Goal: Information Seeking & Learning: Check status

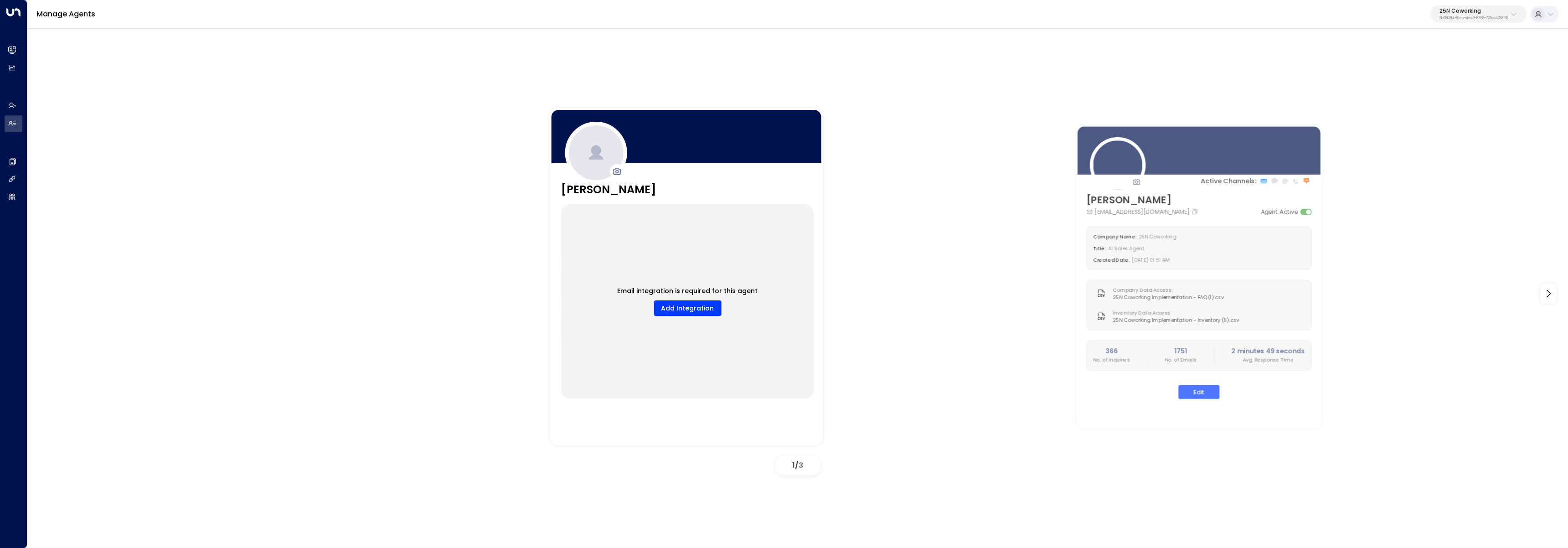
click at [1475, 16] on p "3b9800f4-81ca-4ec0-8758-72fbe4763f36" at bounding box center [1473, 18] width 69 height 3
type input "***"
click at [1406, 70] on div "Orega ID: d62b4f3b-a803-4355-9bc8-4e5b658db589" at bounding box center [1454, 72] width 133 height 19
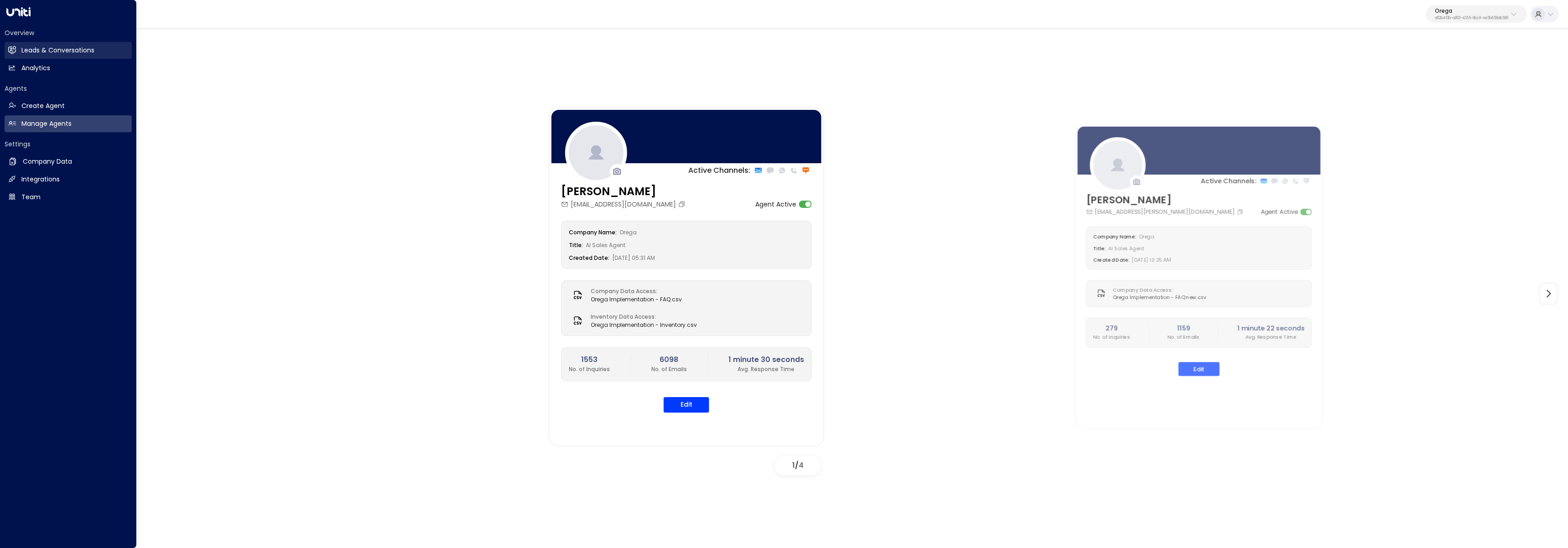
click at [60, 44] on link "Leads & Conversations Leads & Conversations" at bounding box center [68, 50] width 127 height 17
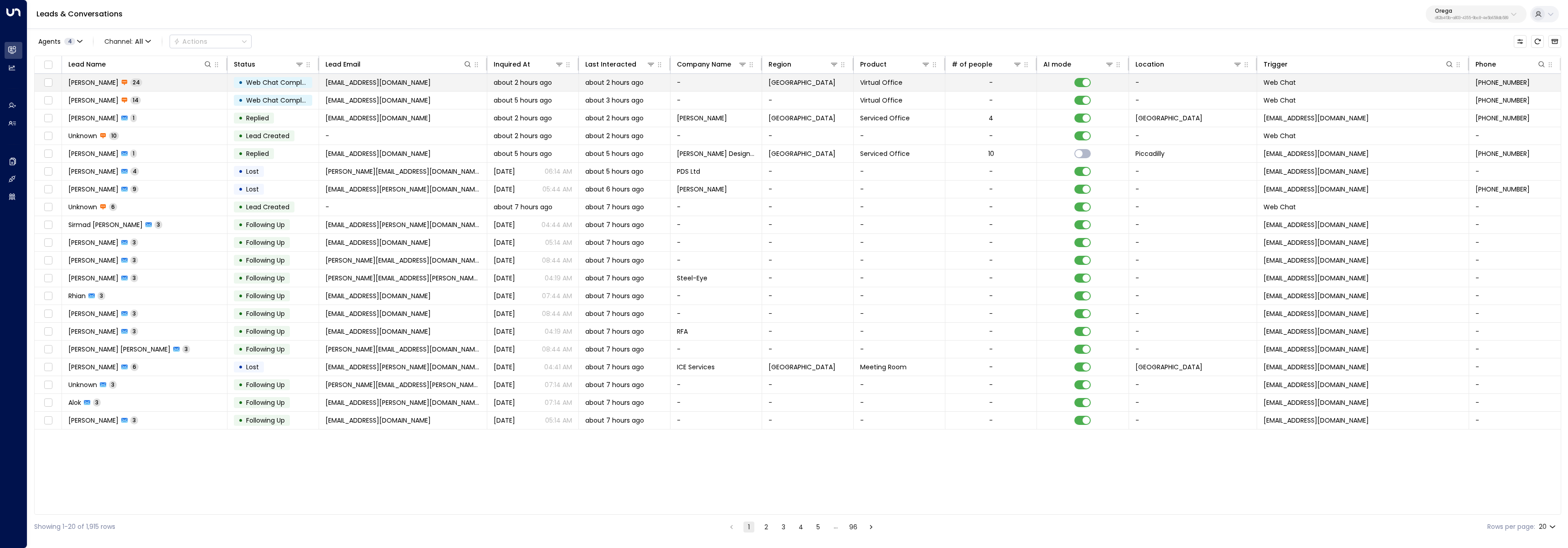
click at [193, 86] on td "Vignessh 24" at bounding box center [145, 83] width 166 height 18
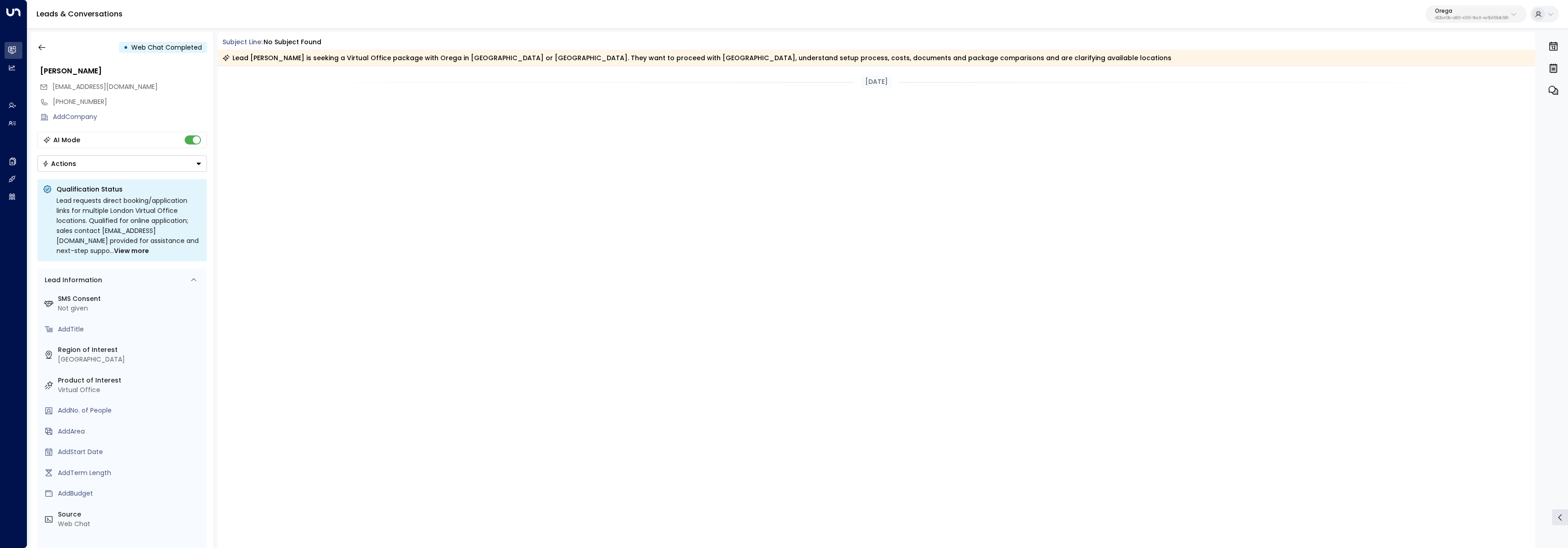
scroll to position [2800, 0]
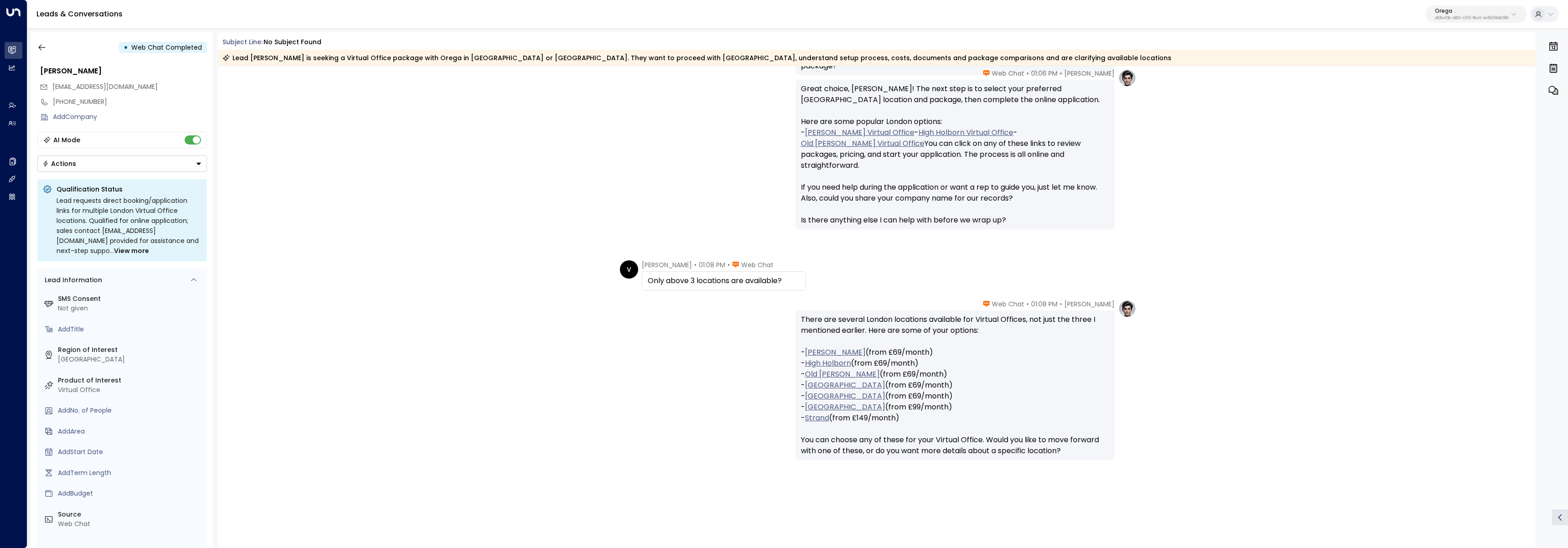
click at [149, 246] on span "View more" at bounding box center [131, 250] width 35 height 10
click at [147, 246] on span "View less" at bounding box center [131, 250] width 30 height 10
click at [149, 246] on span "View more" at bounding box center [131, 250] width 35 height 10
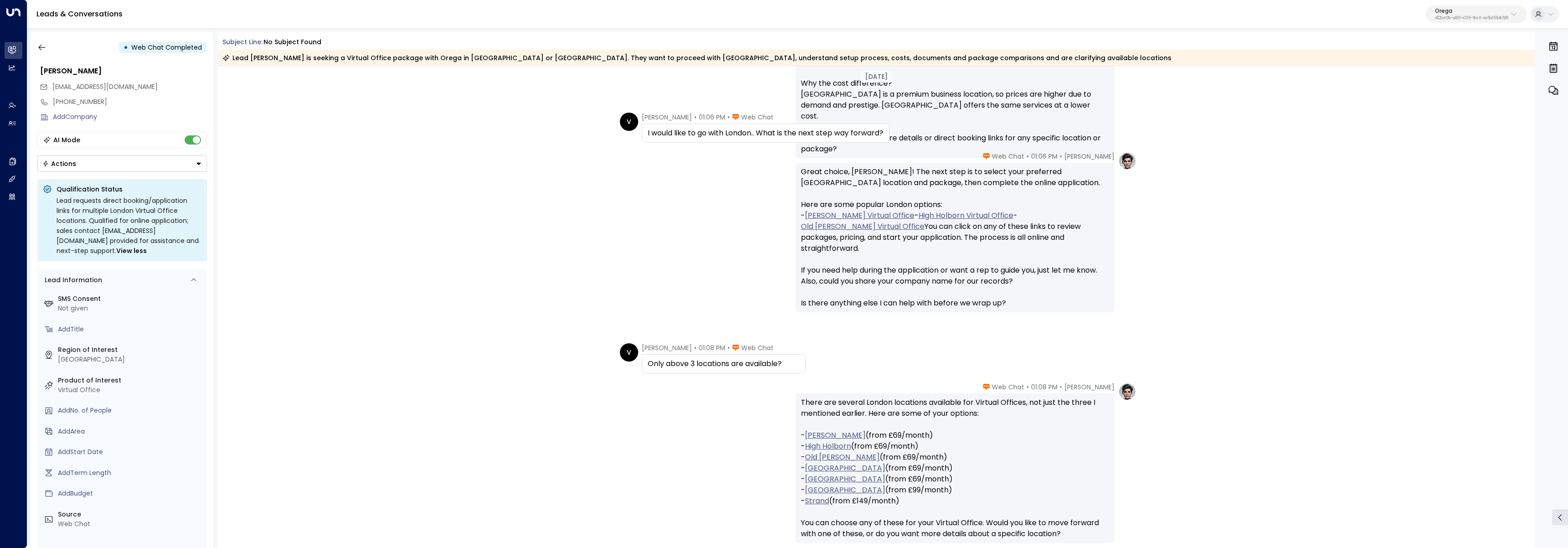
scroll to position [2442, 0]
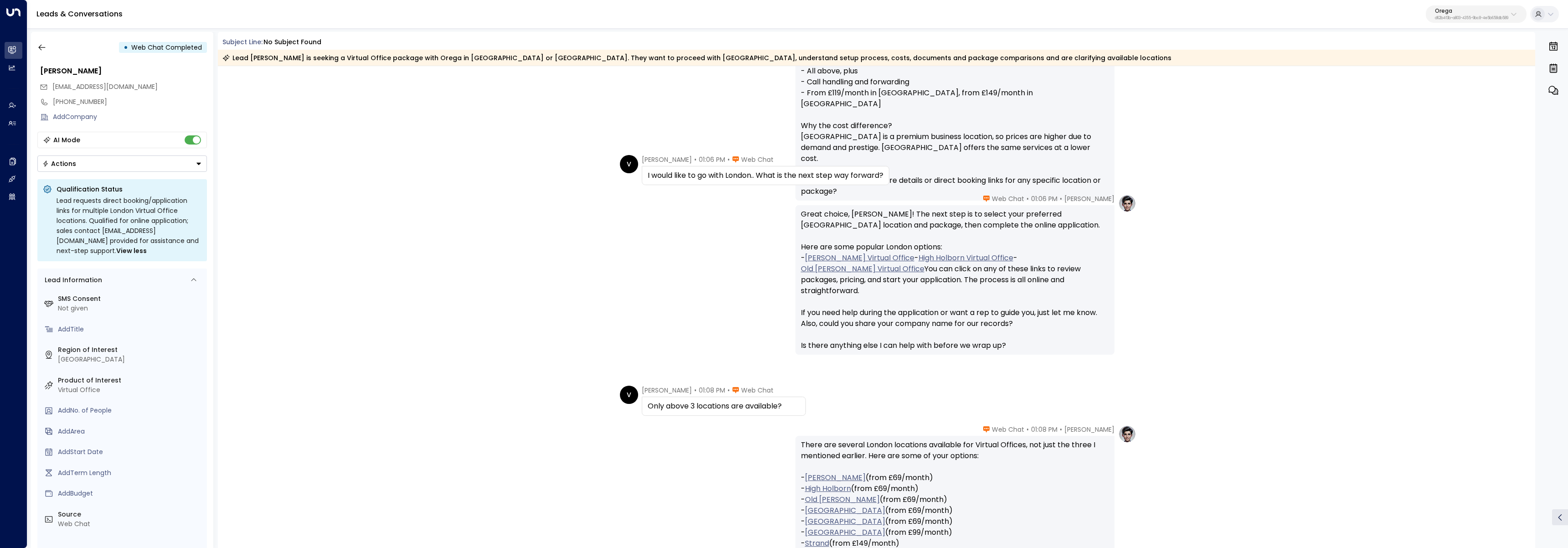
click at [862, 211] on div "Great choice, Vignessh! The next step is to select your preferred London locati…" at bounding box center [955, 280] width 308 height 142
copy div "Vignessh"
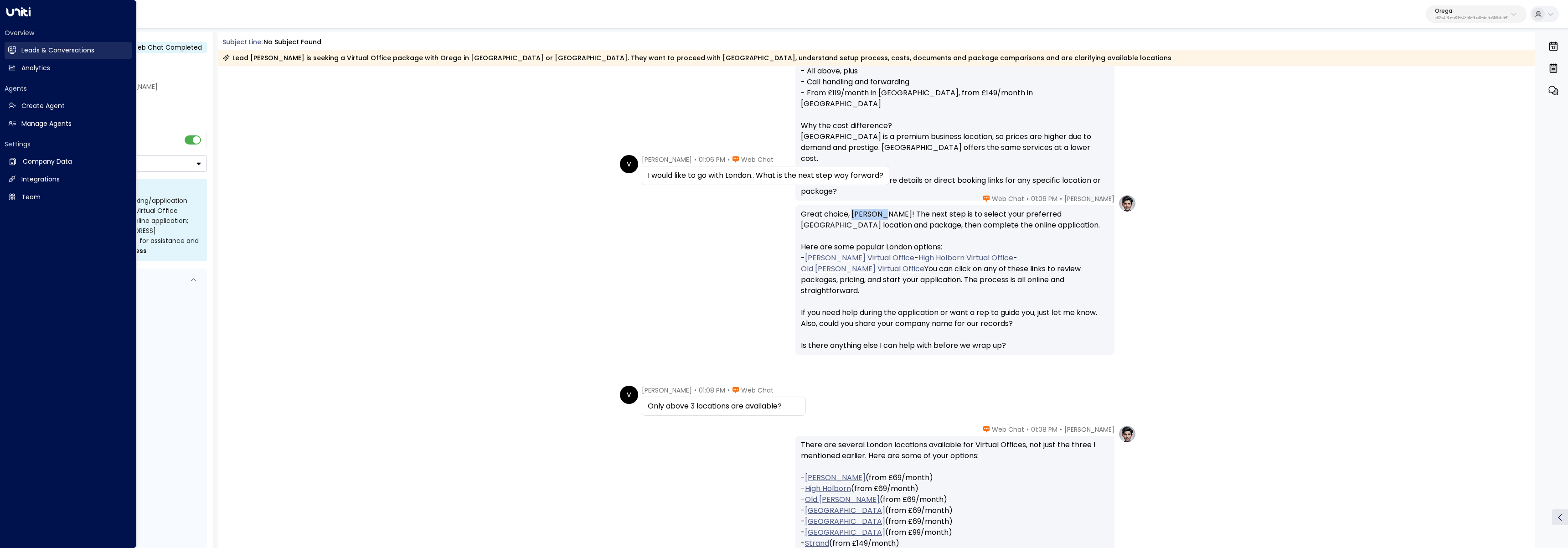
click at [23, 44] on link "Leads & Conversations Leads & Conversations" at bounding box center [68, 50] width 127 height 17
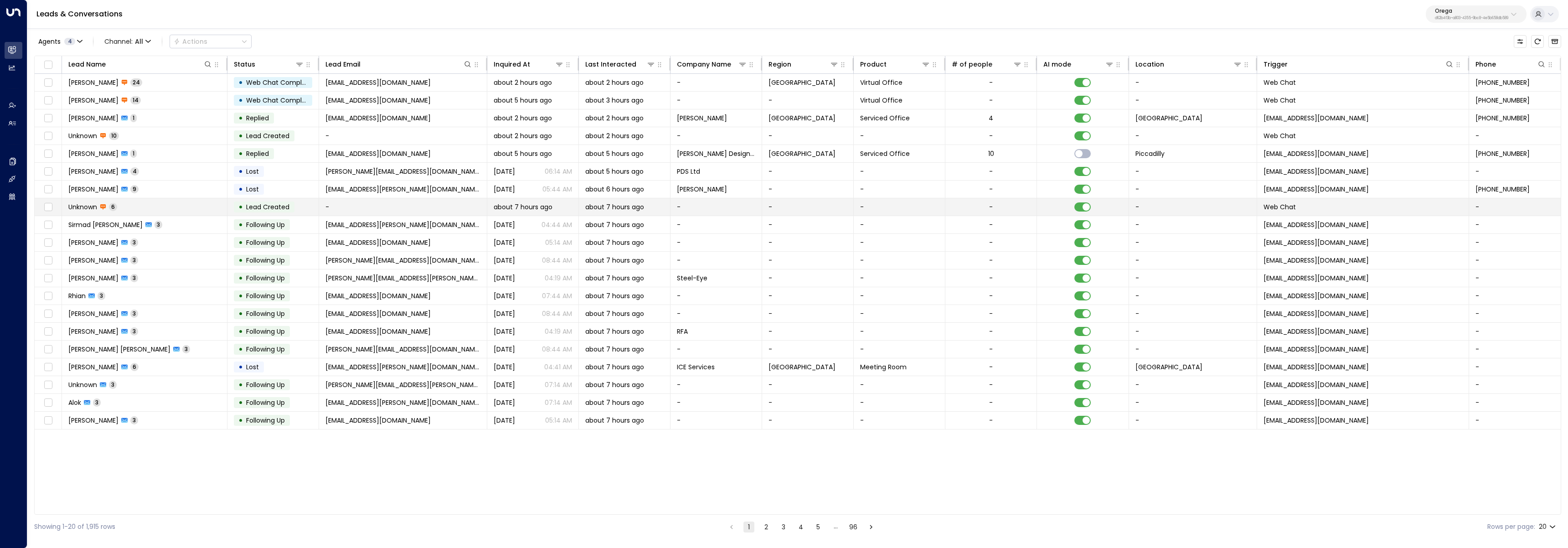
click at [182, 207] on td "Unknown 6" at bounding box center [145, 207] width 166 height 18
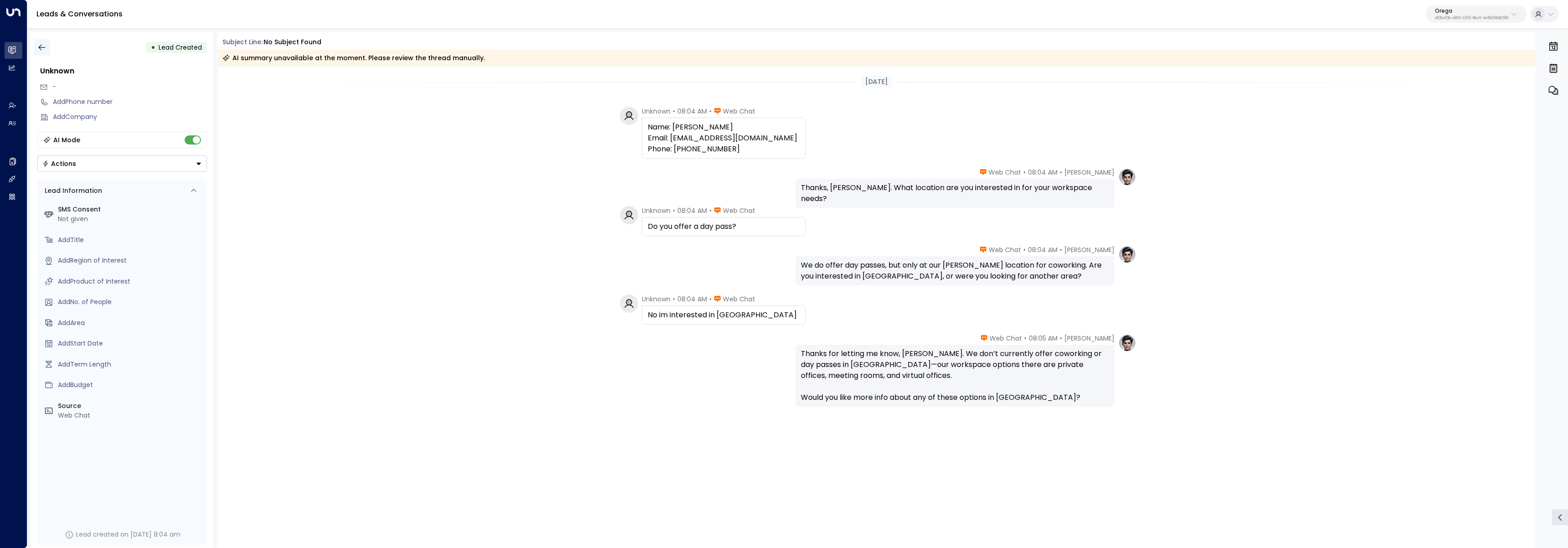
click at [39, 47] on icon "button" at bounding box center [42, 47] width 7 height 6
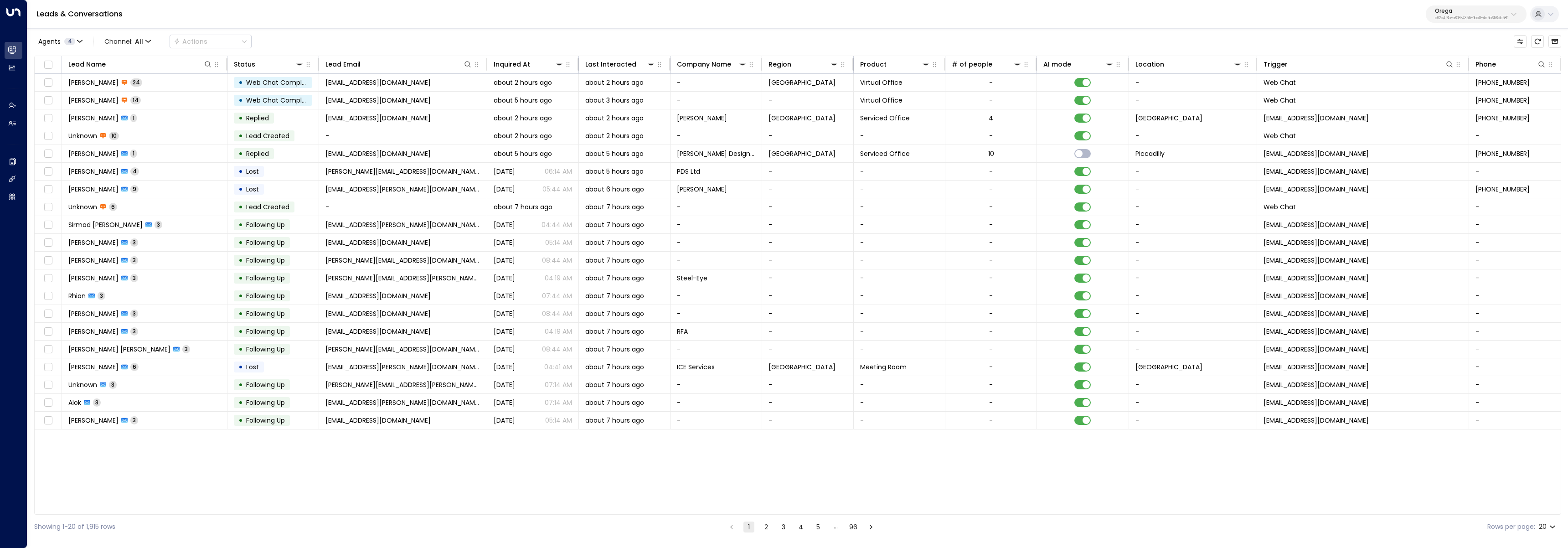
click at [765, 528] on button "2" at bounding box center [766, 527] width 11 height 11
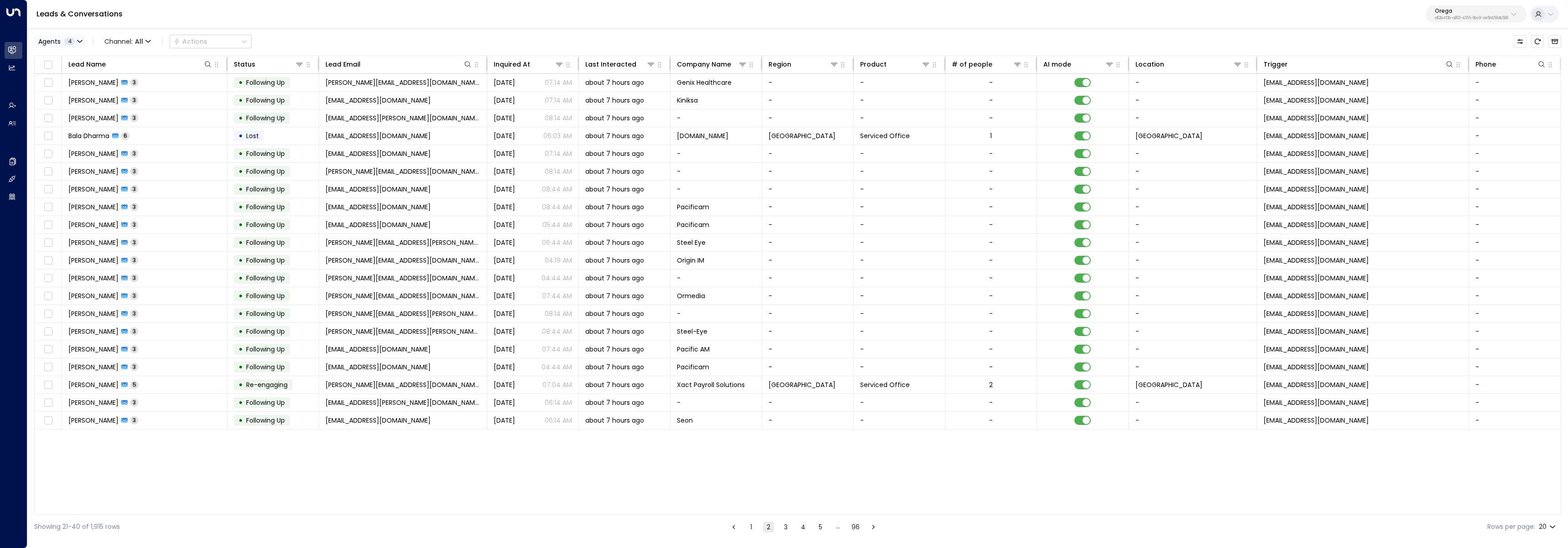
click at [74, 43] on span "4" at bounding box center [70, 41] width 11 height 7
drag, startPoint x: 117, startPoint y: 44, endPoint x: 125, endPoint y: 39, distance: 9.4
click at [117, 44] on div at bounding box center [784, 274] width 1568 height 548
click at [141, 41] on span "All" at bounding box center [139, 41] width 8 height 7
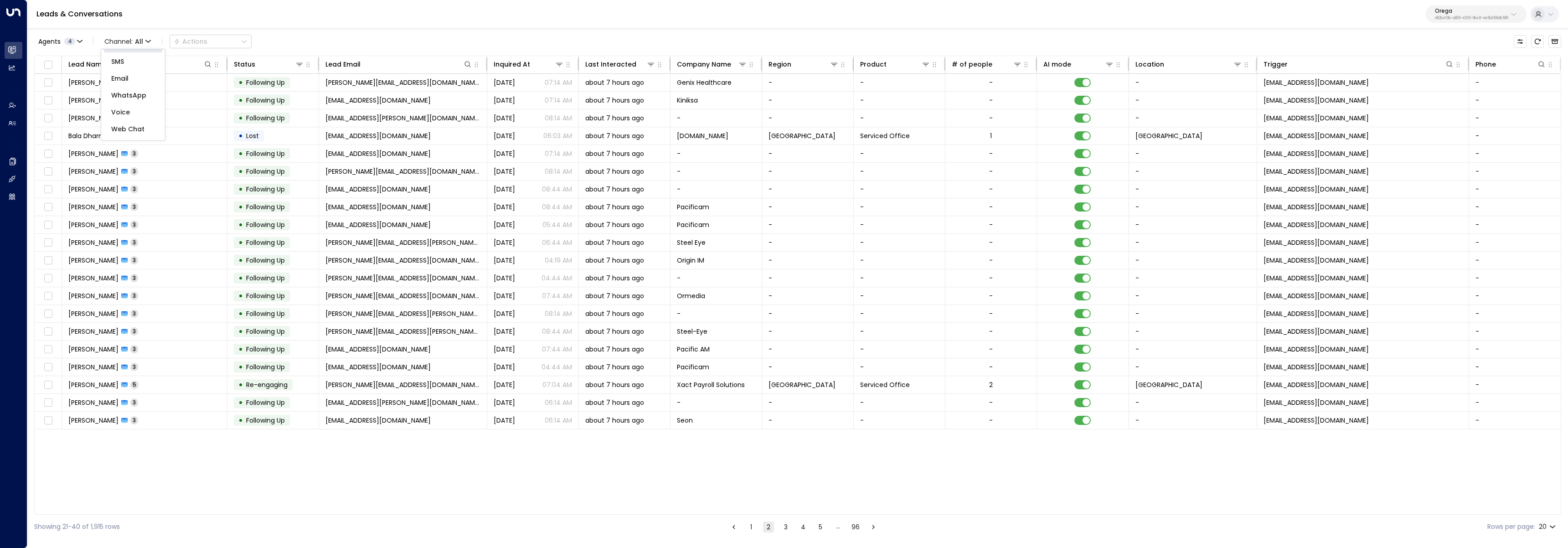
click at [136, 129] on span "Web Chat" at bounding box center [127, 129] width 33 height 9
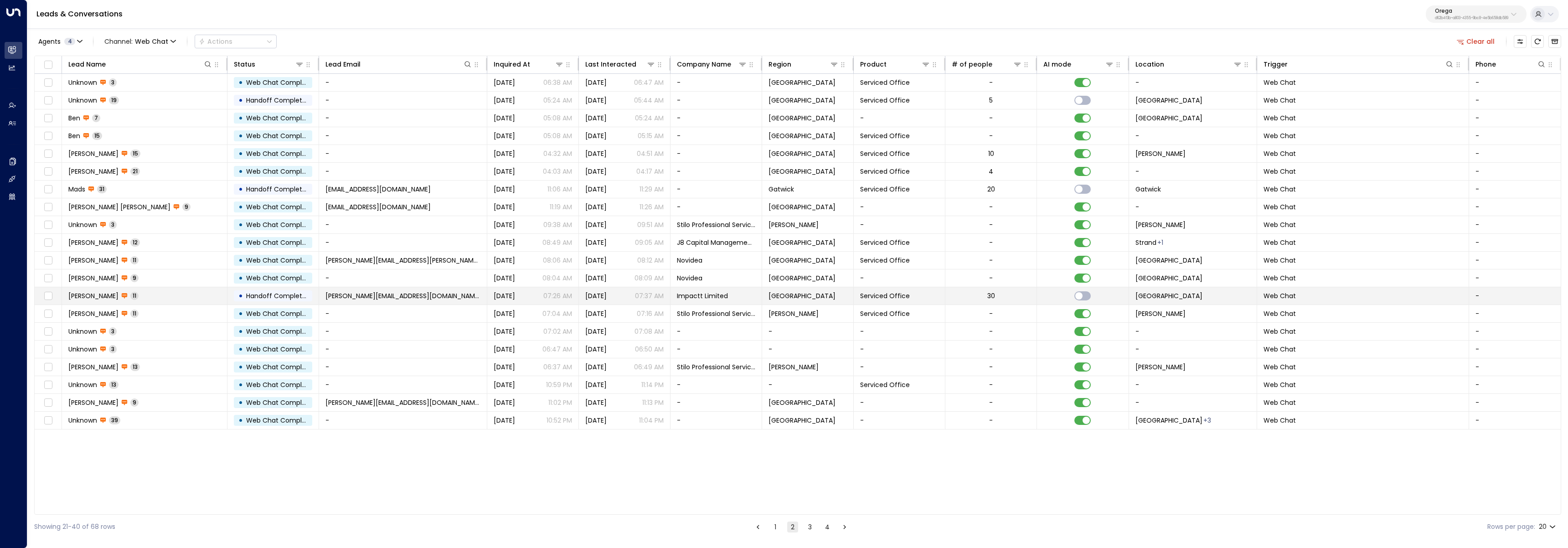
click at [199, 297] on td "Robin 11" at bounding box center [145, 296] width 166 height 18
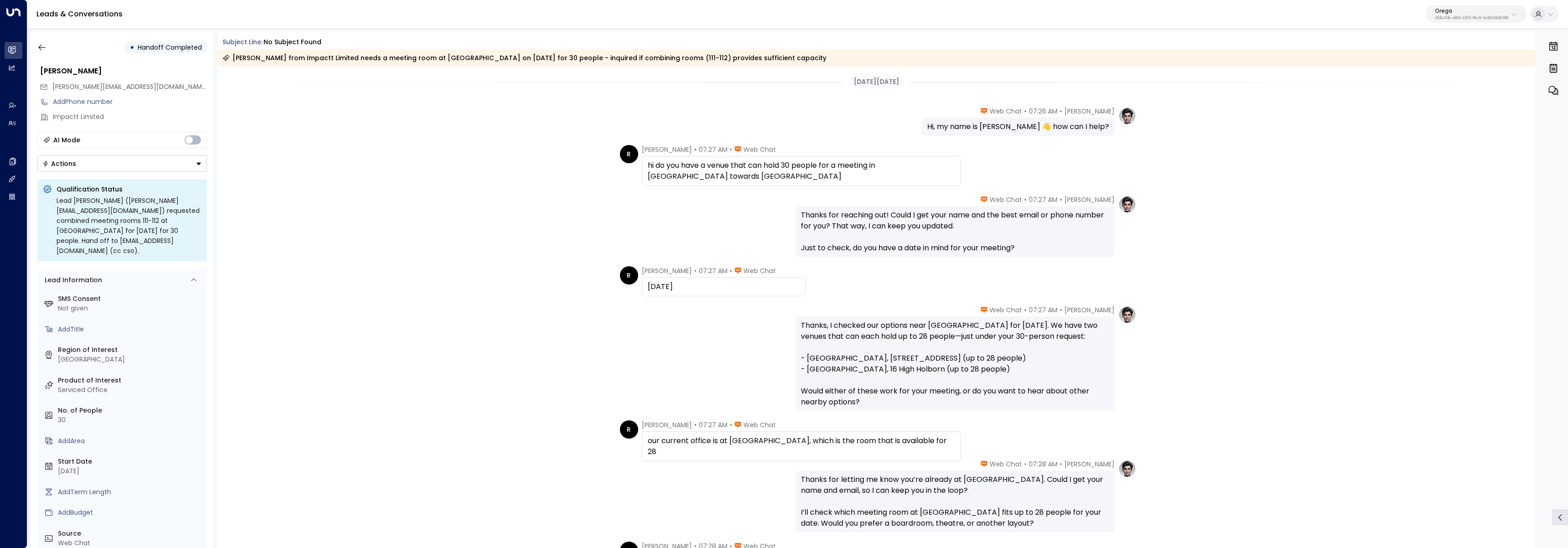
scroll to position [318, 0]
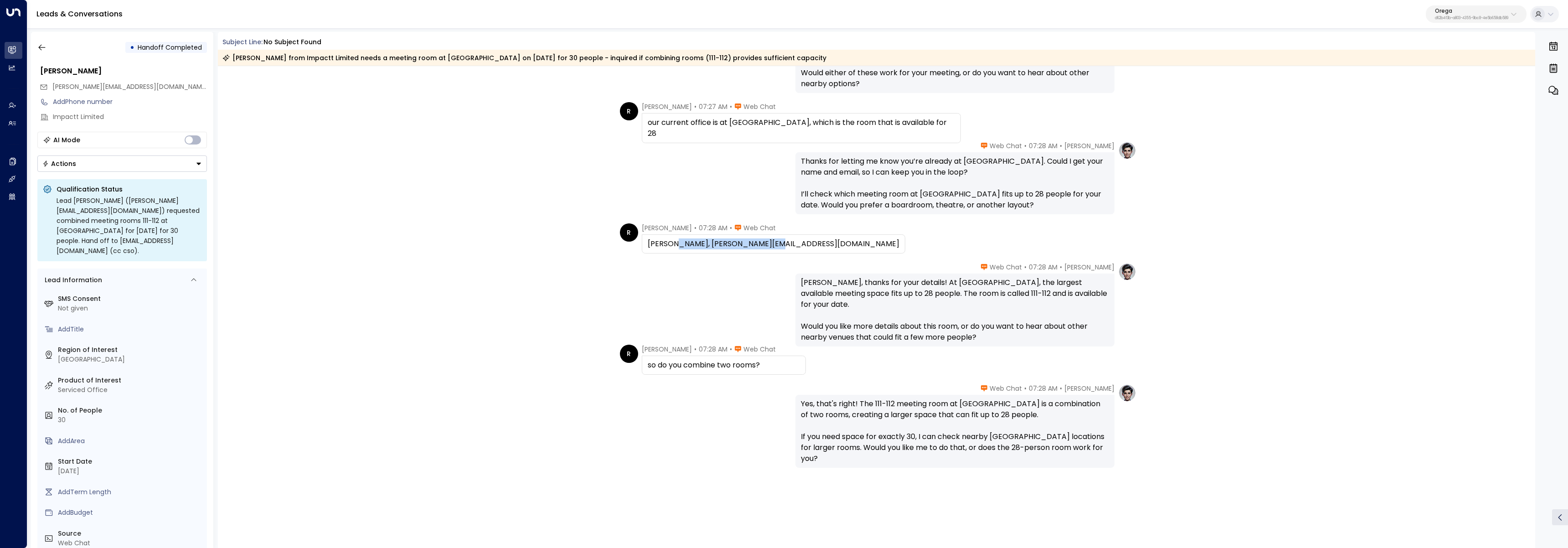
drag, startPoint x: 775, startPoint y: 249, endPoint x: 669, endPoint y: 248, distance: 106.0
click at [669, 248] on div "robin, robin@impacttlimited.com" at bounding box center [774, 244] width 252 height 11
copy div "robin@impacttlimited.com"
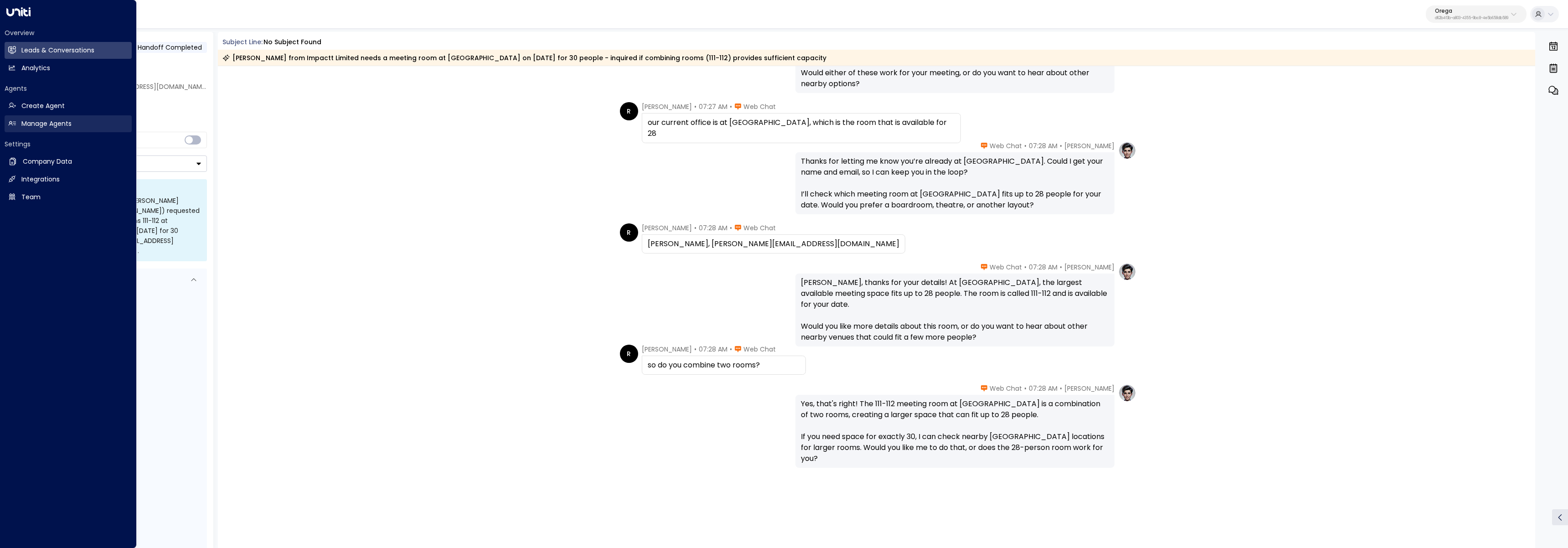
click at [16, 126] on link "Manage Agents Manage Agents" at bounding box center [68, 124] width 127 height 17
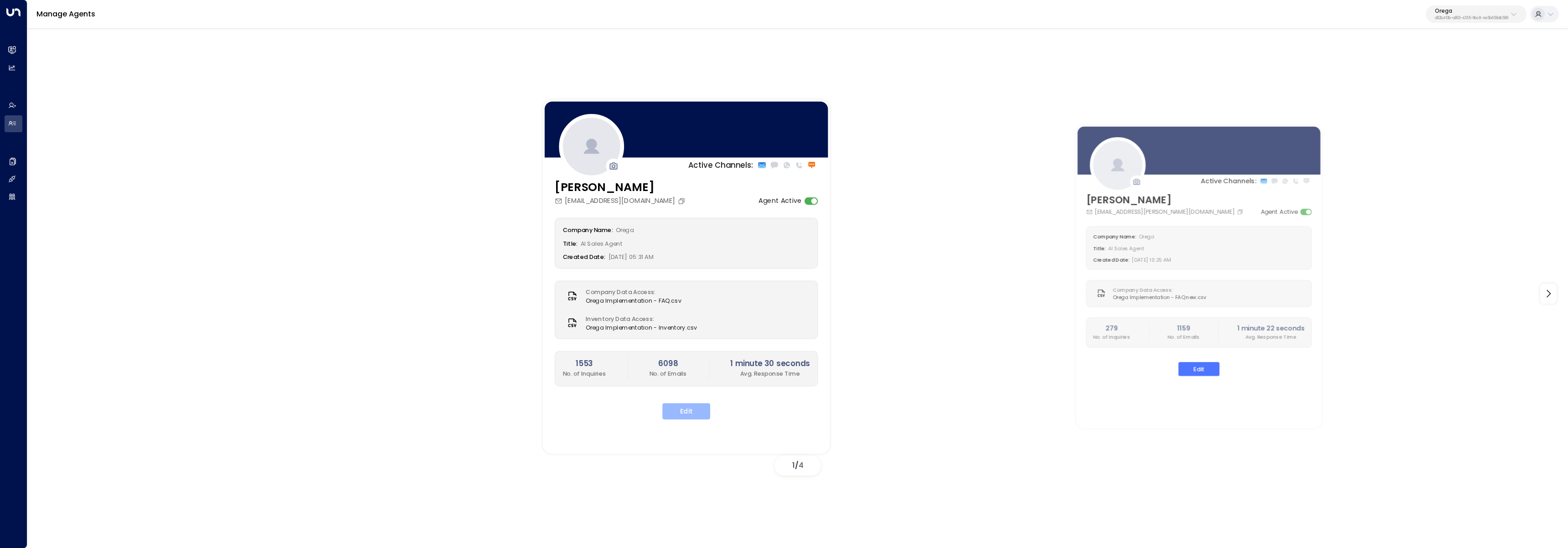
click at [698, 404] on button "Edit" at bounding box center [686, 411] width 48 height 16
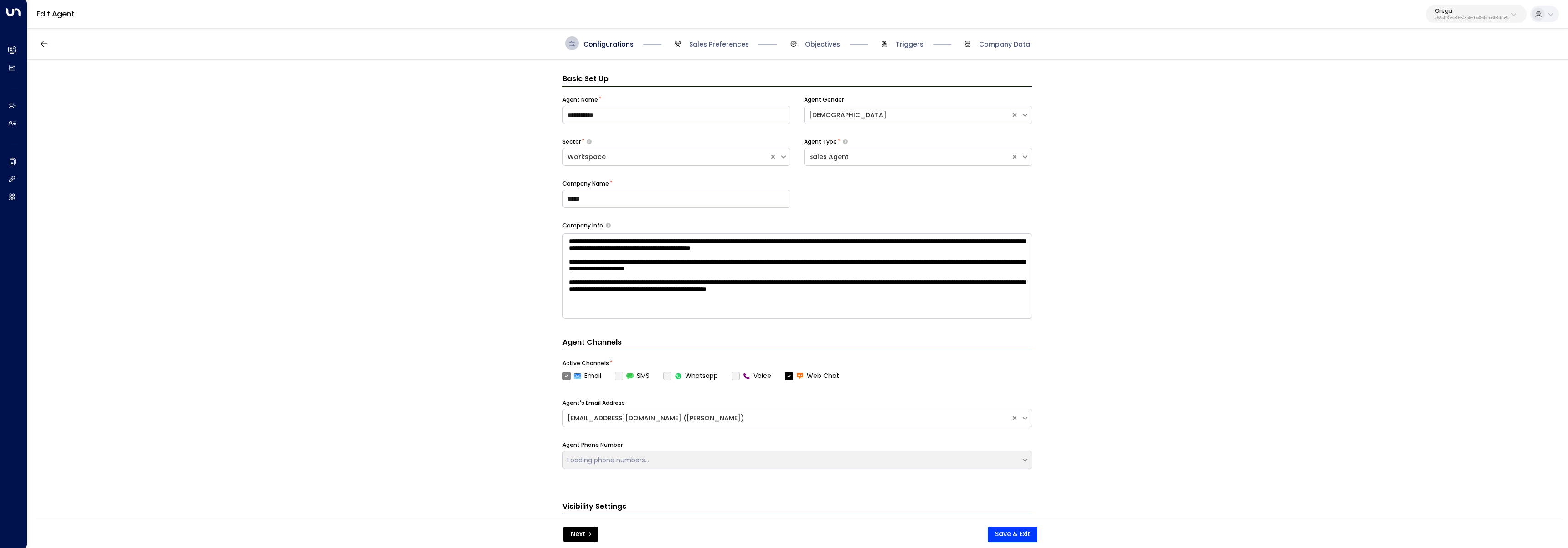
scroll to position [14, 0]
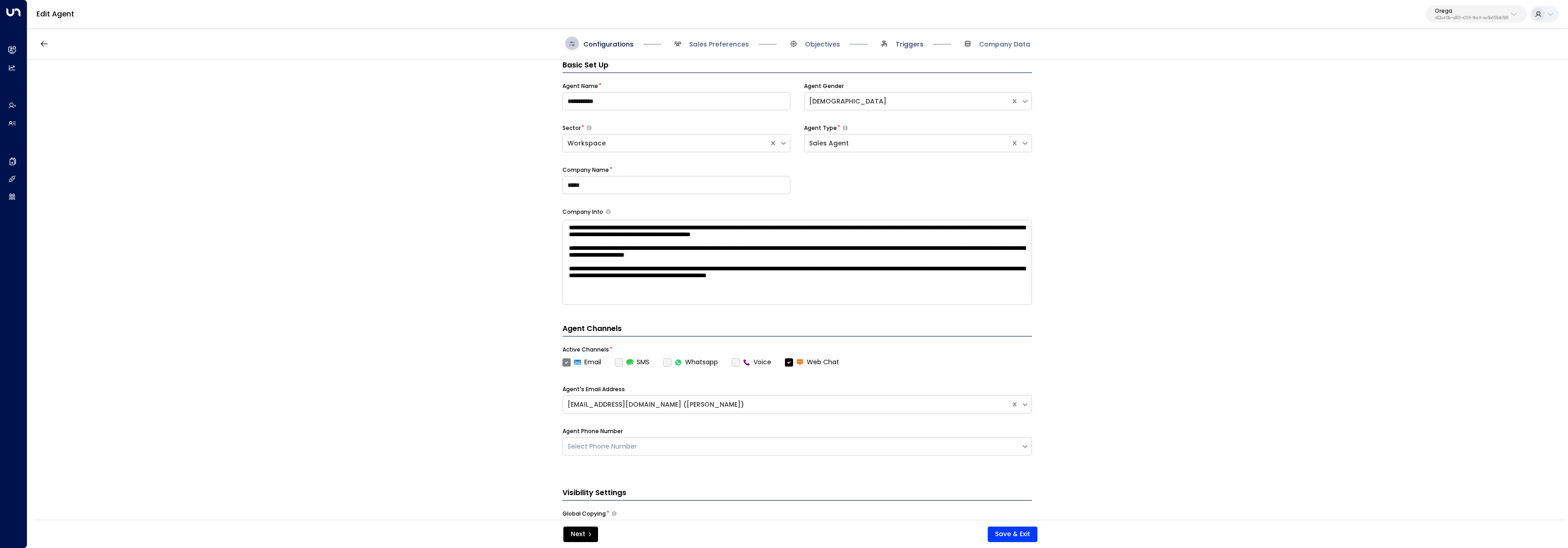
click at [915, 40] on span "Triggers" at bounding box center [909, 44] width 28 height 9
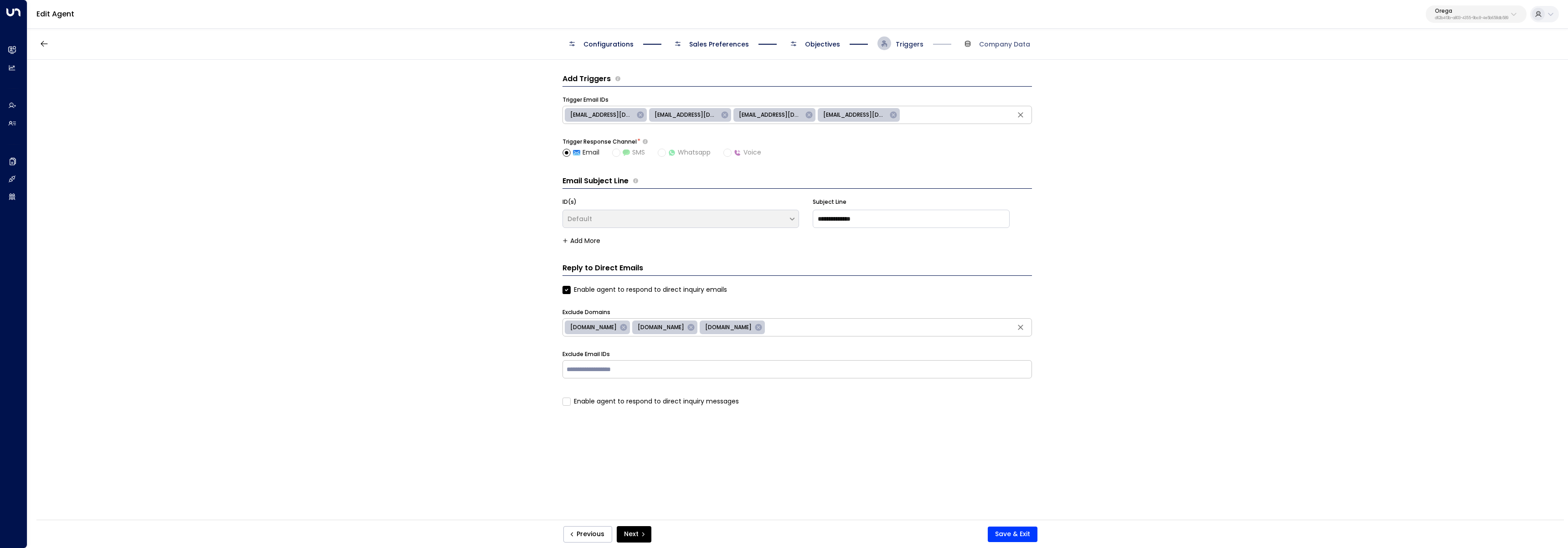
scroll to position [0, 0]
click at [835, 40] on span "Objectives" at bounding box center [822, 44] width 35 height 9
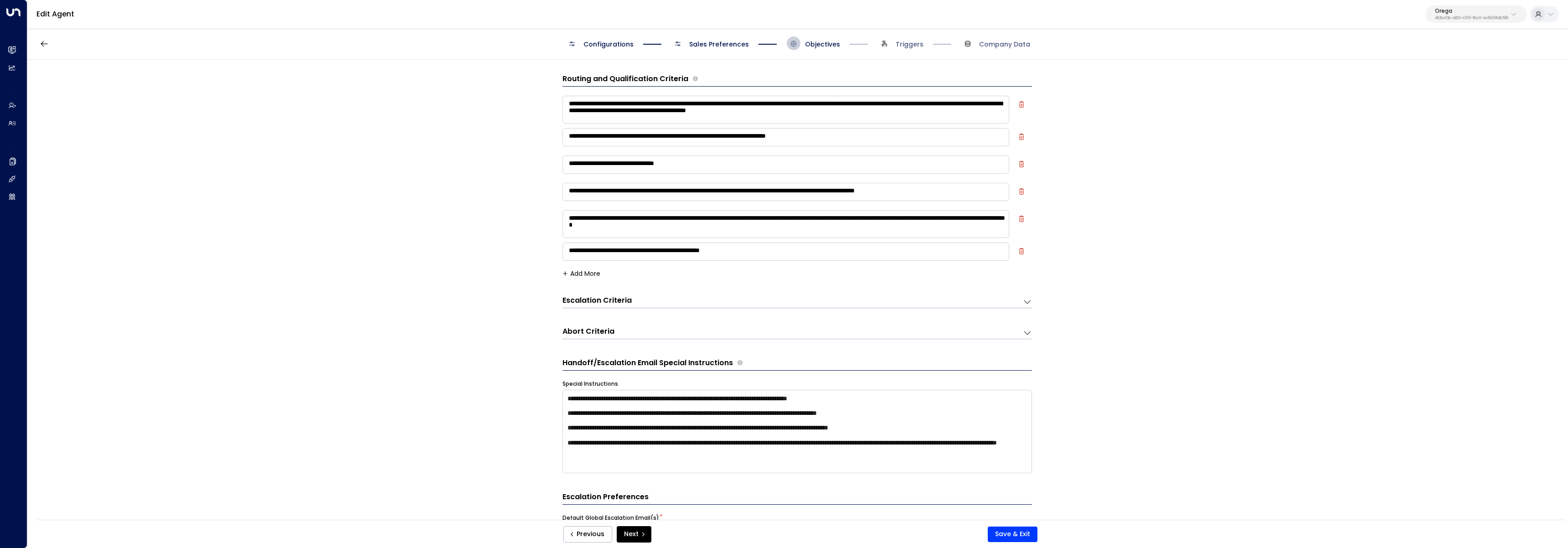
click at [607, 294] on div "**********" at bounding box center [797, 300] width 469 height 18
click at [606, 298] on h3 "Escalation Criteria" at bounding box center [597, 301] width 69 height 11
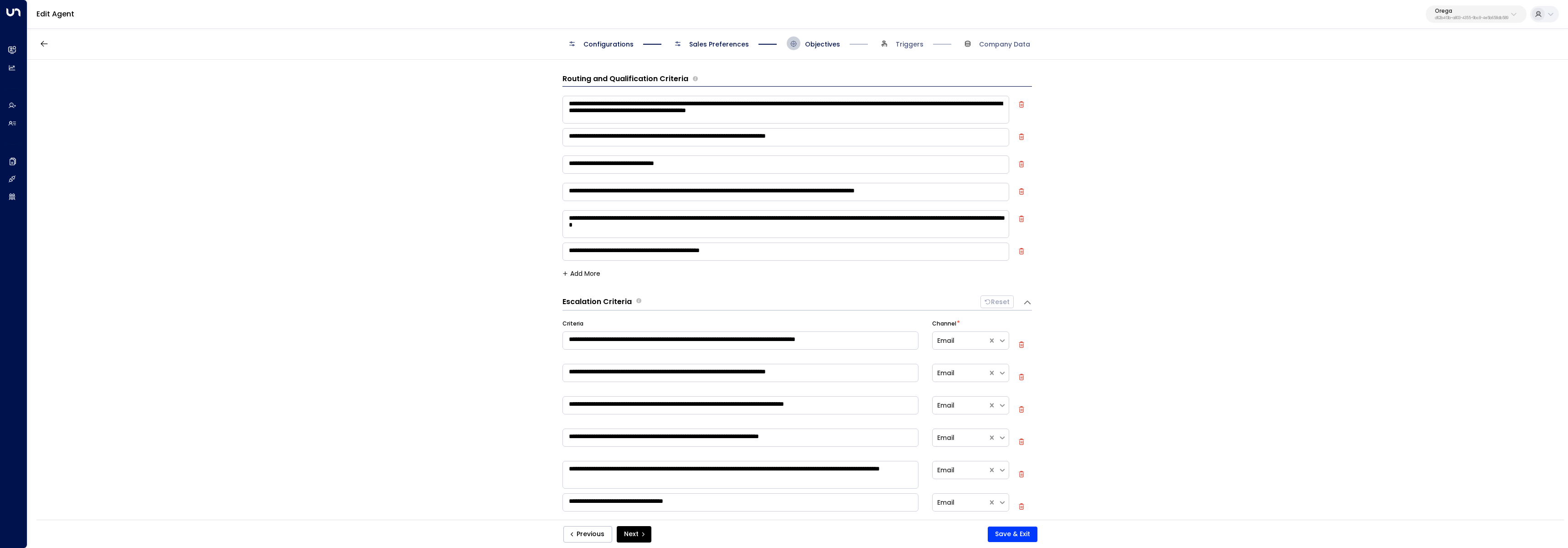
click at [592, 265] on div "**********" at bounding box center [797, 254] width 469 height 27
click at [596, 272] on button "Add More" at bounding box center [581, 273] width 38 height 7
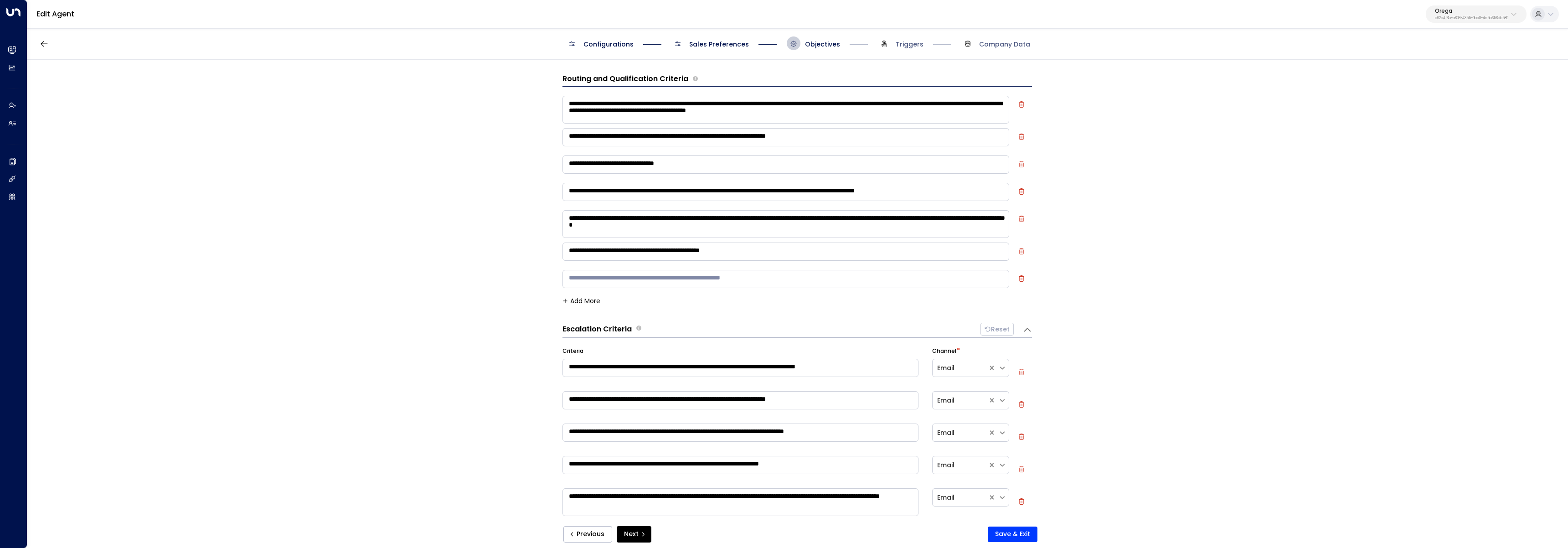
click at [627, 279] on textarea at bounding box center [786, 279] width 447 height 18
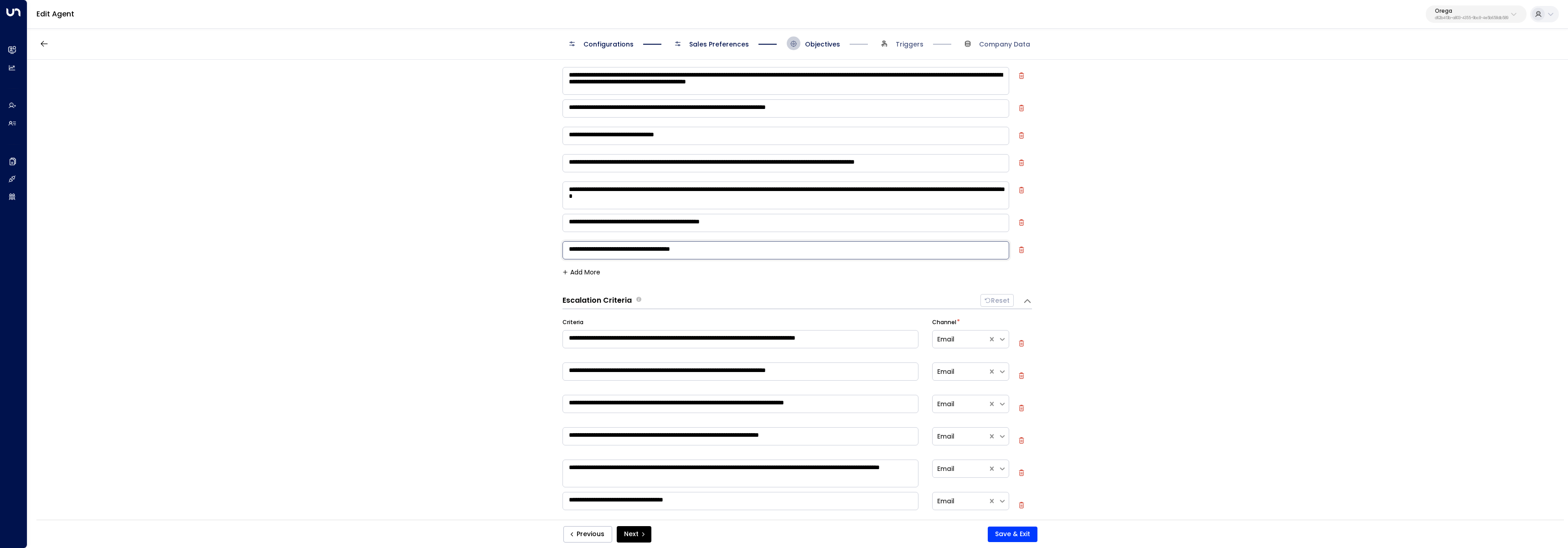
scroll to position [167, 0]
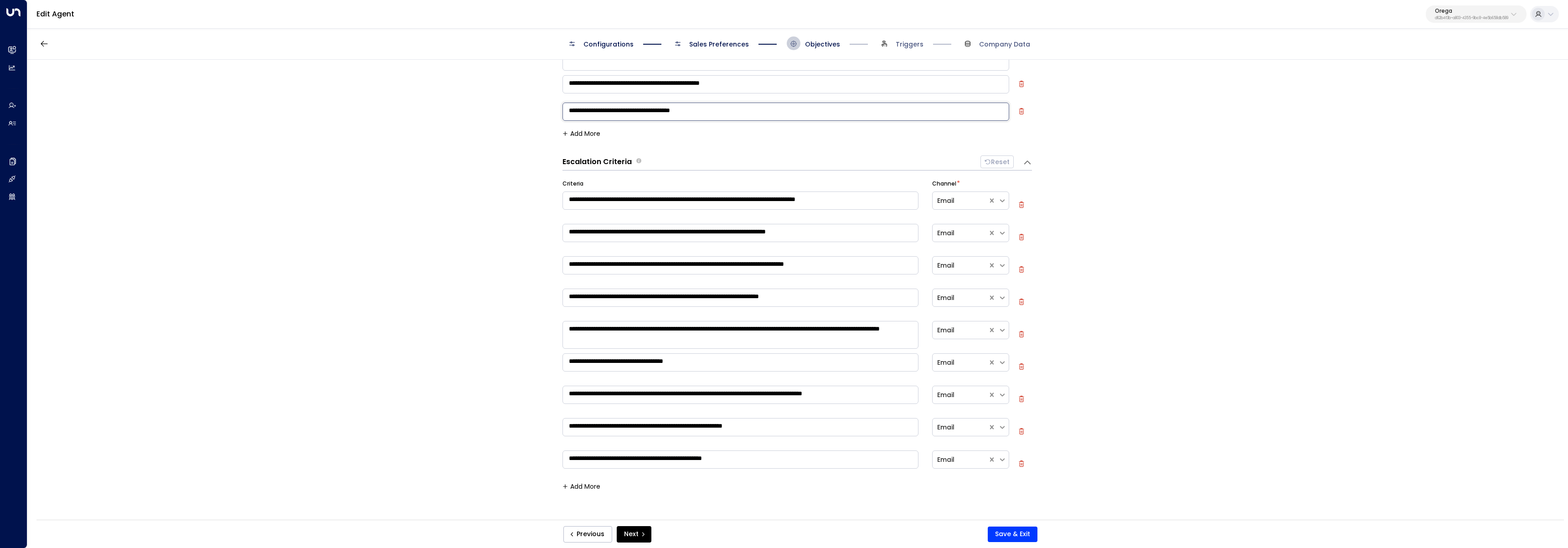
type textarea "**********"
click at [592, 486] on button "Add More" at bounding box center [581, 486] width 38 height 7
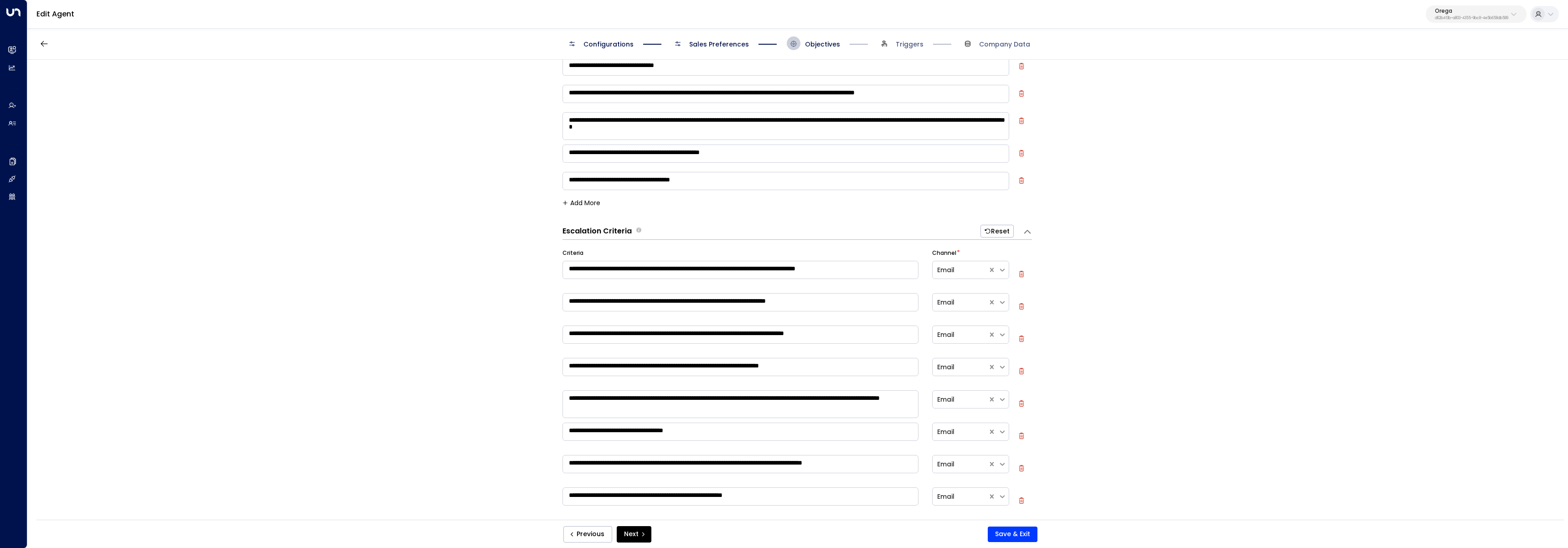
scroll to position [97, 0]
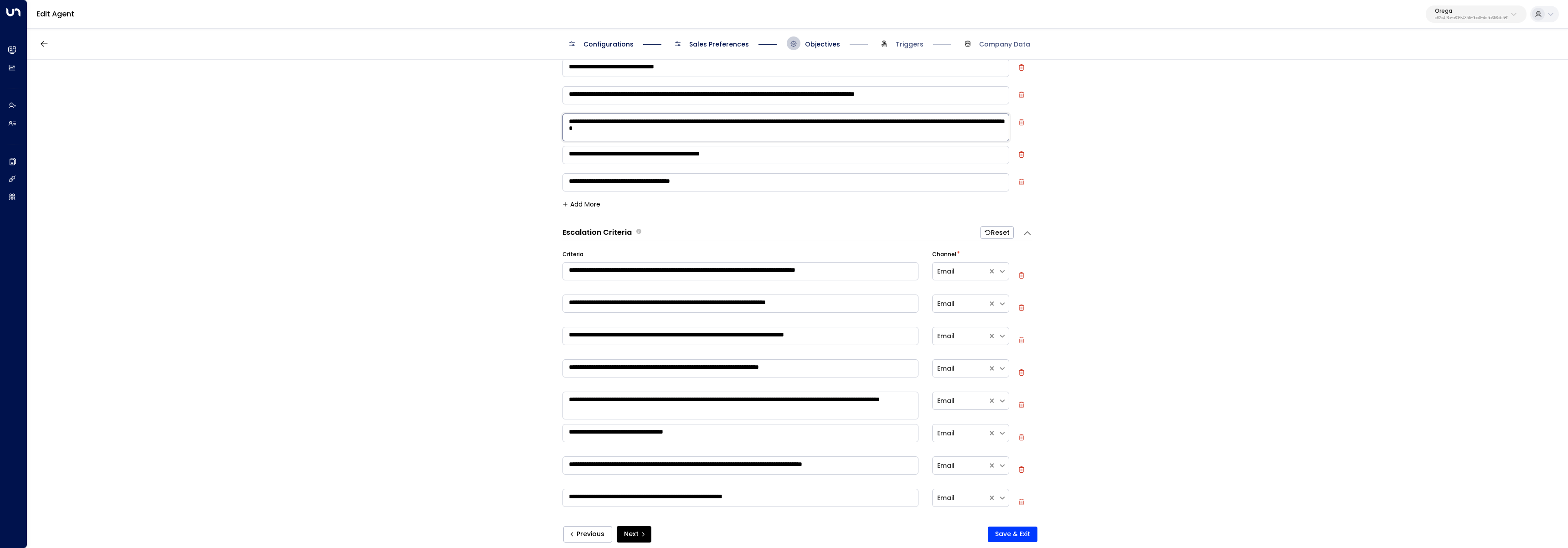
drag, startPoint x: 773, startPoint y: 137, endPoint x: 521, endPoint y: 114, distance: 253.0
click at [521, 114] on div "**********" at bounding box center [797, 292] width 1540 height 466
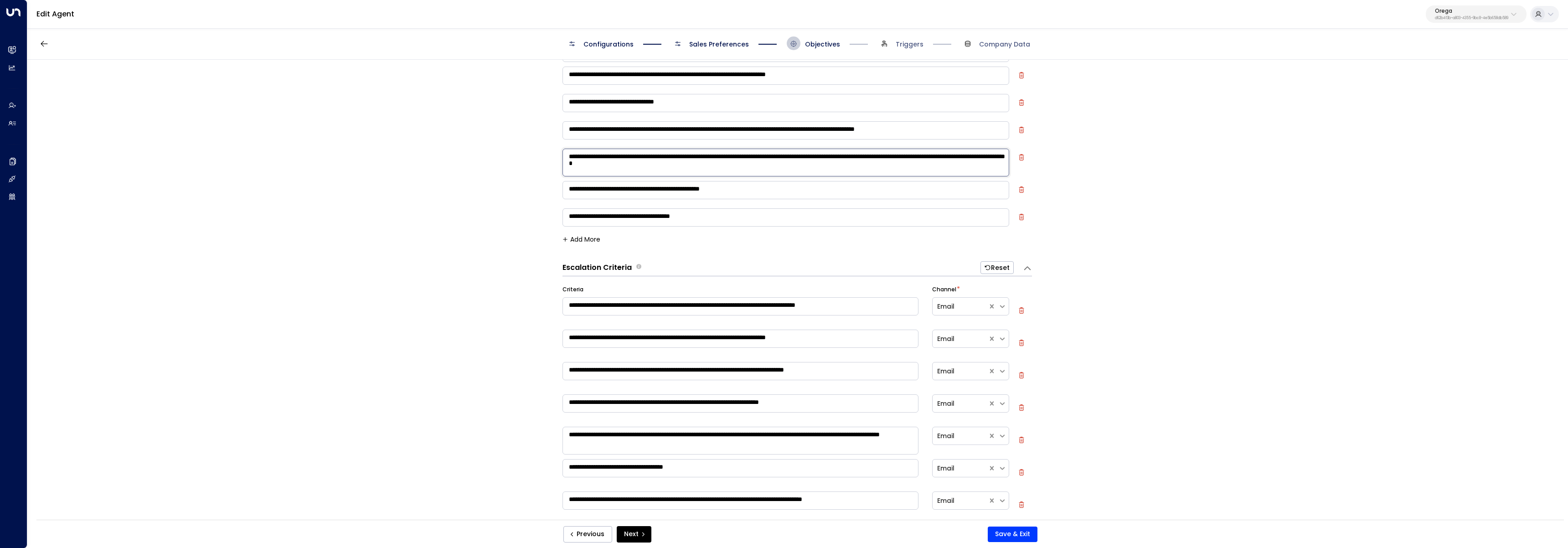
scroll to position [39, 0]
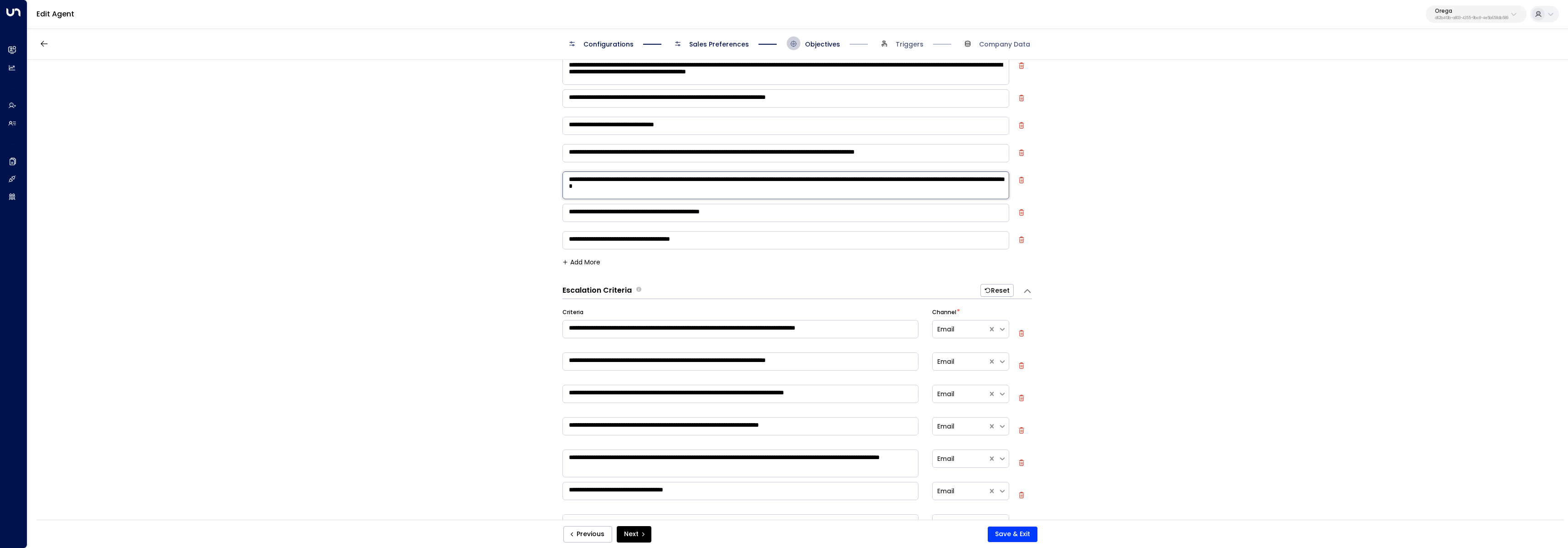
click at [1020, 240] on icon "button" at bounding box center [1021, 239] width 6 height 6
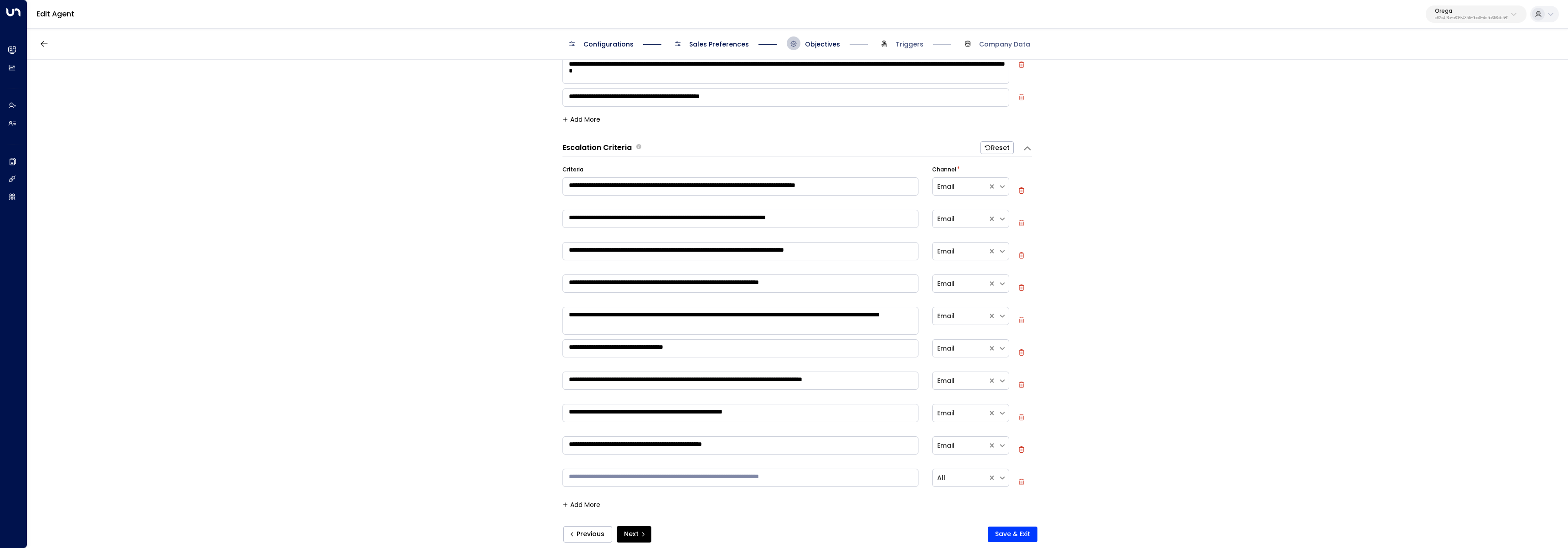
scroll to position [189, 0]
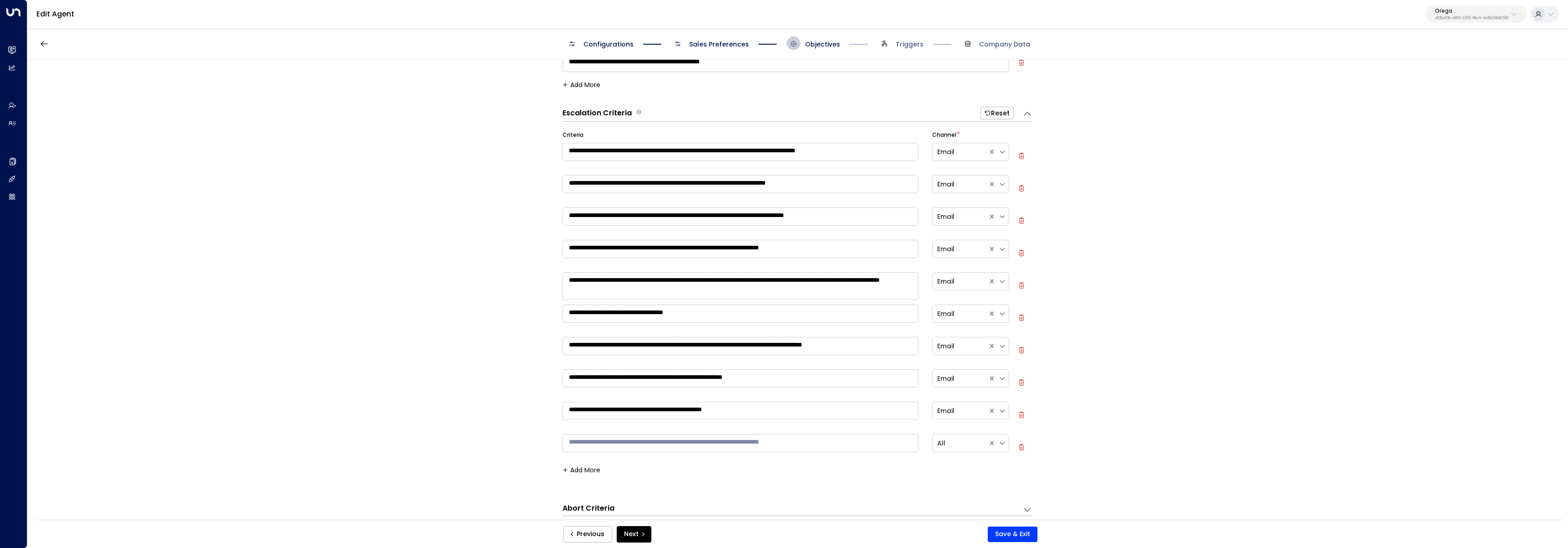
click at [603, 445] on textarea at bounding box center [740, 443] width 356 height 18
click at [1001, 442] on icon at bounding box center [1002, 443] width 8 height 8
click at [967, 399] on div "Web Chat" at bounding box center [970, 403] width 77 height 17
click at [805, 440] on textarea at bounding box center [740, 443] width 356 height 18
type textarea "**********"
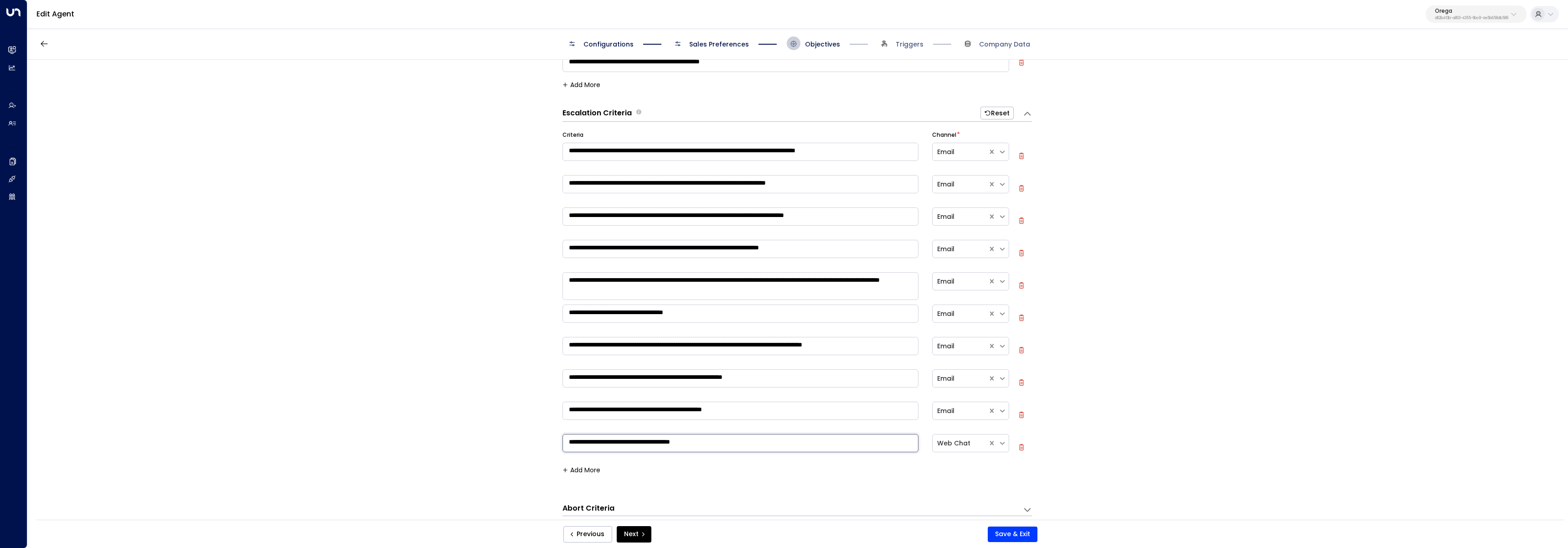
click at [1131, 411] on div "**********" at bounding box center [797, 292] width 1540 height 466
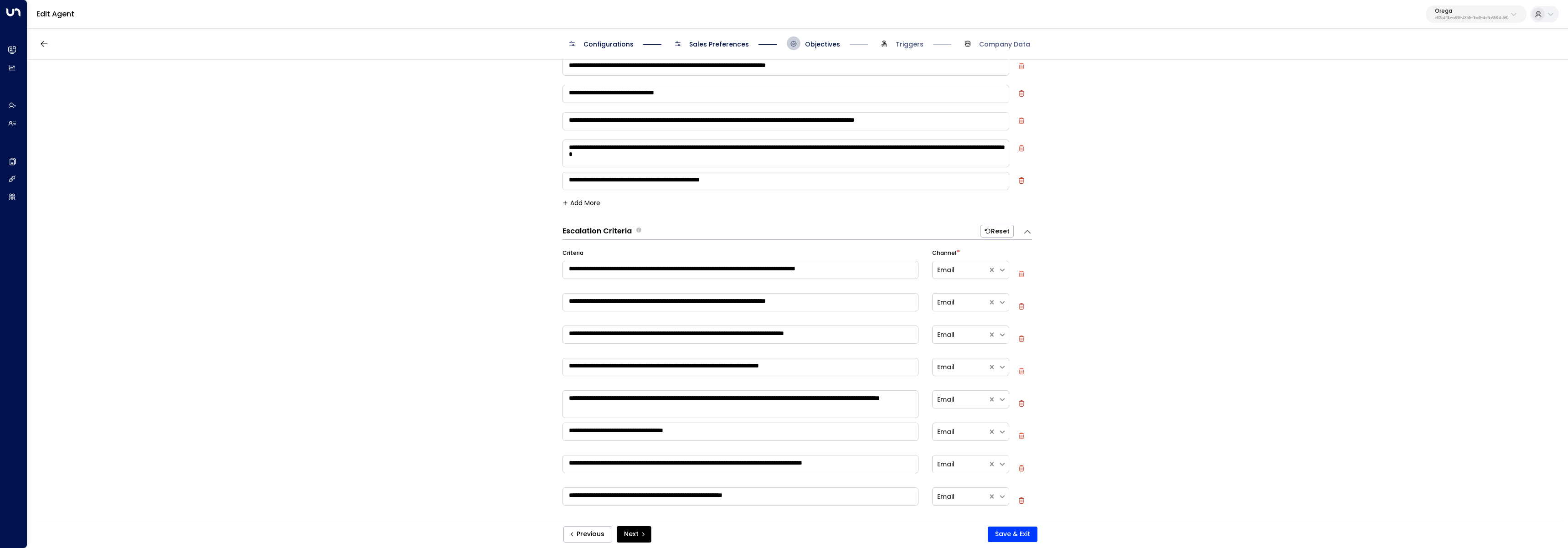
scroll to position [59, 0]
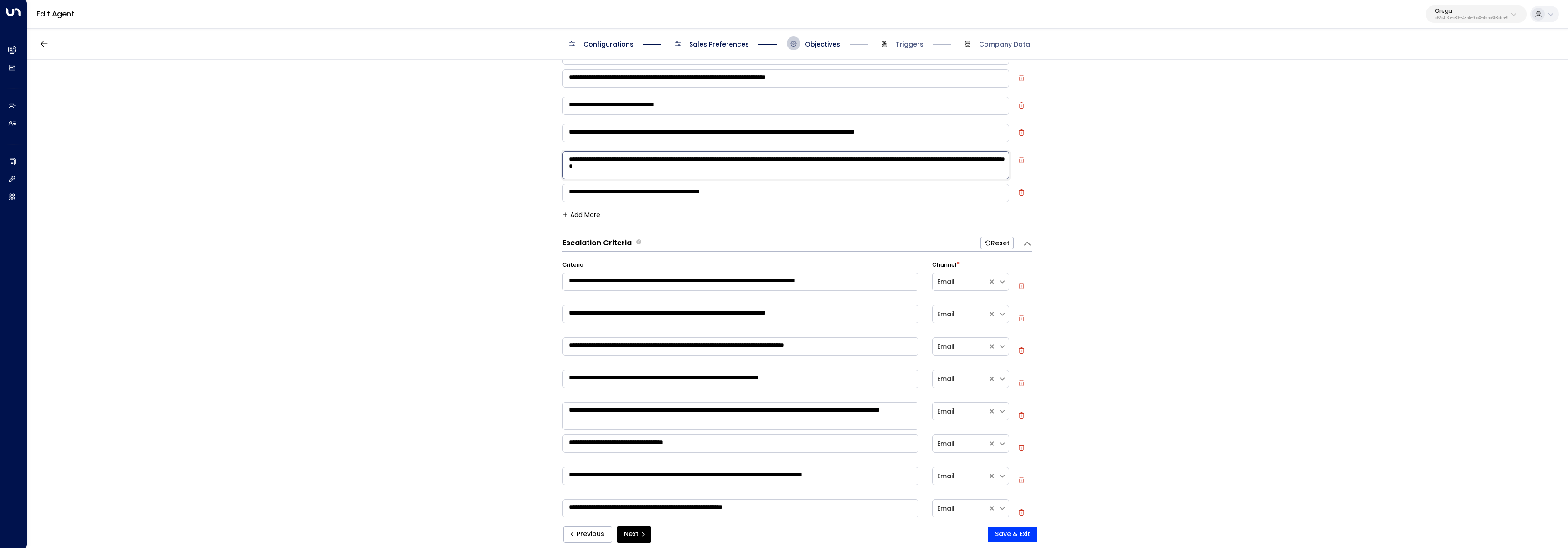
drag, startPoint x: 787, startPoint y: 170, endPoint x: 561, endPoint y: 149, distance: 227.0
click at [563, 150] on div "**********" at bounding box center [786, 164] width 447 height 30
click at [1101, 318] on div "**********" at bounding box center [797, 292] width 1540 height 466
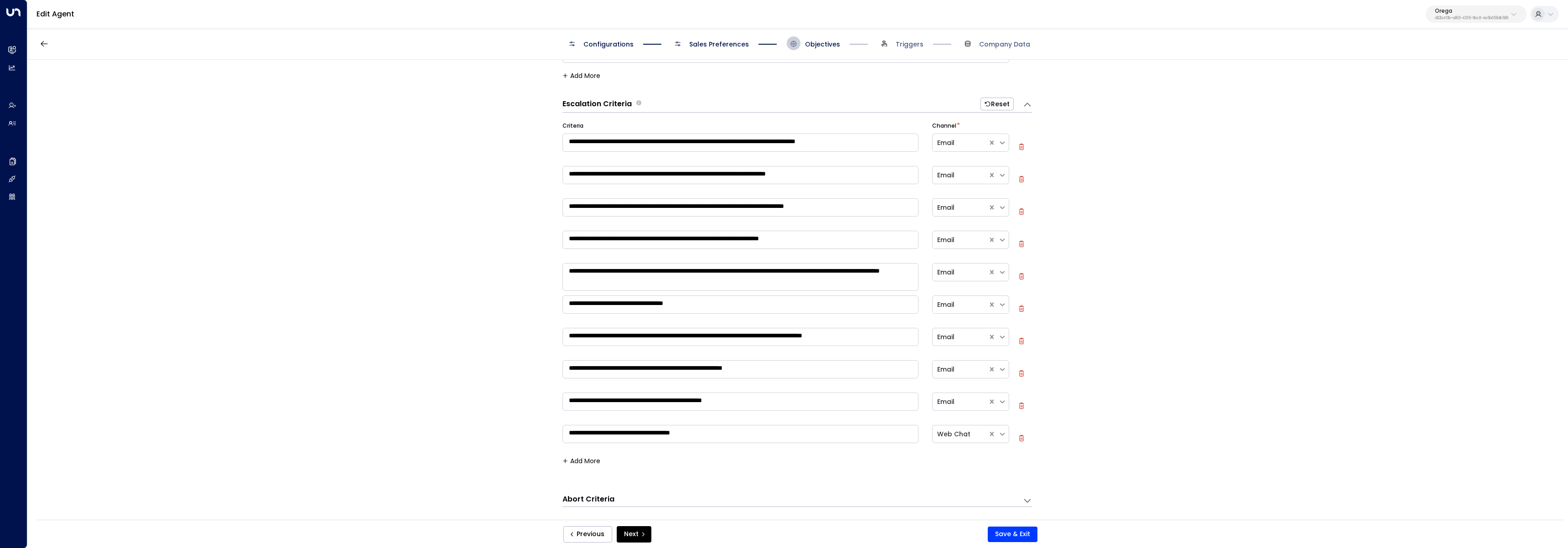
scroll to position [268, 0]
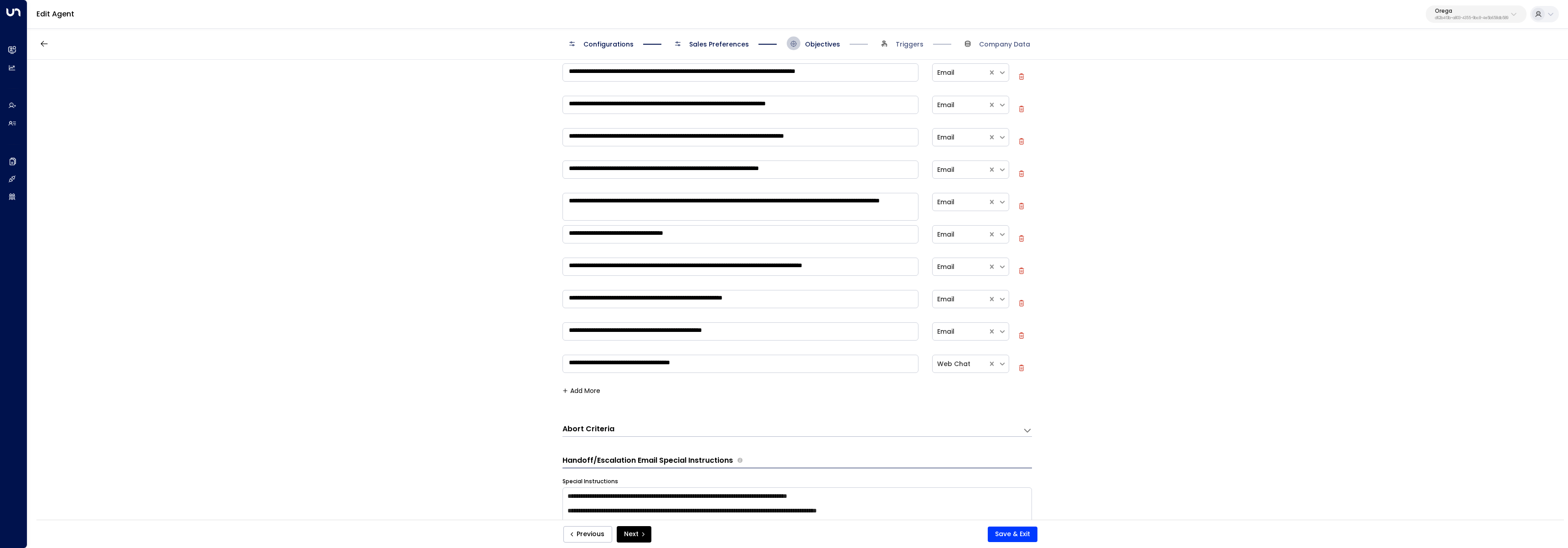
click at [1023, 368] on button "button" at bounding box center [1022, 369] width 9 height 9
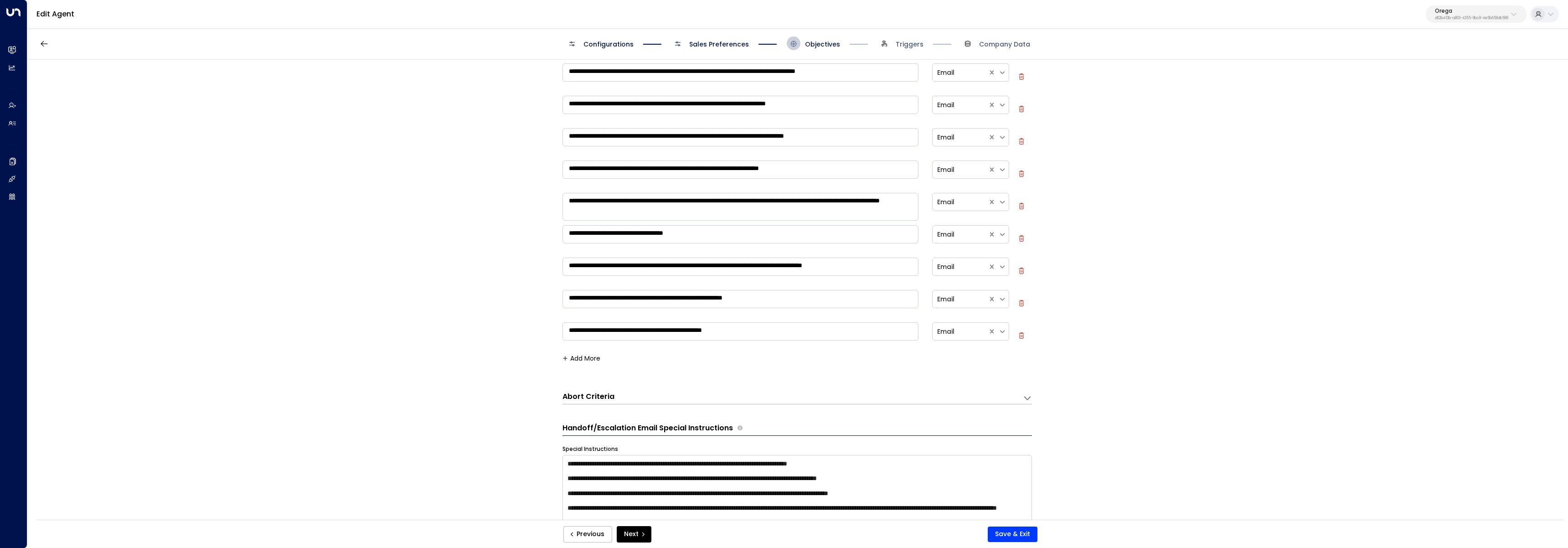
scroll to position [0, 0]
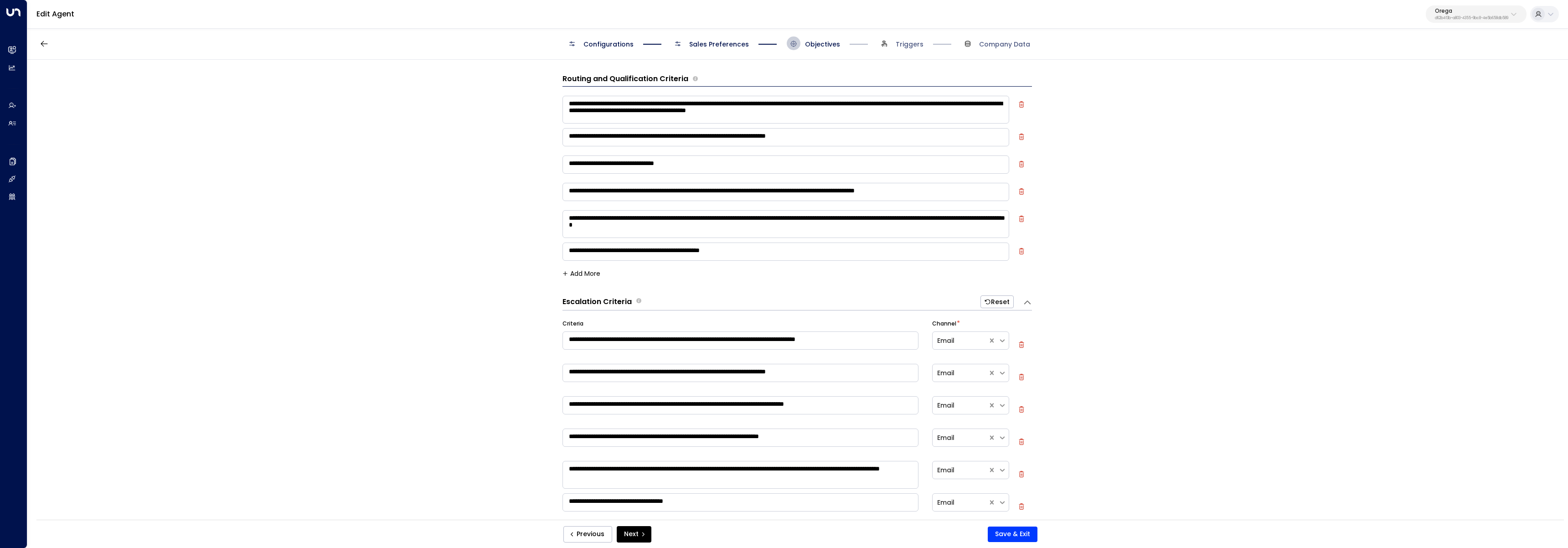
click at [1506, 12] on p "Orega" at bounding box center [1471, 11] width 74 height 5
type input "*****"
click at [1504, 62] on li "Shift Workspaces ID: 2f771fad-fe81-46b0-8448-0fe730ada5e6" at bounding box center [1491, 72] width 139 height 24
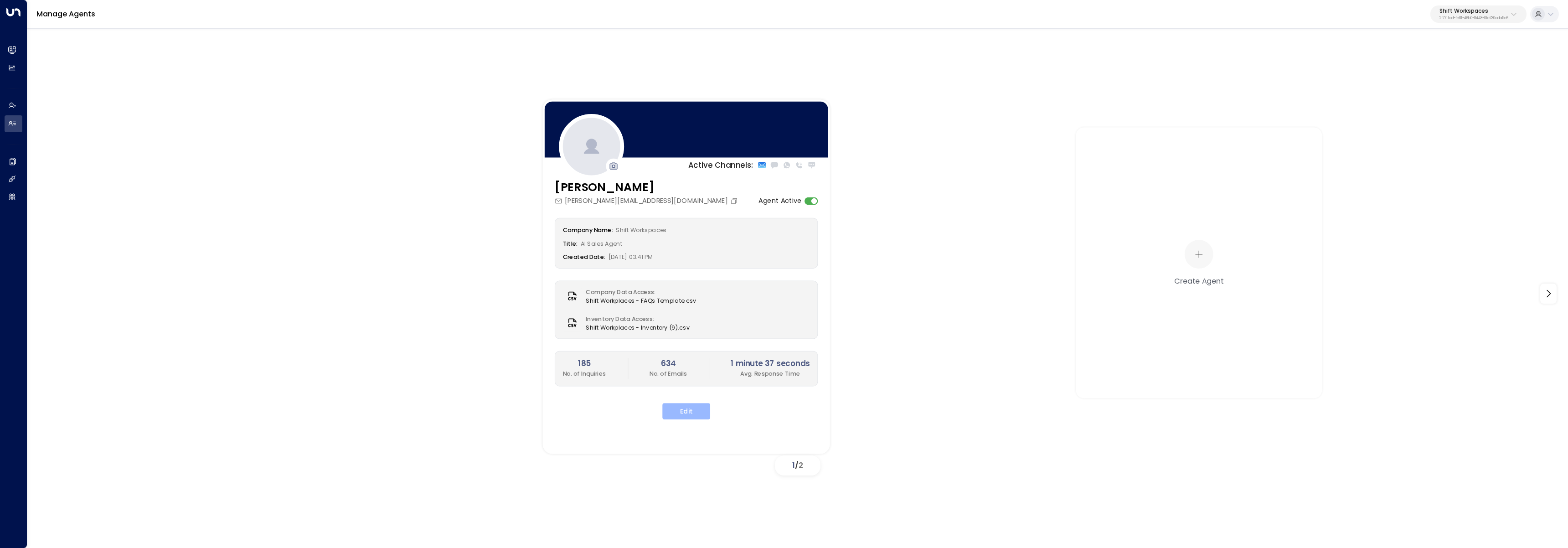
click at [678, 415] on button "Edit" at bounding box center [686, 411] width 48 height 16
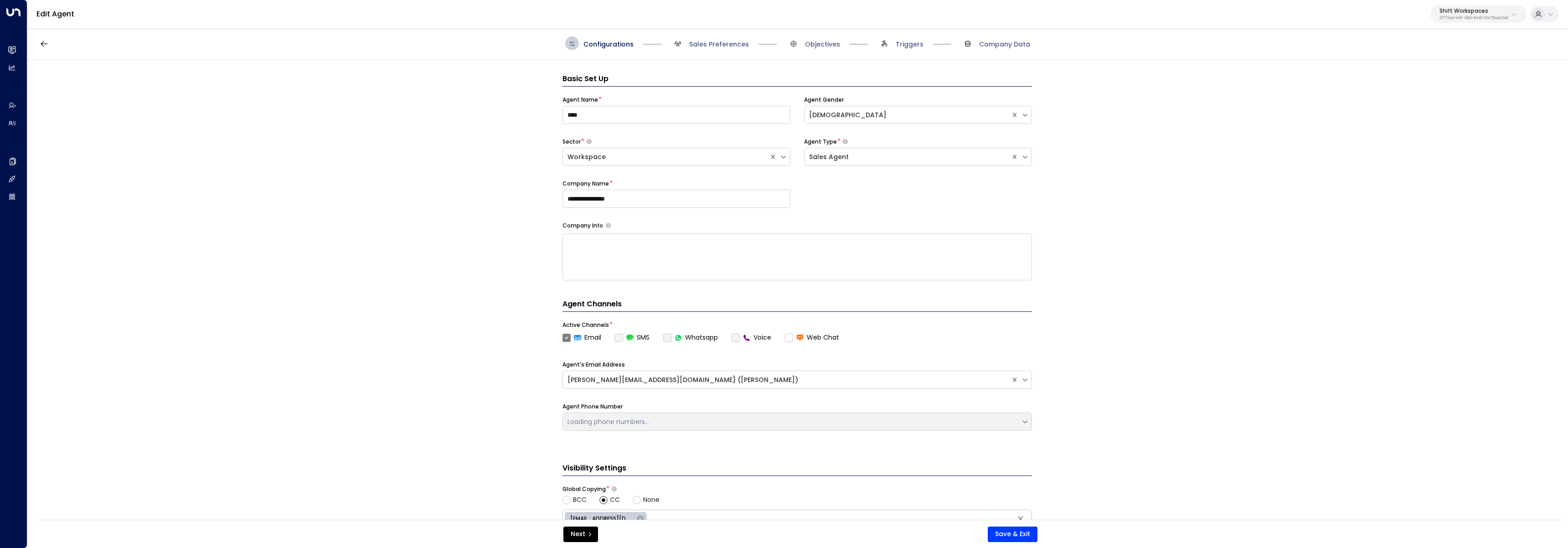
scroll to position [14, 0]
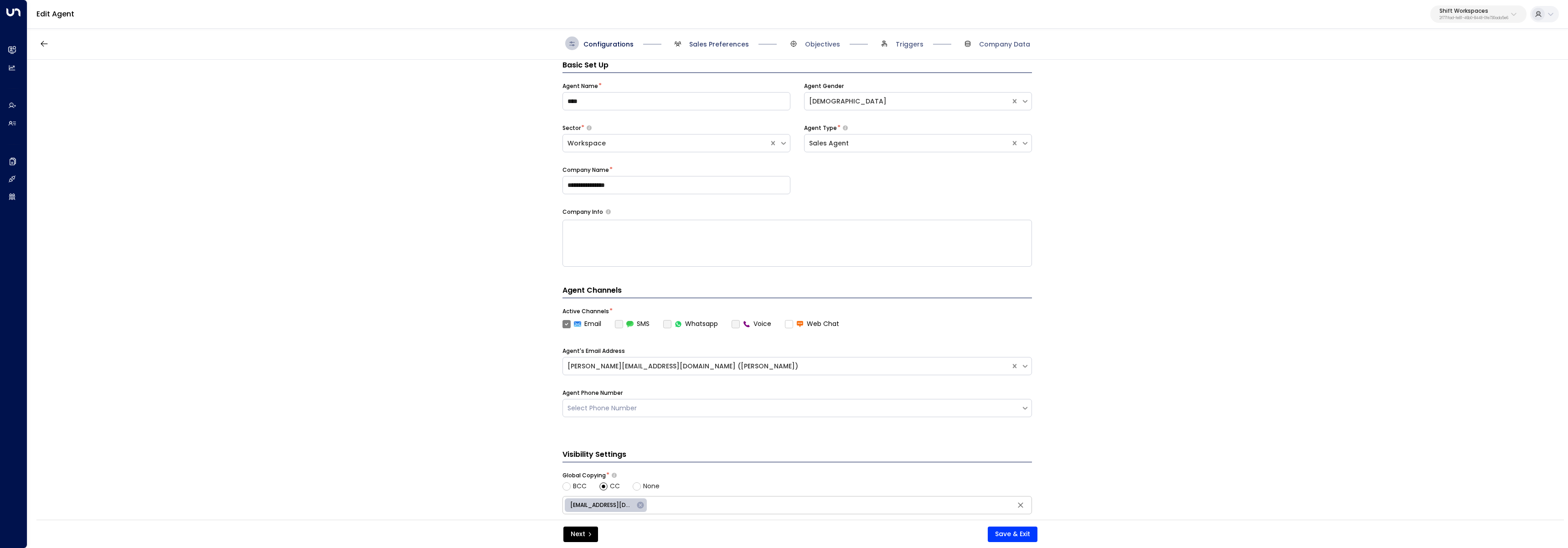
click at [697, 40] on span "Sales Preferences" at bounding box center [719, 44] width 60 height 9
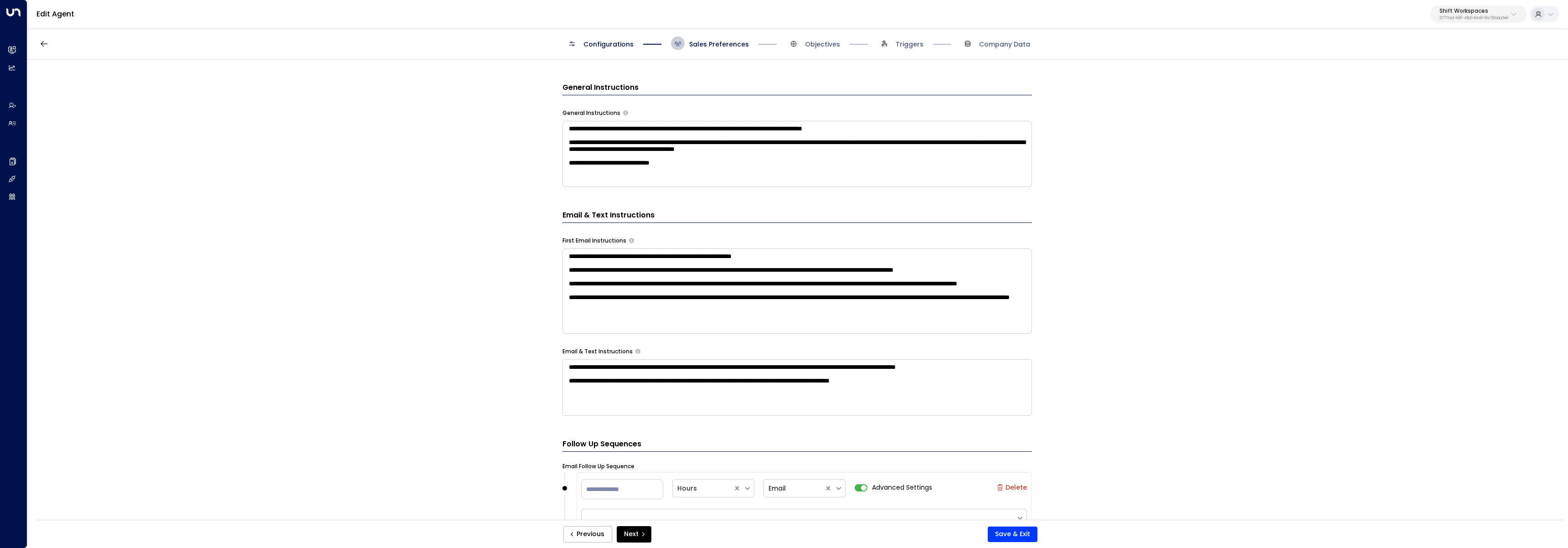
scroll to position [0, 0]
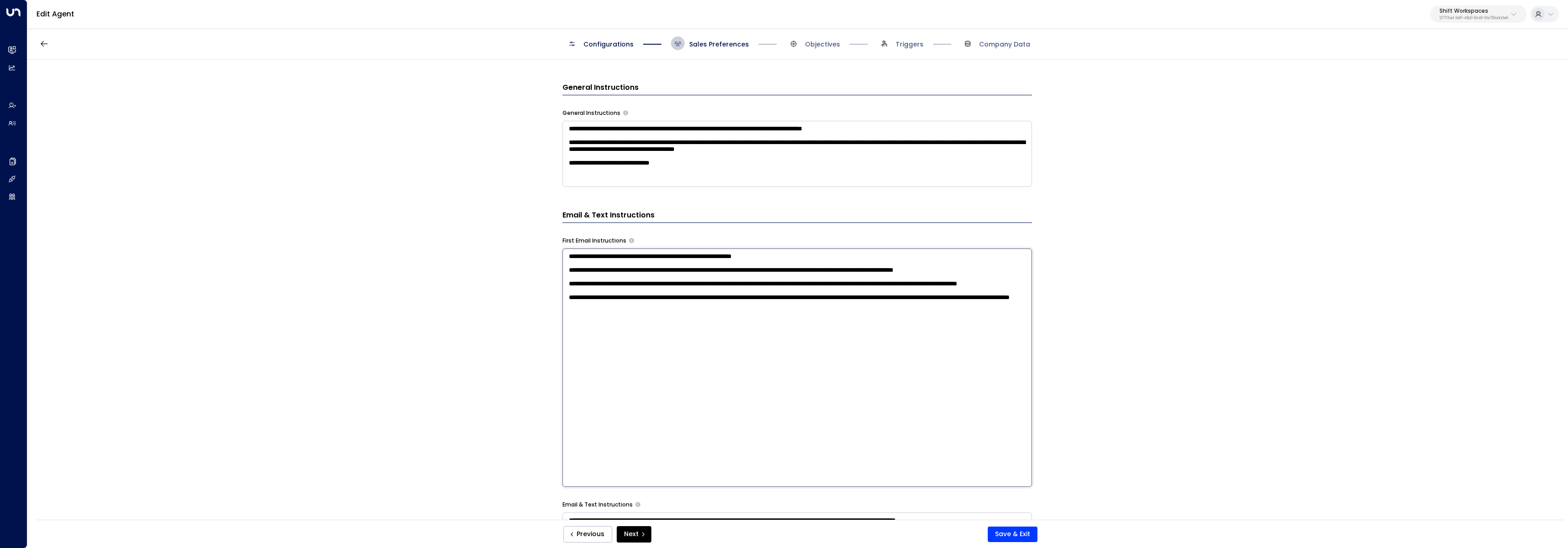
drag, startPoint x: 745, startPoint y: 327, endPoint x: 613, endPoint y: 318, distance: 132.3
click at [609, 315] on textarea "**********" at bounding box center [797, 367] width 469 height 238
click at [717, 340] on textarea "**********" at bounding box center [797, 367] width 469 height 238
drag, startPoint x: 742, startPoint y: 335, endPoint x: 515, endPoint y: 325, distance: 227.2
click at [515, 325] on div "**********" at bounding box center [797, 292] width 1540 height 466
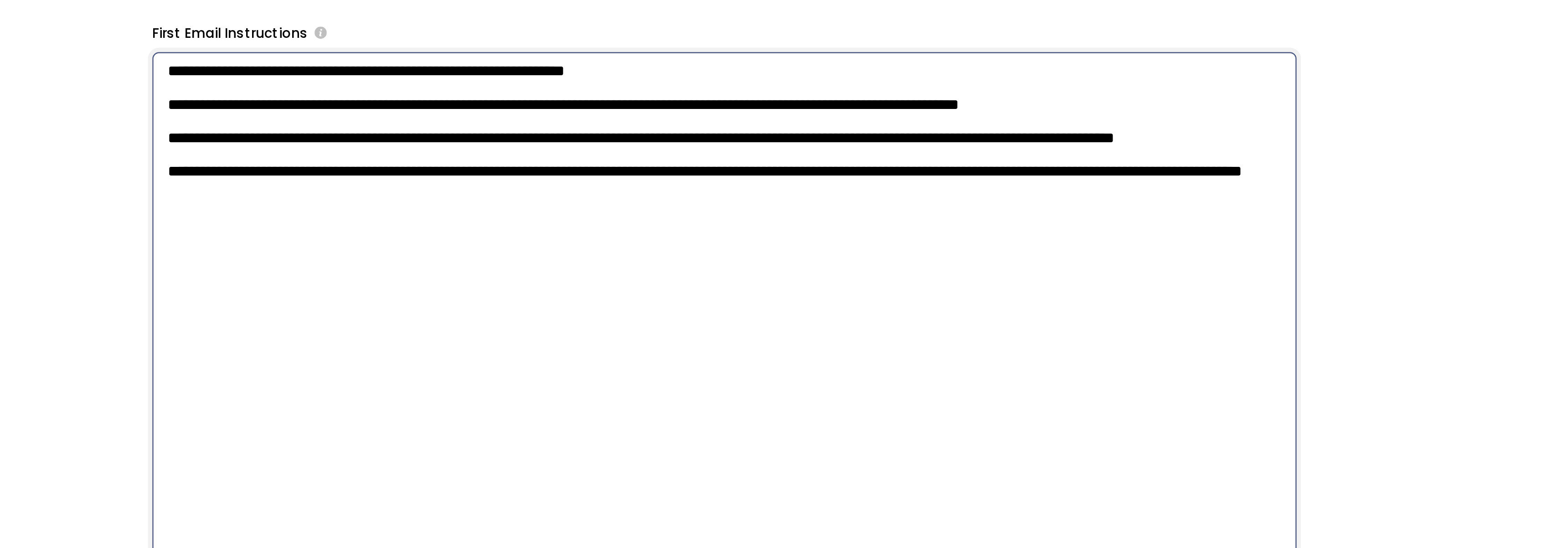
click at [863, 342] on textarea "**********" at bounding box center [797, 367] width 469 height 238
drag, startPoint x: 863, startPoint y: 340, endPoint x: 840, endPoint y: 326, distance: 26.9
click at [840, 326] on textarea "**********" at bounding box center [797, 367] width 469 height 238
click at [870, 336] on textarea "**********" at bounding box center [797, 367] width 469 height 238
drag, startPoint x: 647, startPoint y: 325, endPoint x: 767, endPoint y: 322, distance: 120.0
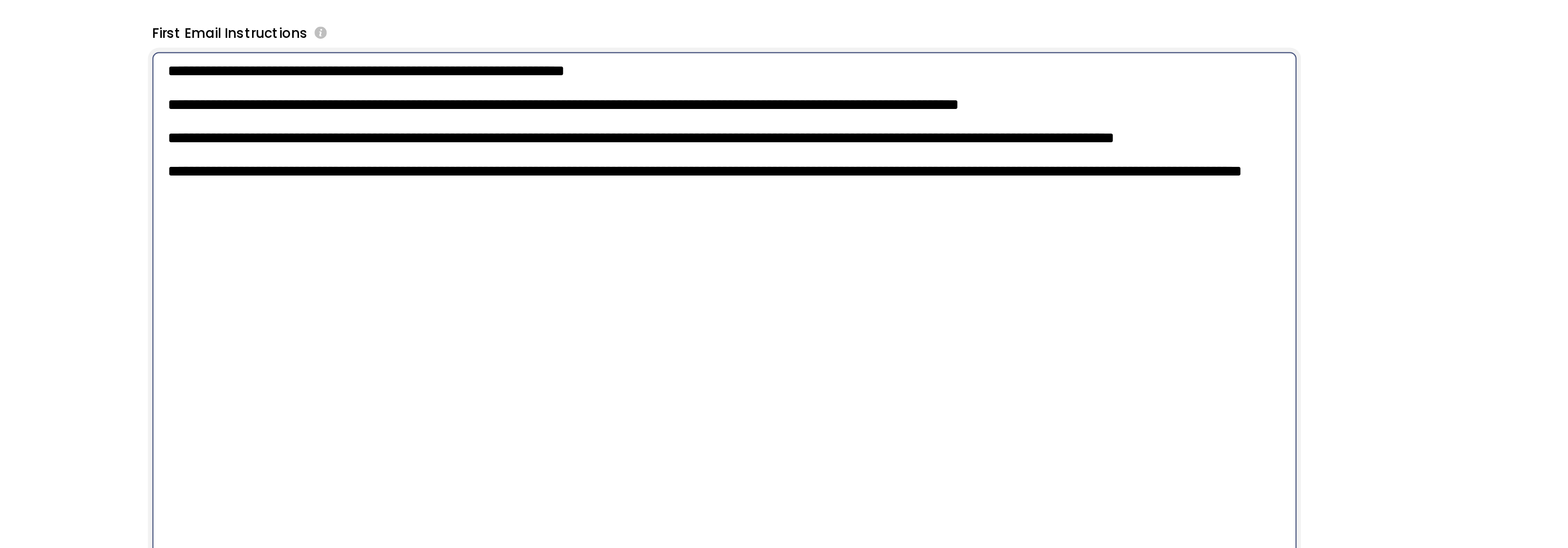
click at [767, 322] on textarea "**********" at bounding box center [797, 367] width 469 height 238
click at [836, 341] on textarea "**********" at bounding box center [797, 367] width 469 height 238
click at [755, 331] on textarea "**********" at bounding box center [797, 367] width 469 height 238
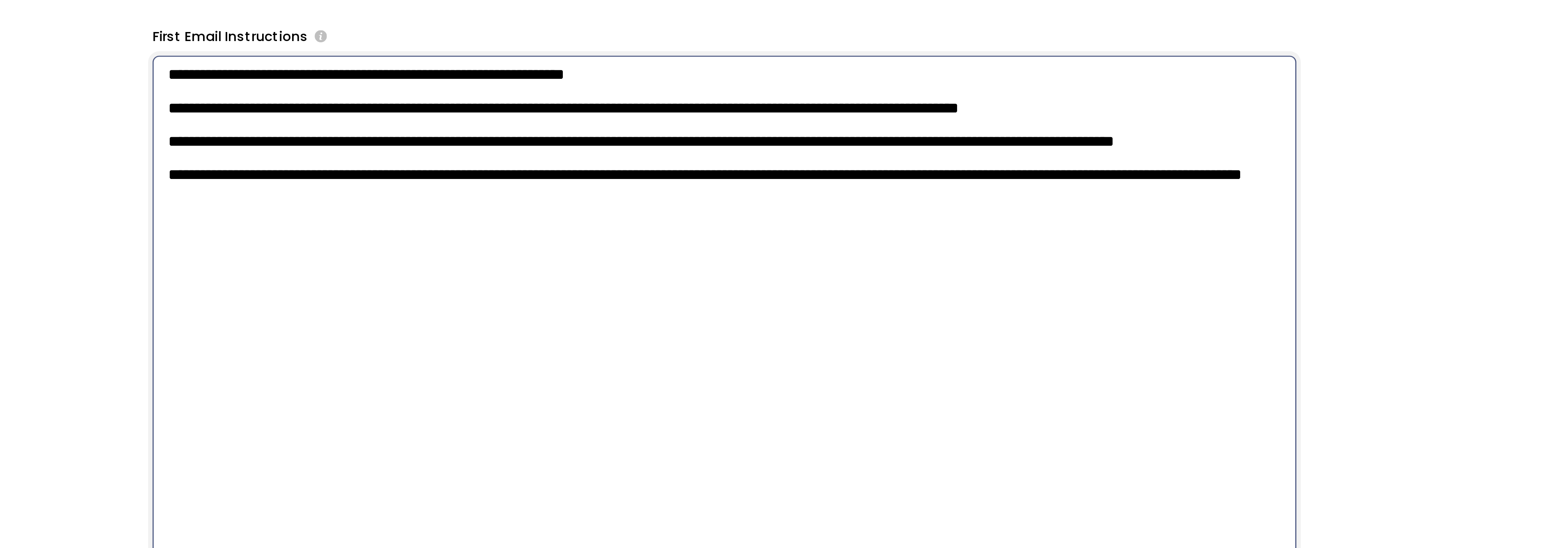
scroll to position [332, 0]
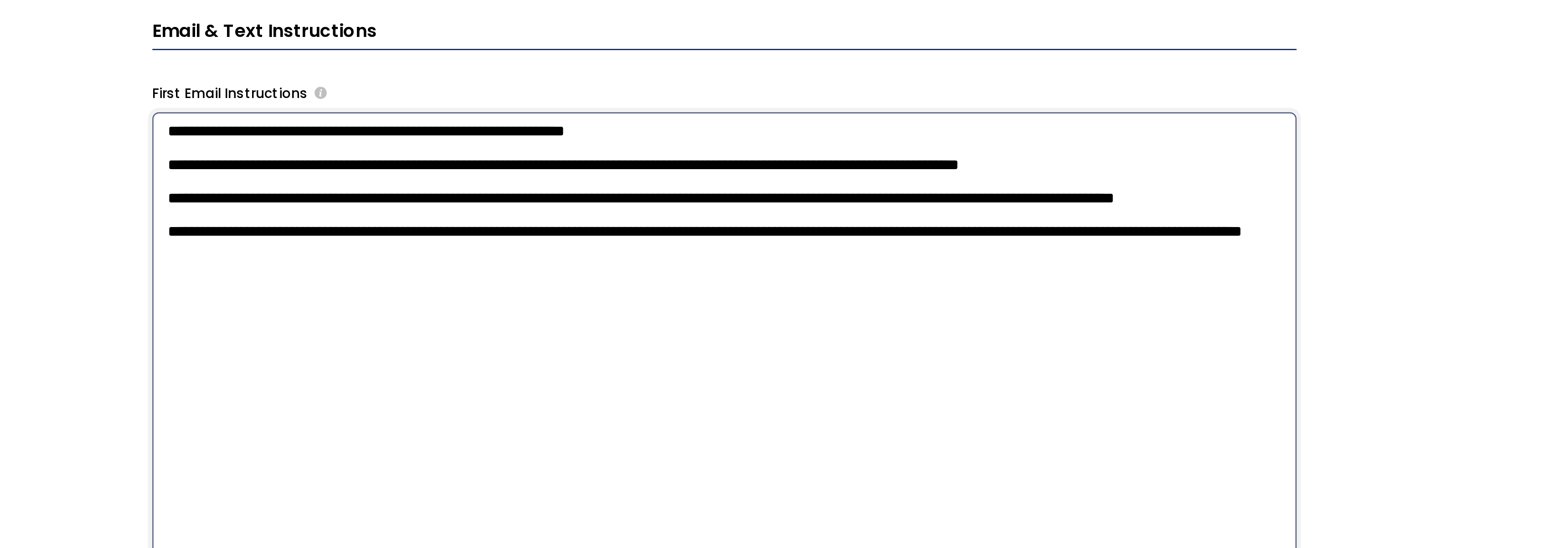
drag, startPoint x: 764, startPoint y: 350, endPoint x: 715, endPoint y: 348, distance: 49.0
click at [715, 348] on textarea "**********" at bounding box center [797, 392] width 469 height 238
drag, startPoint x: 756, startPoint y: 363, endPoint x: 554, endPoint y: 351, distance: 202.4
click at [552, 350] on div "**********" at bounding box center [797, 292] width 1540 height 466
click at [719, 352] on textarea "**********" at bounding box center [797, 392] width 469 height 238
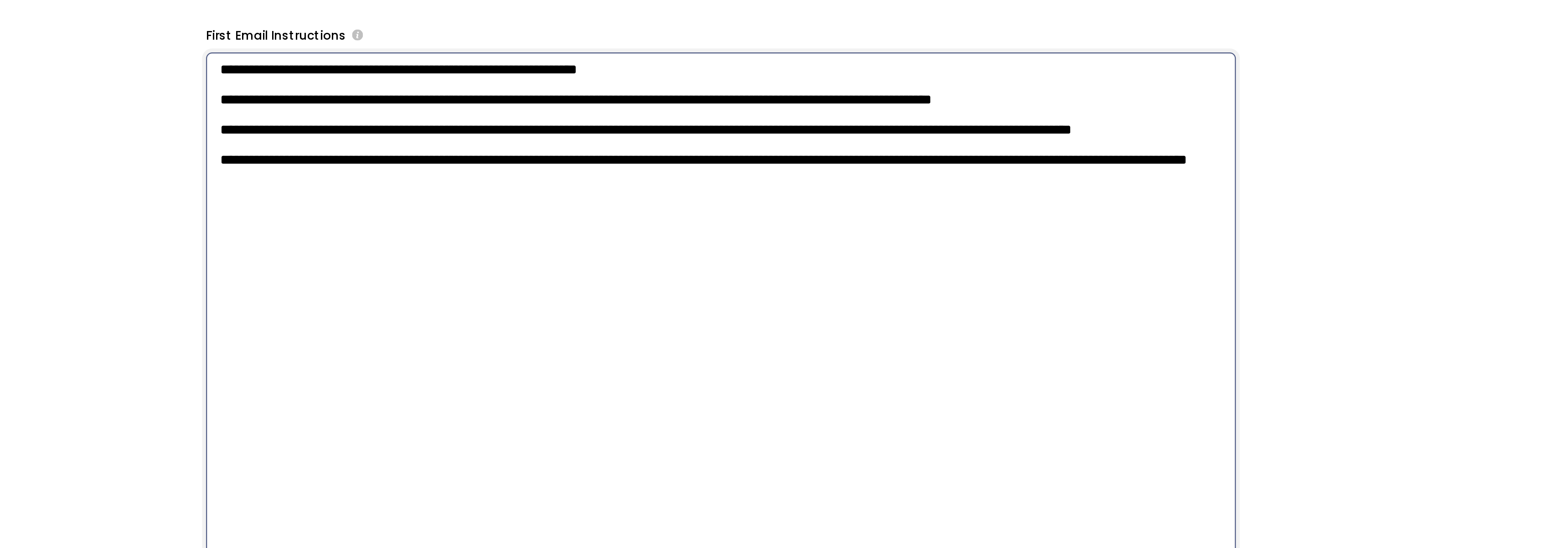
scroll to position [369, 0]
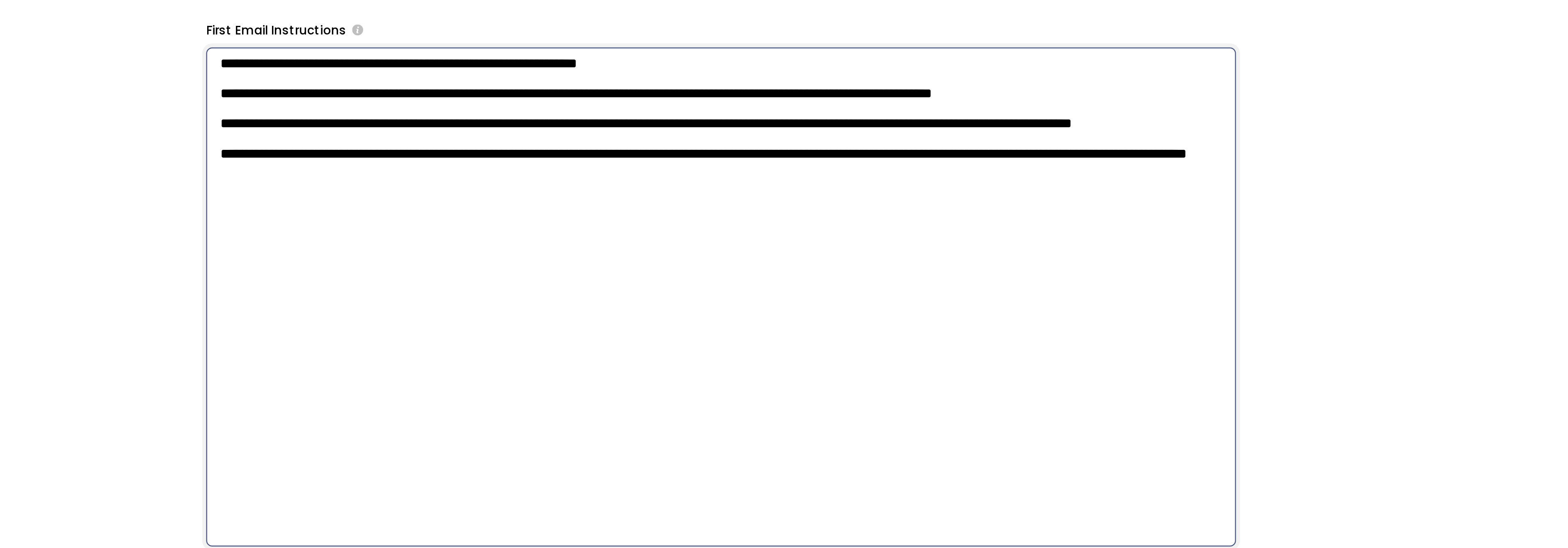
click at [945, 304] on textarea "**********" at bounding box center [796, 346] width 422 height 205
click at [1041, 315] on div "**********" at bounding box center [796, 290] width 1542 height 474
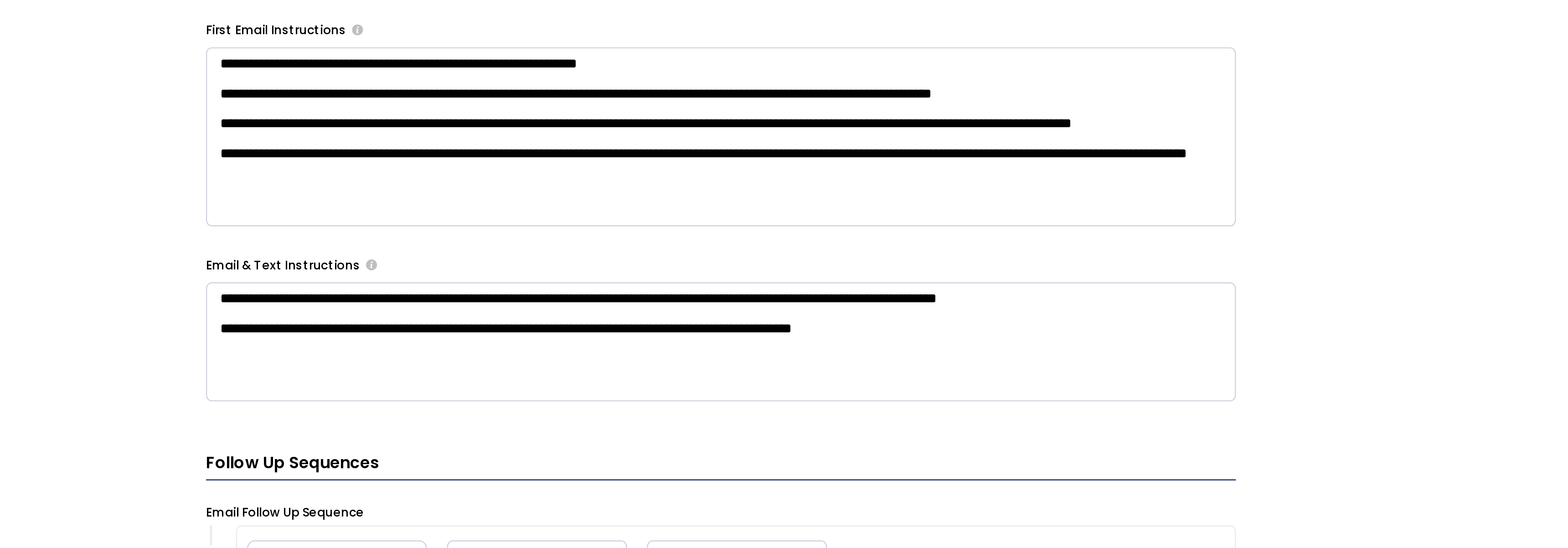
scroll to position [369, 0]
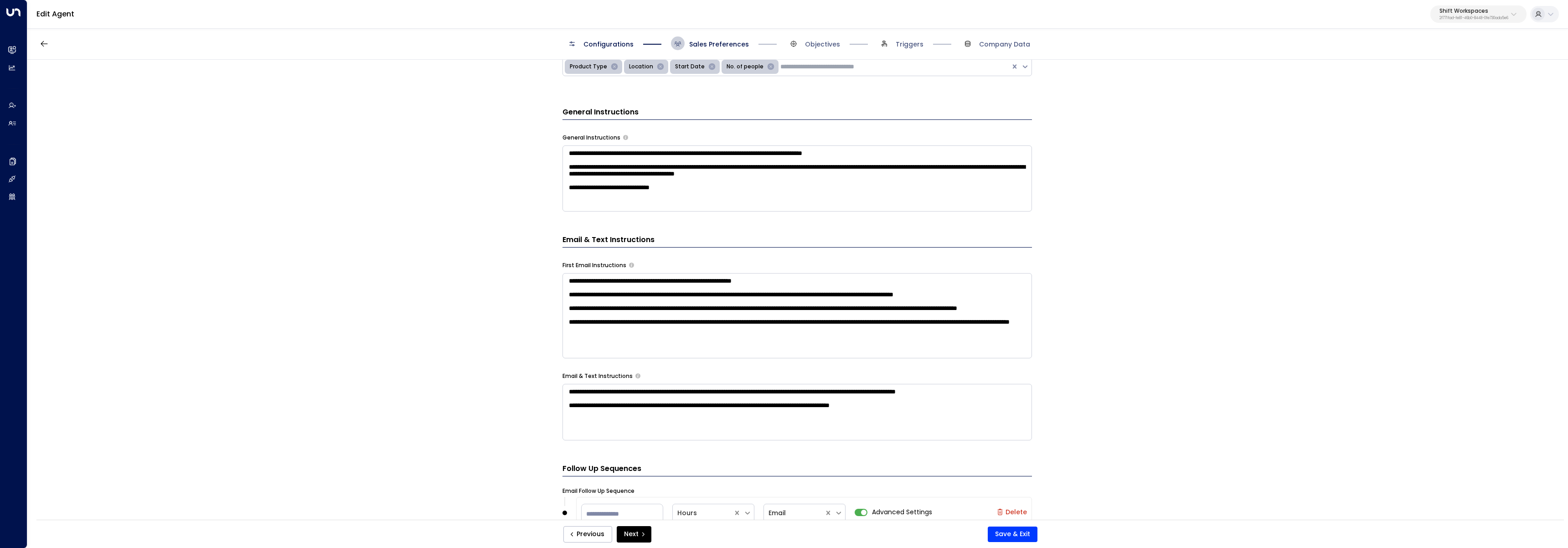
click at [1456, 16] on p "2f771fad-fe81-46b0-8448-0fe730ada5e6" at bounding box center [1473, 18] width 69 height 3
type input "**"
click at [1423, 67] on div "25N Coworking ID: 3b9800f4-81ca-4ec0-8758-72fbe4763f36" at bounding box center [1450, 72] width 125 height 19
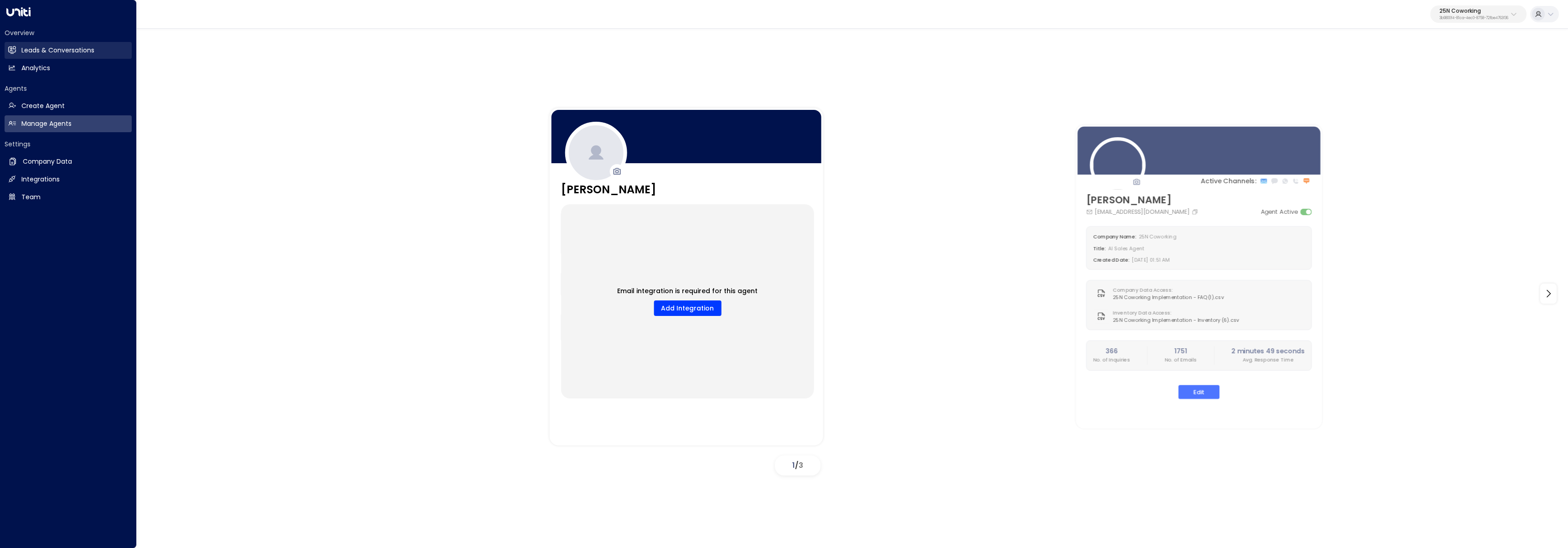
drag, startPoint x: 15, startPoint y: 47, endPoint x: 60, endPoint y: 55, distance: 45.7
click at [15, 47] on icon at bounding box center [11, 49] width 7 height 7
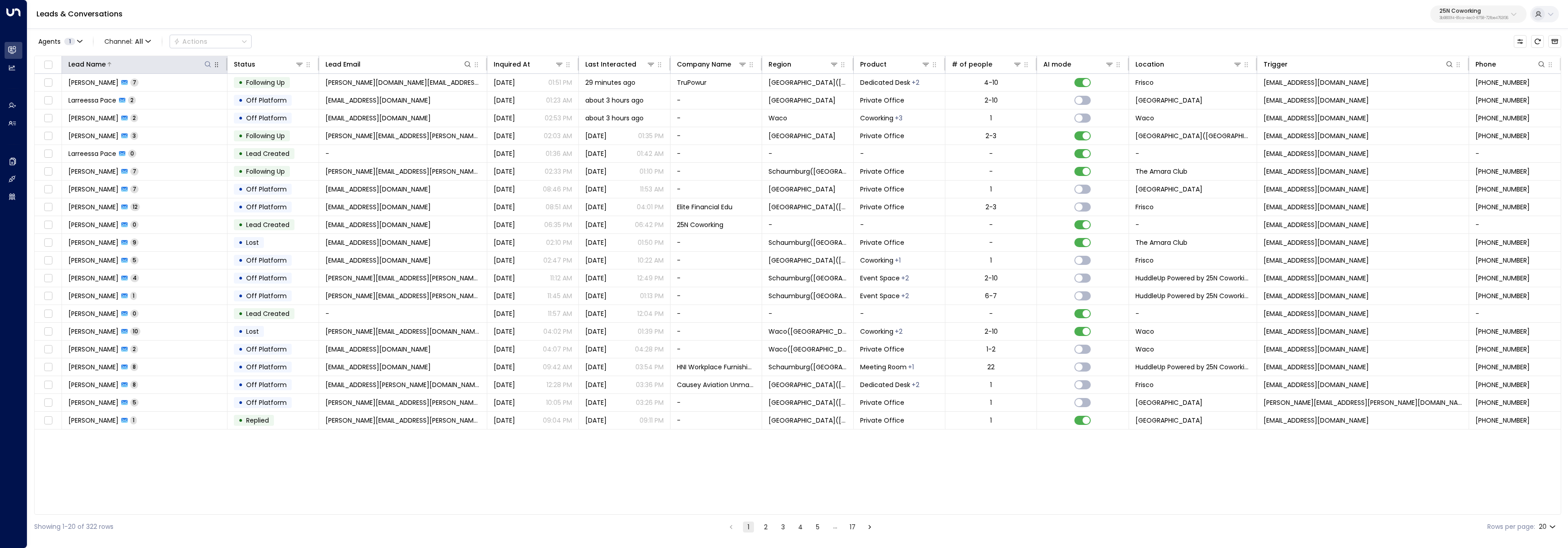
click at [208, 63] on icon at bounding box center [208, 64] width 7 height 7
type input "******"
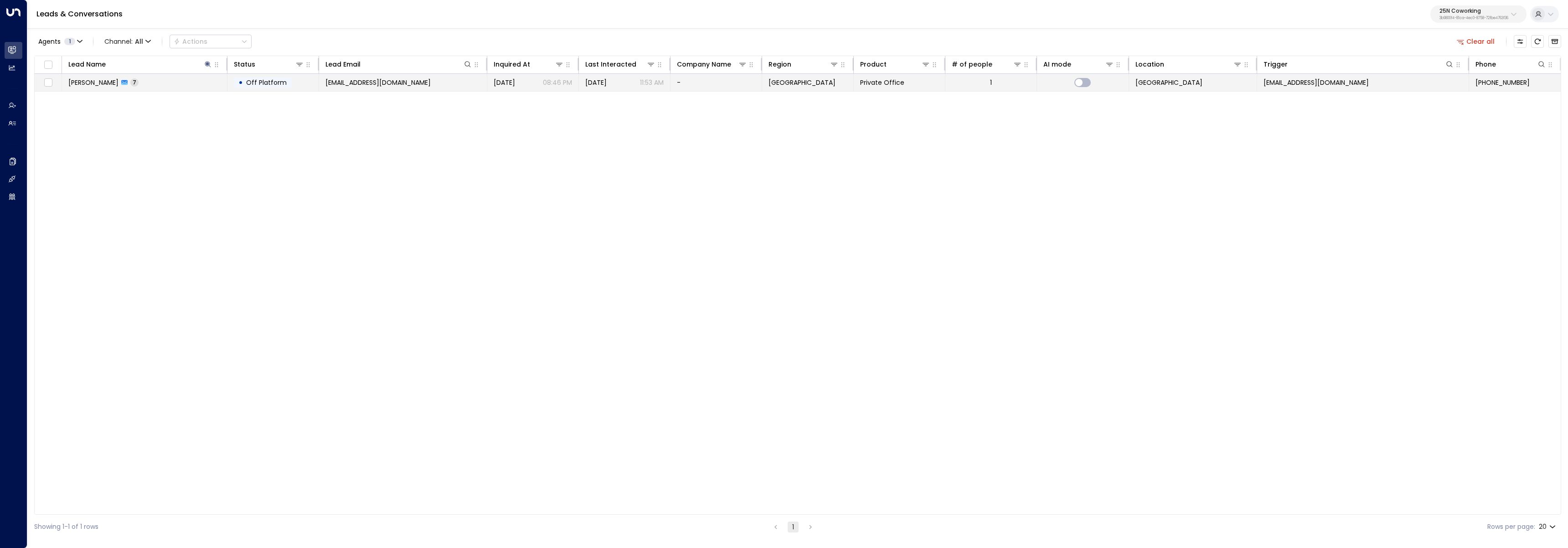
click at [77, 80] on span "Shelby Hartzell" at bounding box center [93, 82] width 50 height 9
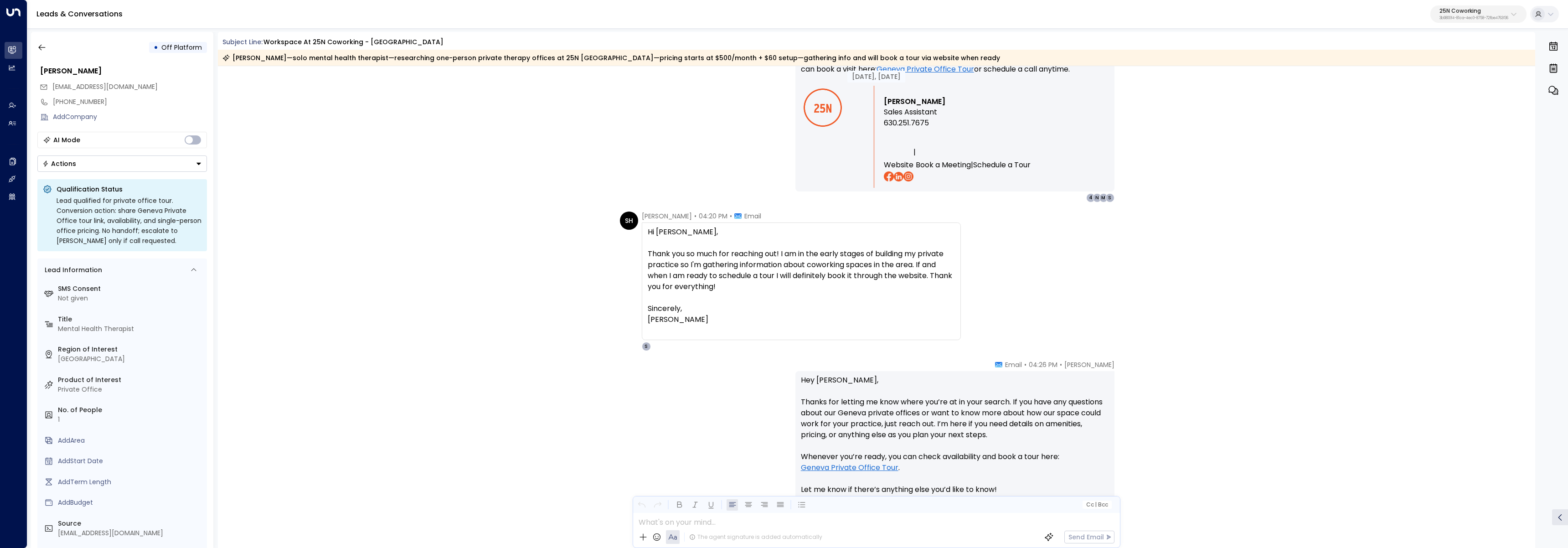
scroll to position [1392, 0]
drag, startPoint x: 724, startPoint y: 271, endPoint x: 823, endPoint y: 289, distance: 100.6
click at [823, 289] on div "SH Shelby Hartzell • 04:20 PM • Email Hi Sloane, Thank you so much for reaching…" at bounding box center [790, 282] width 341 height 139
click at [823, 289] on div "Thank you so much for reaching out! I am in the early stages of building my pri…" at bounding box center [801, 271] width 307 height 44
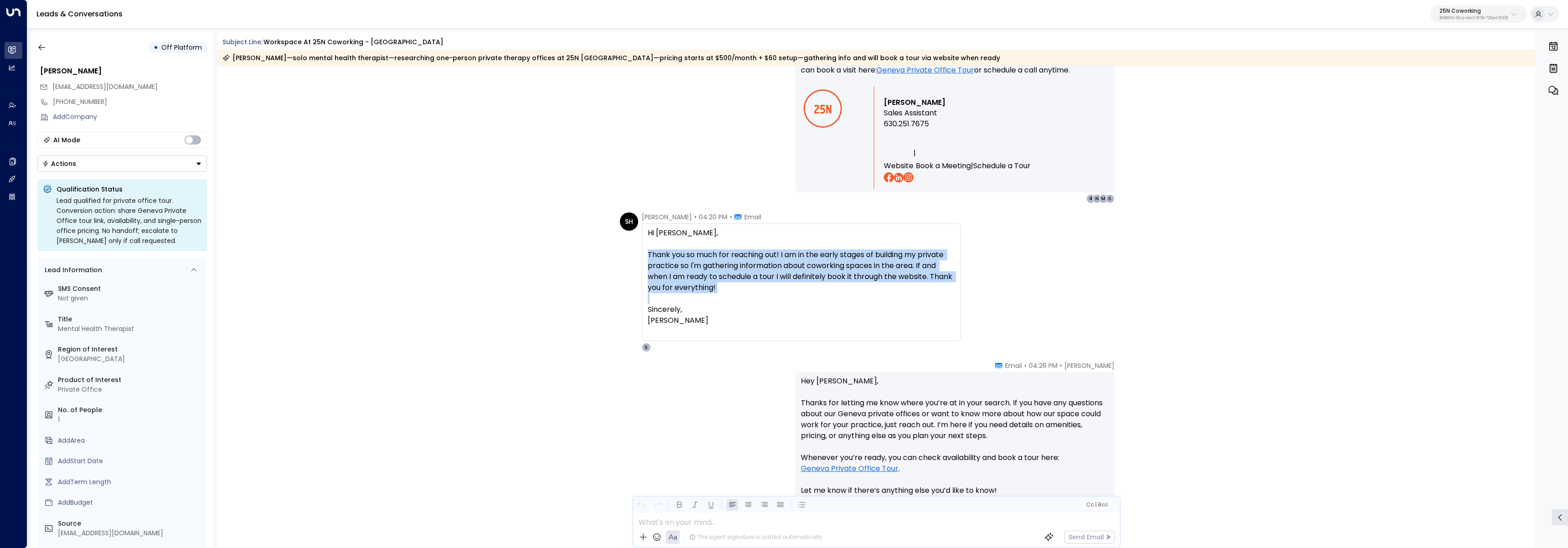
drag, startPoint x: 859, startPoint y: 297, endPoint x: 611, endPoint y: 258, distance: 251.0
click at [611, 258] on div "SH Shelby Hartzell • 04:20 PM • Email Hi Sloane, Thank you so much for reaching…" at bounding box center [876, 282] width 1318 height 139
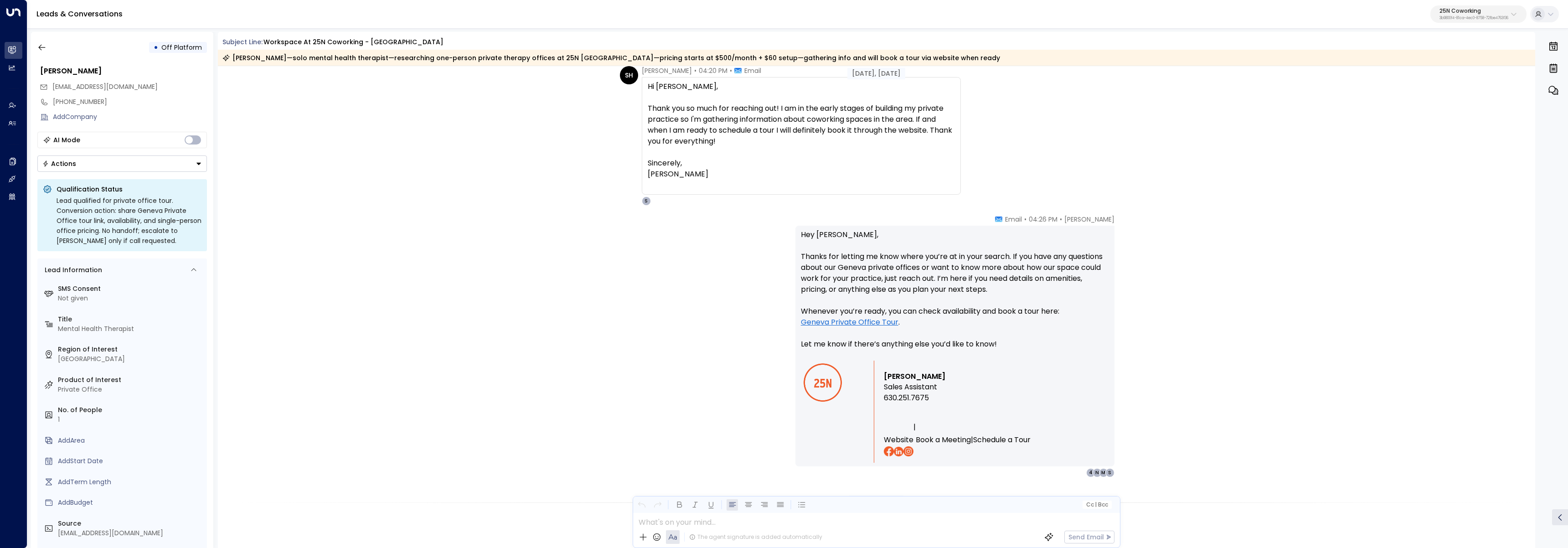
scroll to position [1371, 0]
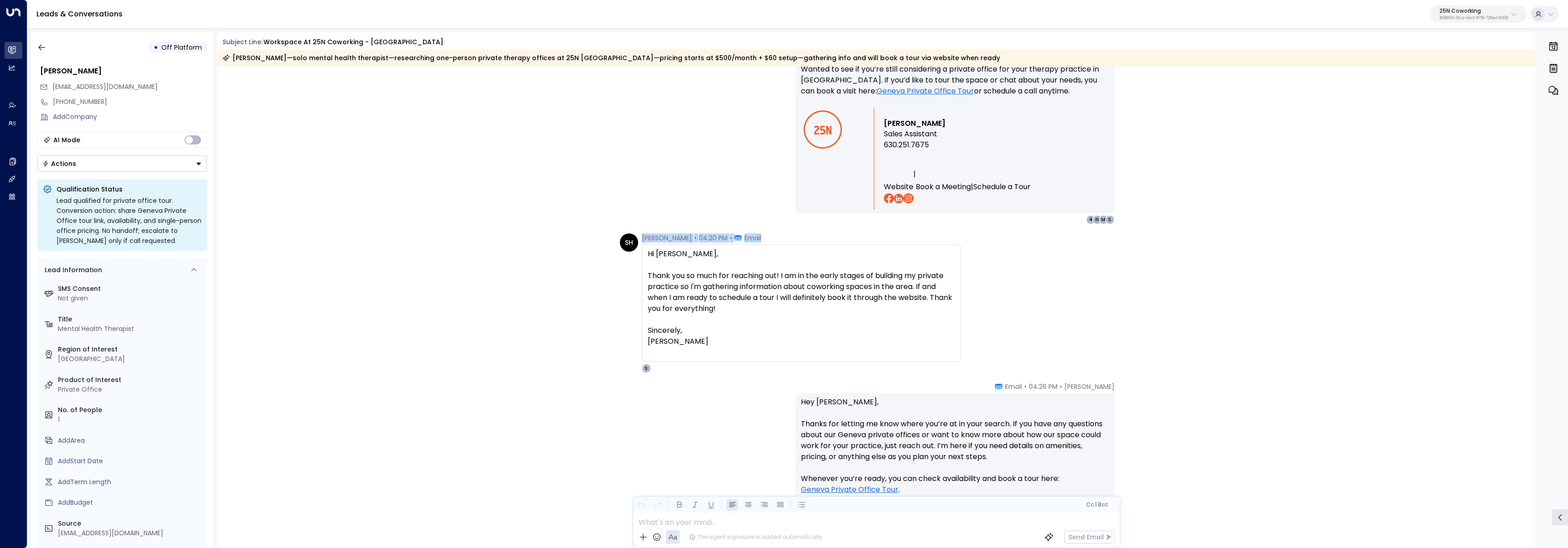
drag, startPoint x: 751, startPoint y: 365, endPoint x: 621, endPoint y: 269, distance: 161.6
click at [621, 269] on div "SH Shelby Hartzell • 04:20 PM • Email Hi Sloane, Thank you so much for reaching…" at bounding box center [790, 303] width 341 height 139
click at [730, 311] on div "Thank you so much for reaching out! I am in the early stages of building my pri…" at bounding box center [801, 292] width 307 height 44
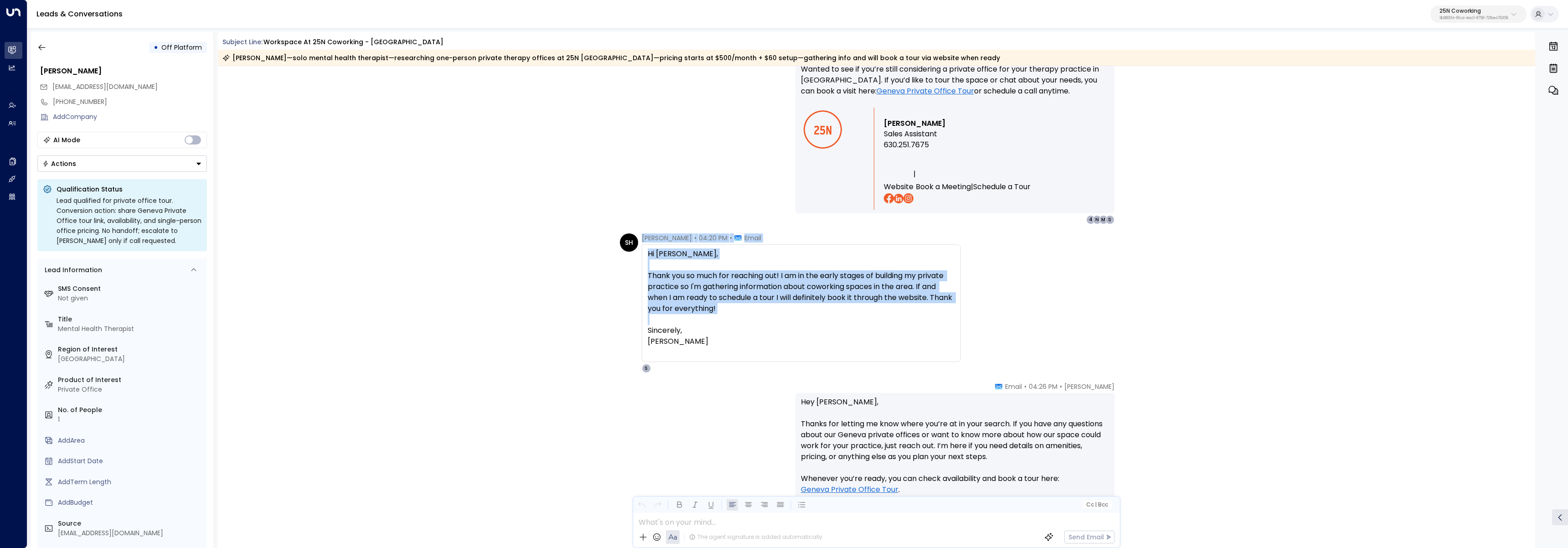
drag, startPoint x: 769, startPoint y: 315, endPoint x: 590, endPoint y: 288, distance: 181.0
click at [590, 288] on div "SH Shelby Hartzell • 04:20 PM • Email Hi Sloane, Thank you so much for reaching…" at bounding box center [876, 303] width 1318 height 139
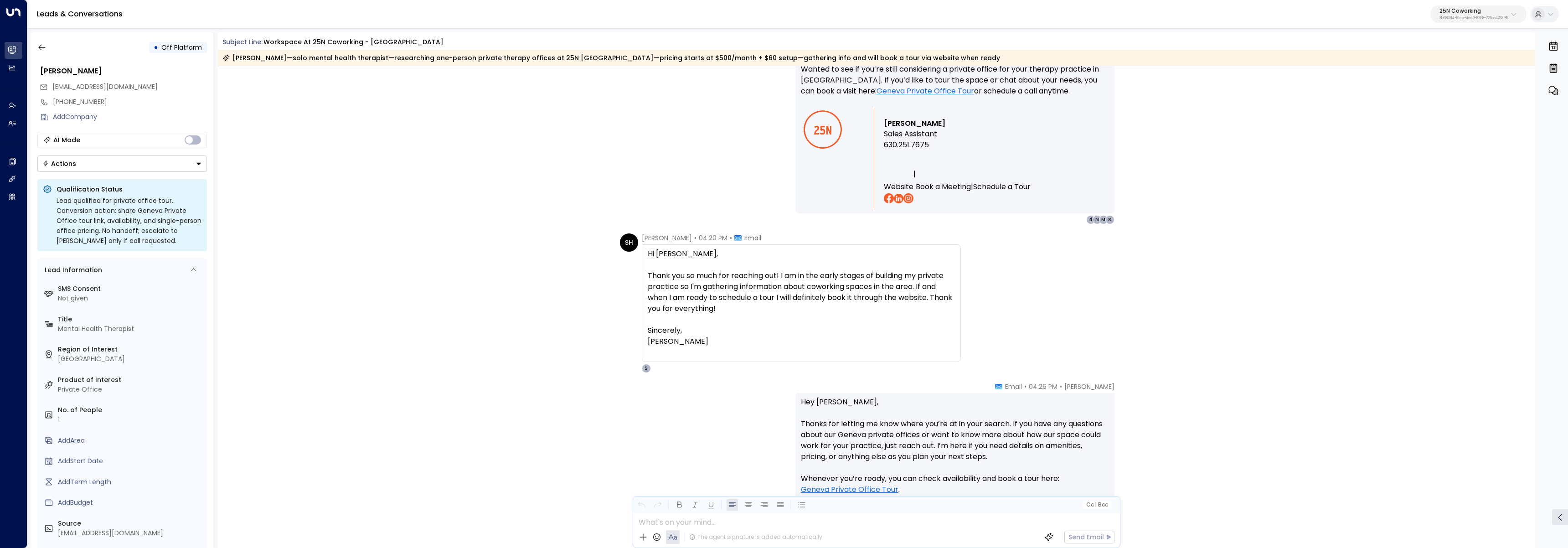
click at [760, 338] on div "Shelby Hartzell" at bounding box center [801, 342] width 307 height 11
drag, startPoint x: 648, startPoint y: 276, endPoint x: 762, endPoint y: 307, distance: 118.1
click at [762, 307] on div "Thank you so much for reaching out! I am in the early stages of building my pri…" at bounding box center [801, 292] width 307 height 44
drag, startPoint x: 765, startPoint y: 309, endPoint x: 628, endPoint y: 277, distance: 140.7
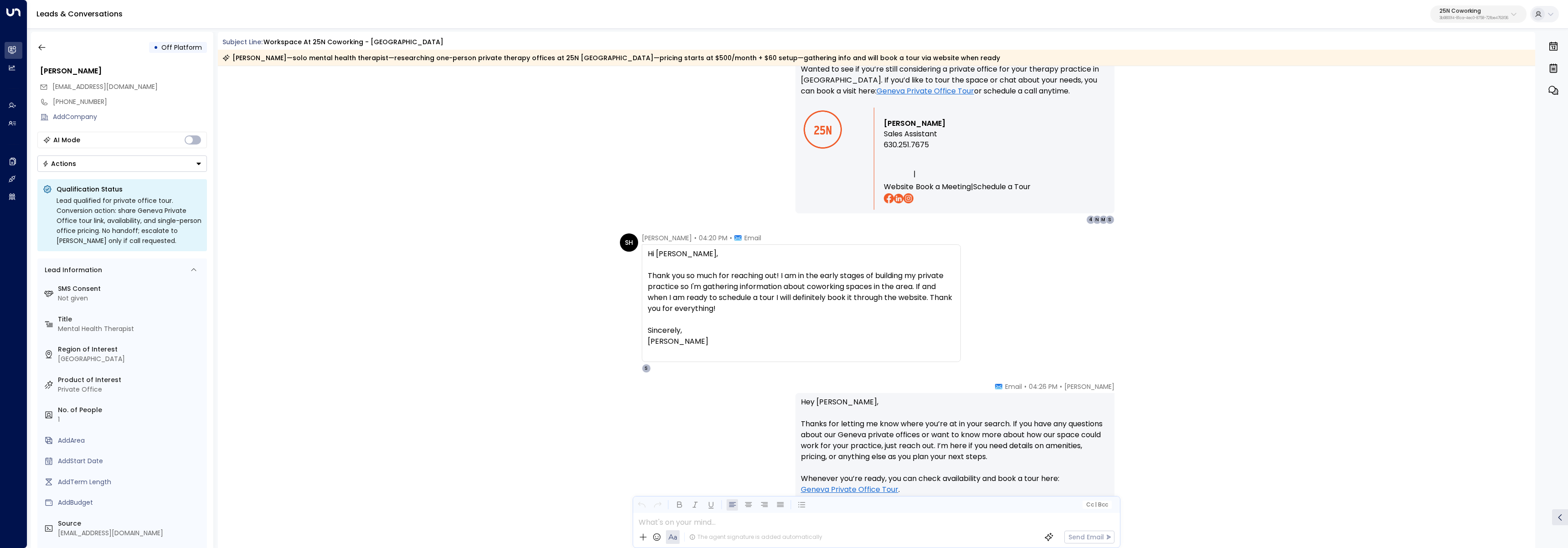
click at [628, 277] on div "SH Shelby Hartzell • 04:20 PM • Email Hi Sloane, Thank you so much for reaching…" at bounding box center [790, 303] width 341 height 139
click at [184, 49] on span "Off Platform" at bounding box center [182, 47] width 41 height 9
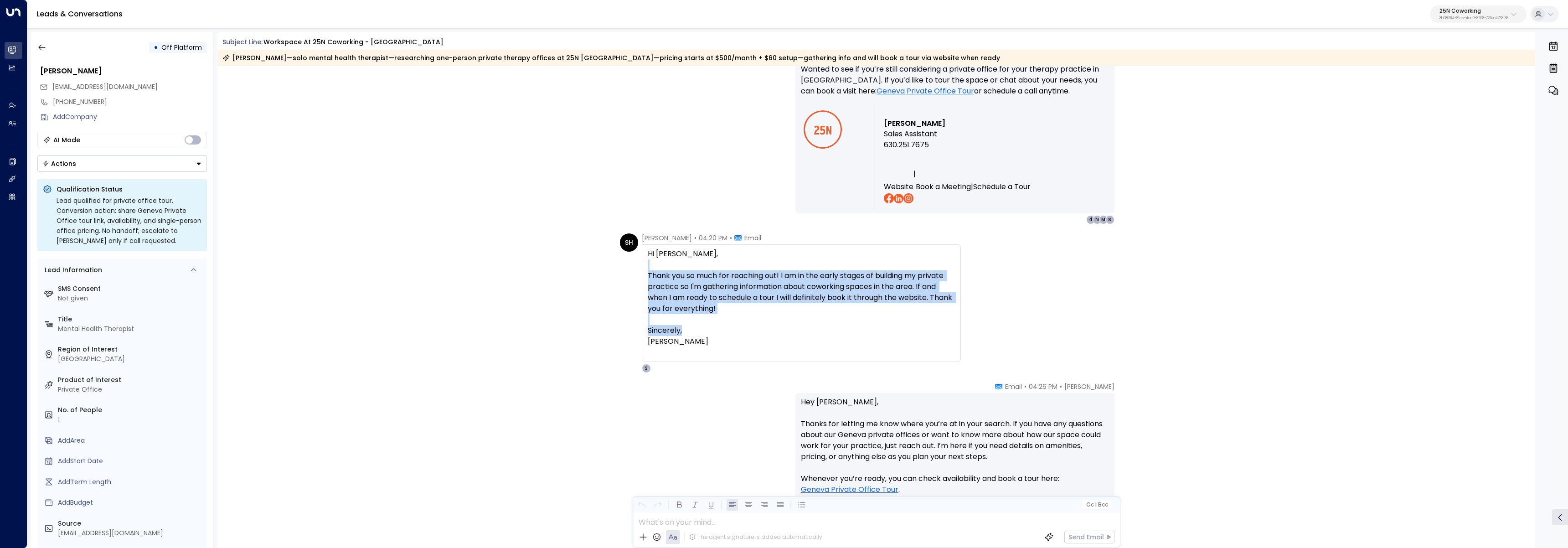
drag, startPoint x: 799, startPoint y: 327, endPoint x: 629, endPoint y: 269, distance: 179.6
click at [629, 269] on div "SH Shelby Hartzell • 04:20 PM • Email Hi Sloane, Thank you so much for reaching…" at bounding box center [790, 303] width 341 height 139
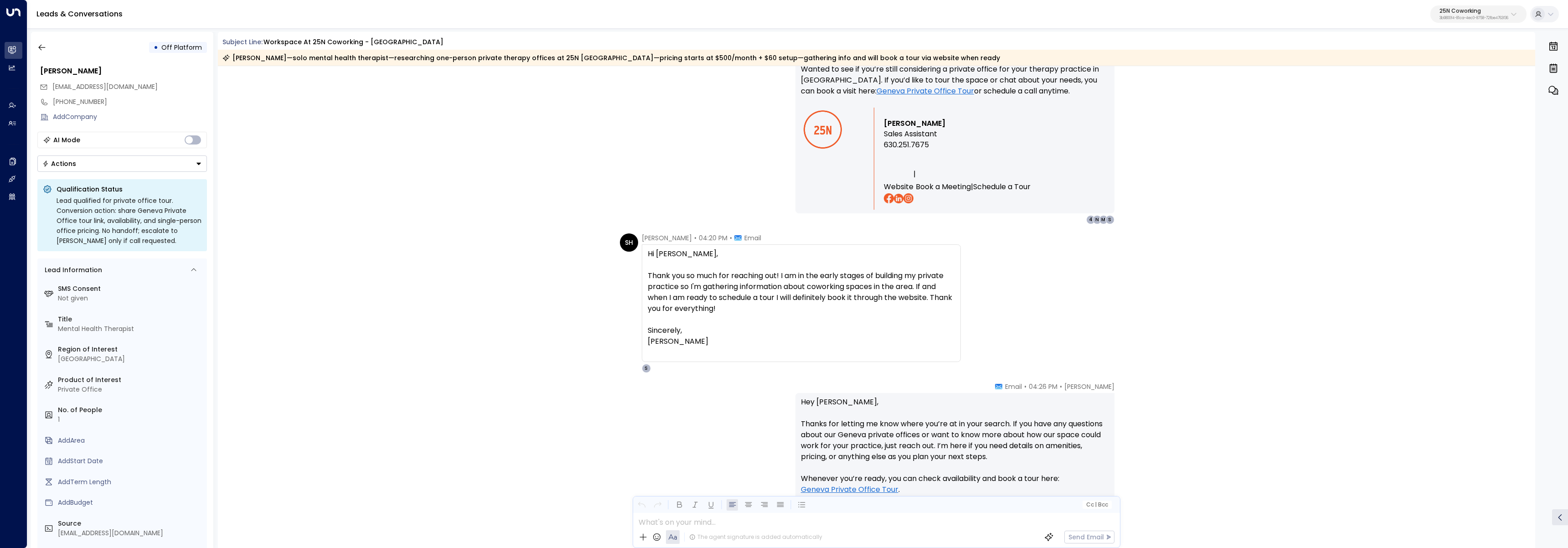
click at [622, 275] on div "SH Shelby Hartzell • 04:20 PM • Email Hi Sloane, Thank you so much for reaching…" at bounding box center [790, 303] width 341 height 139
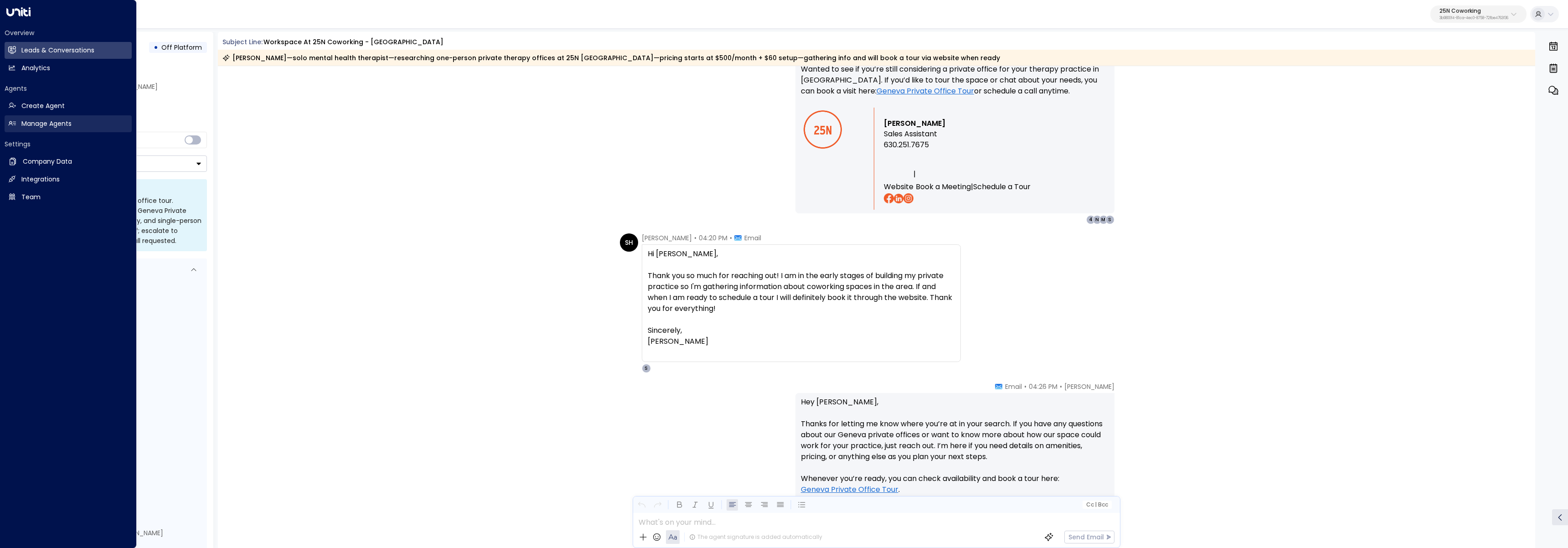
click at [26, 120] on h2 "Manage Agents" at bounding box center [47, 124] width 50 height 9
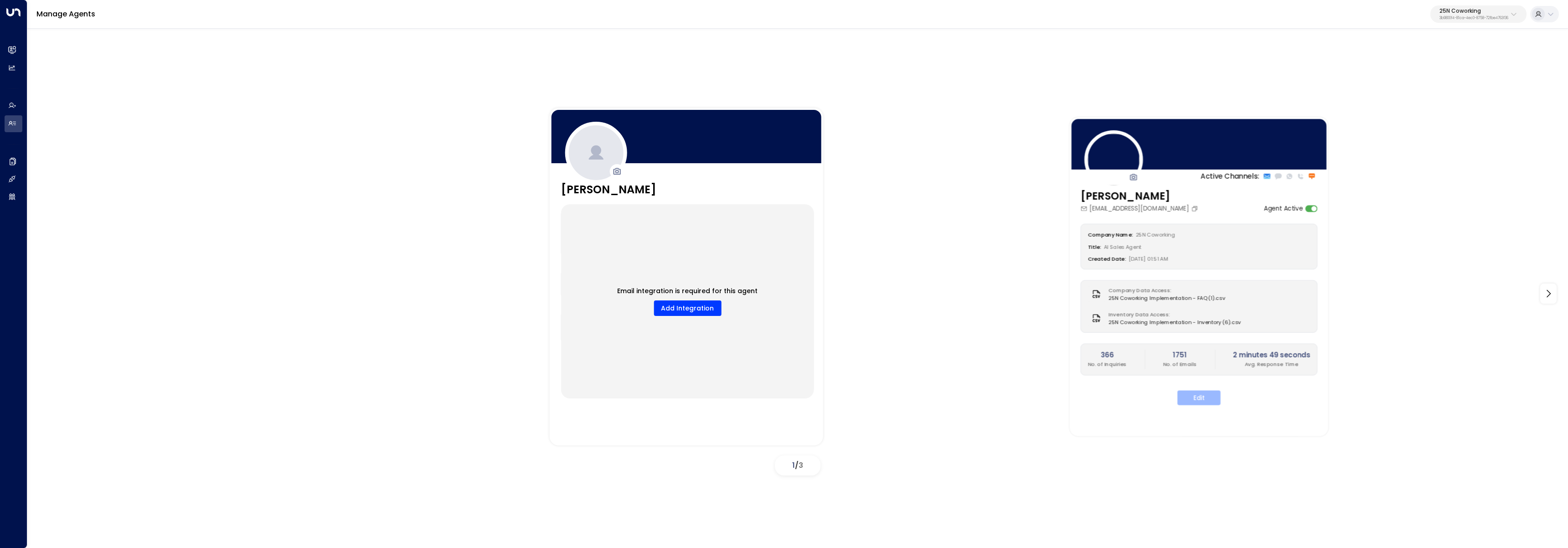
click at [1202, 398] on button "Edit" at bounding box center [1199, 398] width 43 height 15
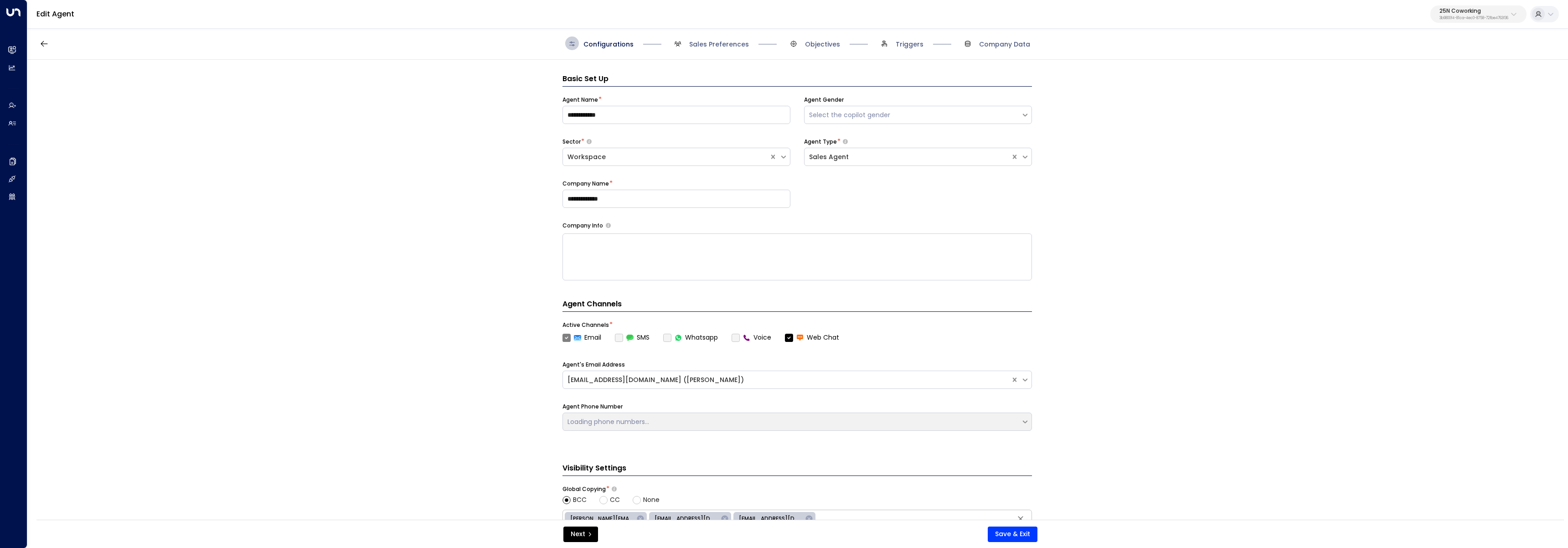
scroll to position [14, 0]
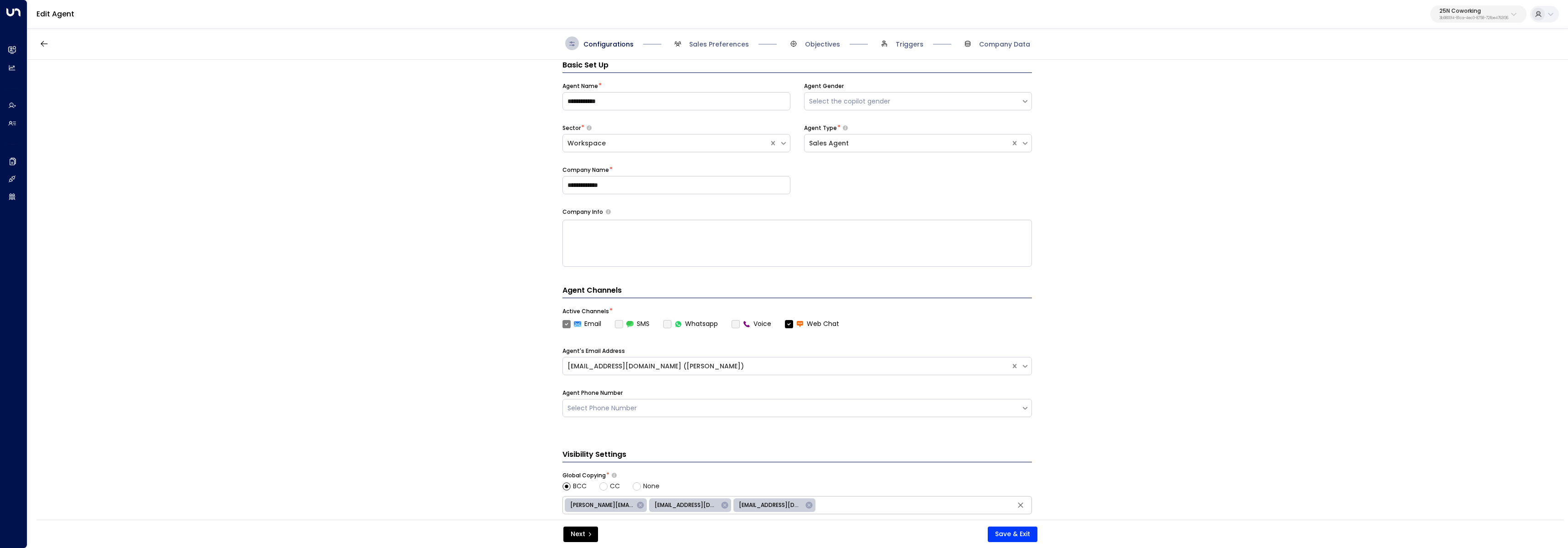
click at [721, 49] on span "Sales Preferences" at bounding box center [709, 43] width 78 height 14
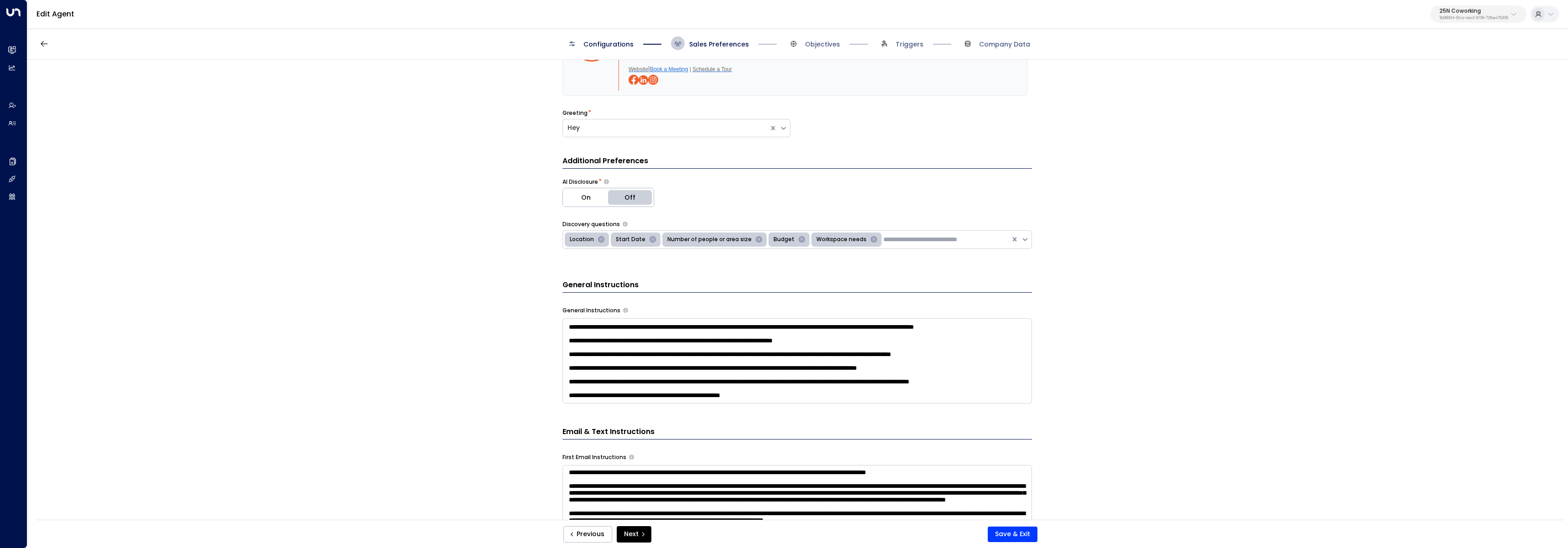
scroll to position [210, 0]
click at [815, 390] on textarea at bounding box center [797, 361] width 469 height 85
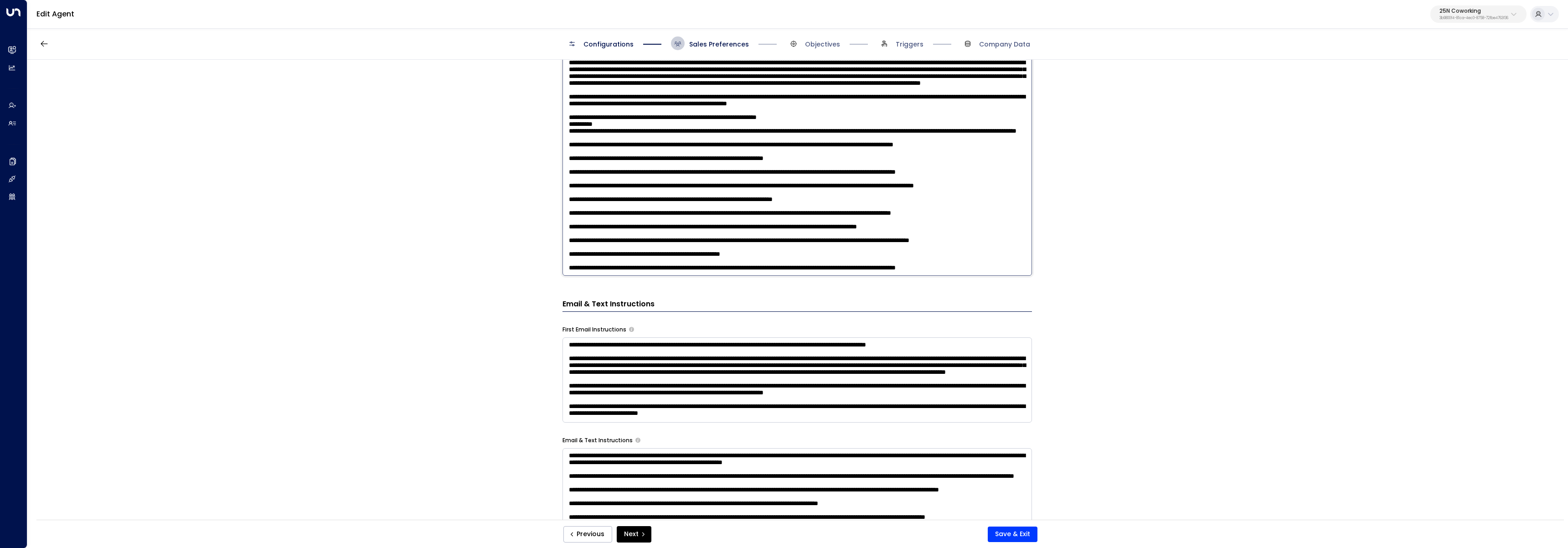
scroll to position [235, 0]
type textarea "**********"
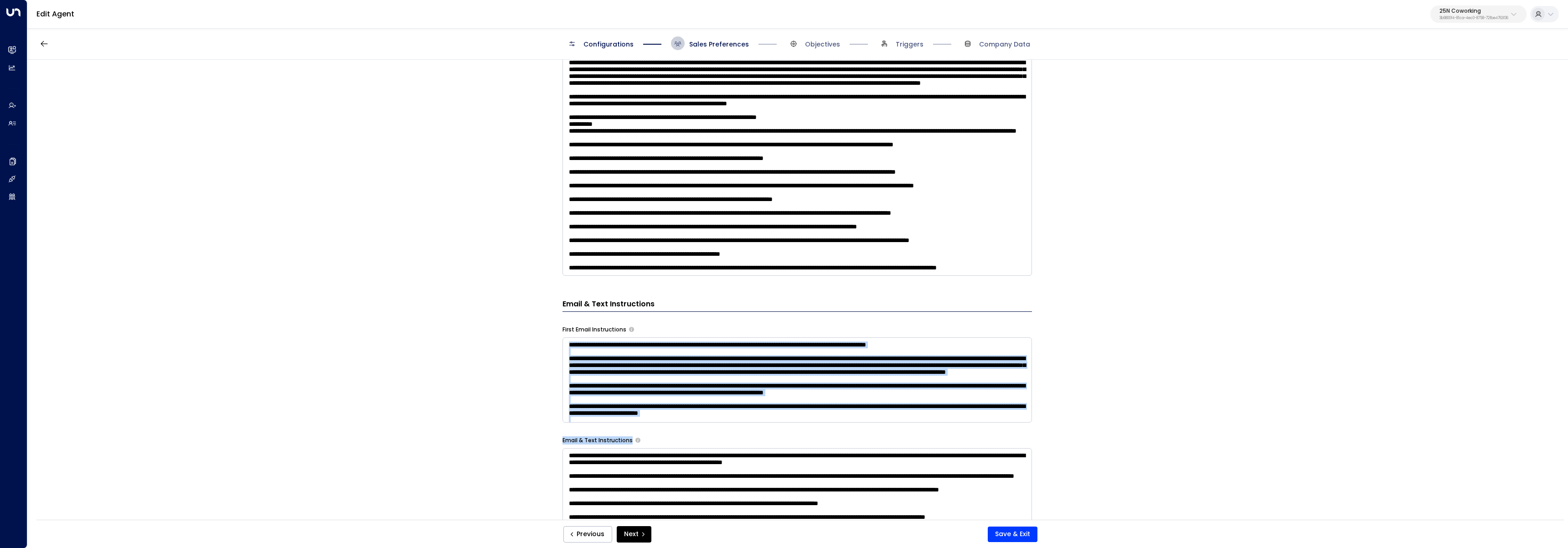
scroll to position [9, 0]
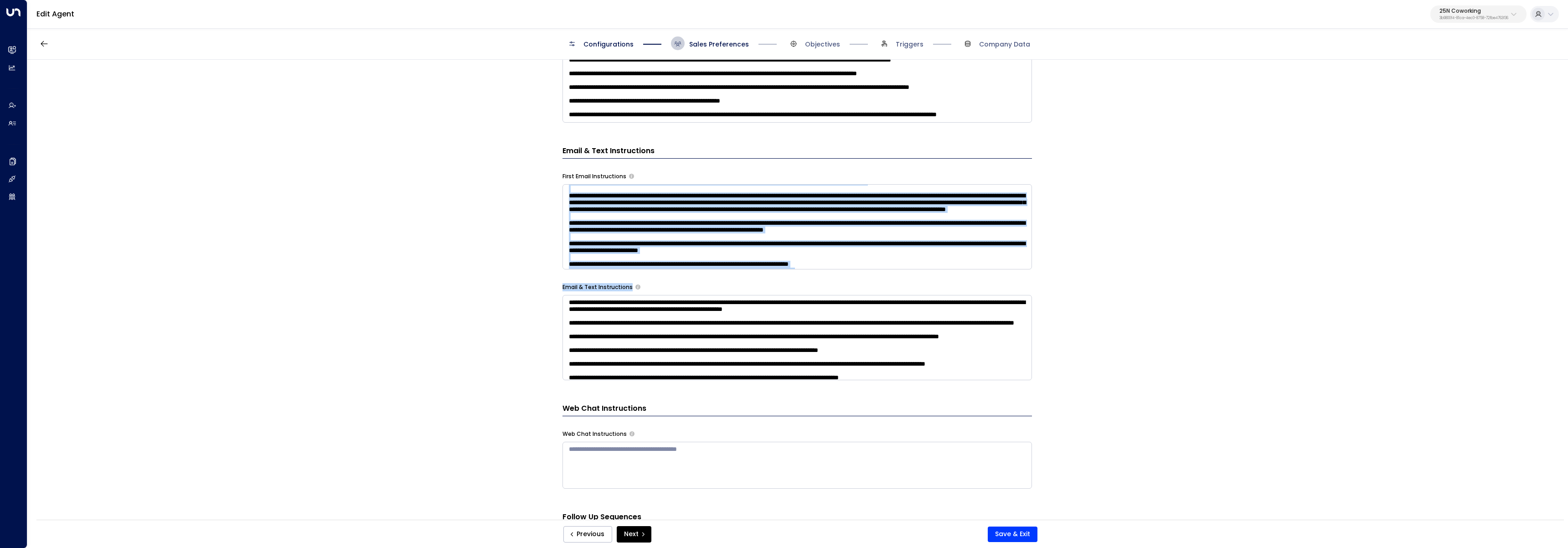
drag, startPoint x: 680, startPoint y: 276, endPoint x: 528, endPoint y: 251, distance: 154.0
click at [528, 251] on div "**********" at bounding box center [797, 292] width 1540 height 466
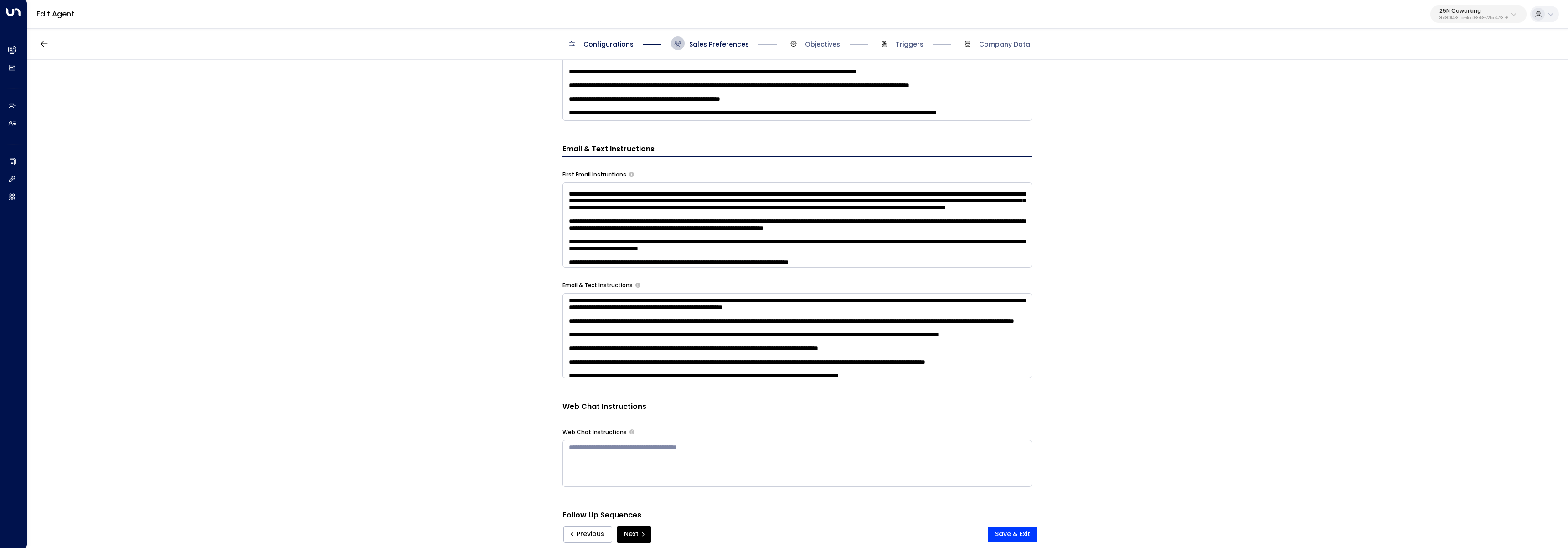
click at [511, 270] on div "**********" at bounding box center [797, 292] width 1540 height 466
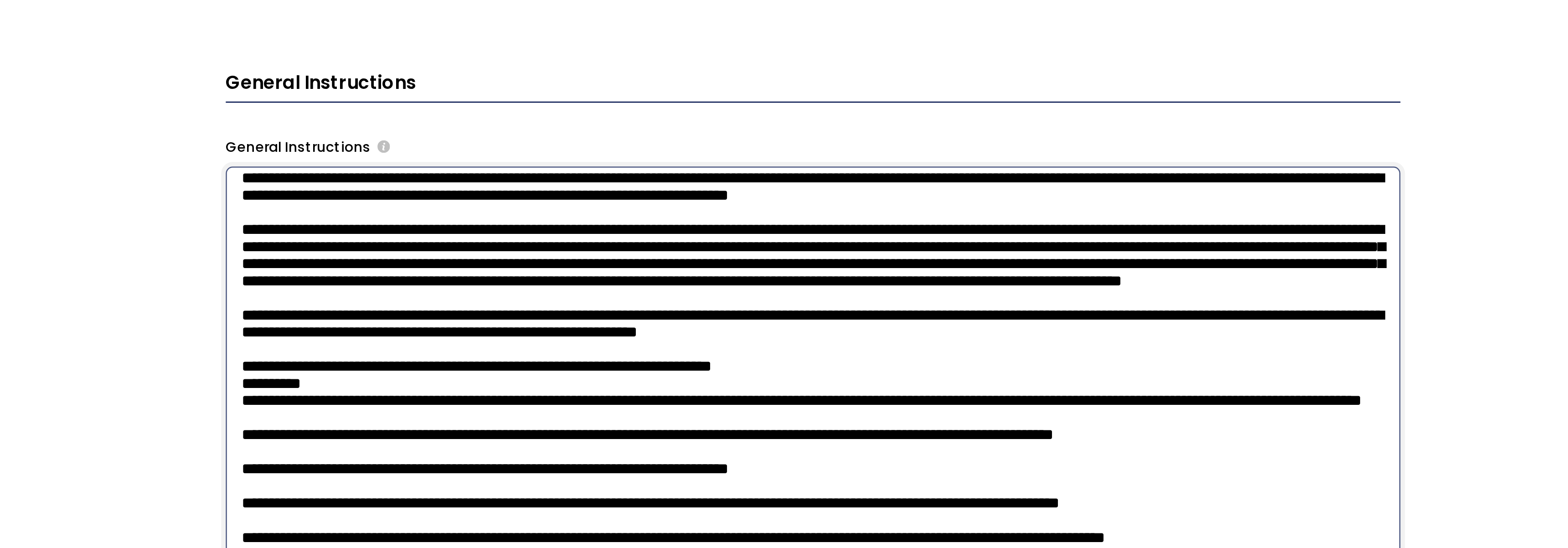
scroll to position [239, 0]
drag, startPoint x: 640, startPoint y: 347, endPoint x: 596, endPoint y: 340, distance: 44.6
click at [596, 340] on textarea at bounding box center [797, 390] width 469 height 238
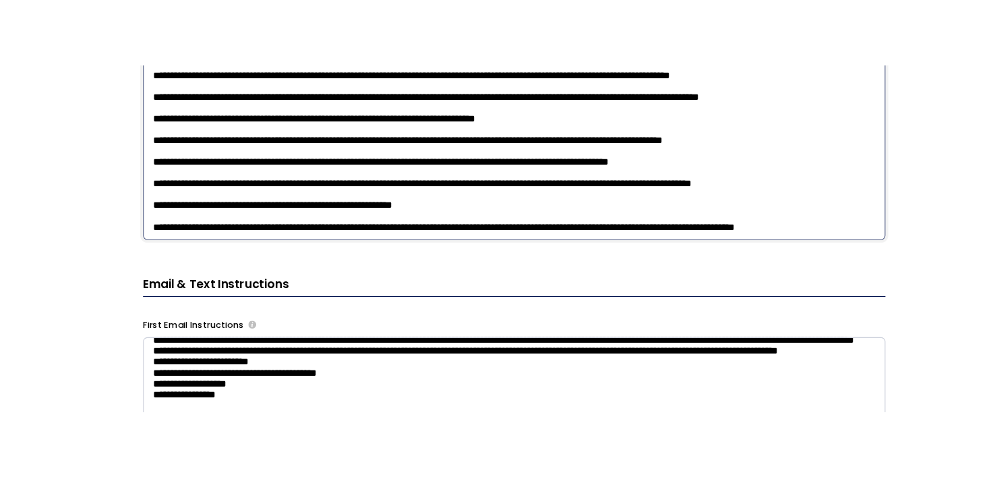
scroll to position [611, 0]
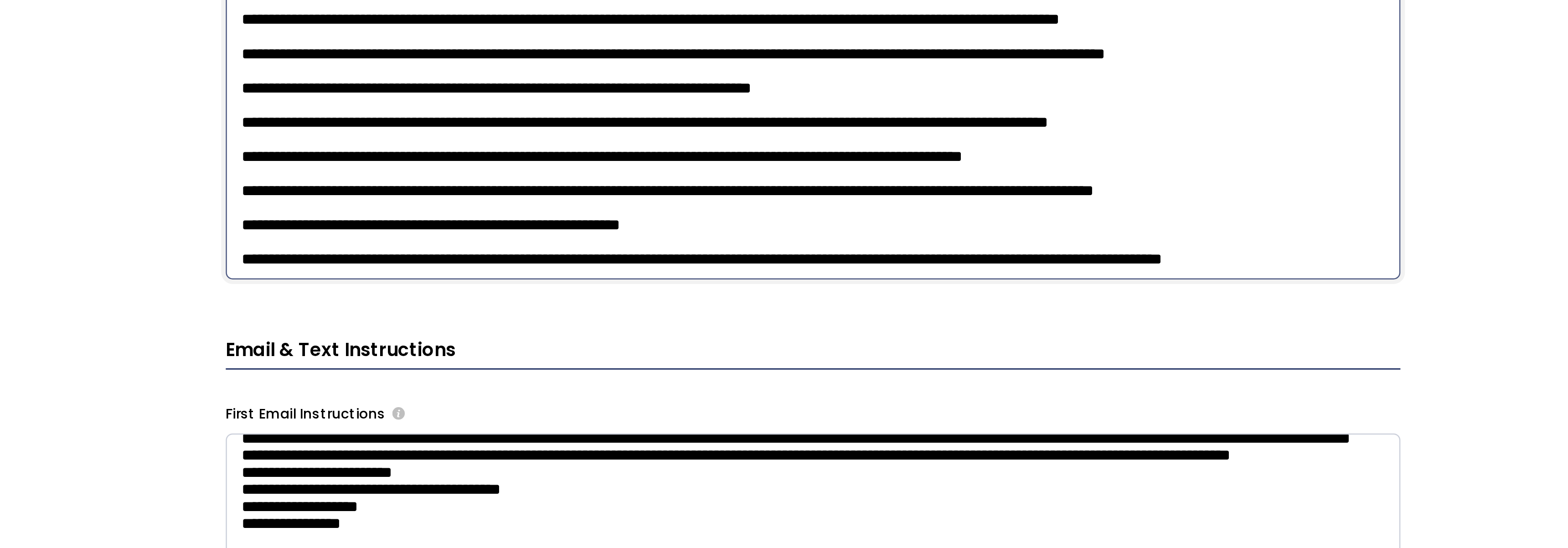
click at [646, 302] on textarea at bounding box center [797, 197] width 469 height 238
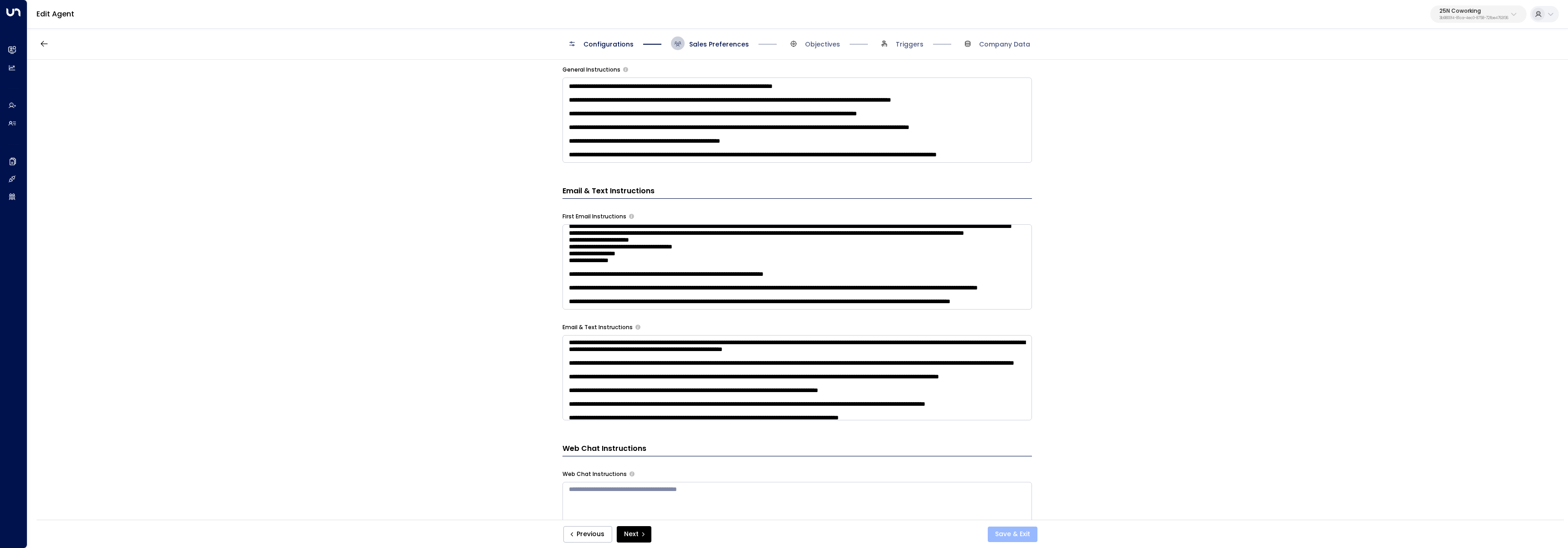
click at [1012, 540] on button "Save & Exit" at bounding box center [1012, 534] width 49 height 16
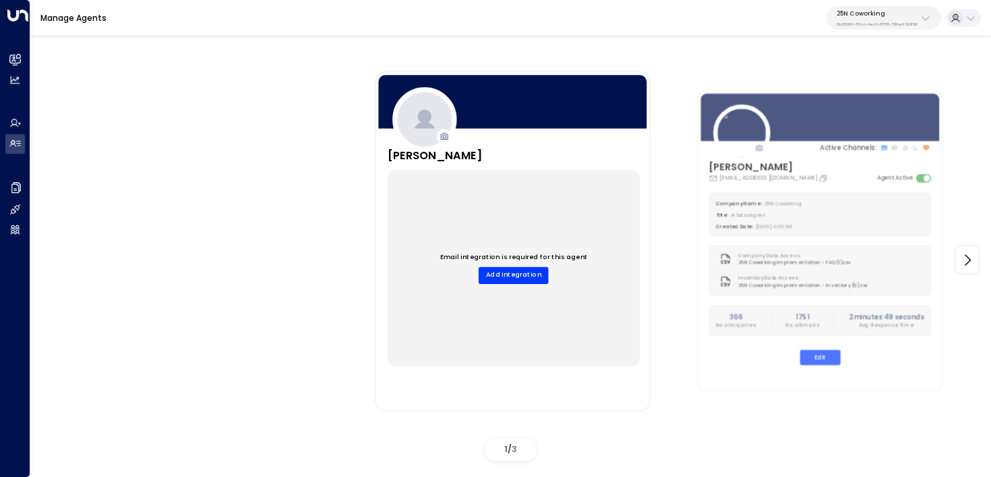
click at [877, 9] on p "25N Coworking" at bounding box center [876, 13] width 81 height 8
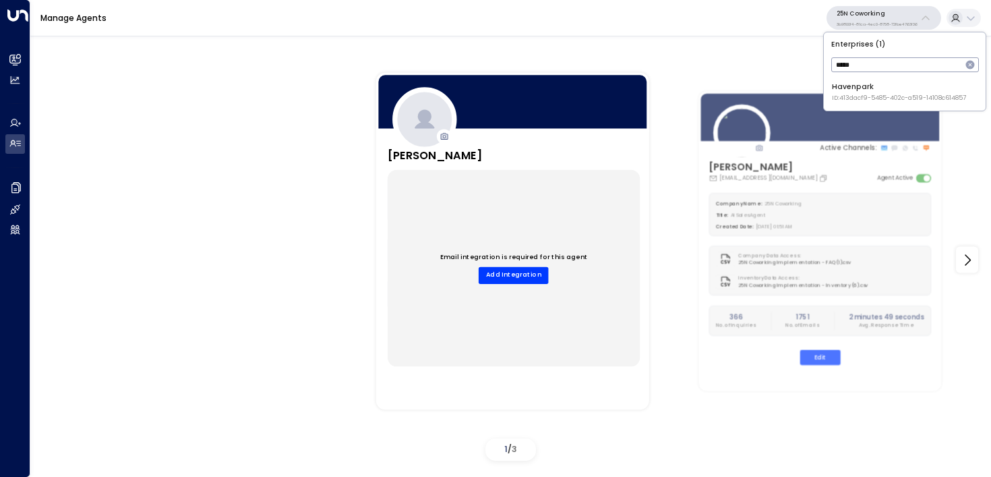
type input "*****"
click at [890, 99] on span "ID: 413dacf9-5485-402c-a519-14108c614857" at bounding box center [899, 98] width 134 height 9
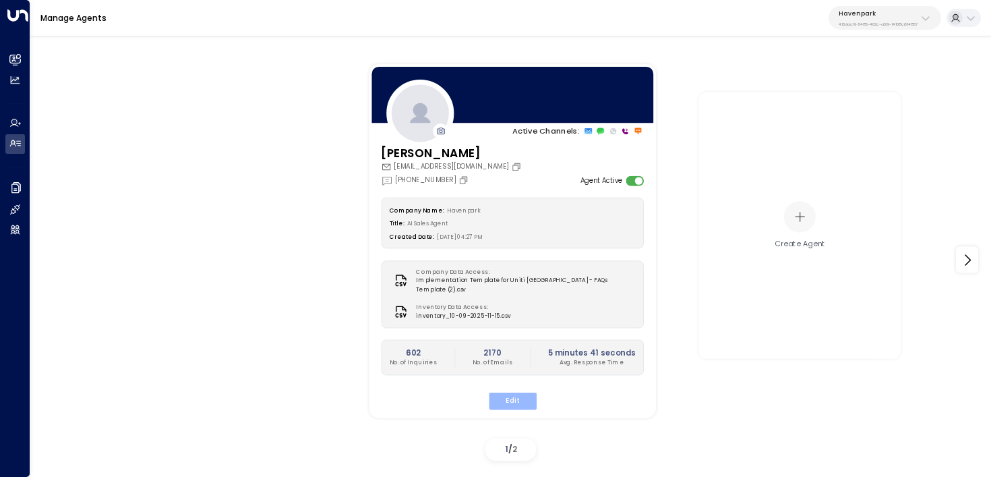
click at [525, 396] on button "Edit" at bounding box center [512, 401] width 48 height 18
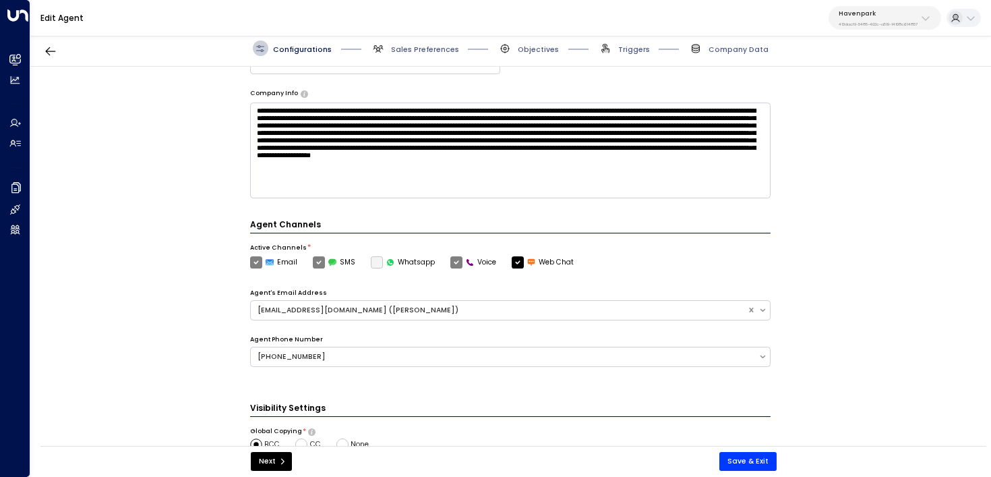
scroll to position [296, 0]
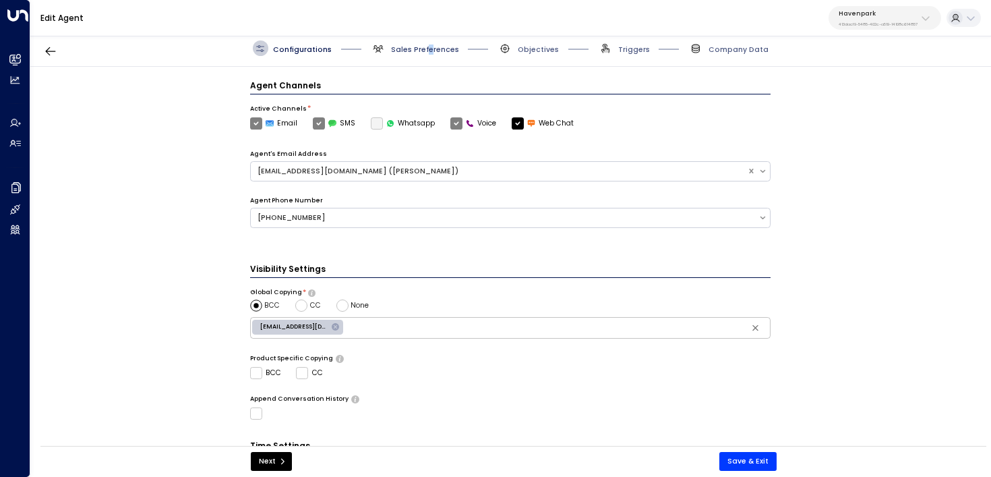
click at [427, 44] on span "Sales Preferences" at bounding box center [425, 49] width 68 height 10
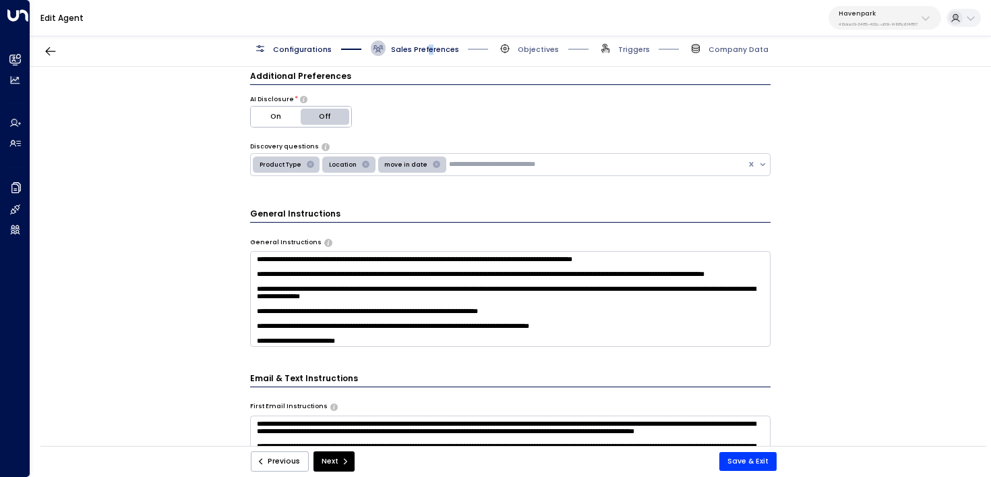
scroll to position [315, 0]
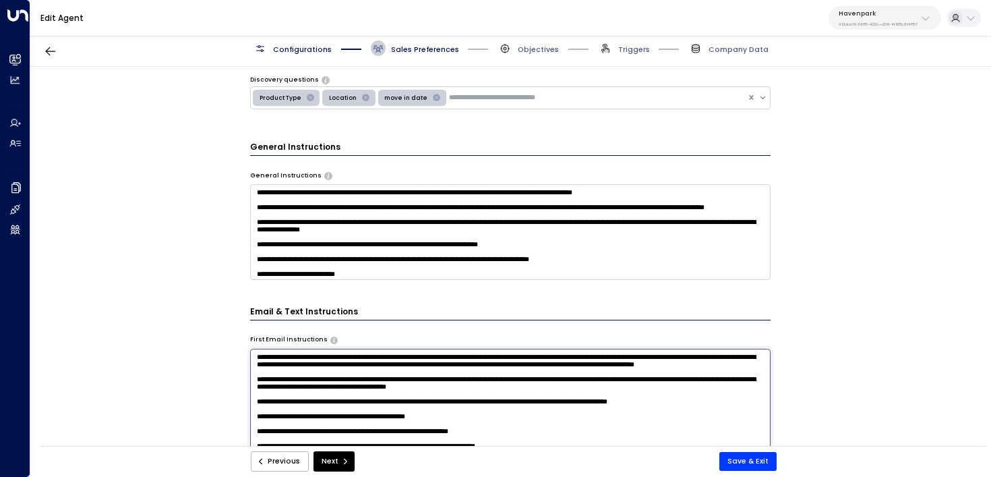
click at [566, 365] on textarea "**********" at bounding box center [510, 482] width 521 height 268
type textarea "**********"
click at [738, 461] on button "Save & Exit" at bounding box center [747, 461] width 57 height 19
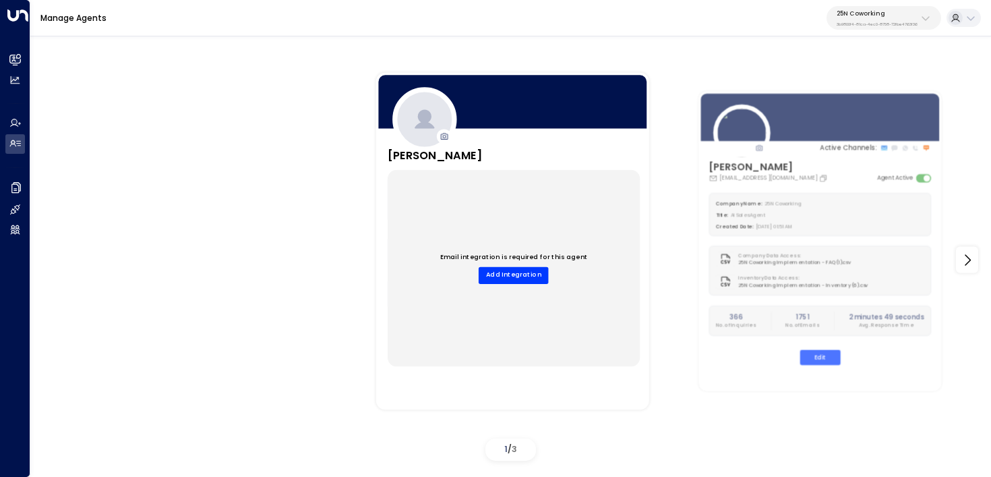
click at [885, 20] on div "25N Coworking 3b9800f4-81ca-4ec0-8758-72fbe4763f36" at bounding box center [876, 18] width 81 height 18
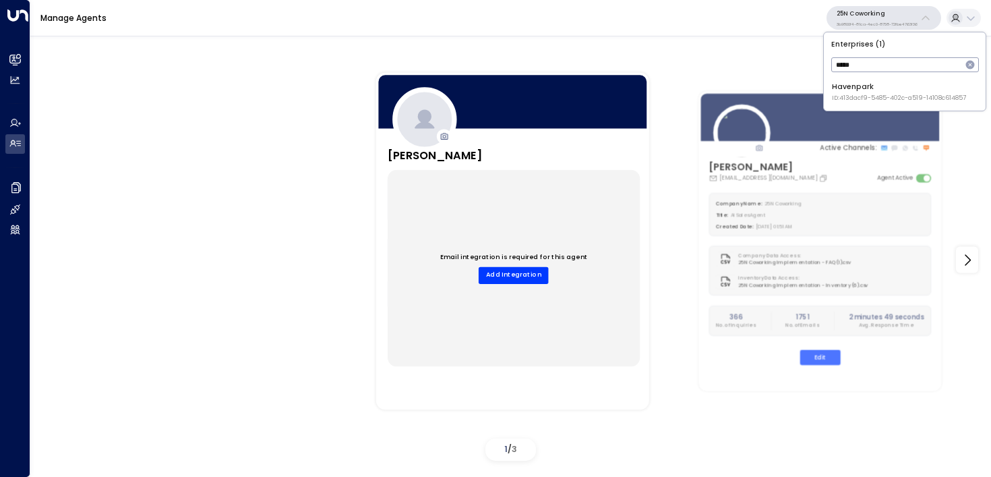
type input "*****"
click at [851, 86] on div "Havenpark ID: 413dacf9-5485-402c-a519-14108c614857" at bounding box center [899, 92] width 134 height 21
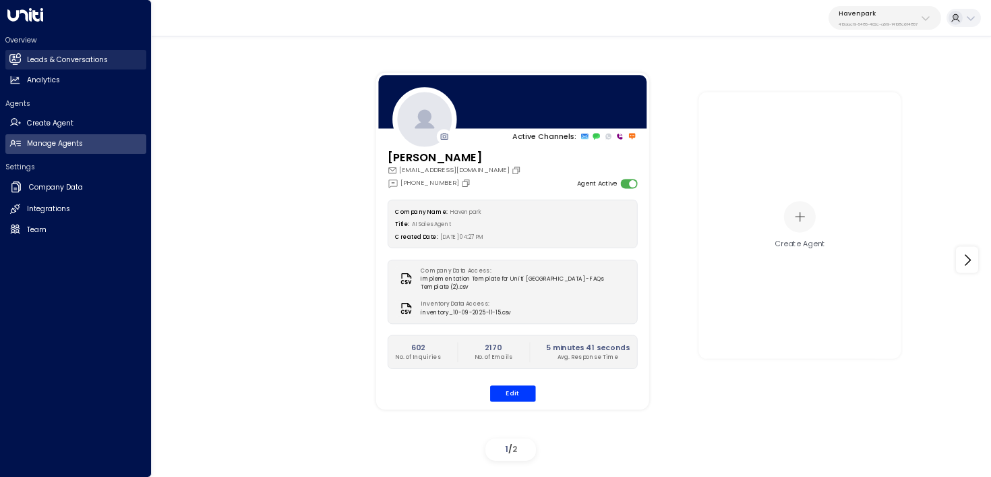
click at [59, 64] on h2 "Leads & Conversations" at bounding box center [67, 60] width 81 height 11
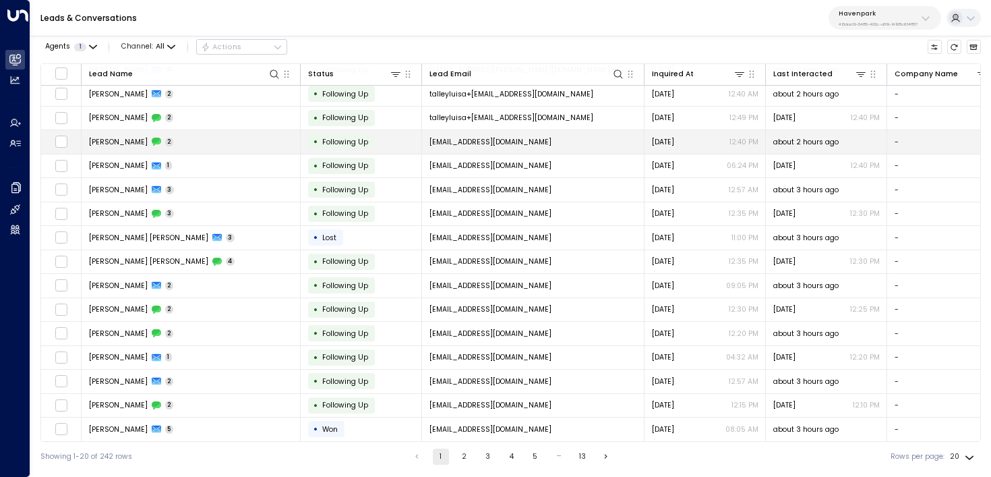
scroll to position [126, 0]
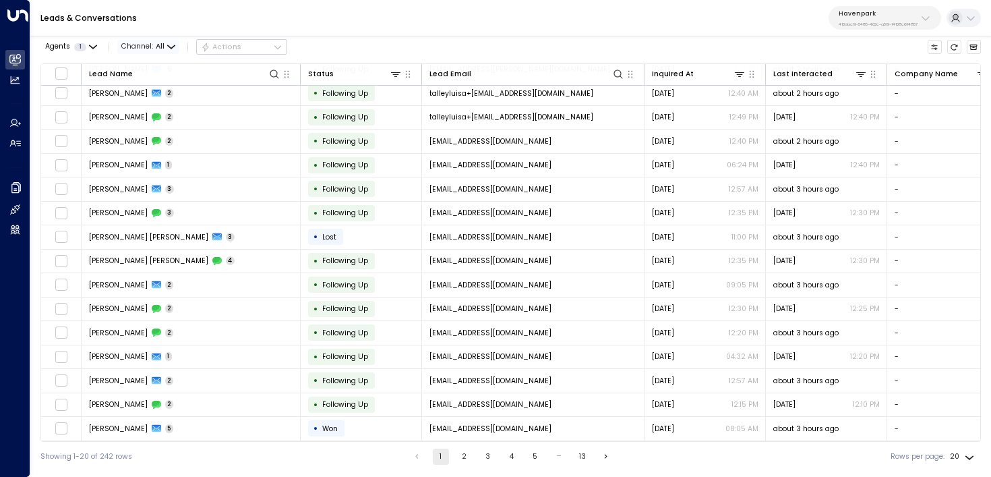
click at [173, 48] on icon "button" at bounding box center [171, 47] width 8 height 8
click at [160, 127] on li "Voice" at bounding box center [153, 122] width 65 height 19
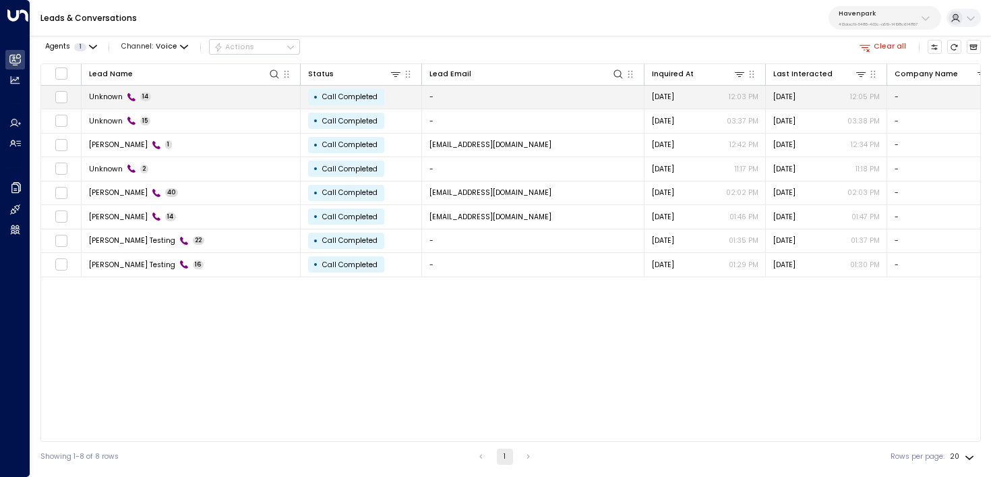
click at [234, 96] on td "Unknown 14" at bounding box center [191, 98] width 219 height 24
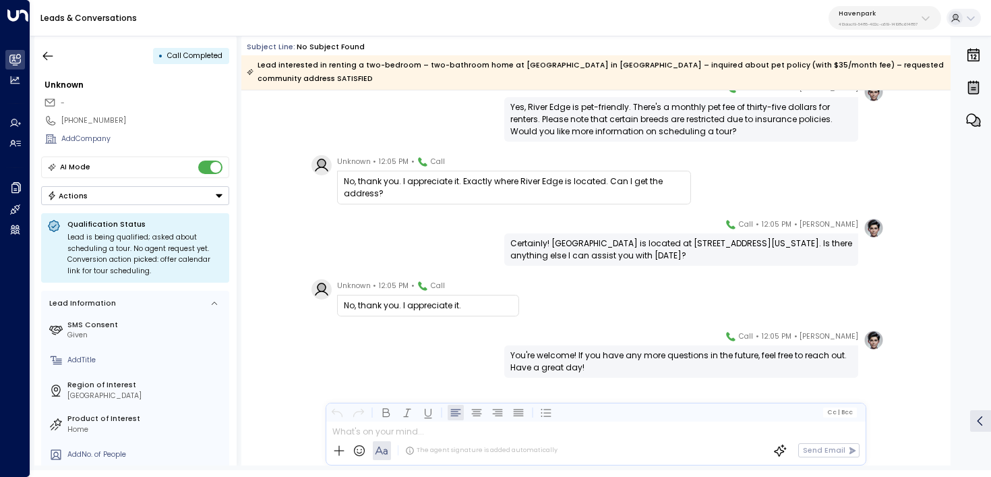
scroll to position [627, 0]
click at [49, 57] on icon "button" at bounding box center [47, 55] width 13 height 13
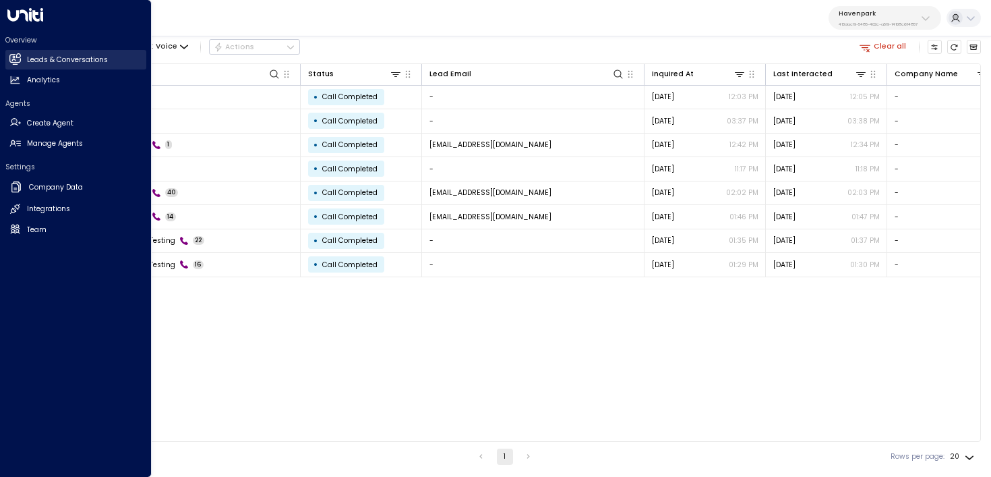
click at [34, 63] on h2 "Leads & Conversations" at bounding box center [67, 60] width 81 height 11
click at [51, 145] on h2 "Manage Agents" at bounding box center [55, 143] width 56 height 11
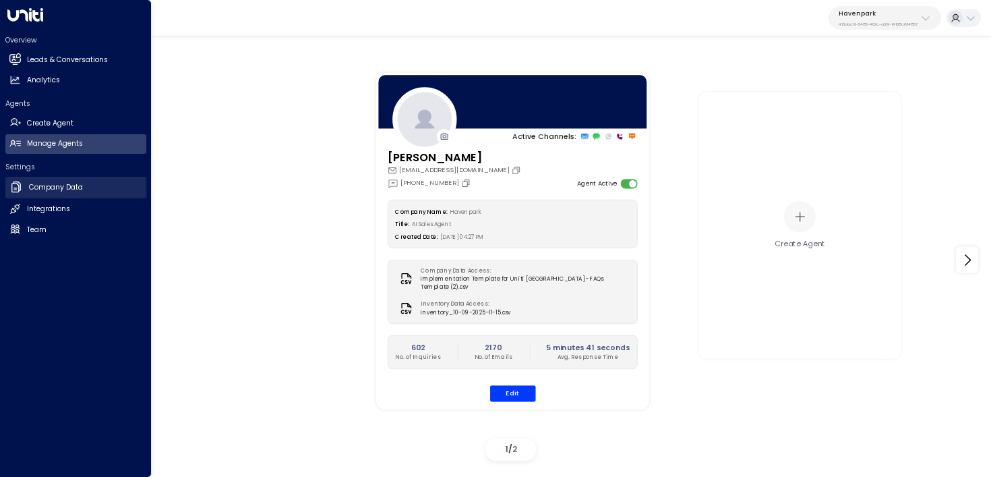
click at [84, 189] on link "Company Data Company Data" at bounding box center [75, 188] width 141 height 22
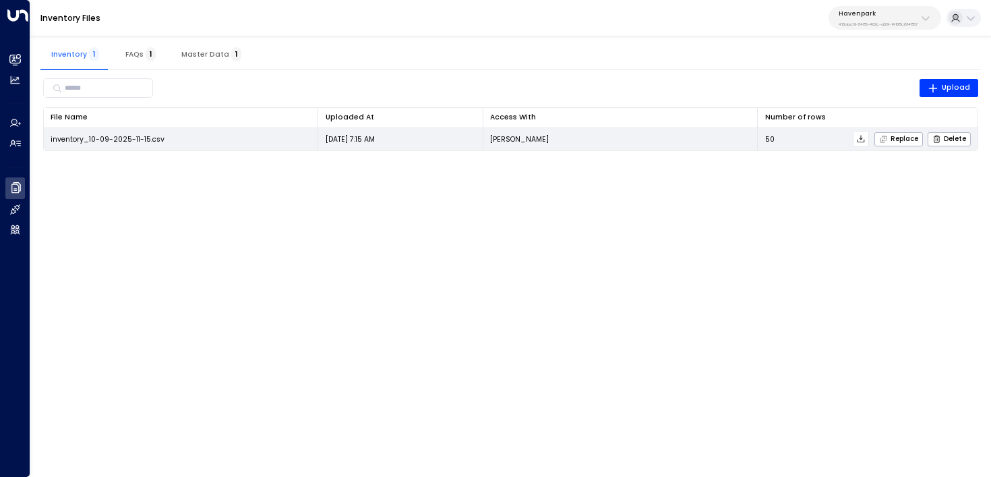
click at [568, 139] on td "[PERSON_NAME]" at bounding box center [620, 139] width 275 height 22
click at [861, 142] on icon at bounding box center [860, 138] width 9 height 9
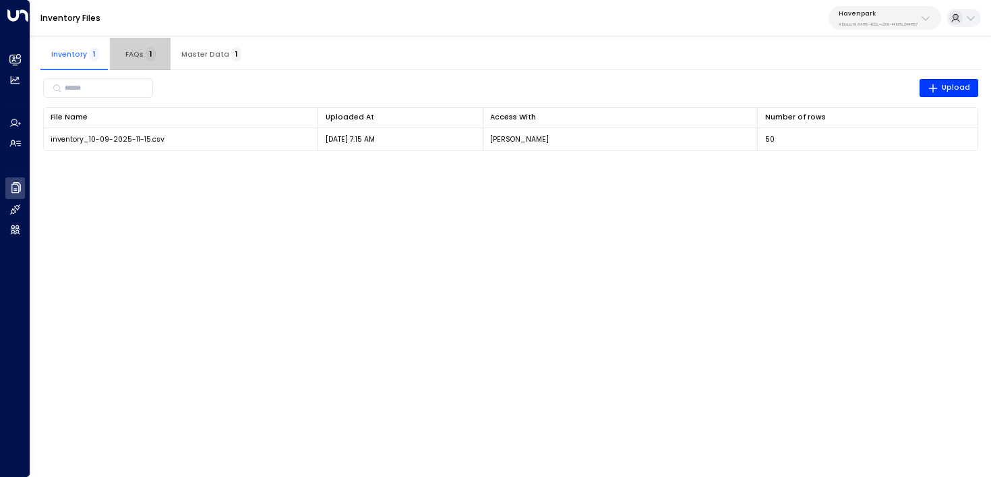
click at [140, 57] on span "FAQs 1" at bounding box center [140, 54] width 30 height 9
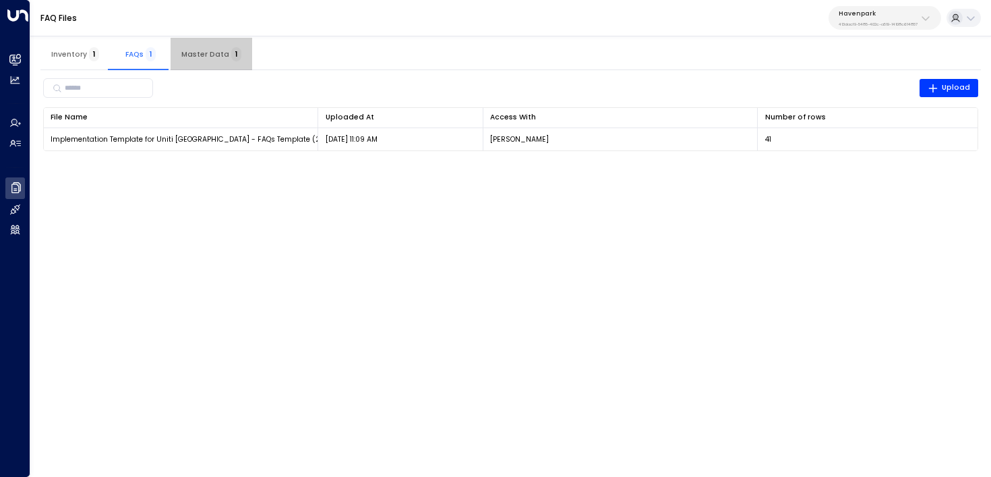
click at [216, 50] on span "Master Data 1" at bounding box center [211, 54] width 60 height 9
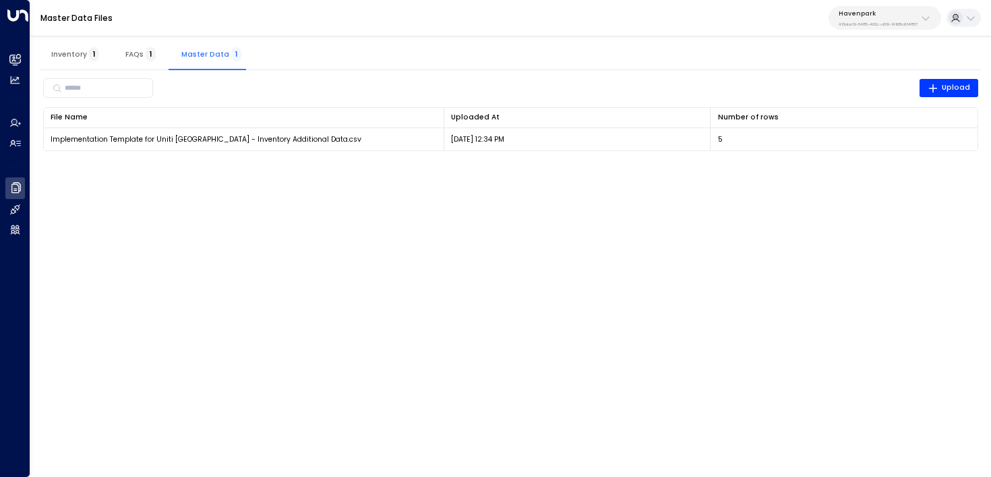
click at [146, 53] on span "1" at bounding box center [151, 54] width 10 height 14
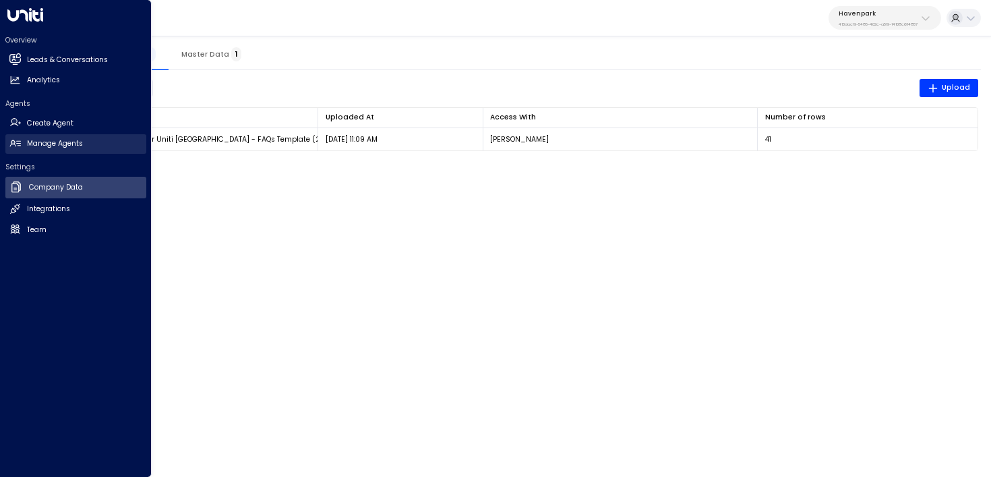
click at [33, 141] on h2 "Manage Agents" at bounding box center [55, 143] width 56 height 11
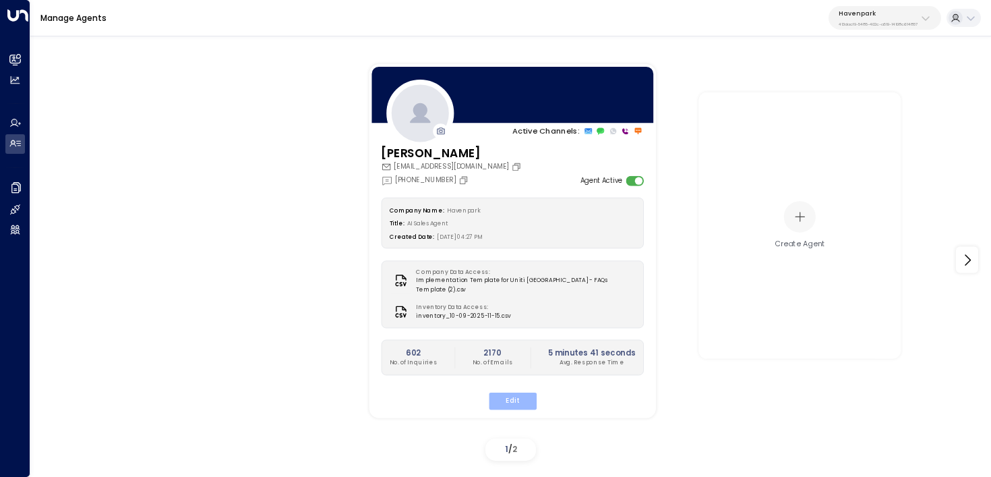
click at [530, 392] on button "Edit" at bounding box center [512, 401] width 48 height 18
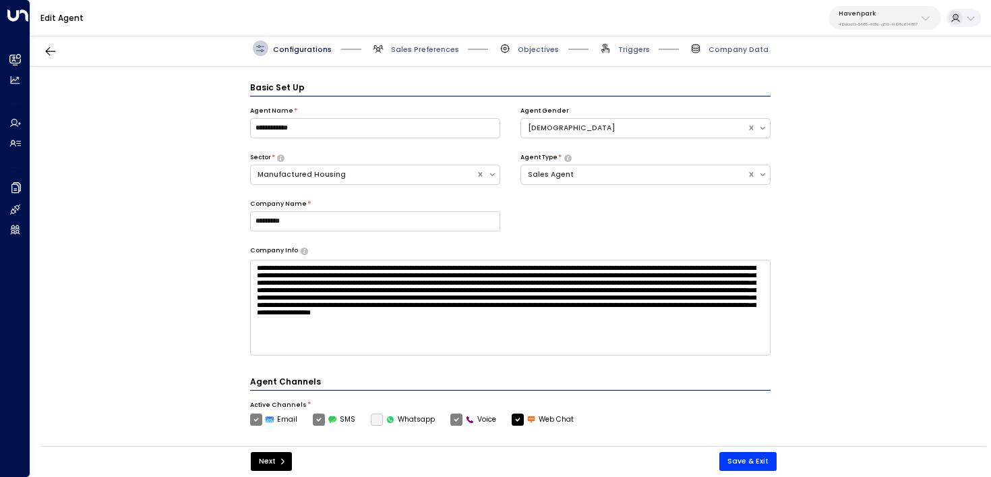
scroll to position [15, 0]
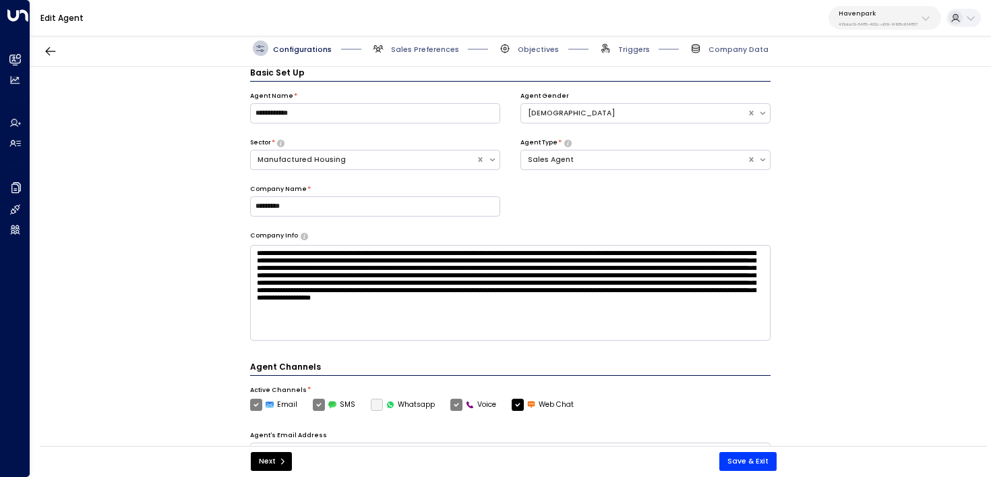
click at [395, 42] on span "Sales Preferences" at bounding box center [415, 48] width 88 height 16
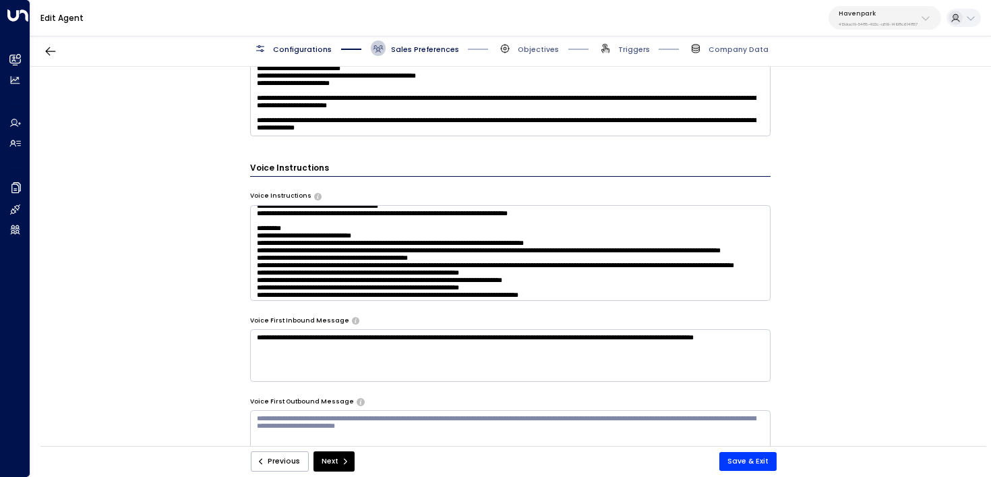
scroll to position [749, 0]
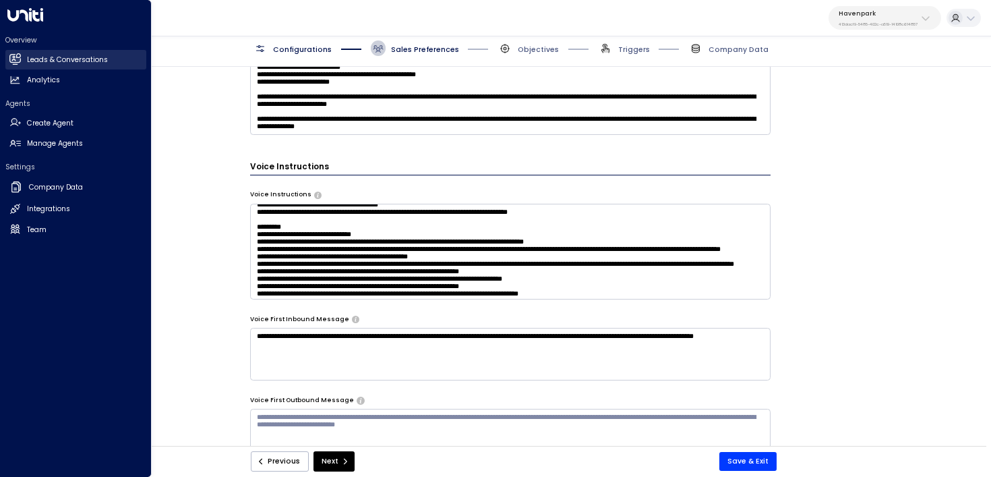
click at [11, 58] on icon at bounding box center [14, 59] width 11 height 8
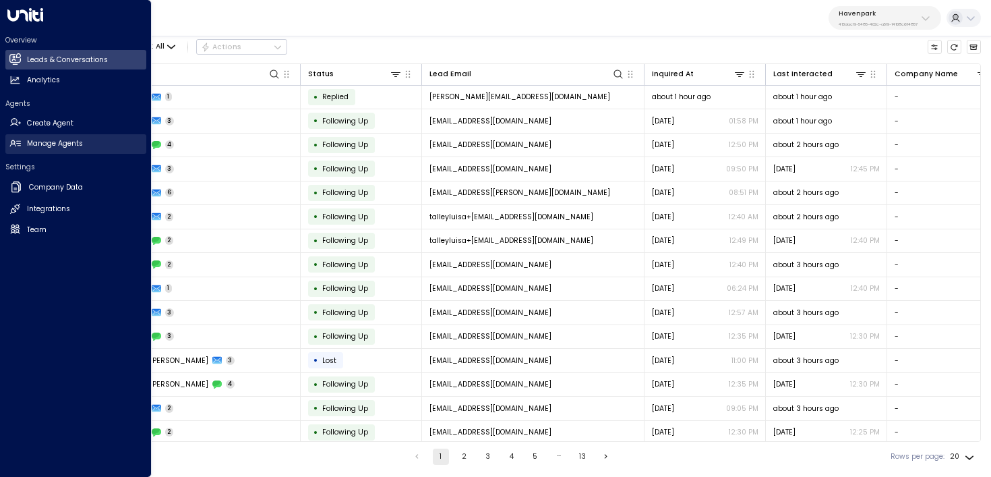
click at [25, 135] on link "Manage Agents Manage Agents" at bounding box center [75, 144] width 141 height 20
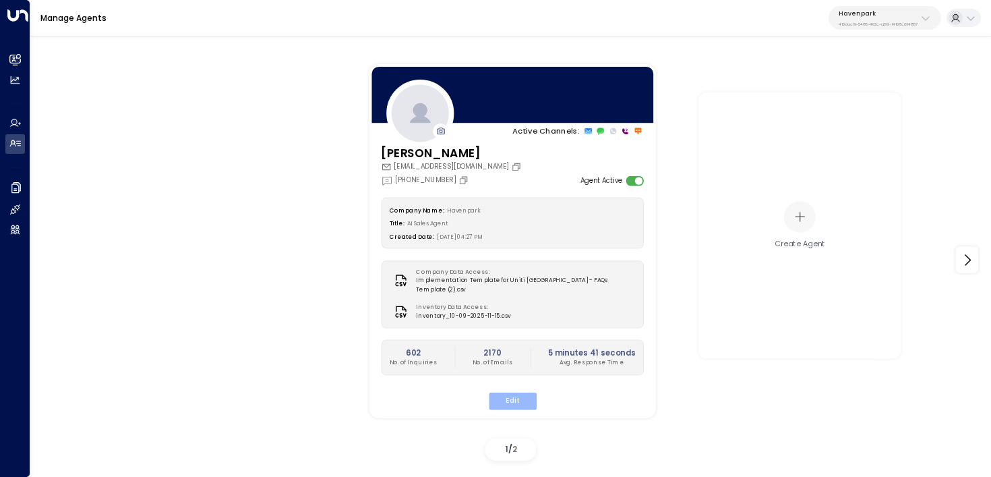
click at [517, 396] on button "Edit" at bounding box center [512, 401] width 48 height 18
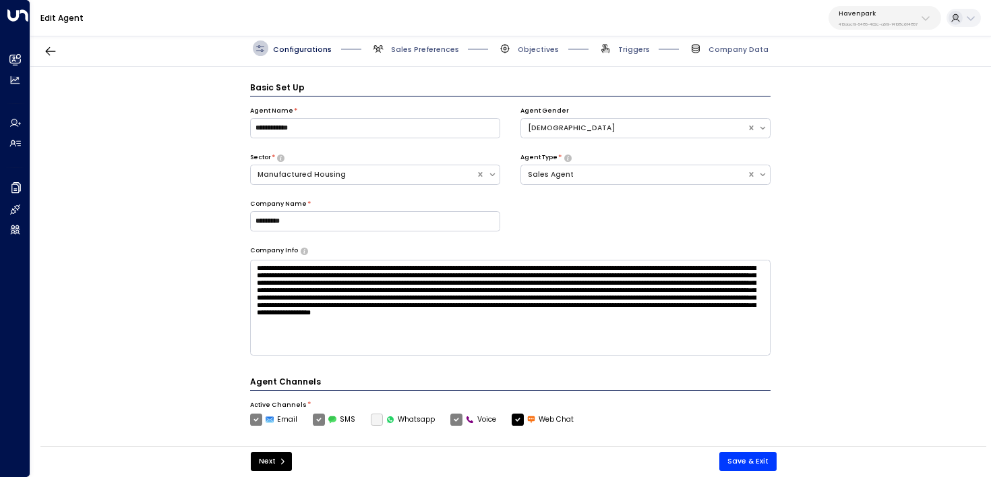
scroll to position [15, 0]
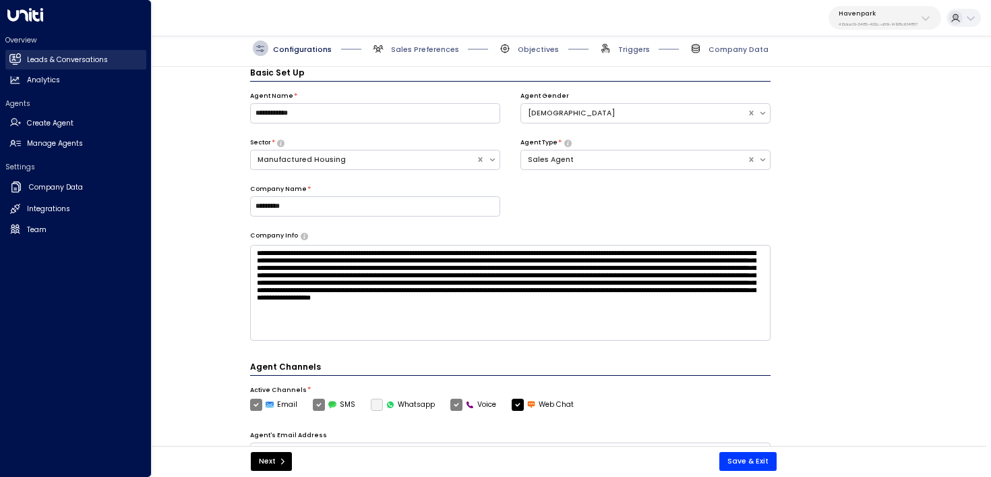
click at [18, 65] on link "Leads & Conversations Leads & Conversations" at bounding box center [75, 60] width 141 height 20
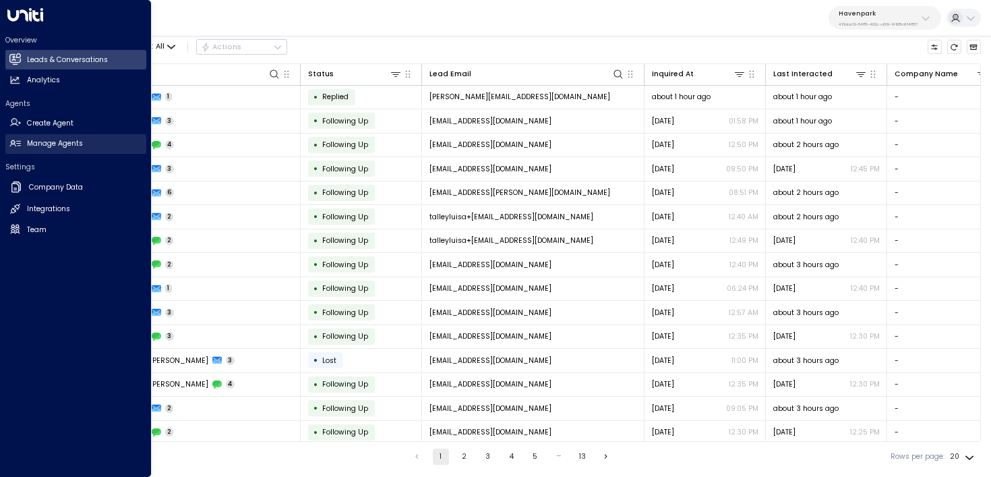
click at [27, 142] on h2 "Manage Agents" at bounding box center [55, 143] width 56 height 11
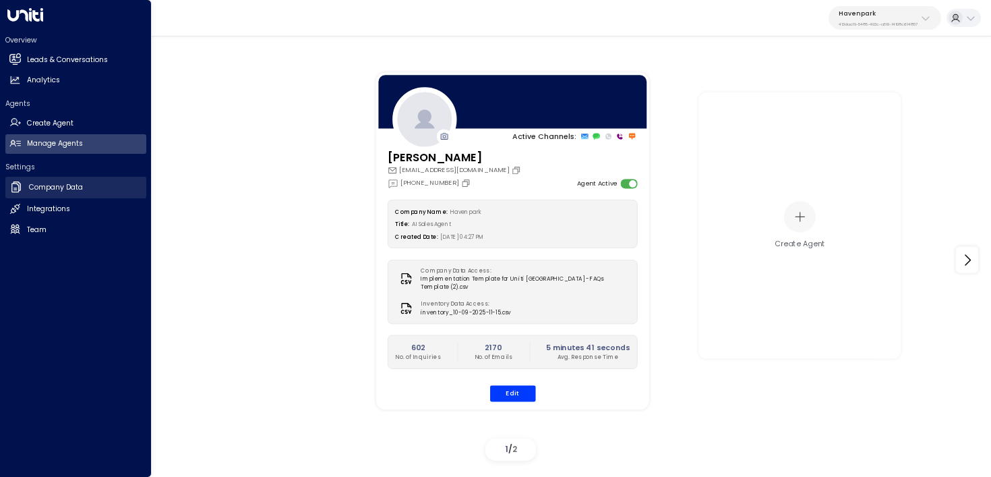
click at [9, 189] on icon at bounding box center [15, 186] width 13 height 13
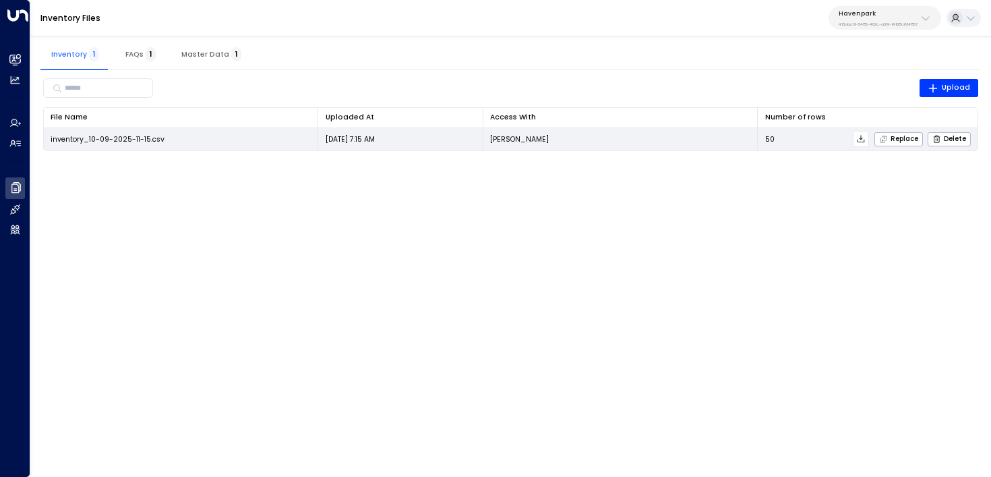
click at [863, 136] on icon at bounding box center [860, 138] width 9 height 9
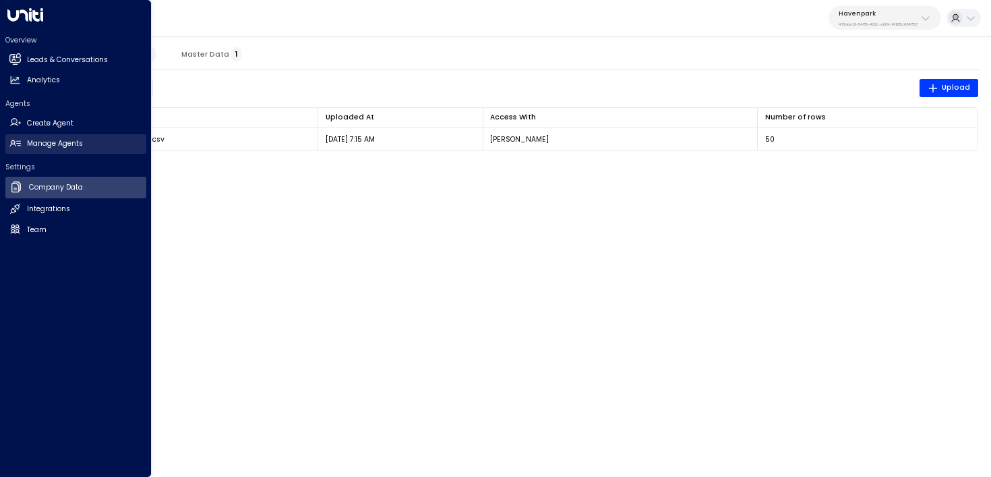
click at [24, 148] on link "Manage Agents Manage Agents" at bounding box center [75, 144] width 141 height 20
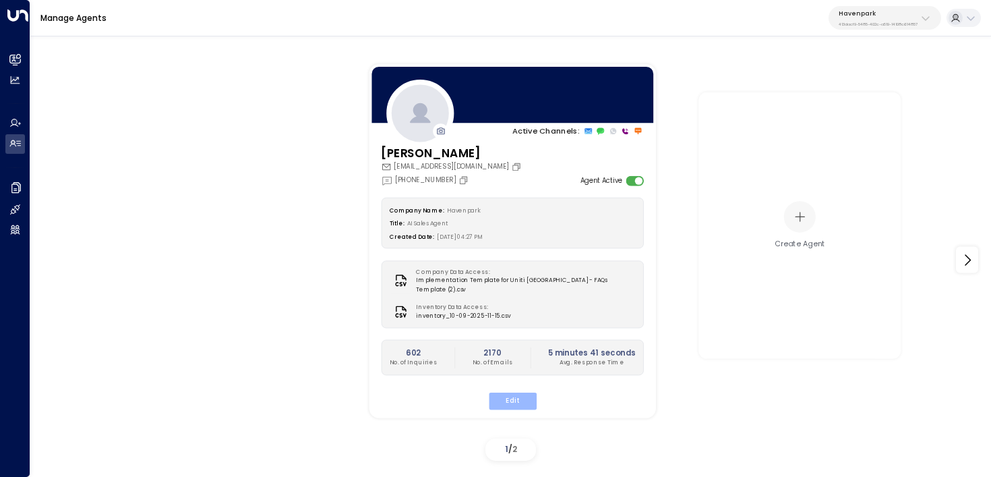
click at [532, 392] on button "Edit" at bounding box center [512, 401] width 48 height 18
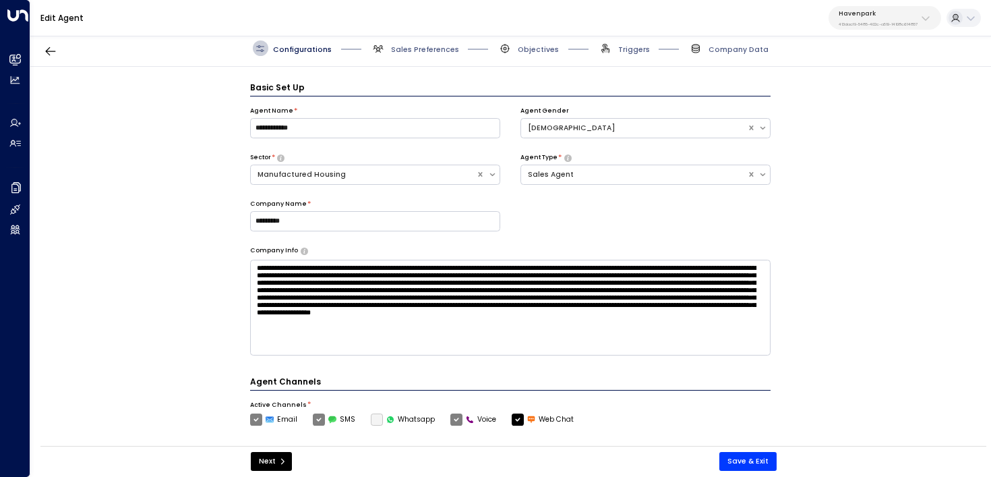
scroll to position [15, 0]
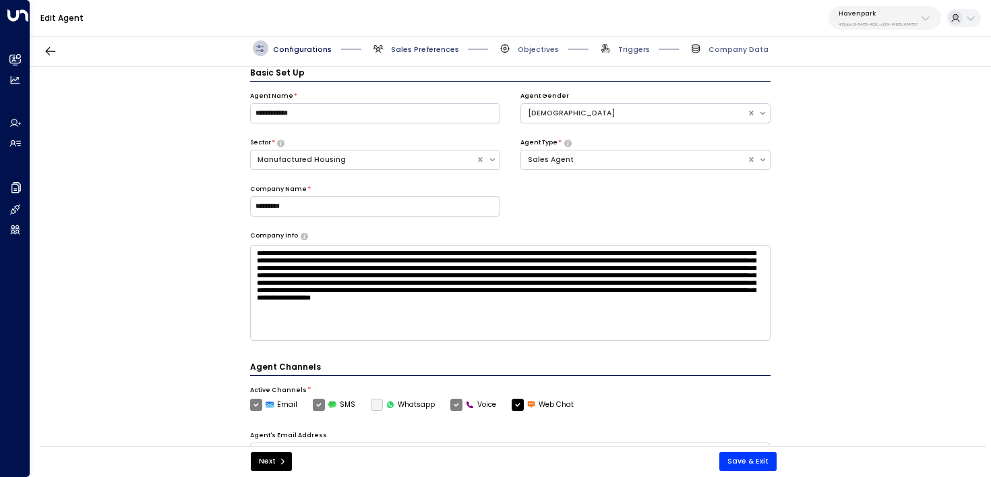
click at [404, 47] on span "Sales Preferences" at bounding box center [425, 49] width 68 height 10
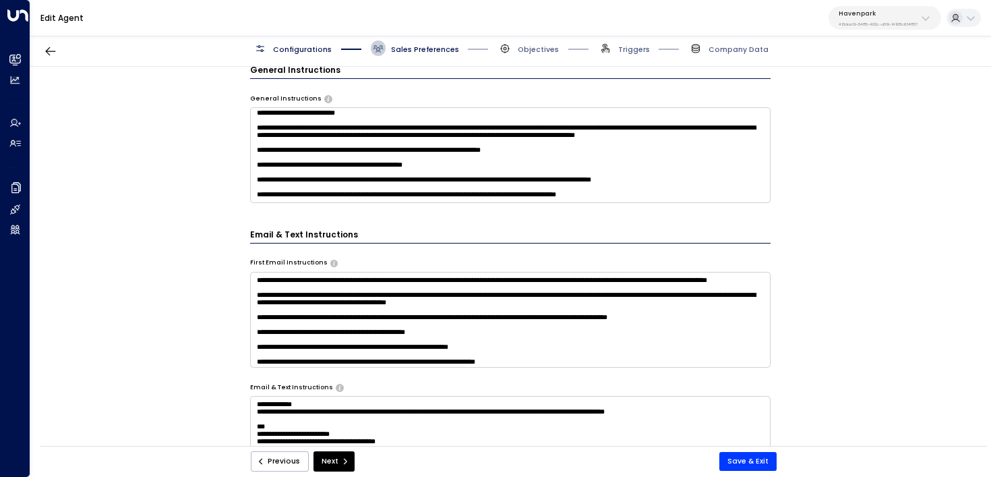
scroll to position [55, 0]
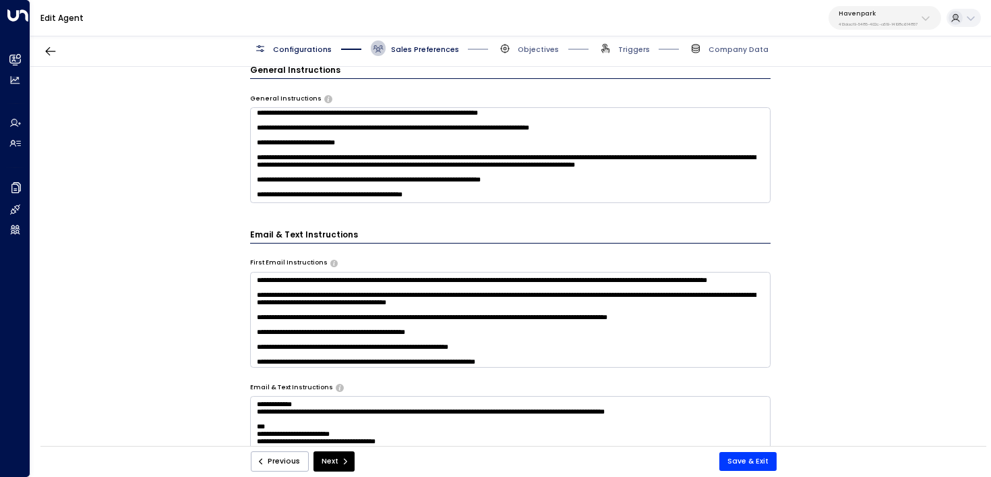
click at [539, 163] on textarea at bounding box center [510, 155] width 521 height 96
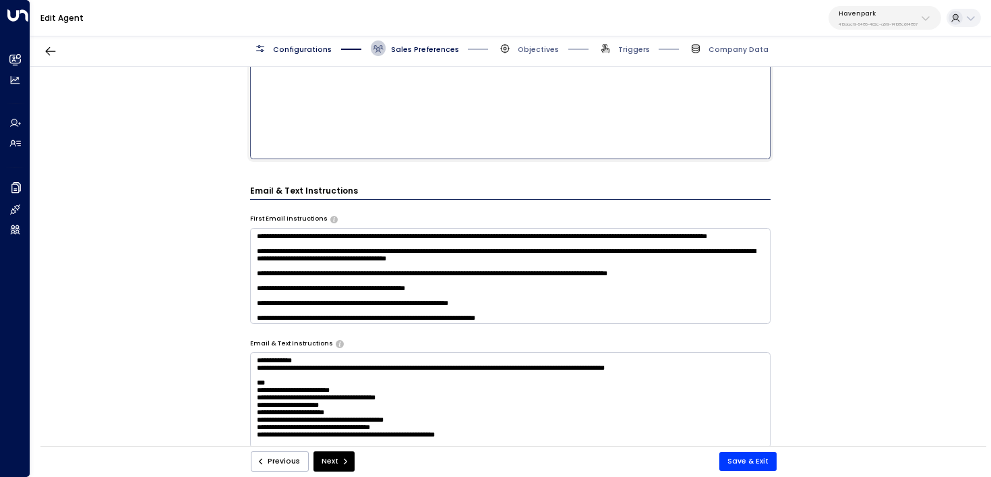
scroll to position [609, 0]
click at [384, 247] on textarea "**********" at bounding box center [510, 275] width 521 height 96
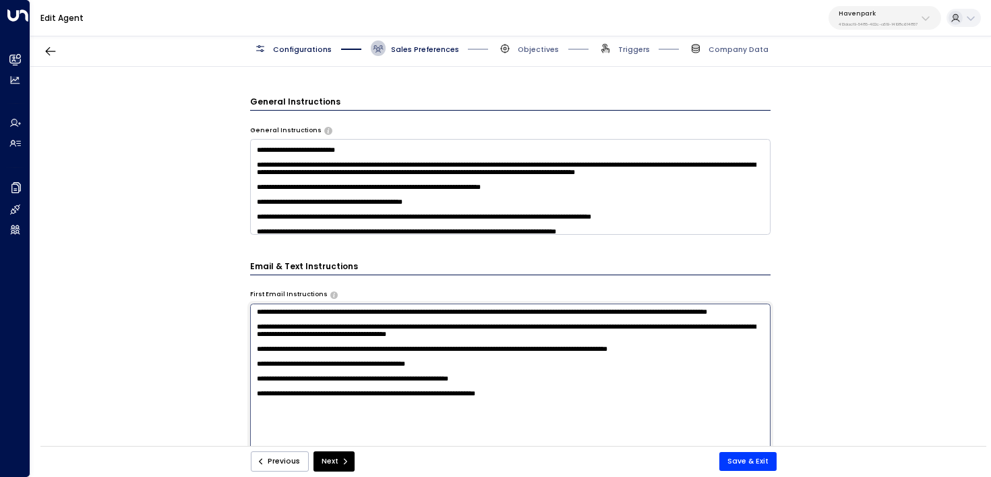
scroll to position [79, 0]
click at [389, 316] on textarea "**********" at bounding box center [510, 437] width 521 height 268
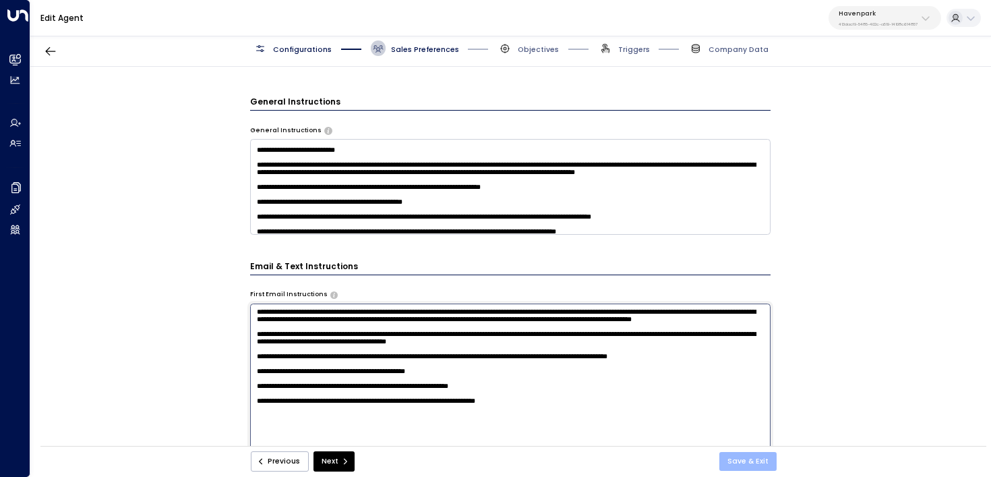
type textarea "**********"
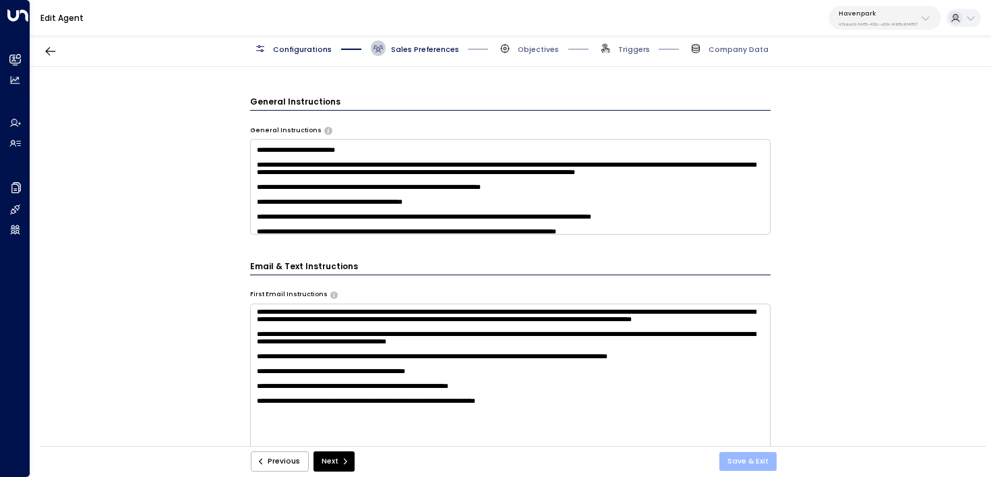
click at [734, 460] on button "Save & Exit" at bounding box center [747, 461] width 57 height 19
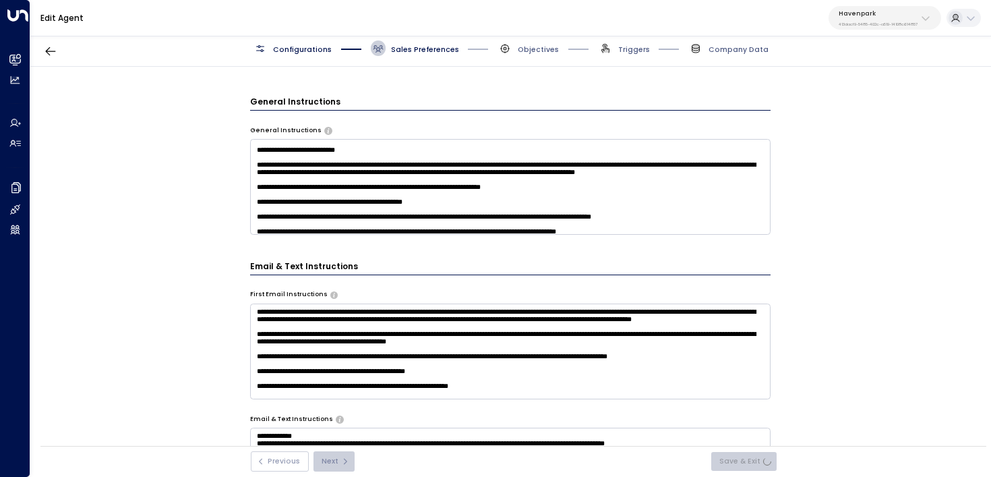
scroll to position [369, 0]
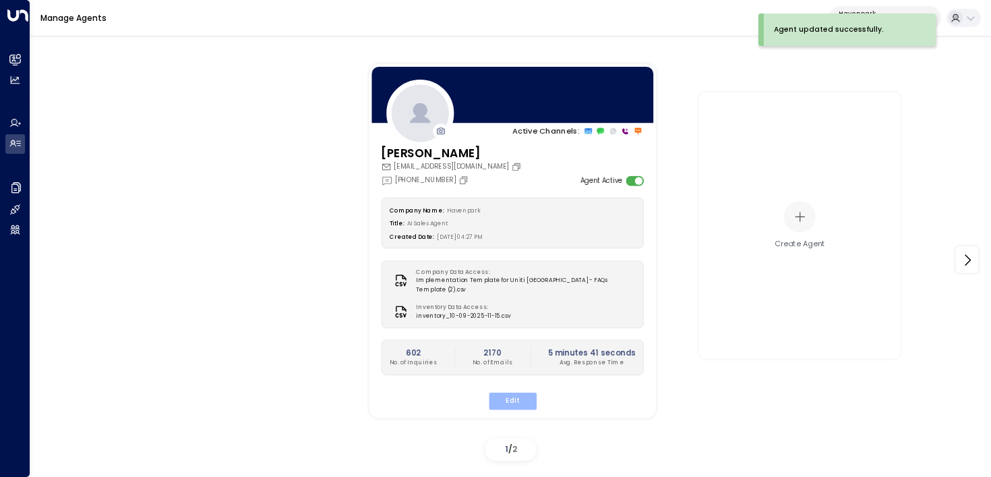
click at [504, 392] on button "Edit" at bounding box center [512, 401] width 48 height 18
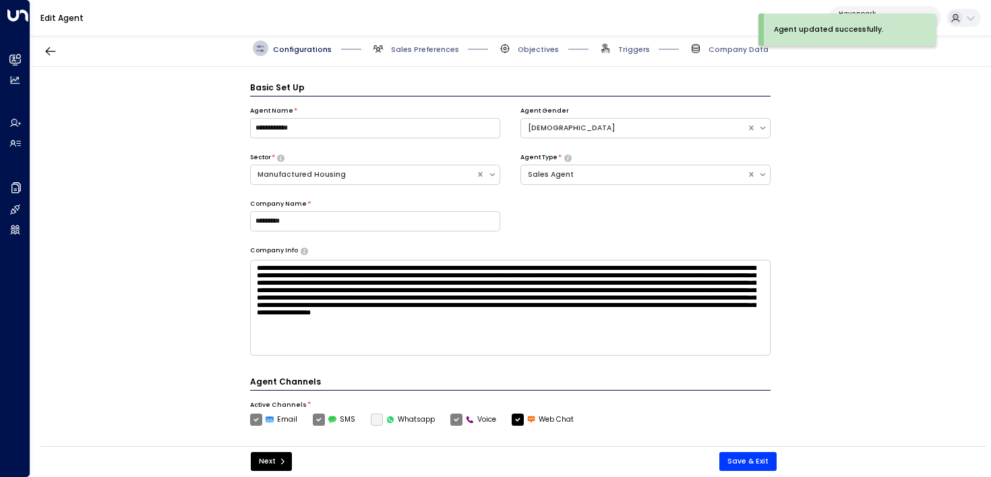
scroll to position [15, 0]
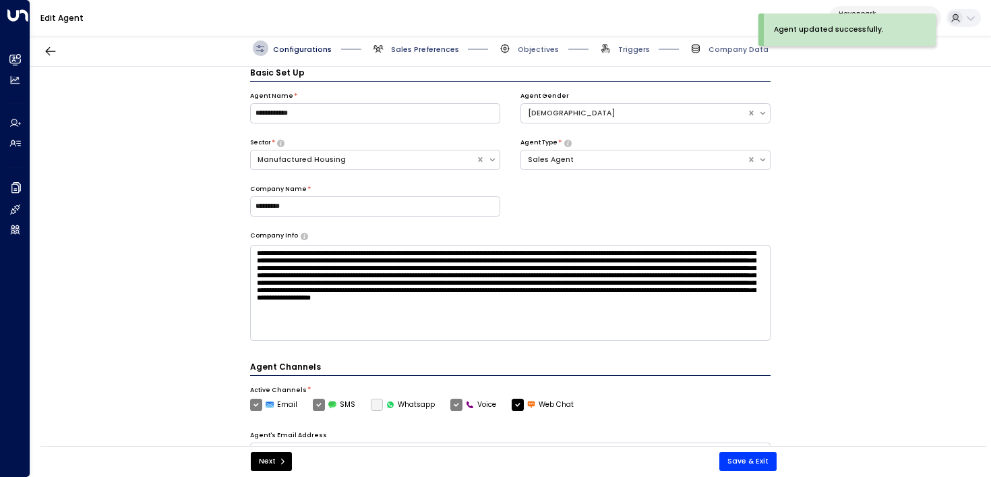
click at [414, 49] on span "Sales Preferences" at bounding box center [425, 49] width 68 height 10
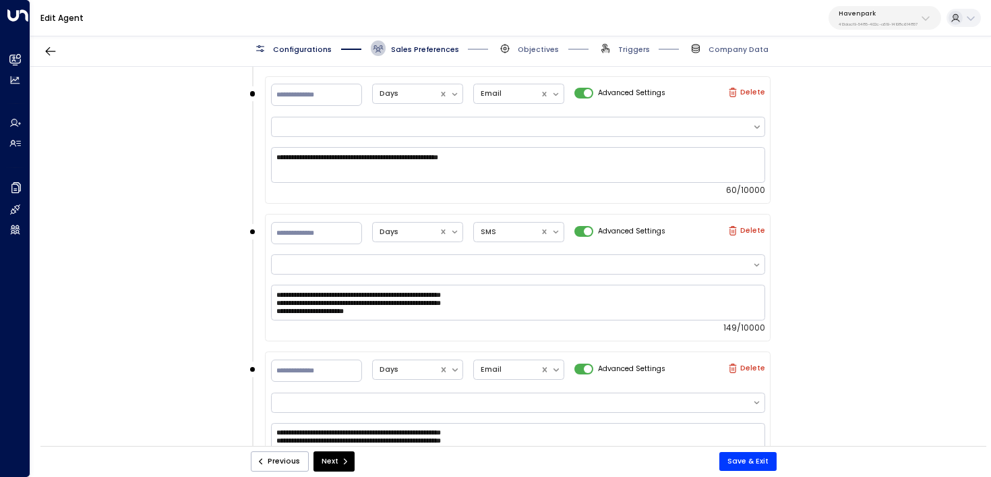
scroll to position [1636, 0]
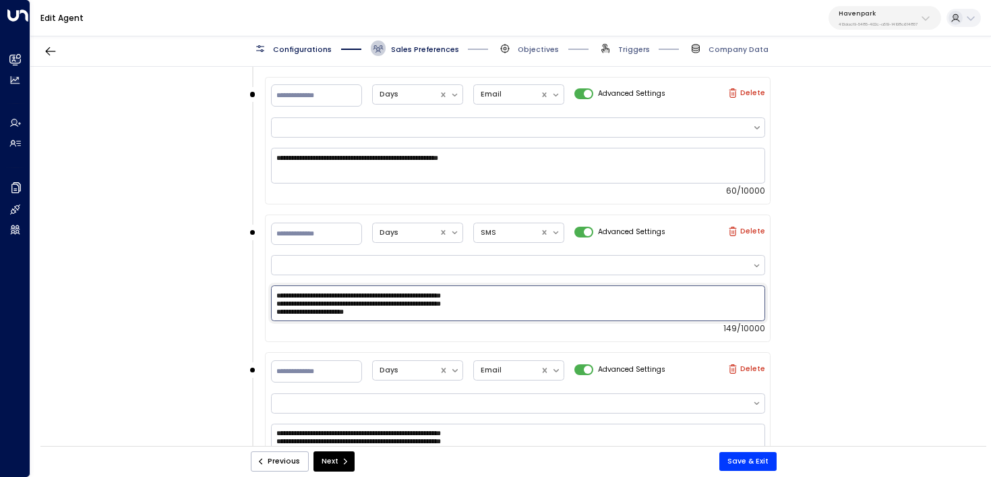
click at [548, 307] on textarea "**********" at bounding box center [518, 303] width 494 height 36
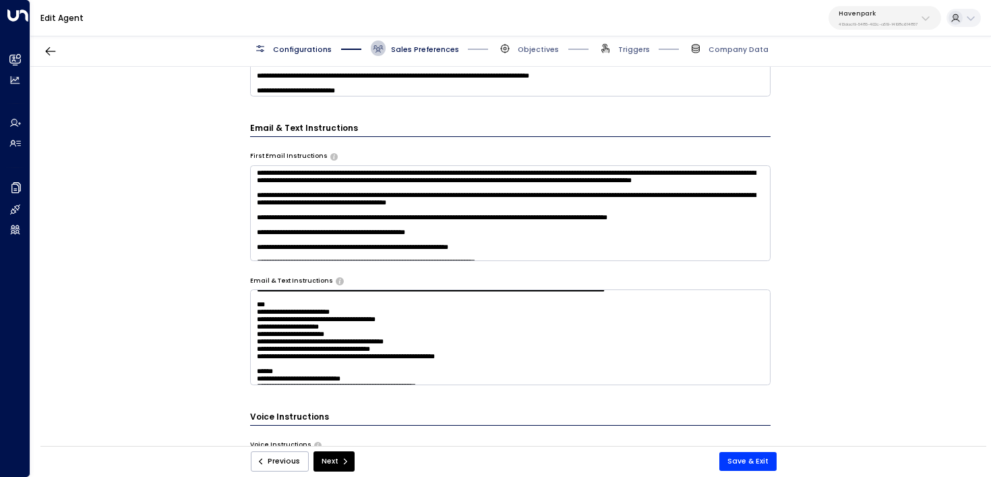
scroll to position [0, 0]
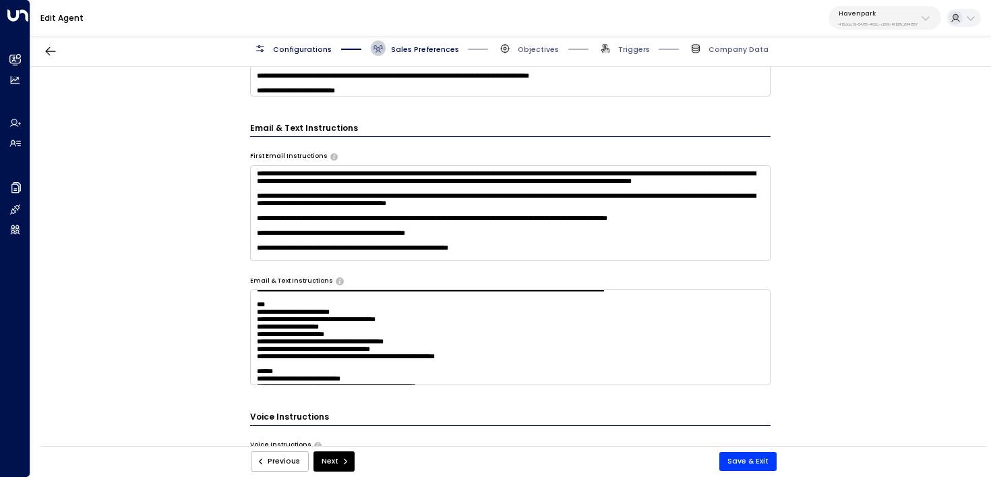
click at [443, 182] on textarea "**********" at bounding box center [510, 213] width 521 height 96
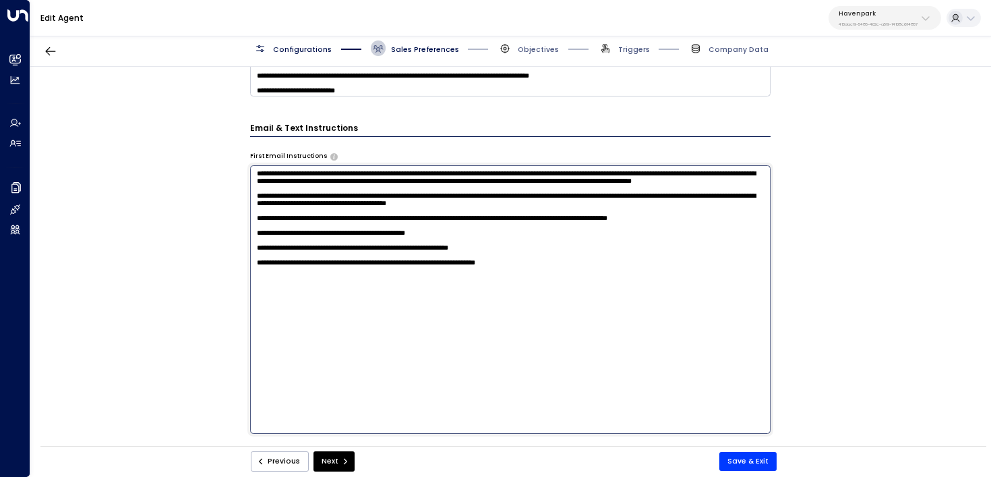
click at [443, 182] on textarea "**********" at bounding box center [510, 299] width 521 height 268
click at [539, 189] on textarea "**********" at bounding box center [510, 299] width 521 height 268
click at [547, 183] on textarea "**********" at bounding box center [510, 299] width 521 height 268
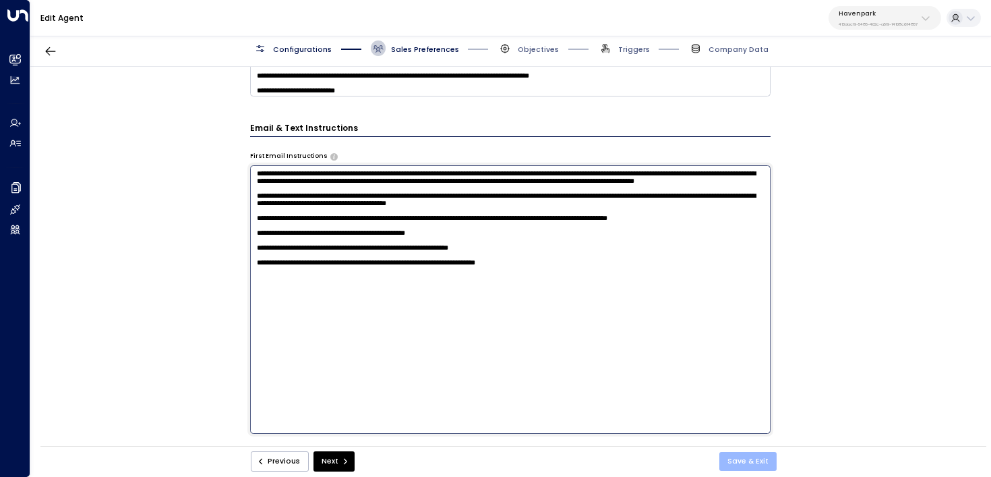
type textarea "**********"
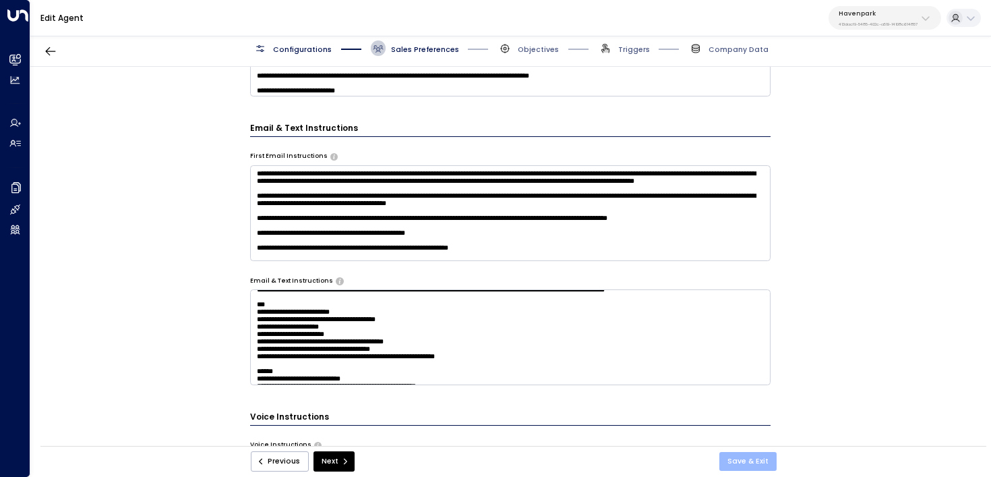
click at [755, 462] on button "Save & Exit" at bounding box center [747, 461] width 57 height 19
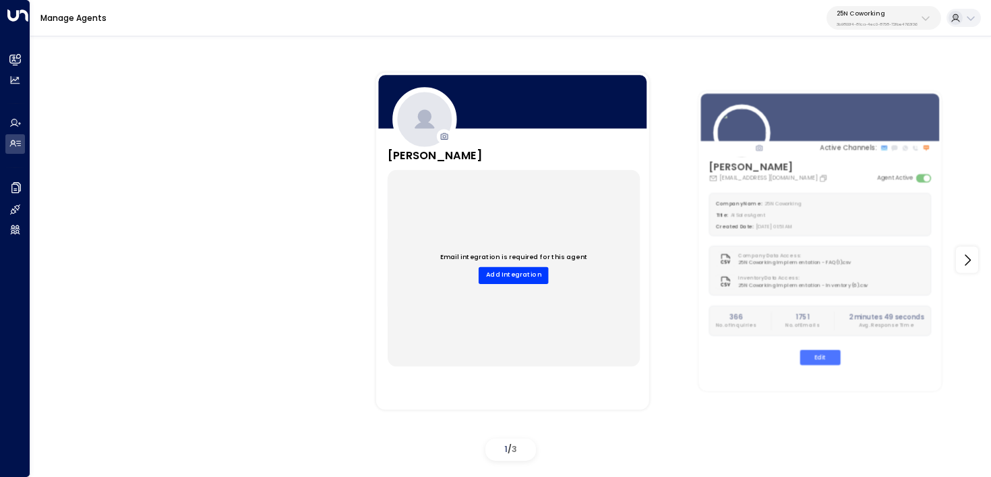
click at [878, 25] on p "3b9800f4-81ca-4ec0-8758-72fbe4763f36" at bounding box center [876, 24] width 81 height 5
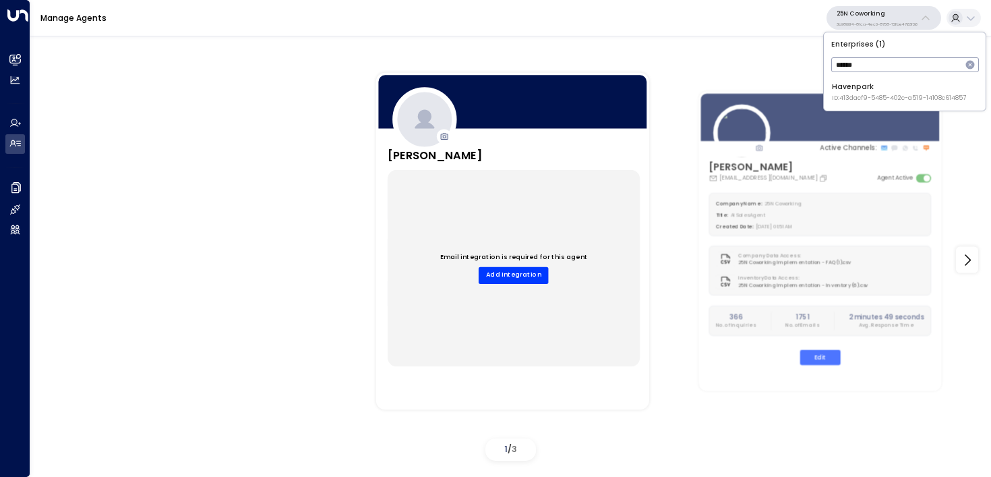
type input "******"
click at [836, 84] on div "Havenpark ID: 413dacf9-5485-402c-a519-14108c614857" at bounding box center [899, 92] width 134 height 21
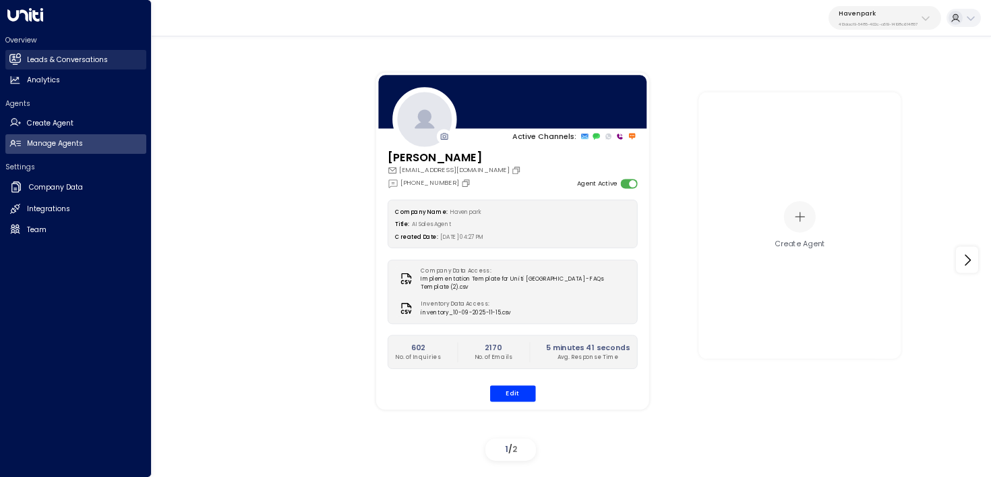
click at [20, 64] on icon at bounding box center [14, 58] width 11 height 11
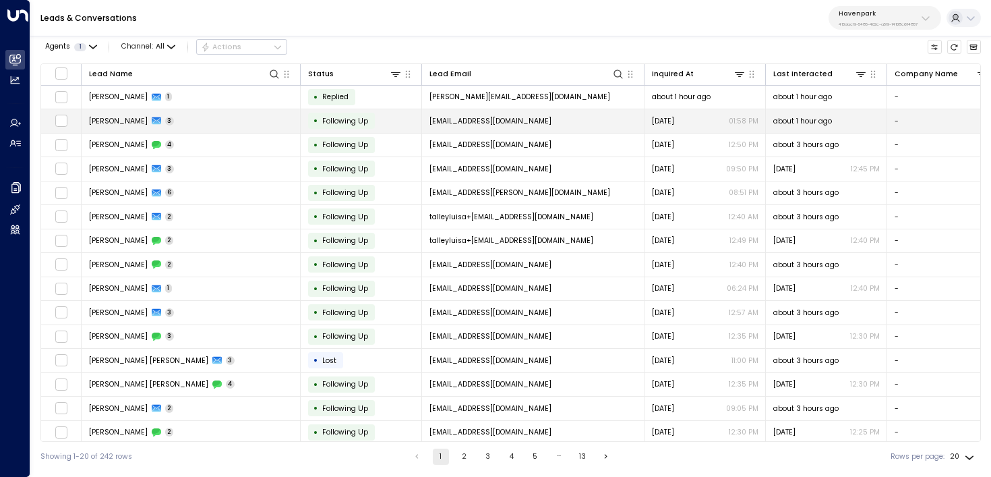
click at [188, 115] on td "Mileidy Contreras 3" at bounding box center [191, 121] width 219 height 24
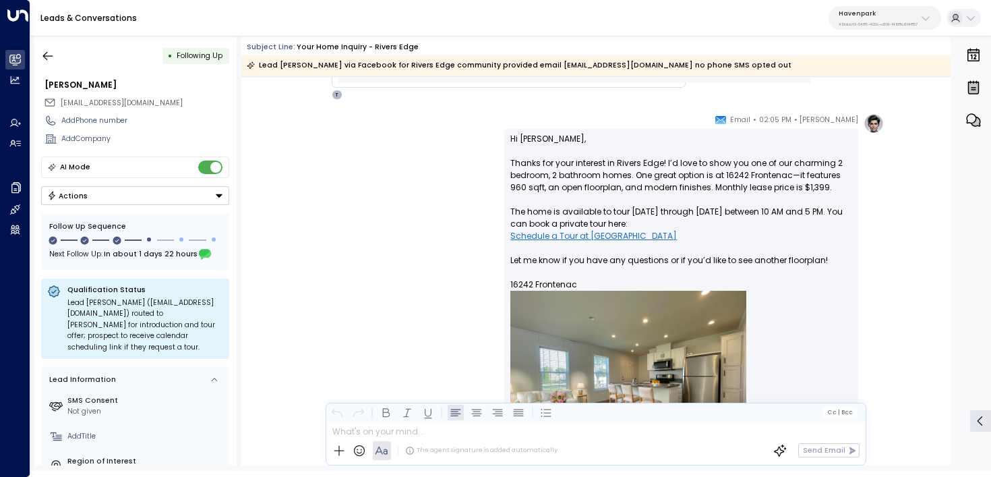
scroll to position [834, 0]
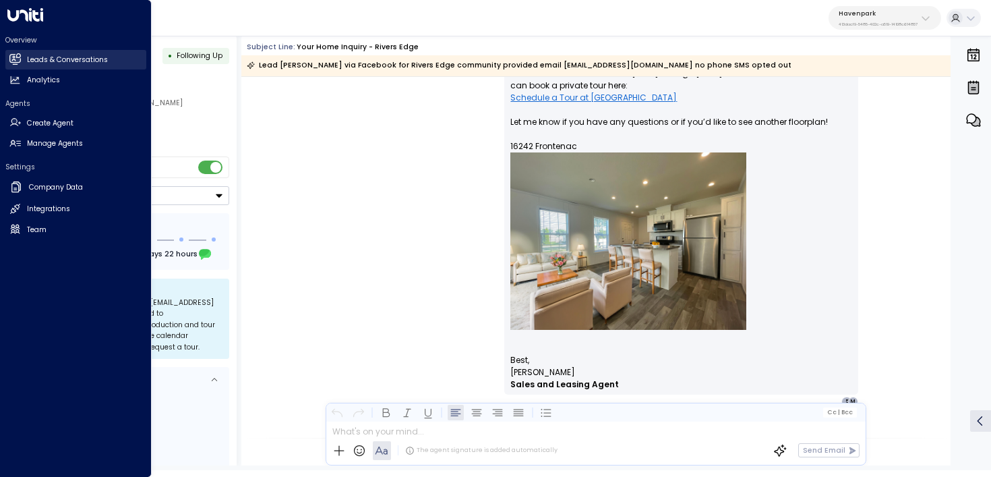
click at [17, 56] on icon at bounding box center [14, 58] width 11 height 11
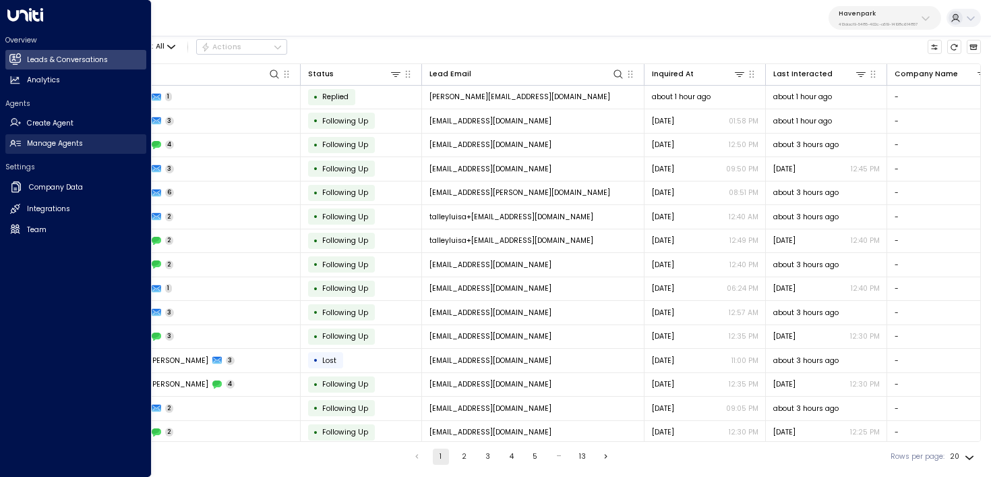
click at [53, 144] on h2 "Manage Agents" at bounding box center [55, 143] width 56 height 11
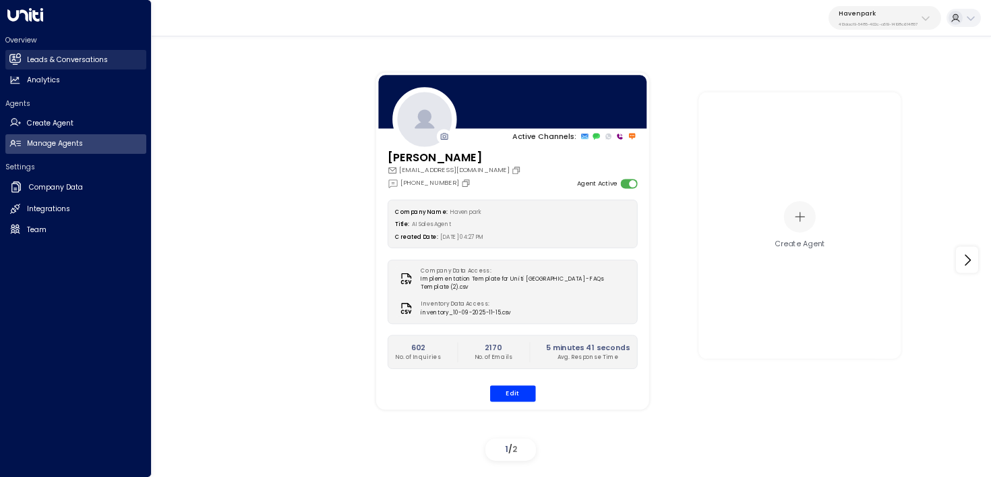
click at [50, 63] on h2 "Leads & Conversations" at bounding box center [67, 60] width 81 height 11
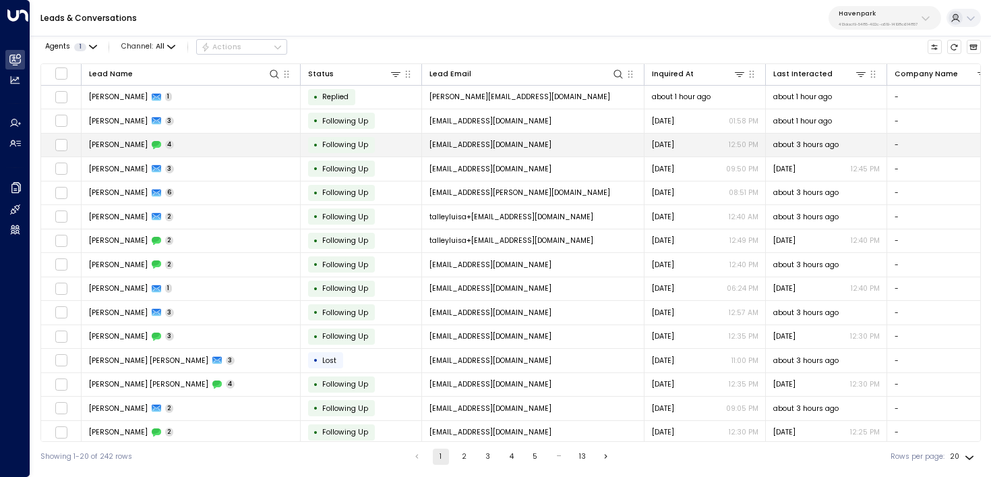
scroll to position [126, 0]
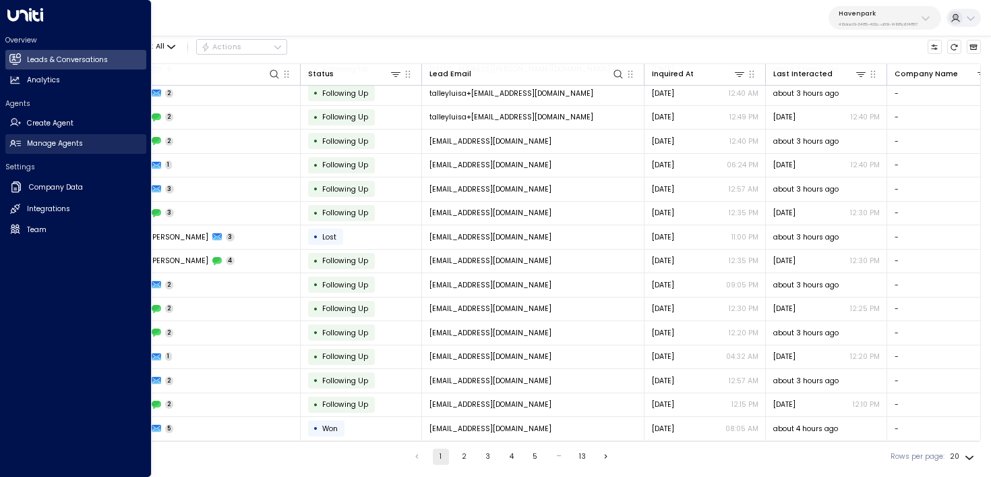
click at [18, 145] on icon at bounding box center [14, 143] width 11 height 7
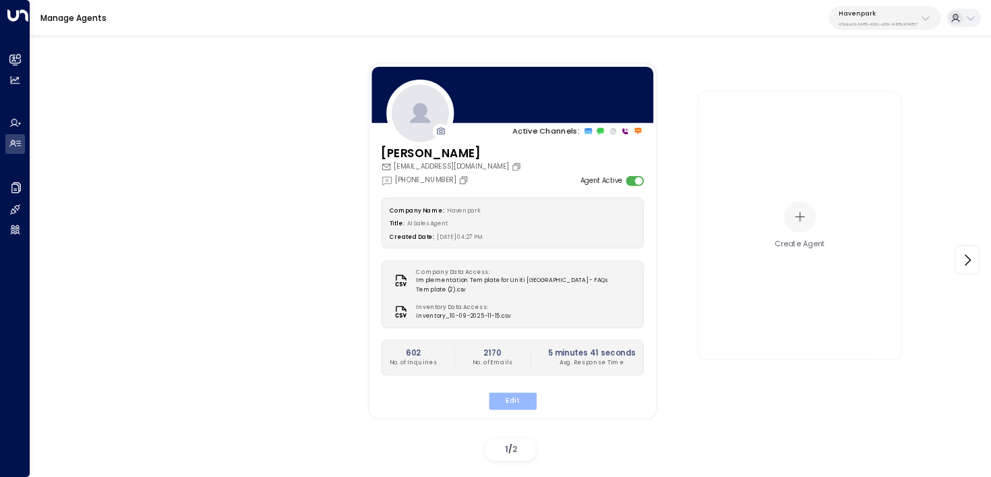
click at [514, 392] on button "Edit" at bounding box center [512, 401] width 48 height 18
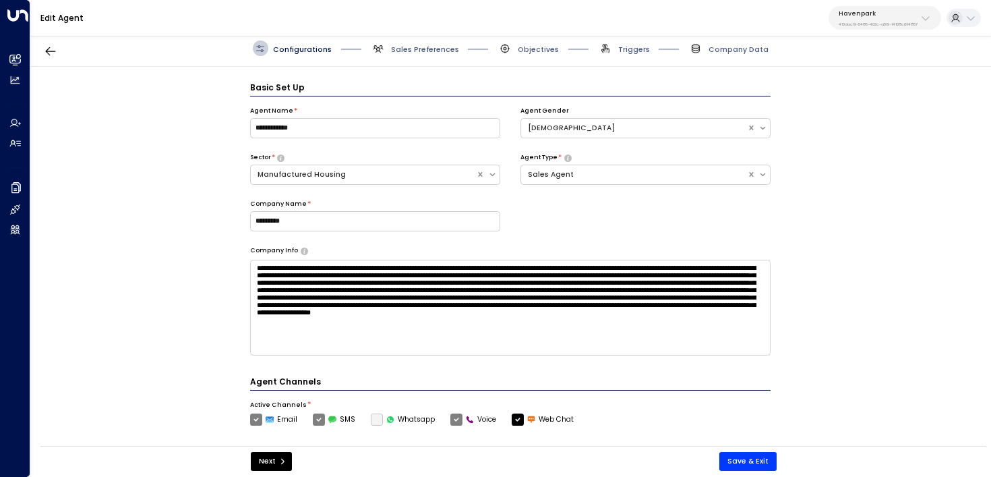
scroll to position [15, 0]
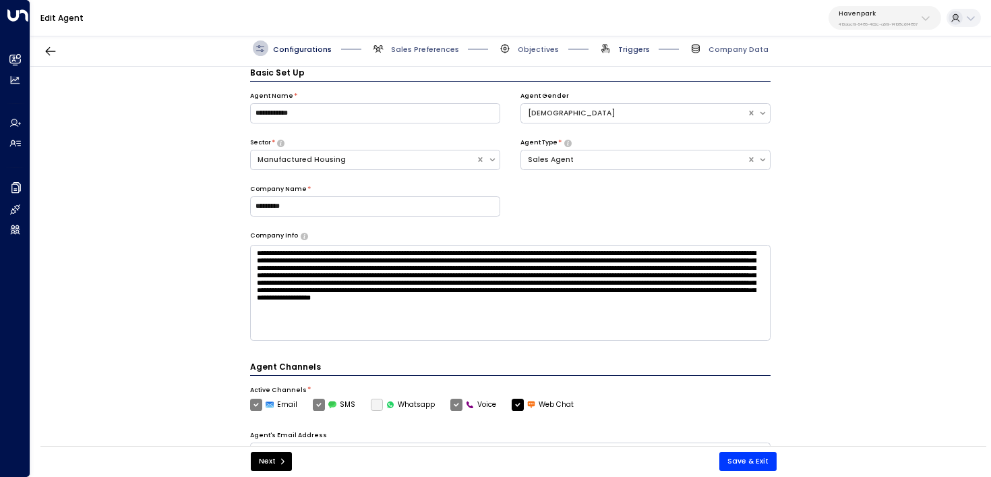
click at [632, 53] on span "Triggers" at bounding box center [634, 49] width 32 height 10
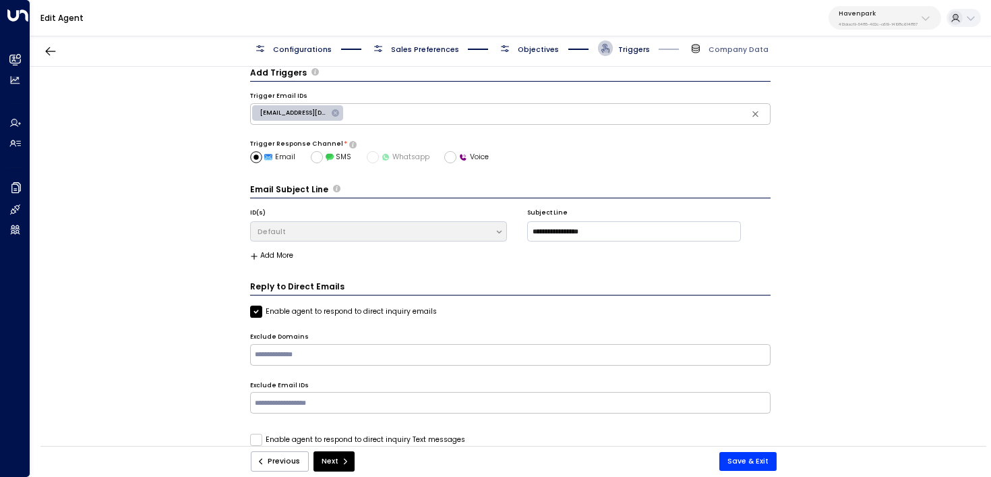
click at [545, 51] on span "Objectives" at bounding box center [538, 49] width 41 height 10
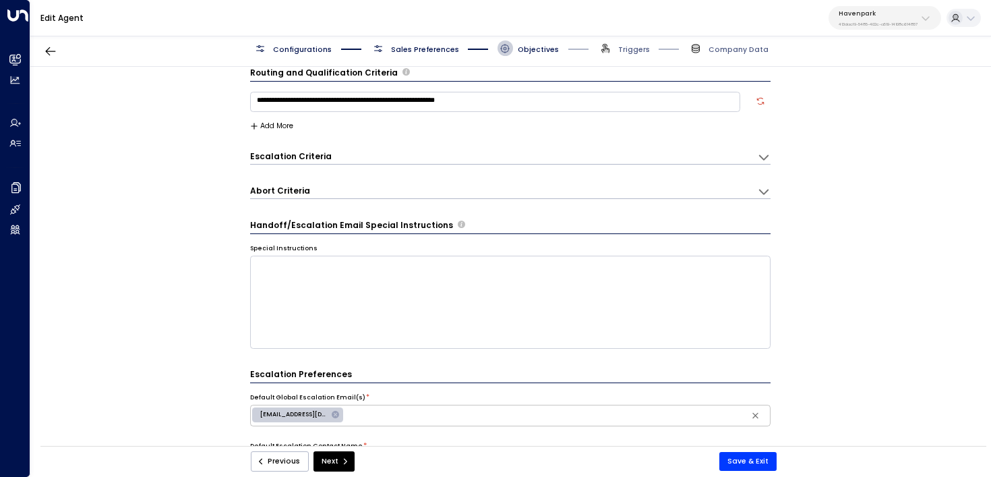
scroll to position [0, 0]
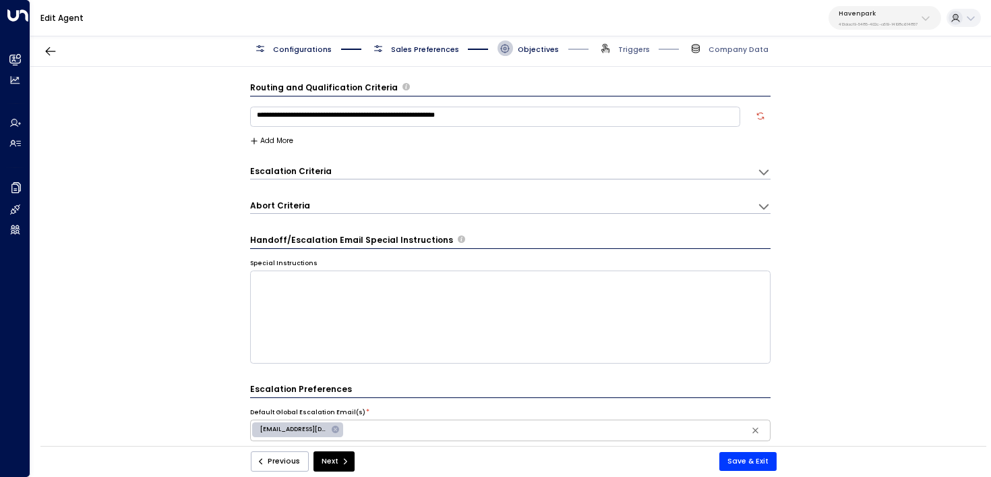
click at [481, 181] on form "**********" at bounding box center [510, 462] width 521 height 760
click at [481, 167] on div "Escalation Criteria Reset" at bounding box center [498, 170] width 497 height 11
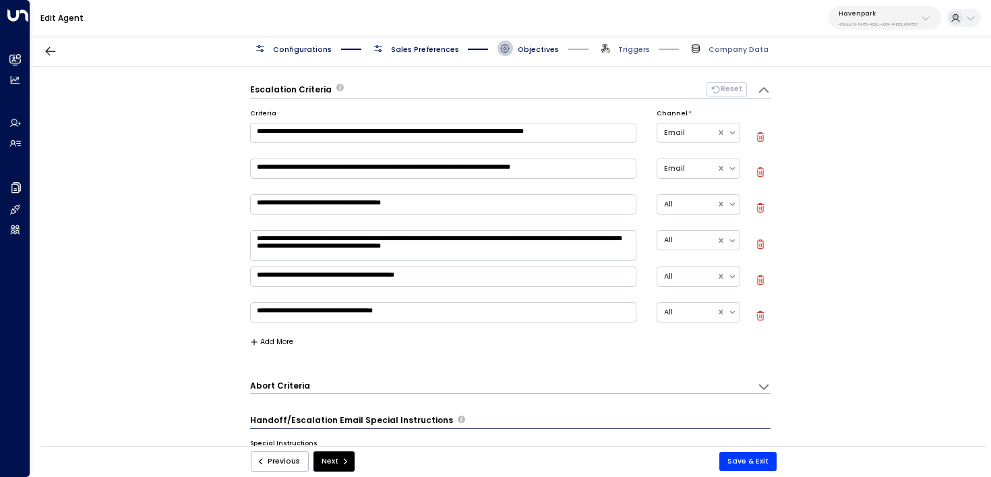
scroll to position [82, 0]
click at [450, 312] on textarea "**********" at bounding box center [443, 313] width 386 height 20
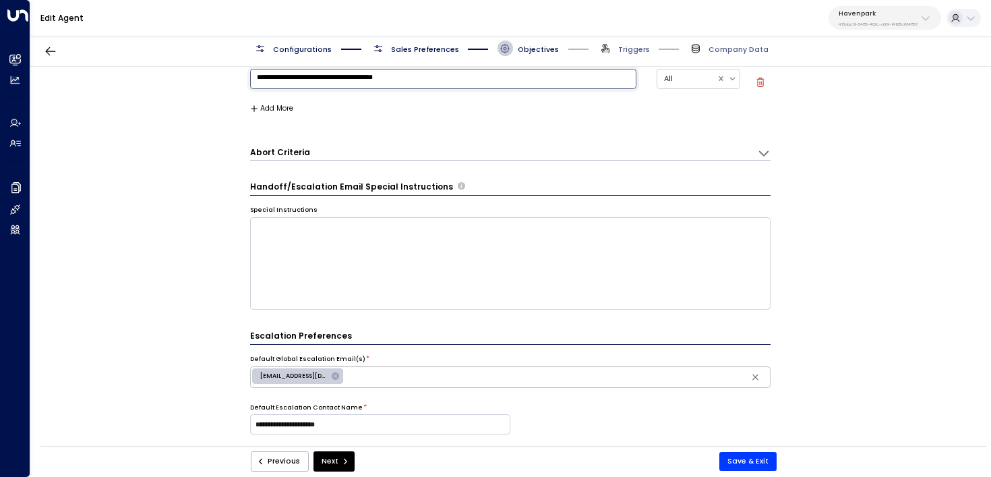
scroll to position [323, 0]
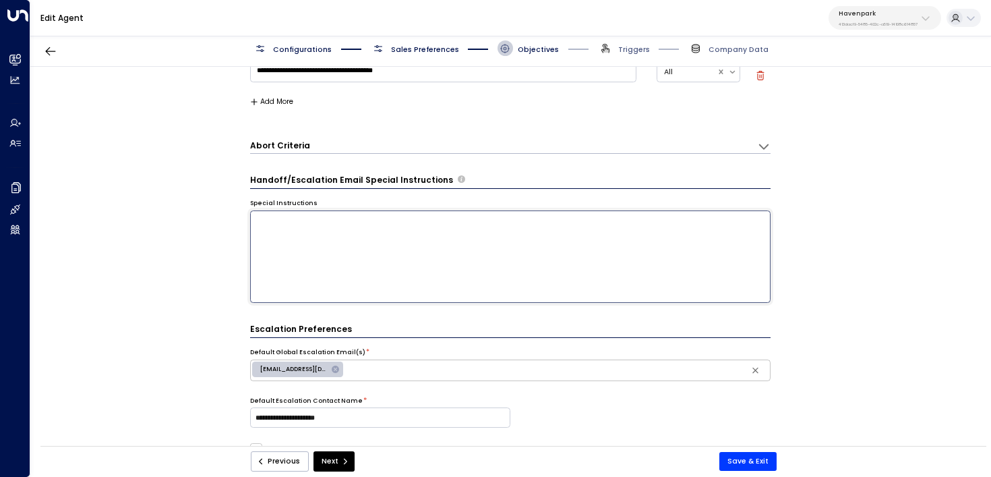
click at [541, 243] on textarea at bounding box center [510, 256] width 521 height 93
type textarea "**********"
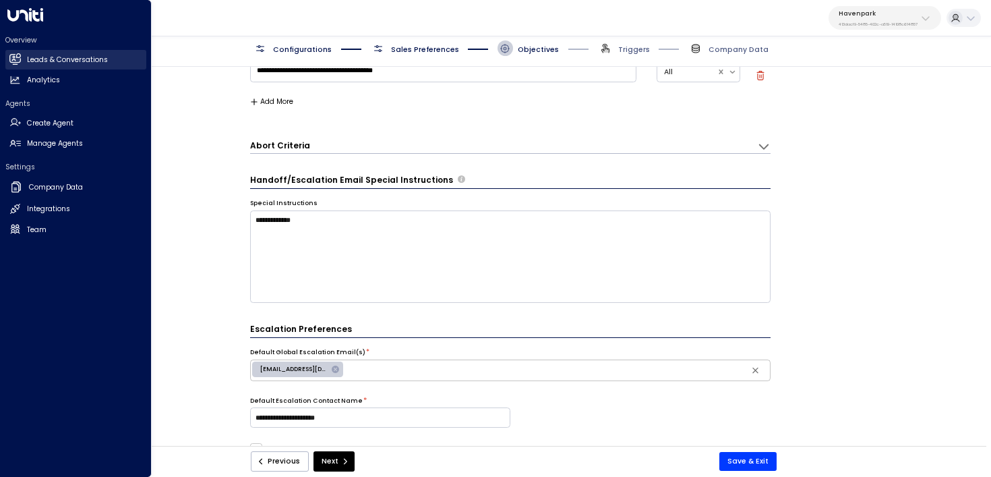
click at [40, 63] on h2 "Leads & Conversations" at bounding box center [67, 60] width 81 height 11
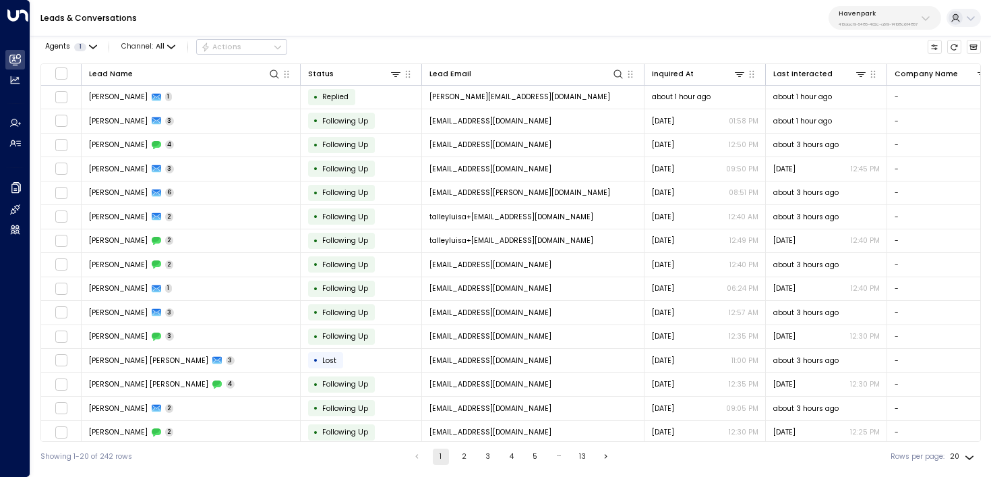
click at [922, 19] on icon at bounding box center [925, 18] width 11 height 11
click at [746, 30] on div "Leads & Conversations Havenpark 413dacf9-5485-402c-a519-14108c614857" at bounding box center [510, 18] width 960 height 36
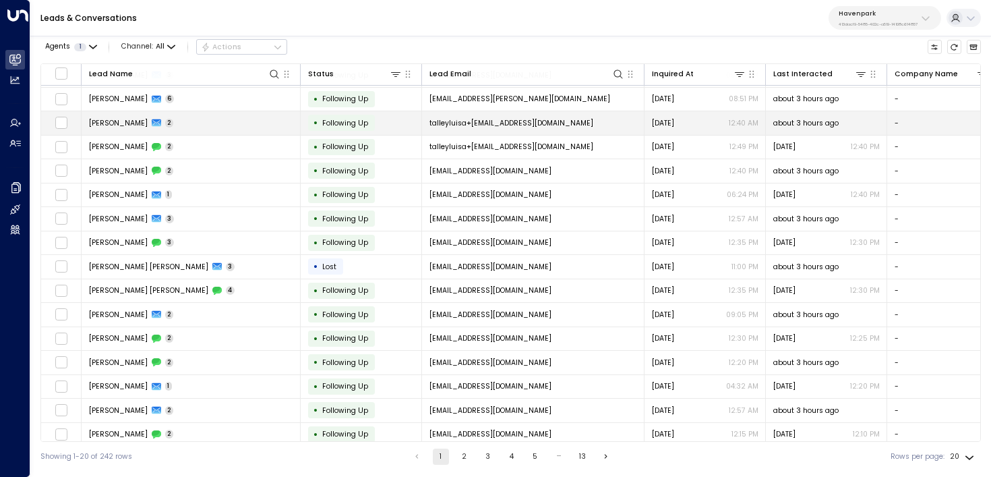
scroll to position [126, 0]
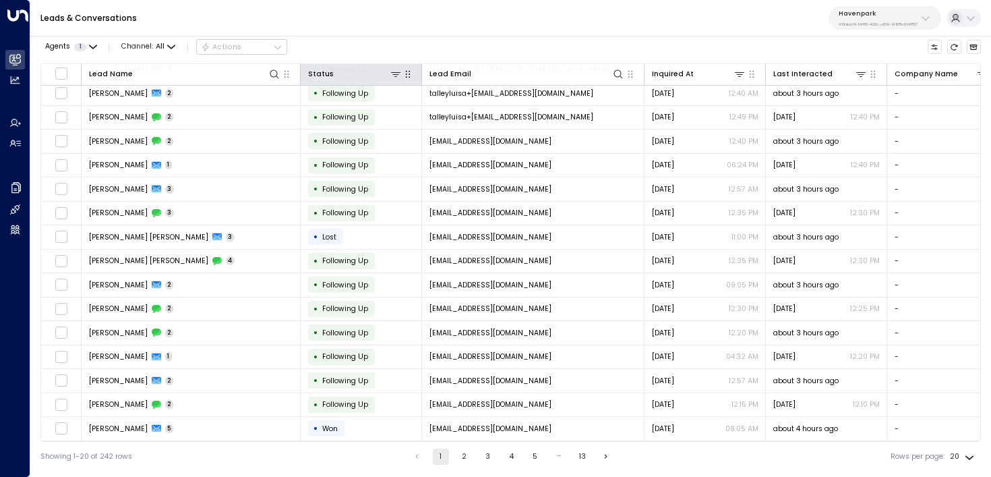
click at [390, 80] on div "Status" at bounding box center [361, 73] width 106 height 13
click at [390, 78] on icon at bounding box center [395, 74] width 11 height 11
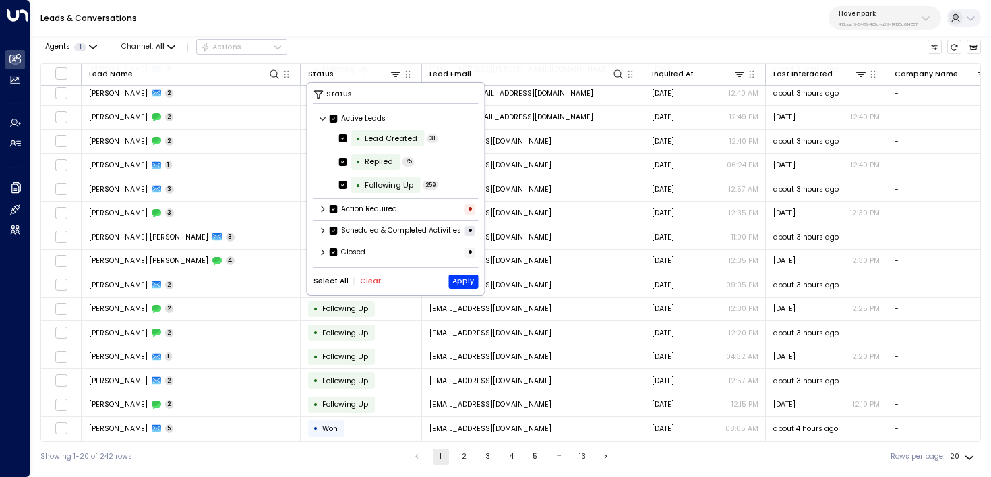
click at [361, 285] on button "Clear" at bounding box center [370, 281] width 21 height 8
click at [319, 256] on icon at bounding box center [323, 252] width 8 height 8
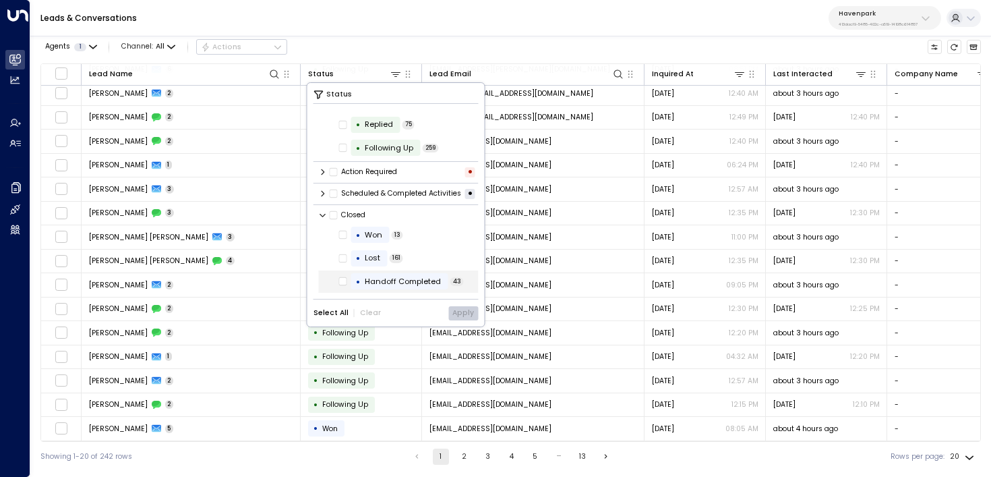
scroll to position [46, 0]
click at [414, 280] on div "Handoff Completed" at bounding box center [403, 281] width 76 height 11
click at [452, 306] on button "Apply" at bounding box center [463, 313] width 30 height 14
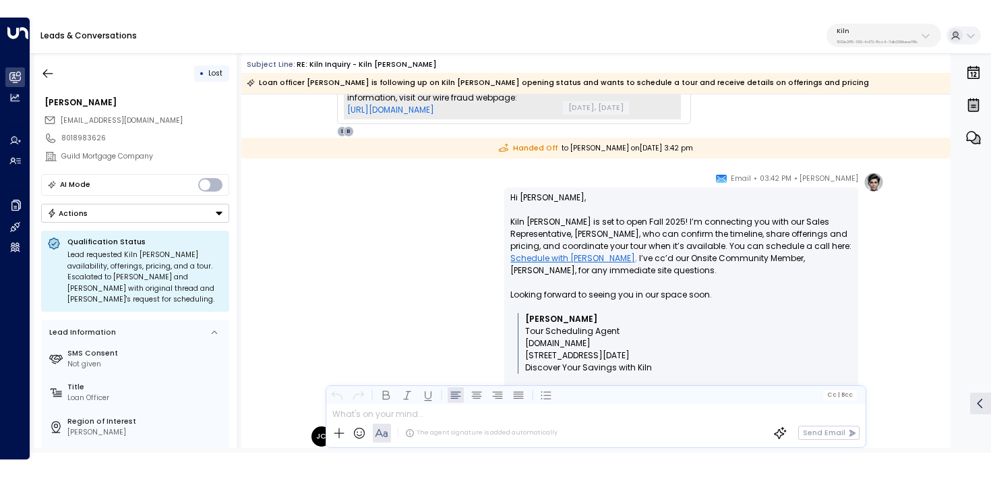
scroll to position [2366, 0]
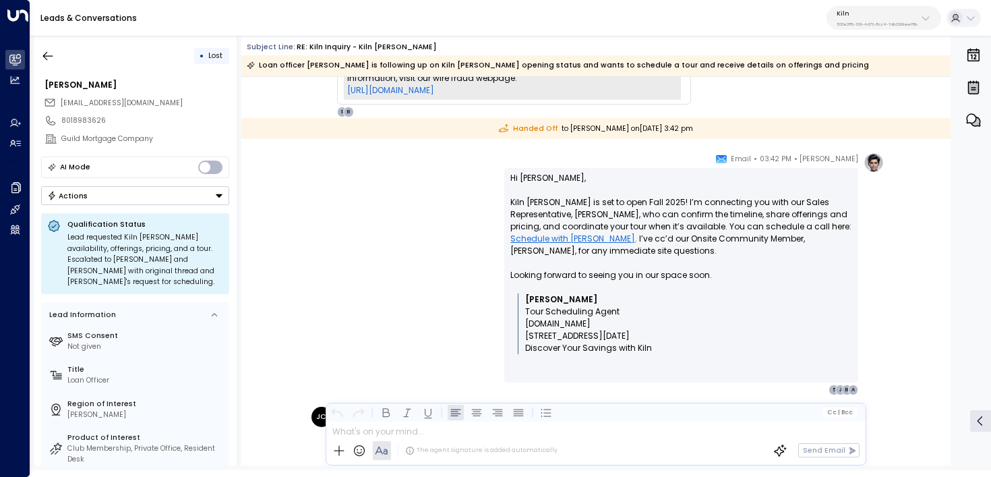
click at [865, 18] on div "Kiln 1532e285-1129-4d72-8cc4-7db236beef8b" at bounding box center [876, 18] width 81 height 18
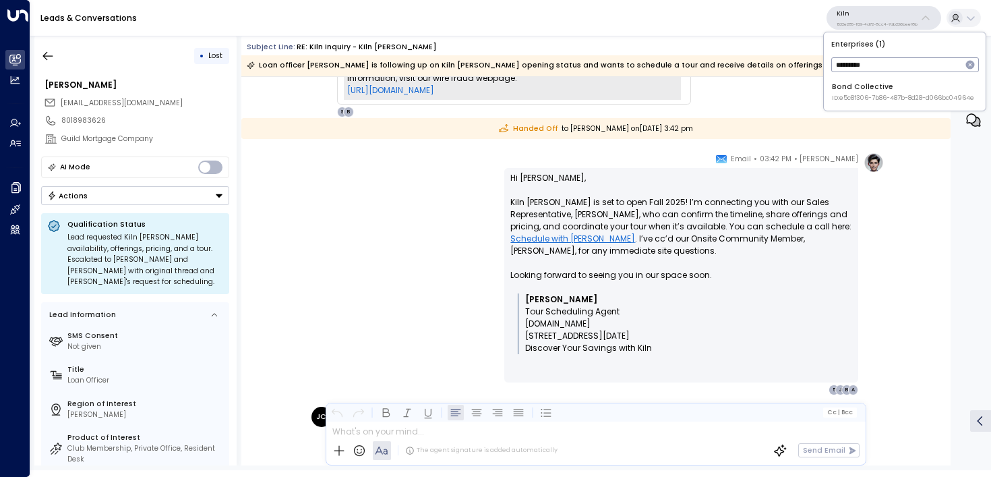
type input "*********"
click at [852, 82] on div "Bond Collective ID: e5c8f306-7b86-487b-8d28-d066bc04964e" at bounding box center [903, 92] width 142 height 21
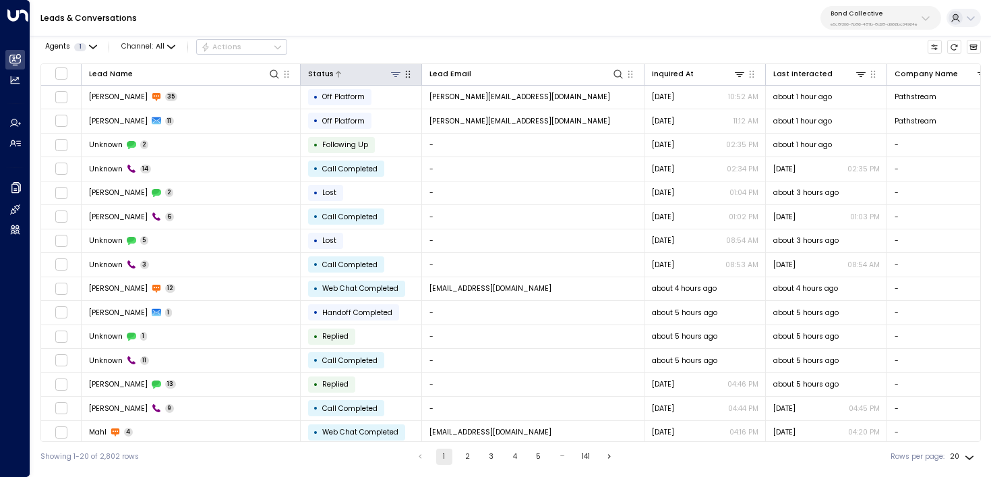
click at [392, 71] on icon at bounding box center [395, 74] width 11 height 11
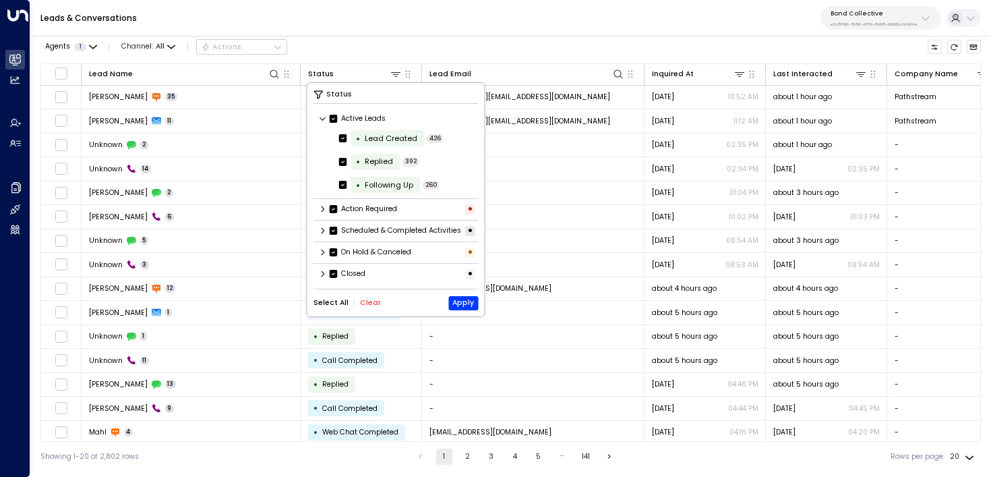
click at [442, 35] on div "Leads & Conversations Bond Collective e5c8f306-7b86-487b-8d28-d066bc04964e" at bounding box center [510, 18] width 960 height 36
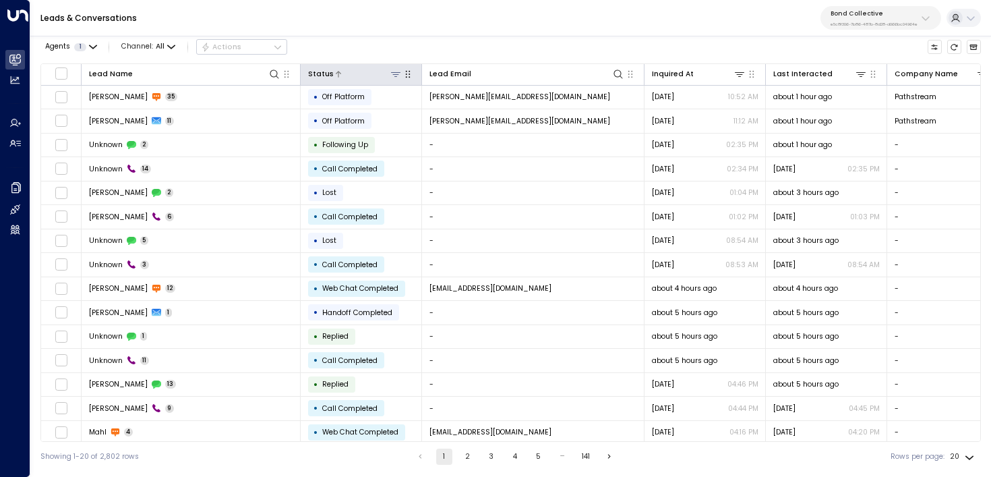
click at [398, 69] on icon at bounding box center [395, 74] width 11 height 11
click at [398, 76] on icon at bounding box center [395, 74] width 11 height 11
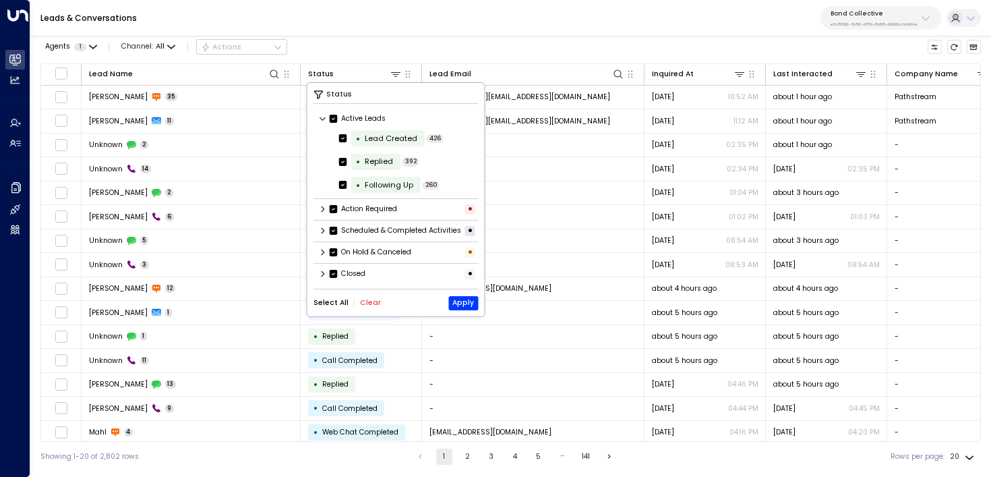
click at [361, 307] on button "Clear" at bounding box center [370, 303] width 21 height 8
click at [321, 255] on icon at bounding box center [323, 251] width 8 height 8
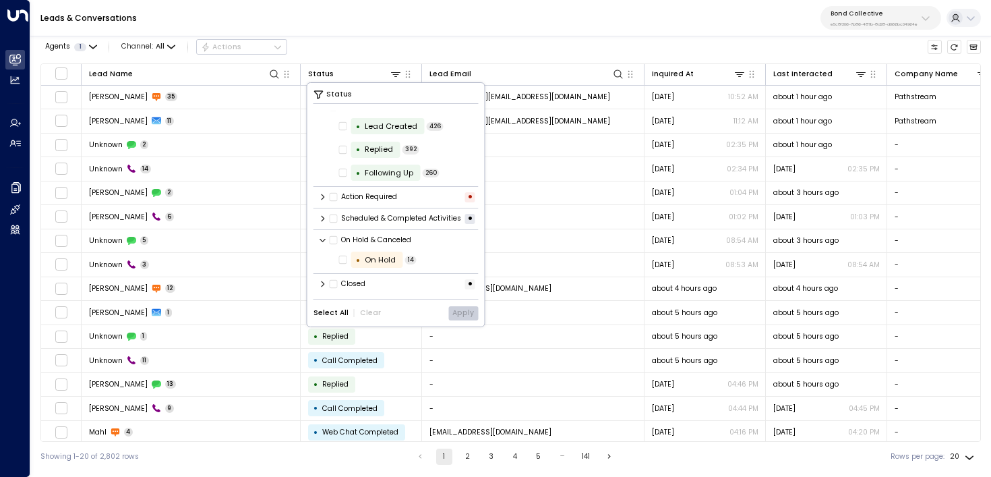
scroll to position [22, 0]
click at [322, 281] on icon at bounding box center [323, 282] width 8 height 8
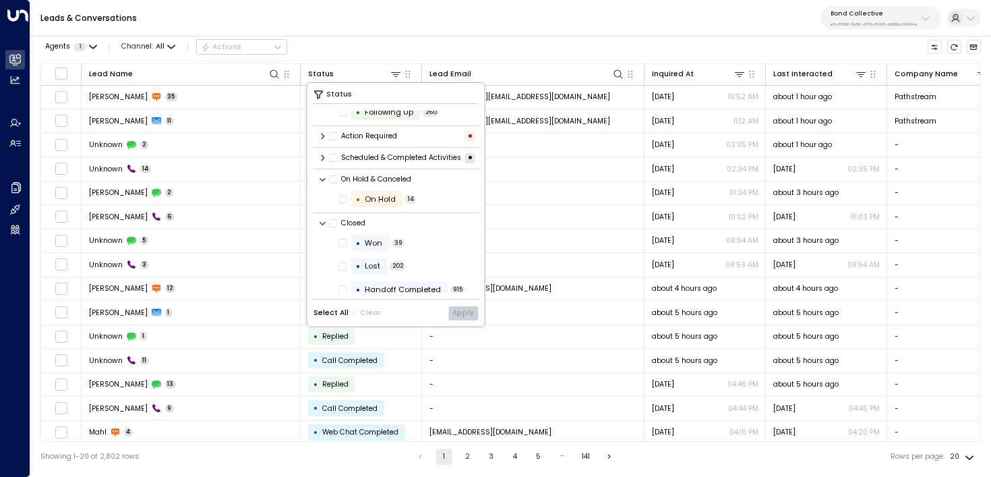
scroll to position [113, 0]
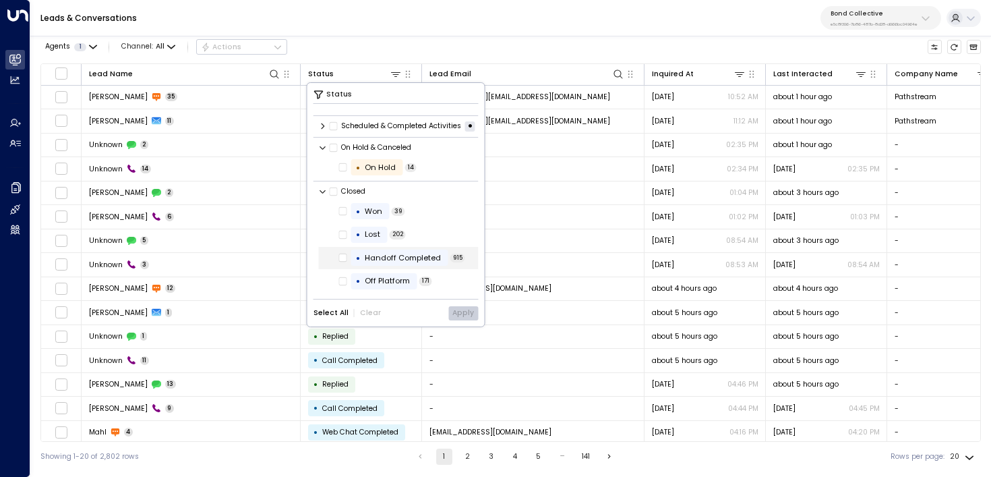
click at [396, 264] on div "• Handoff Completed" at bounding box center [398, 257] width 97 height 16
click at [466, 317] on button "Apply" at bounding box center [463, 313] width 30 height 14
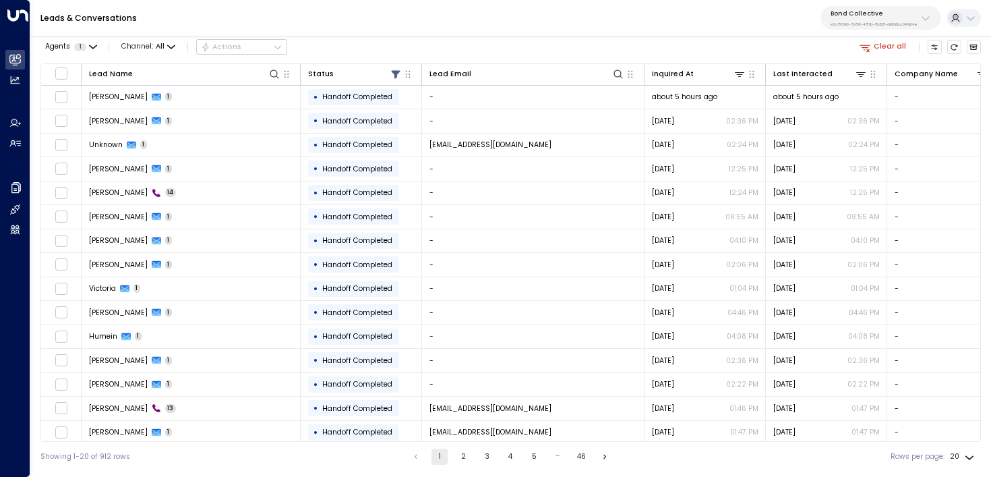
click at [874, 22] on p "e5c8f306-7b86-487b-8d28-d066bc04964e" at bounding box center [873, 24] width 87 height 5
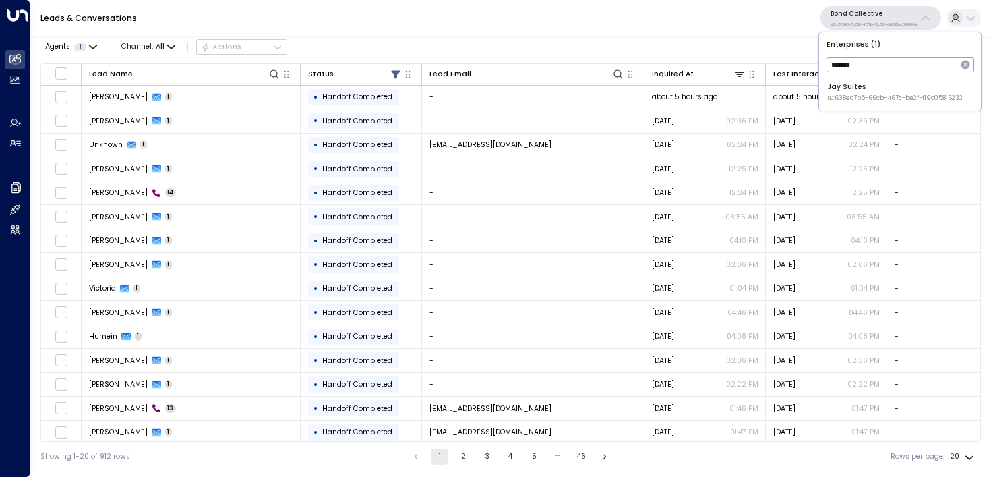
type input "*******"
click at [834, 98] on span "ID: 638ec7b5-66cb-467c-be2f-f19c05816232" at bounding box center [894, 98] width 135 height 9
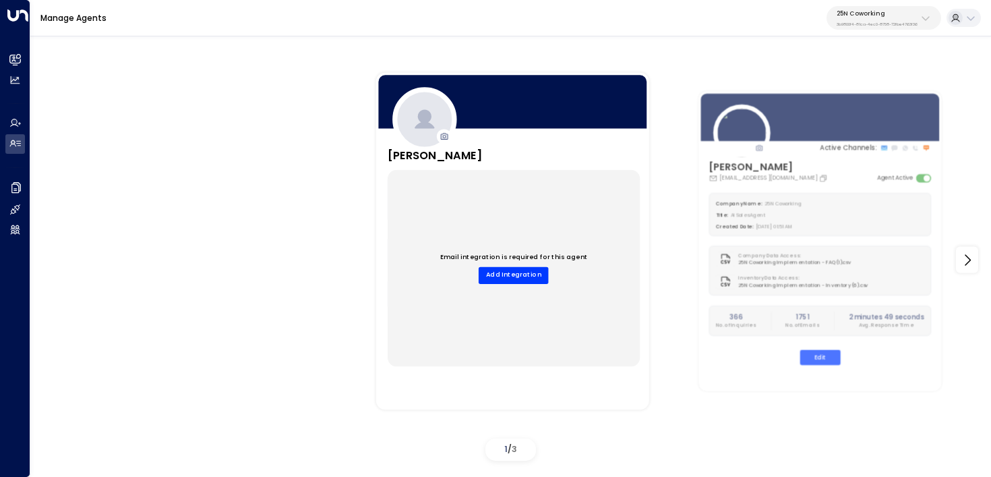
click at [849, 14] on p "25N Coworking" at bounding box center [876, 13] width 81 height 8
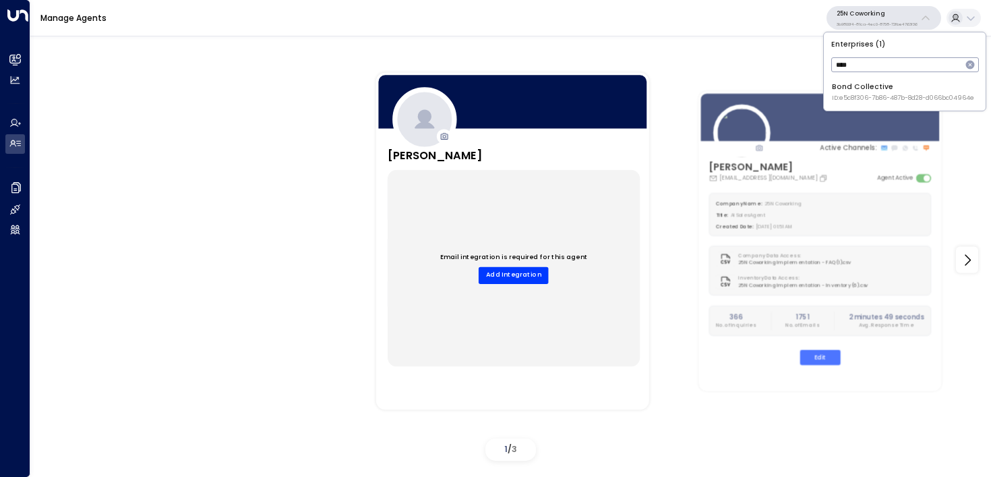
type input "****"
click at [868, 97] on span "ID: e5c8f306-7b86-487b-8d28-d066bc04964e" at bounding box center [903, 98] width 142 height 9
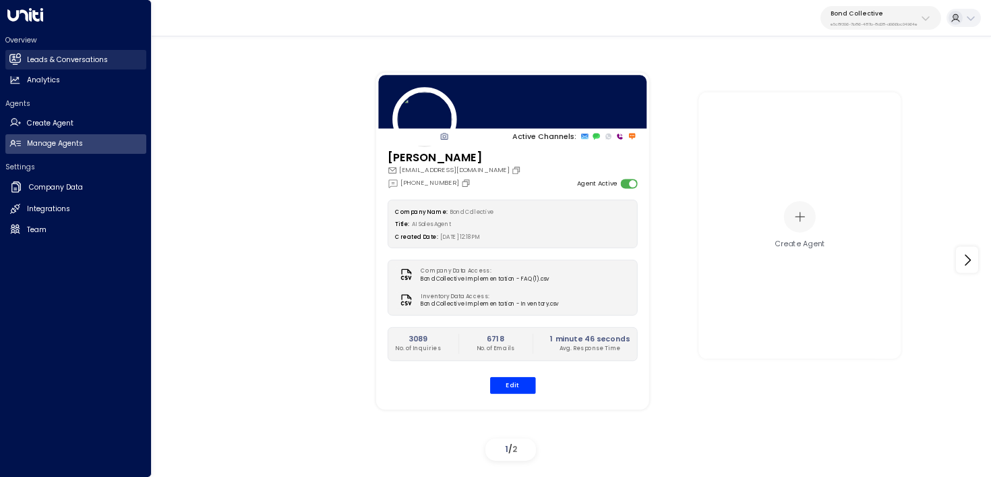
click at [23, 58] on link "Leads & Conversations Leads & Conversations" at bounding box center [75, 60] width 141 height 20
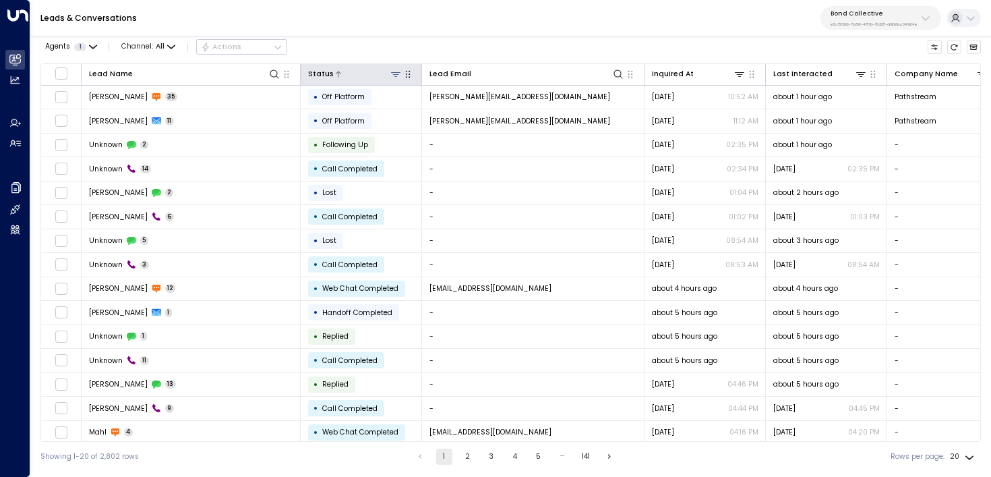
click at [394, 72] on icon at bounding box center [395, 74] width 11 height 11
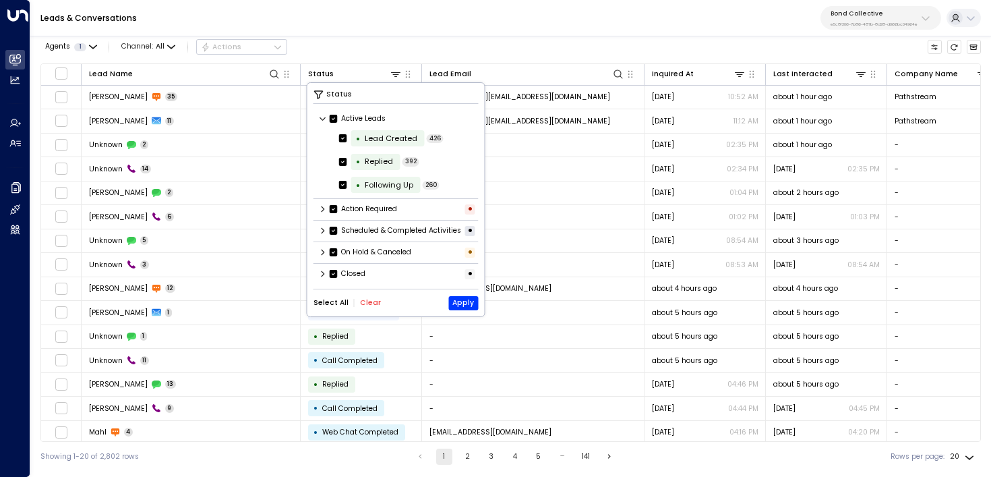
click at [544, 30] on div "Leads & Conversations Bond Collective e5c8f306-7b86-487b-8d28-d066bc04964e" at bounding box center [510, 18] width 960 height 36
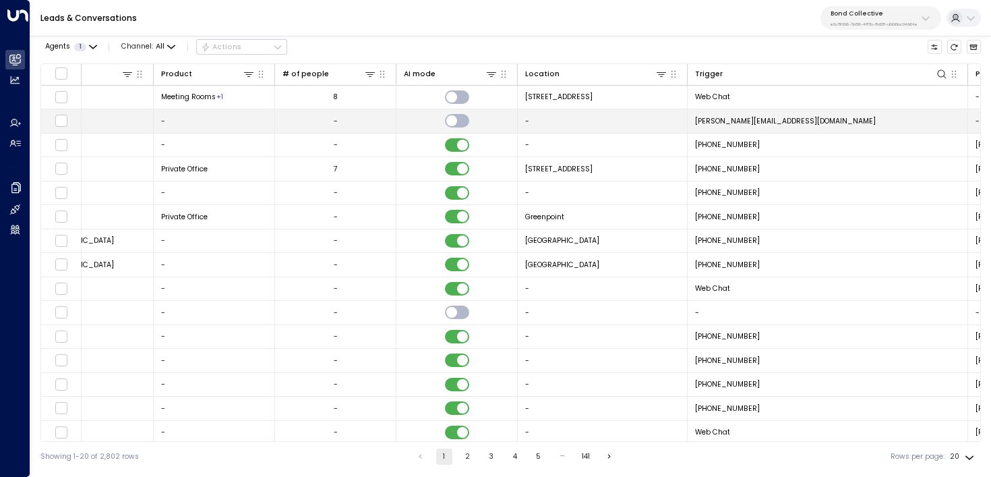
scroll to position [0, 817]
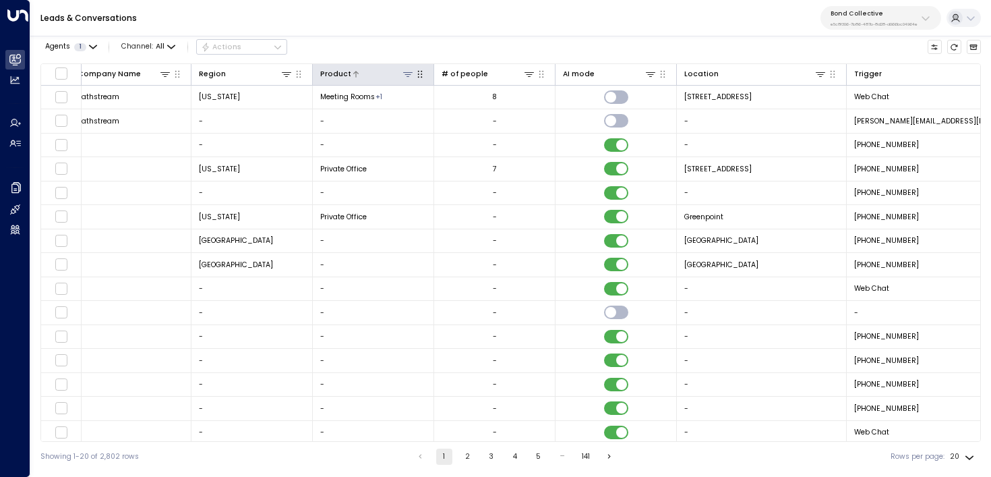
click at [406, 72] on icon at bounding box center [407, 74] width 11 height 11
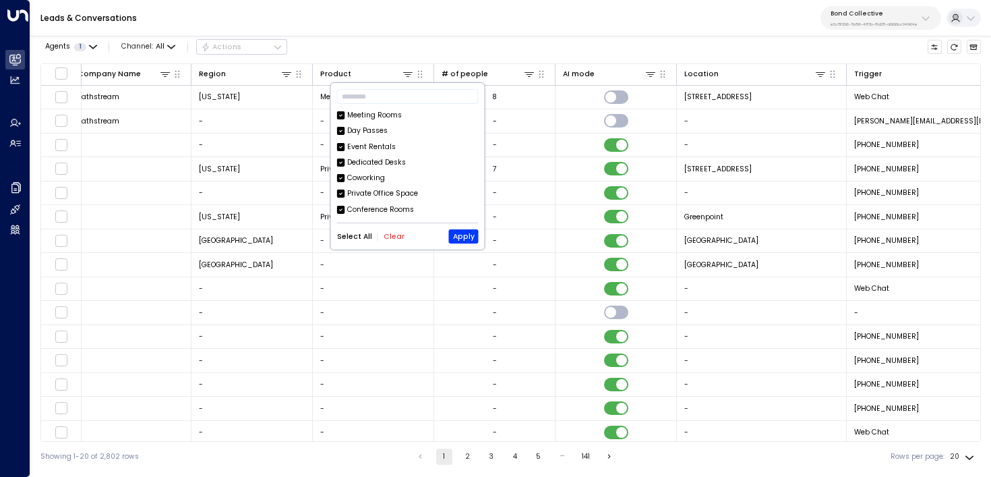
click at [394, 238] on button "Clear" at bounding box center [394, 237] width 21 height 8
click at [396, 119] on div "Meeting Rooms" at bounding box center [374, 115] width 55 height 11
click at [470, 237] on button "Apply" at bounding box center [464, 236] width 30 height 14
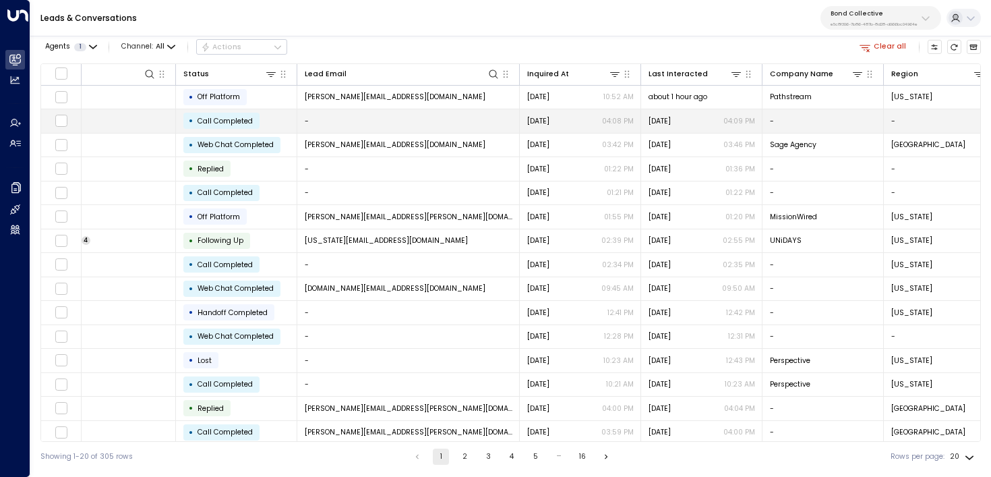
scroll to position [0, 124]
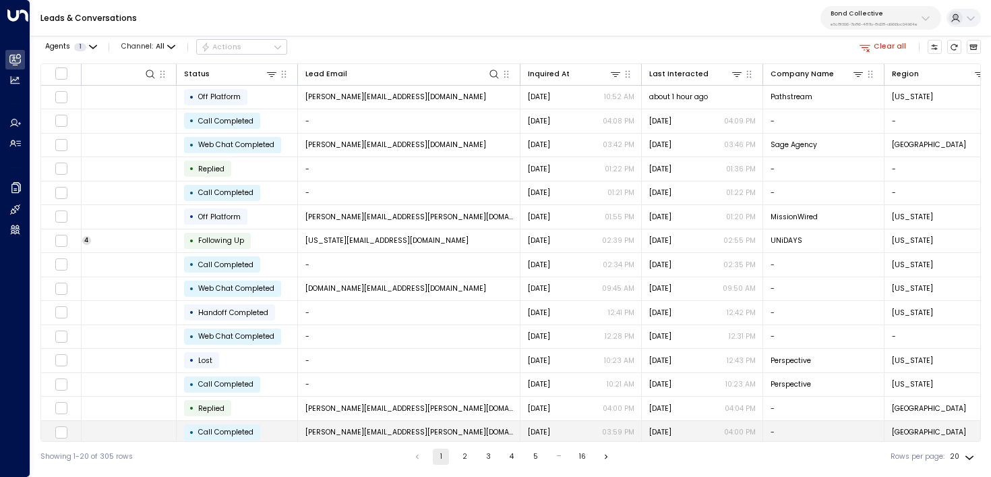
drag, startPoint x: 465, startPoint y: 440, endPoint x: 239, endPoint y: 424, distance: 227.0
click at [239, 424] on div "Lead Name Status Lead Email Inquired At Last Interacted Company Name Region Pro…" at bounding box center [510, 252] width 940 height 378
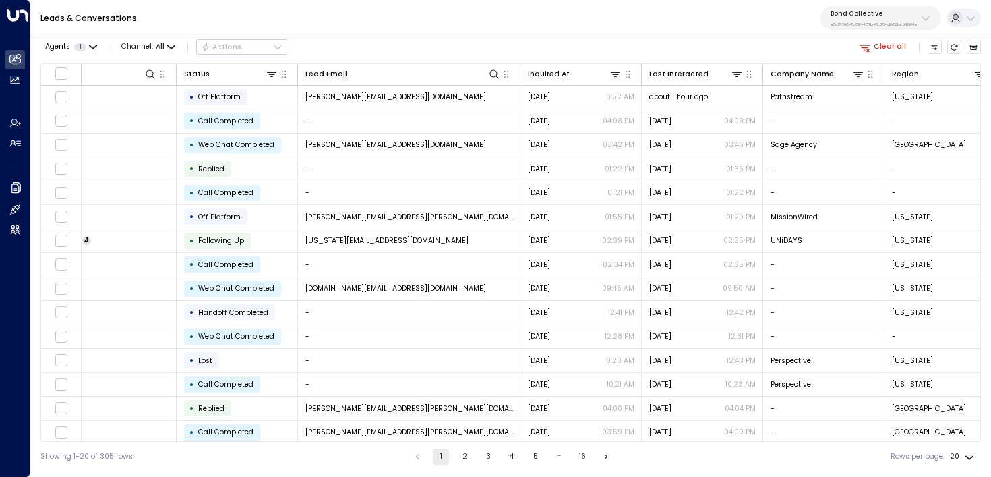
scroll to position [0, 0]
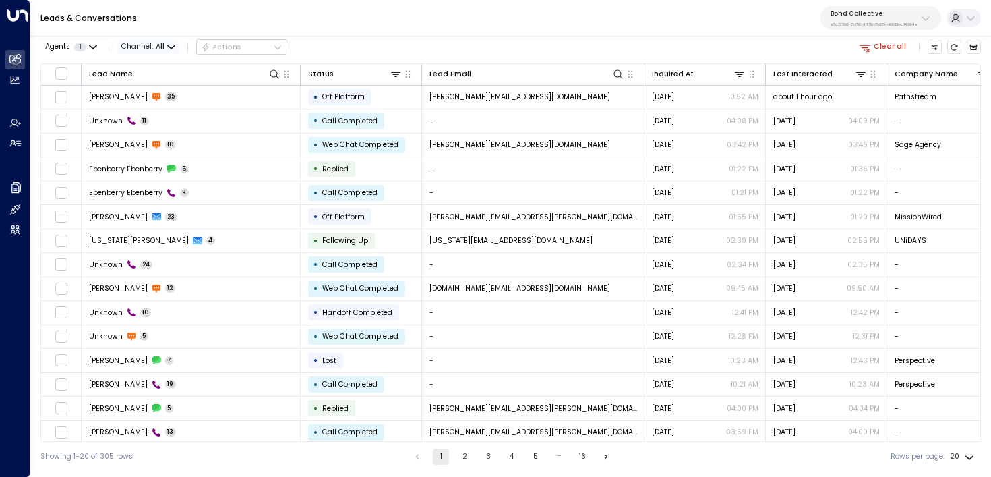
click at [162, 47] on span "All" at bounding box center [160, 46] width 9 height 8
click at [415, 30] on div at bounding box center [495, 238] width 991 height 477
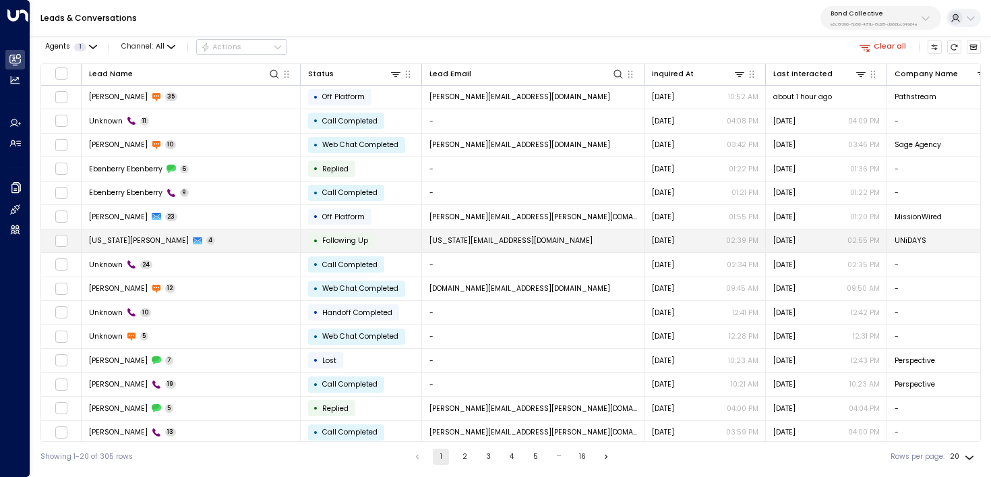
click at [218, 237] on td "[US_STATE][PERSON_NAME] 4" at bounding box center [191, 241] width 219 height 24
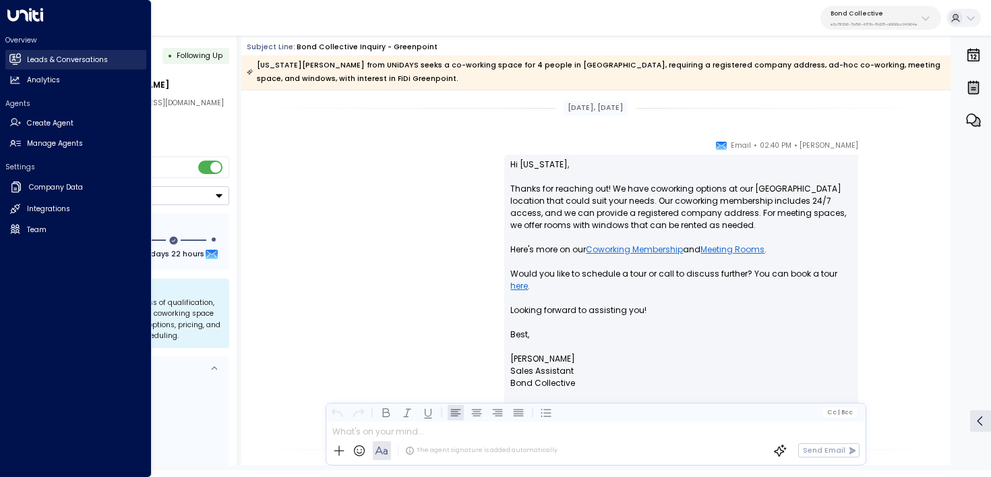
click at [12, 60] on icon at bounding box center [15, 58] width 9 height 11
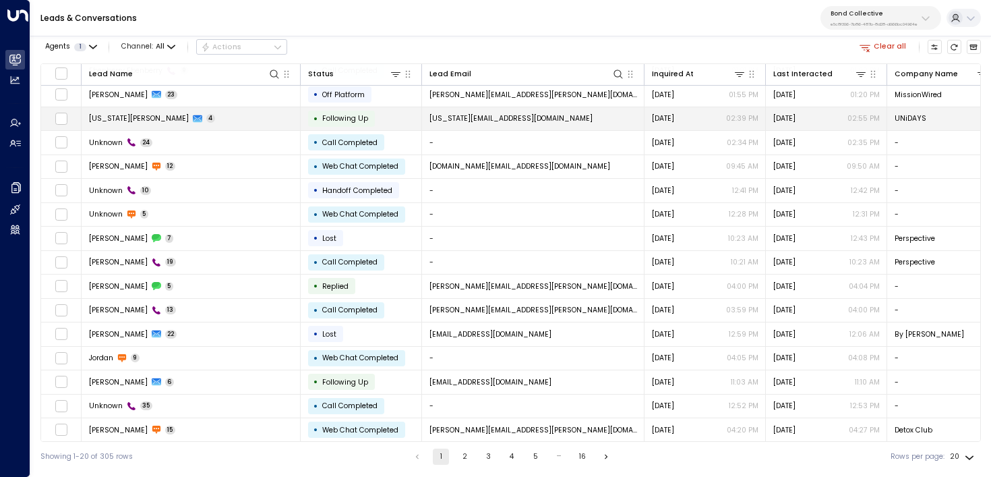
scroll to position [126, 0]
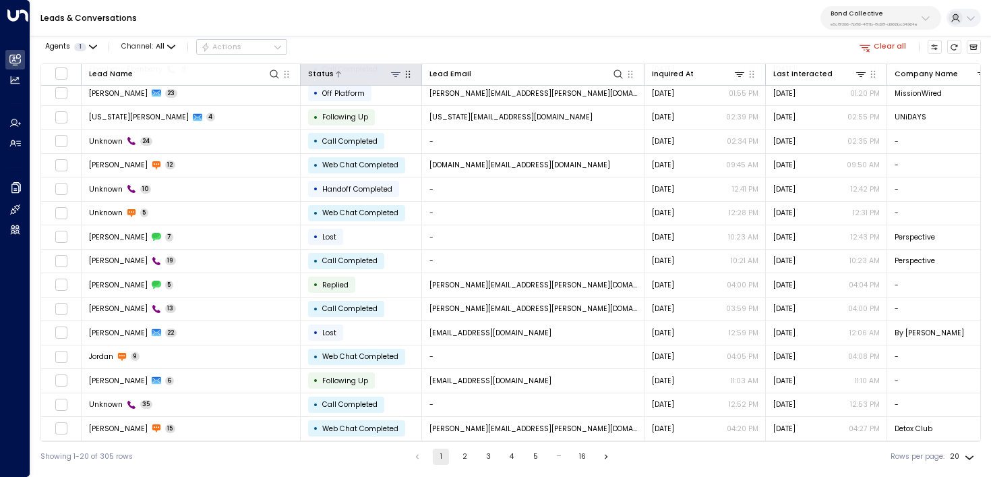
click at [392, 74] on icon at bounding box center [395, 74] width 11 height 11
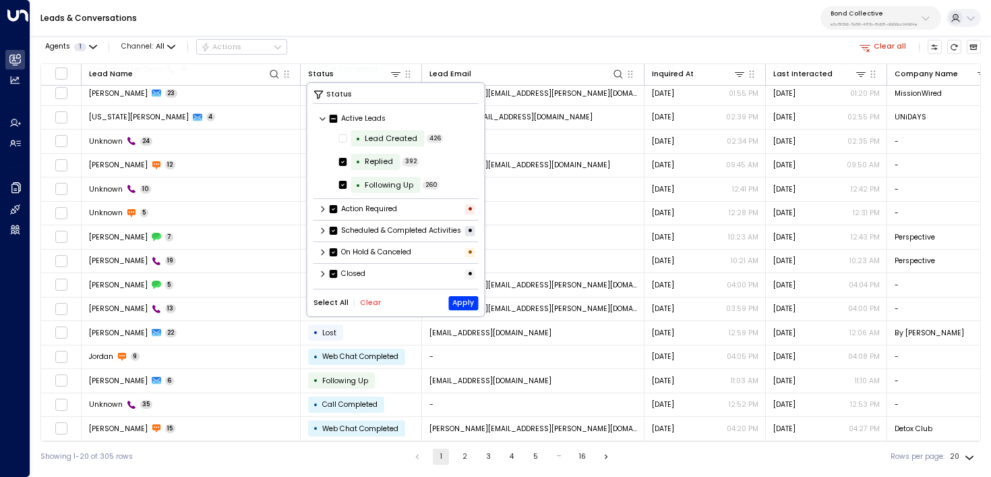
click at [367, 307] on button "Clear" at bounding box center [370, 303] width 21 height 8
click at [324, 278] on icon at bounding box center [323, 274] width 8 height 8
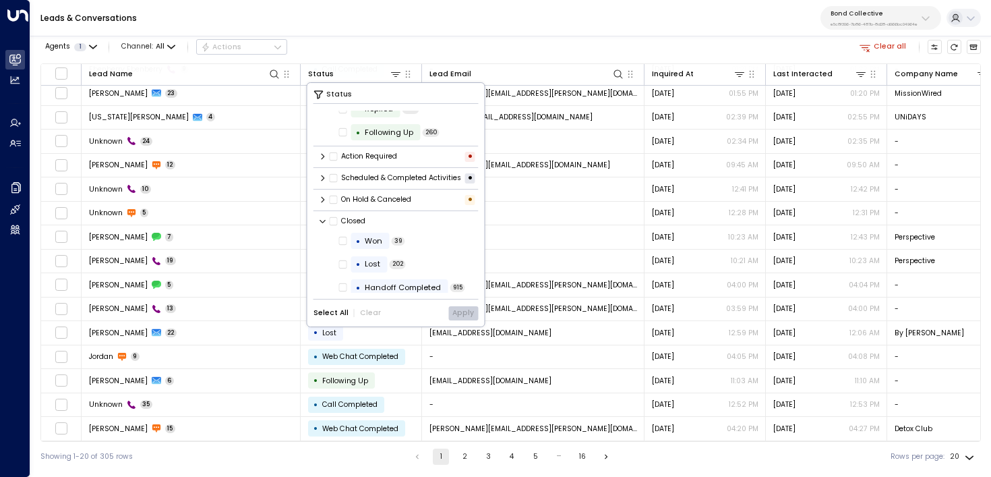
scroll to position [90, 0]
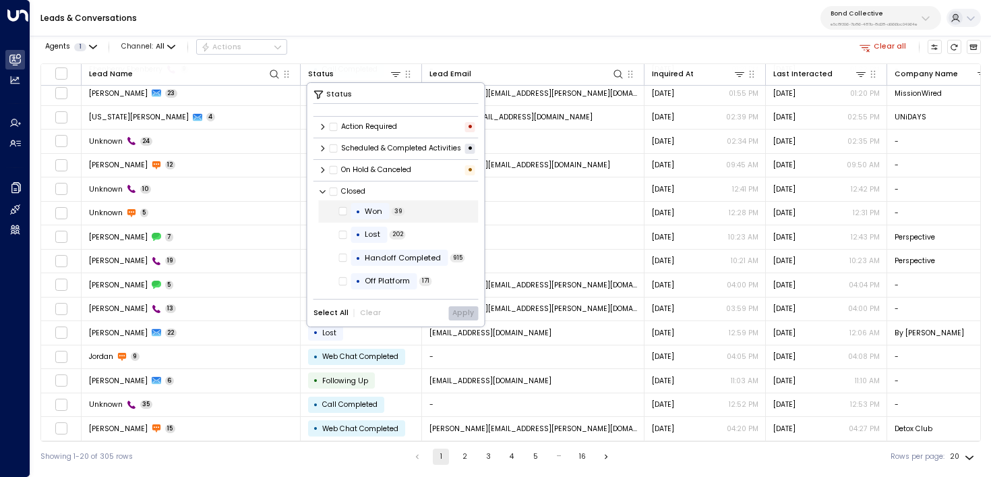
click at [402, 208] on span "39" at bounding box center [398, 211] width 13 height 9
click at [374, 216] on div "Won" at bounding box center [374, 211] width 18 height 11
click at [464, 316] on button "Apply" at bounding box center [463, 313] width 30 height 14
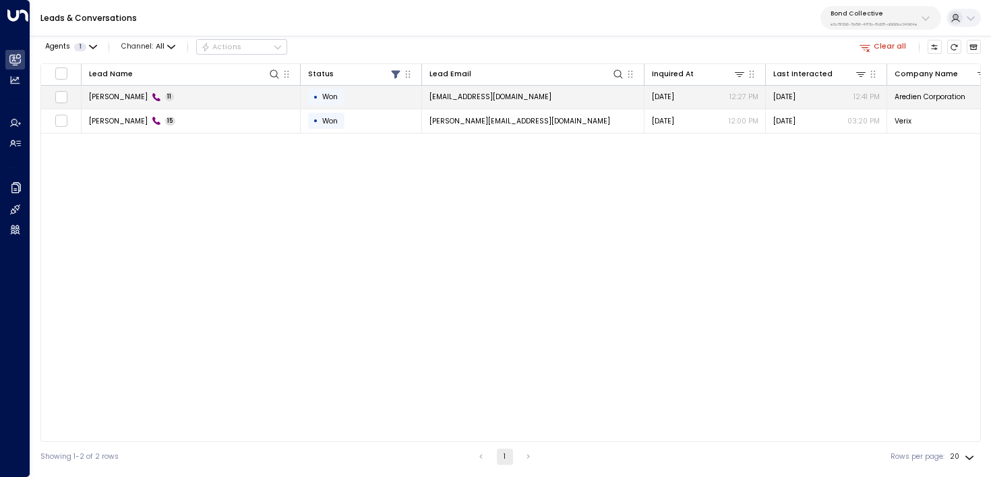
click at [220, 97] on td "[PERSON_NAME] 11" at bounding box center [191, 98] width 219 height 24
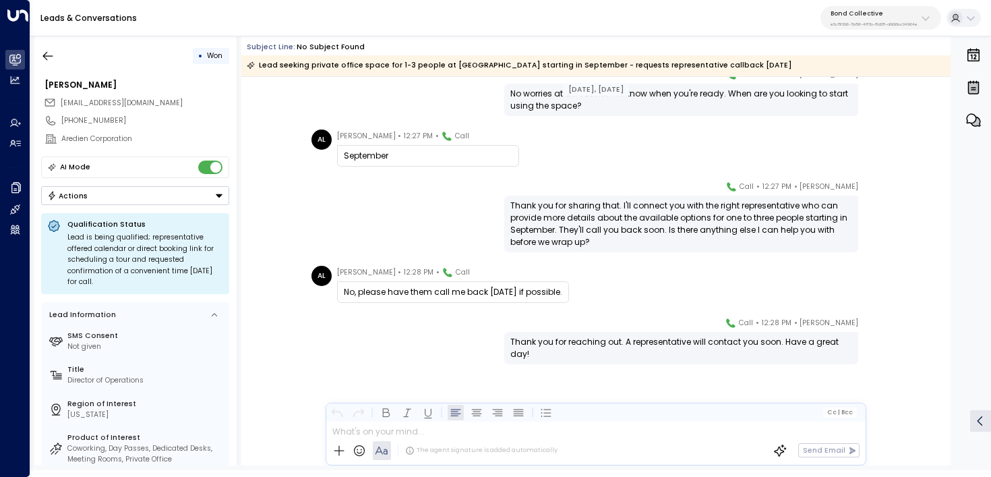
scroll to position [405, 0]
click at [52, 57] on icon "button" at bounding box center [47, 55] width 13 height 13
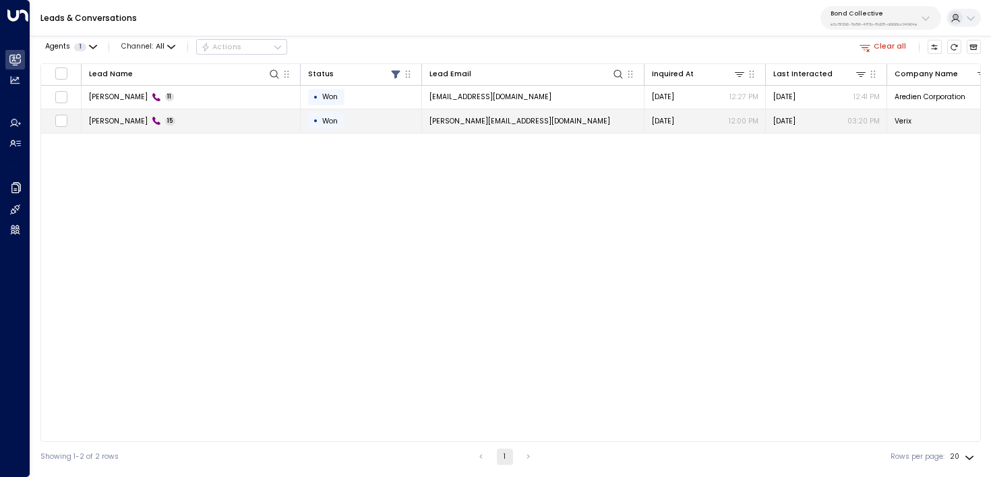
click at [181, 127] on td "[PERSON_NAME] 15" at bounding box center [191, 121] width 219 height 24
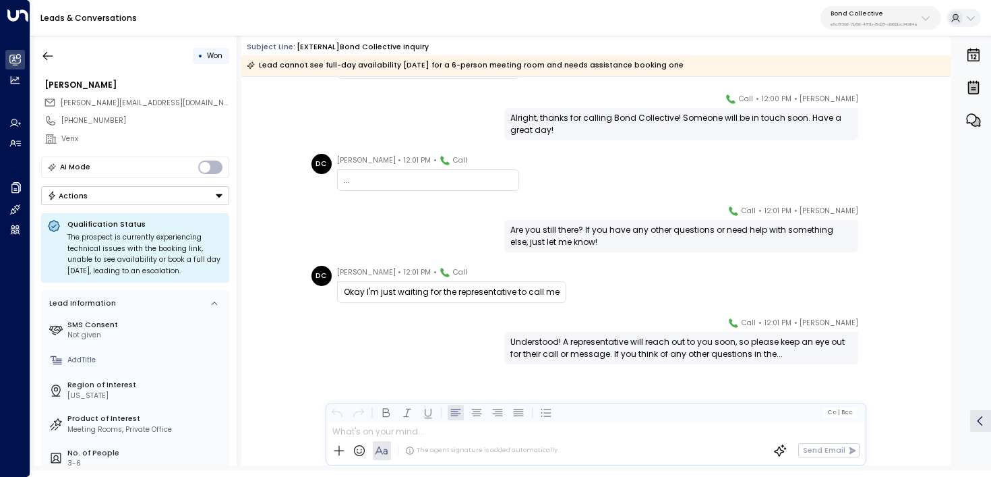
scroll to position [257, 0]
click at [47, 63] on button "button" at bounding box center [48, 56] width 24 height 24
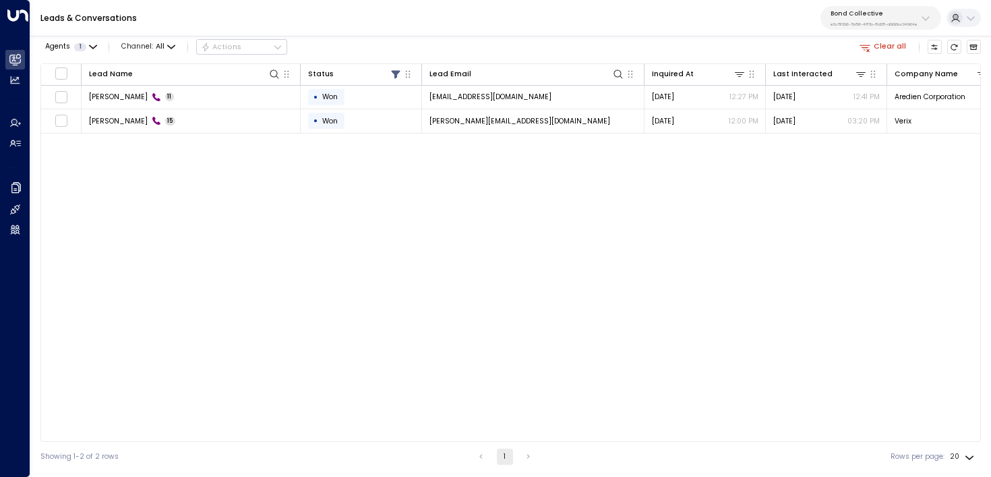
click at [885, 45] on button "Clear all" at bounding box center [882, 47] width 55 height 14
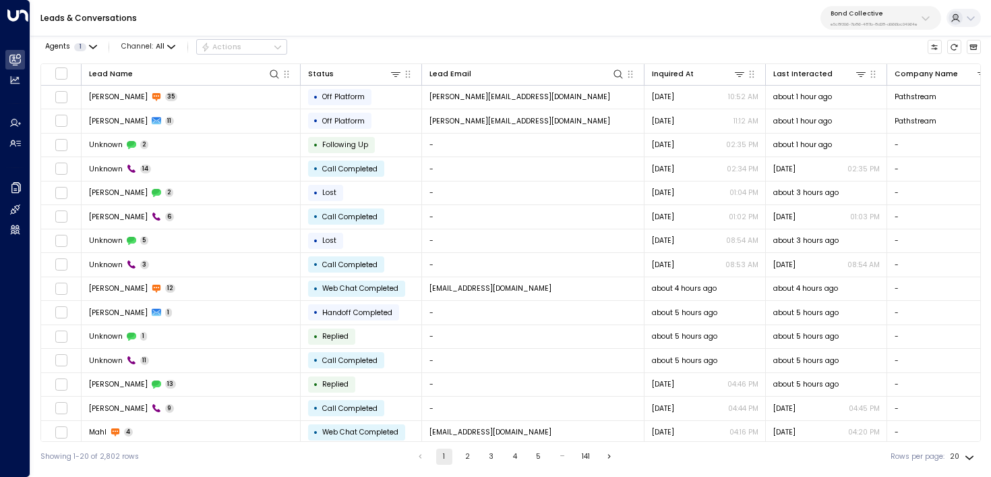
click at [881, 13] on p "Bond Collective" at bounding box center [873, 13] width 87 height 8
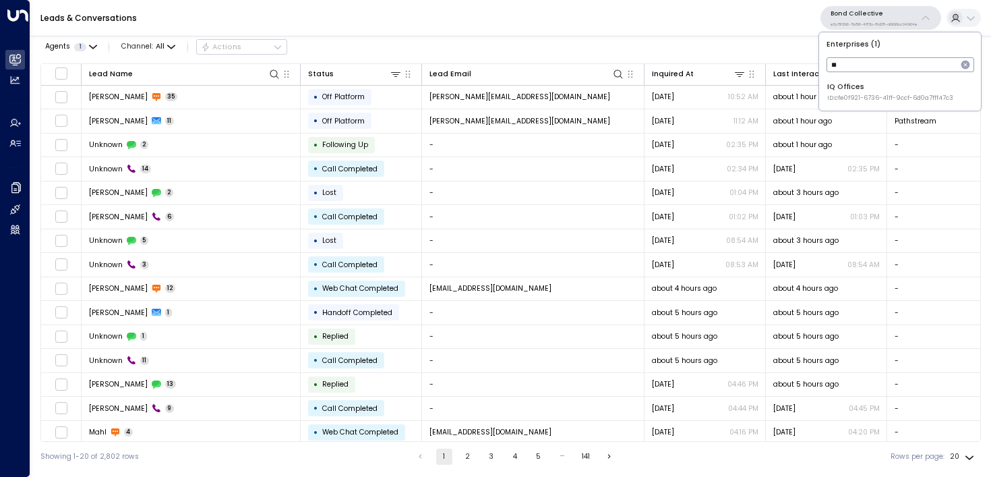
type input "**"
click at [880, 92] on div "IQ Offices ID: cfe0f921-6736-41ff-9ccf-6d0a7fff47c3" at bounding box center [890, 92] width 126 height 21
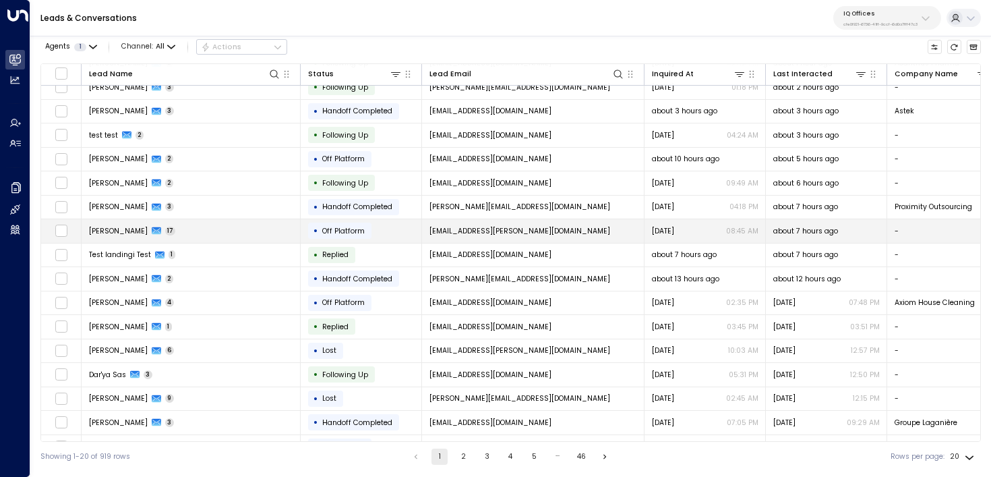
scroll to position [82, 0]
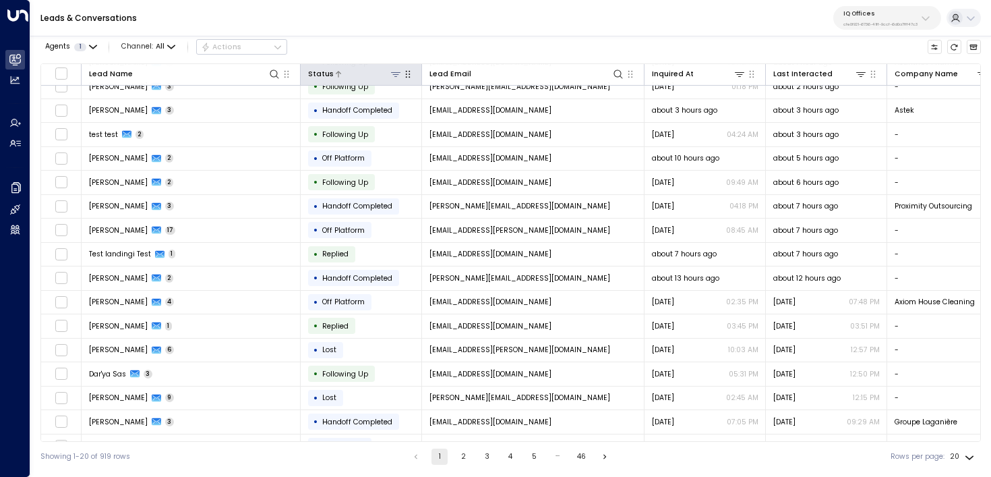
click at [394, 73] on icon at bounding box center [395, 74] width 11 height 11
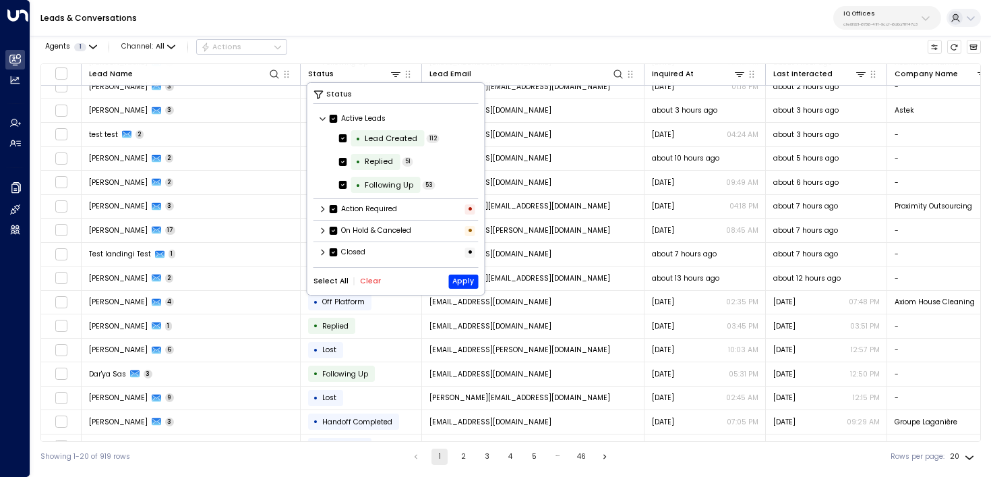
drag, startPoint x: 364, startPoint y: 277, endPoint x: 347, endPoint y: 263, distance: 22.0
click at [364, 278] on button "Clear" at bounding box center [370, 281] width 21 height 8
click at [322, 251] on icon at bounding box center [323, 252] width 8 height 8
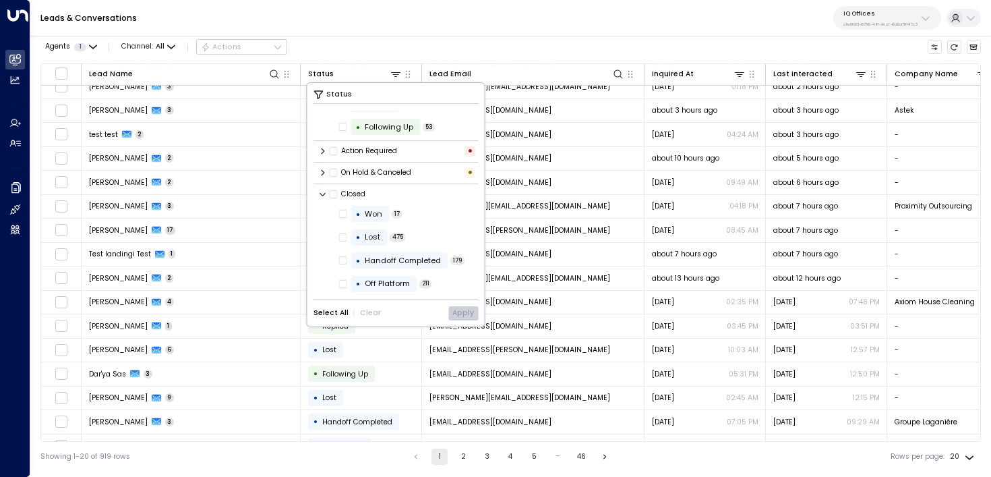
scroll to position [59, 0]
click at [372, 212] on div "Won" at bounding box center [374, 213] width 18 height 11
click at [465, 315] on button "Apply" at bounding box center [463, 313] width 30 height 14
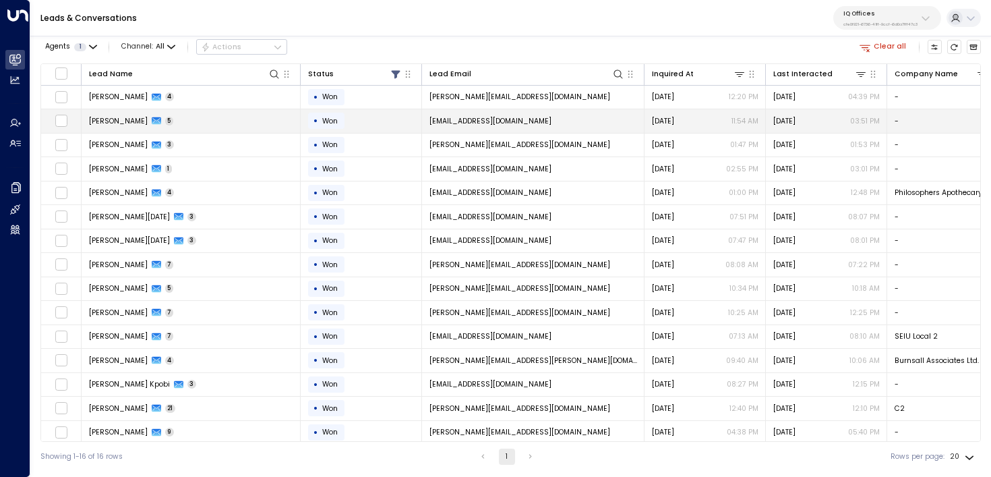
click at [239, 122] on td "[PERSON_NAME] 5" at bounding box center [191, 121] width 219 height 24
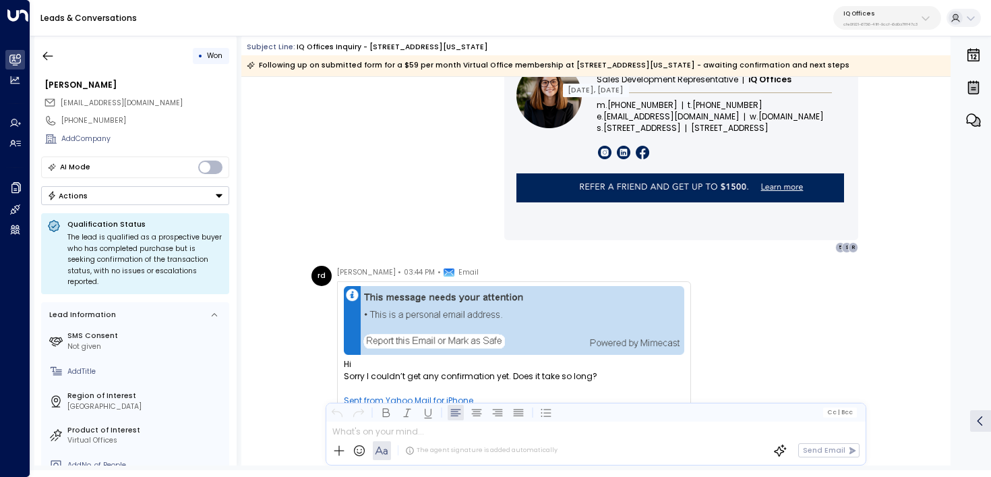
scroll to position [2180, 0]
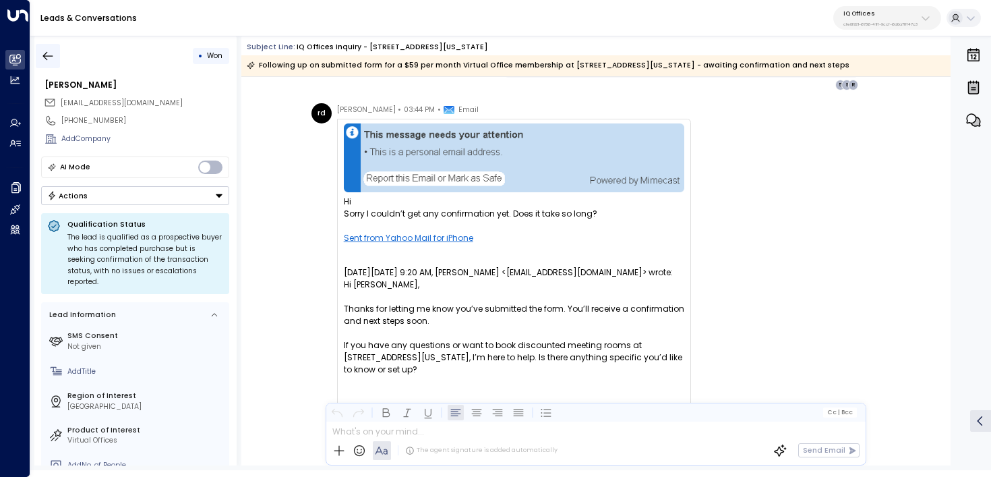
click at [55, 53] on button "button" at bounding box center [48, 56] width 24 height 24
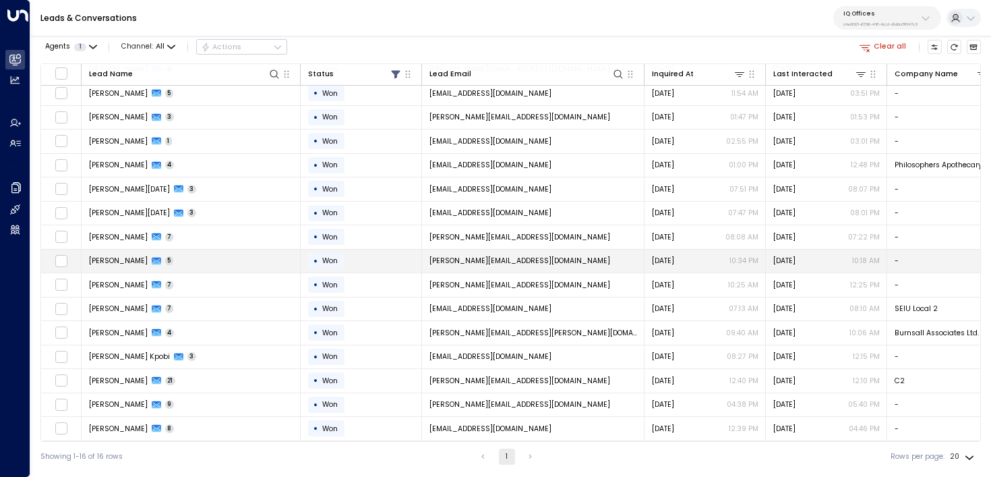
scroll to position [30, 0]
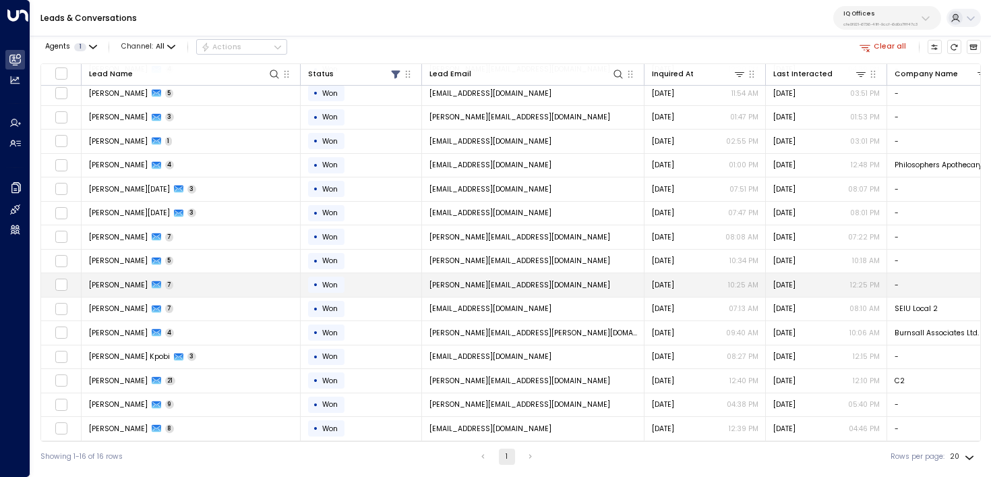
click at [255, 283] on td "[PERSON_NAME] 7" at bounding box center [191, 285] width 219 height 24
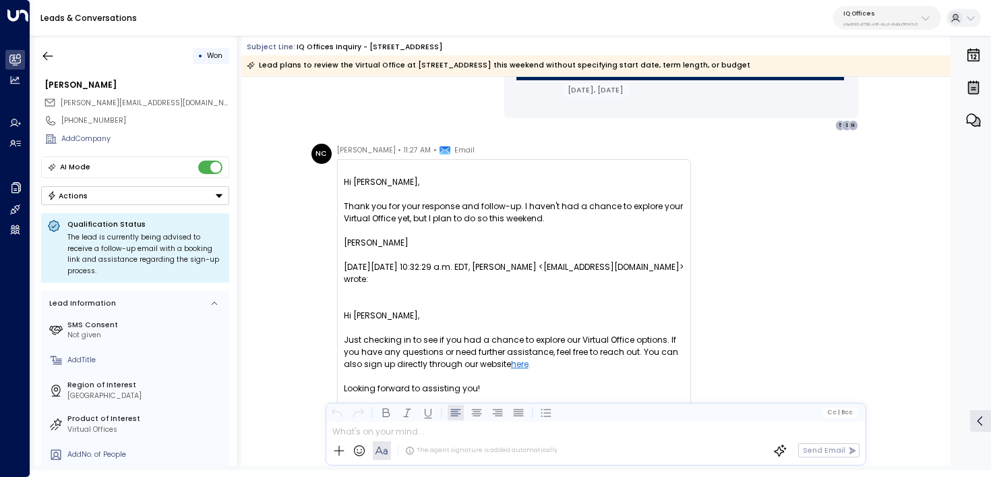
scroll to position [1483, 0]
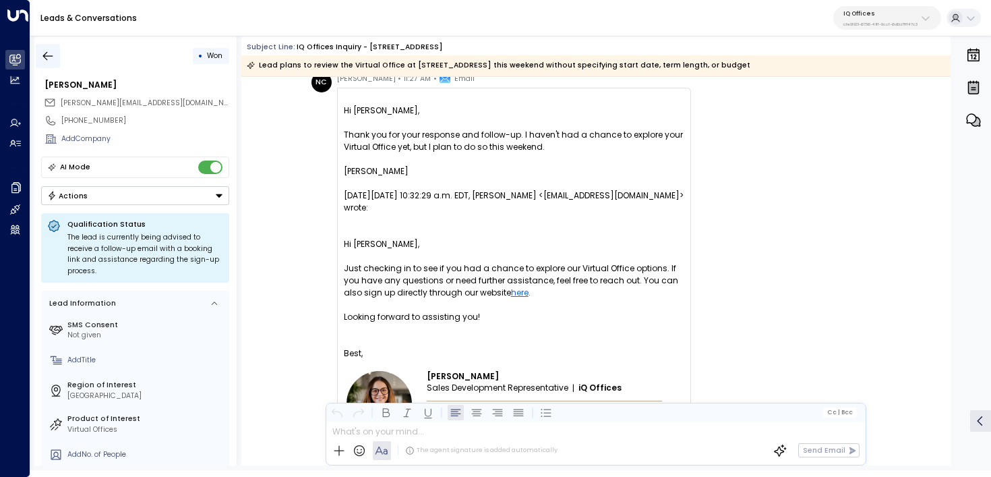
click at [48, 53] on icon "button" at bounding box center [47, 55] width 13 height 13
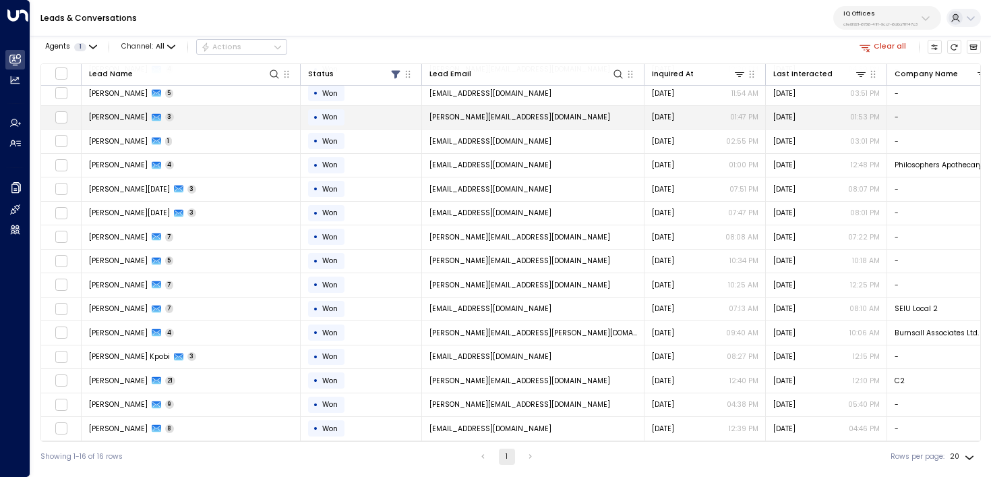
scroll to position [30, 0]
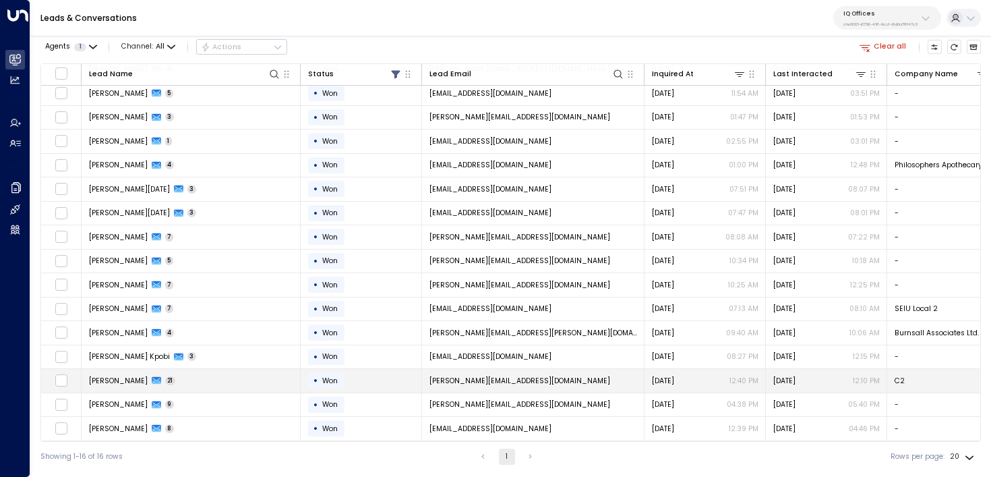
click at [221, 379] on td "[PERSON_NAME] 21" at bounding box center [191, 381] width 219 height 24
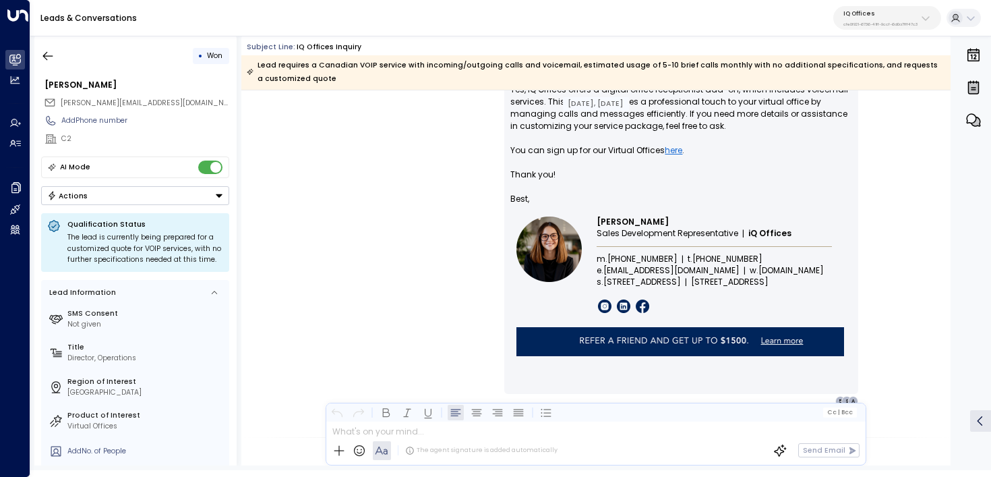
scroll to position [756, 0]
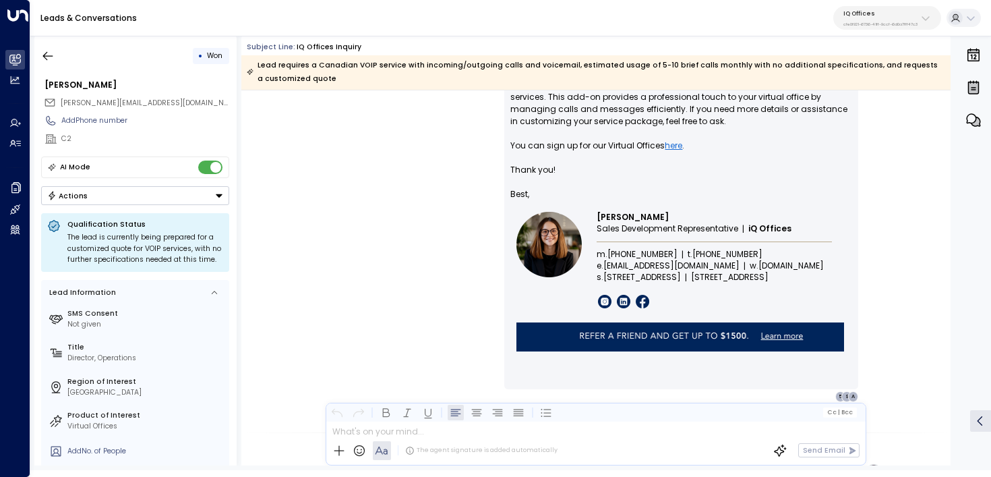
click at [869, 28] on button "IQ Offices cfe0f921-6736-41ff-9ccf-6d0a7fff47c3" at bounding box center [887, 18] width 108 height 24
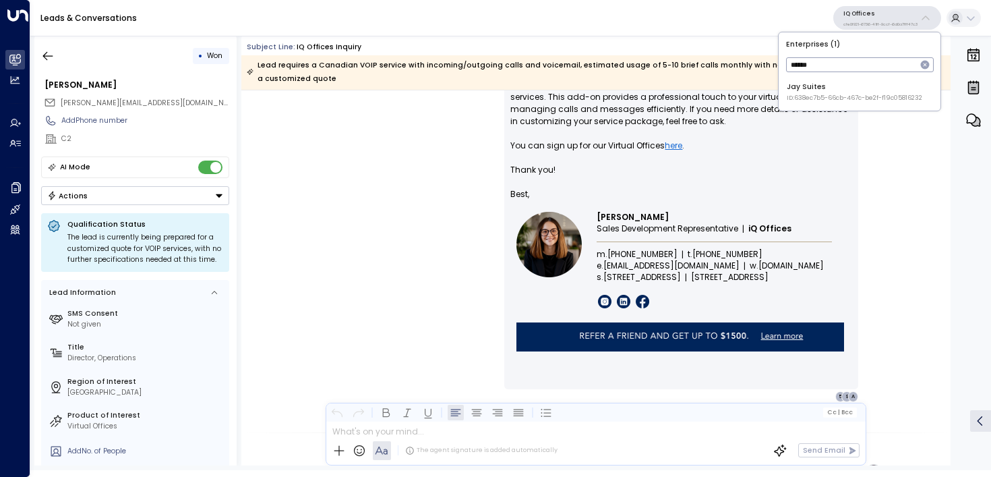
type input "******"
click at [838, 103] on li "[PERSON_NAME] Suites ID: 638ec7b5-66cb-467c-be2f-f19c05816232" at bounding box center [860, 92] width 154 height 29
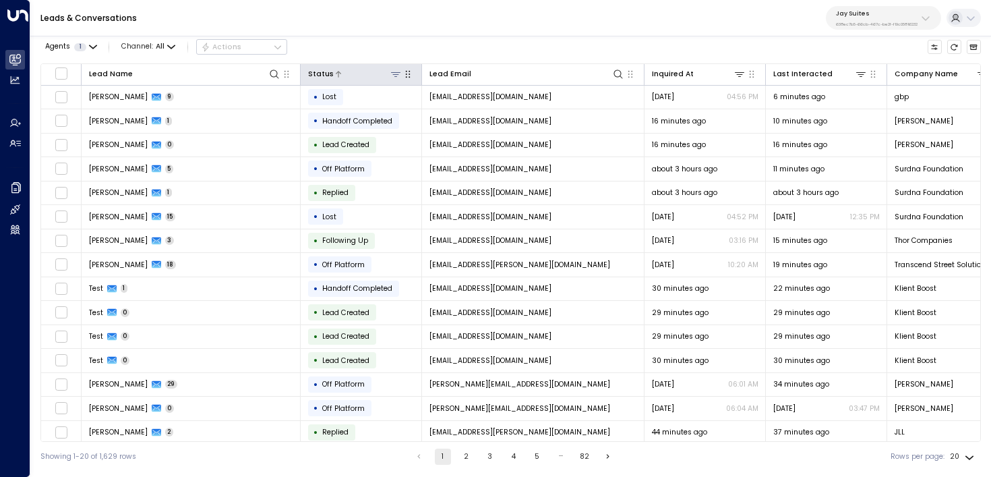
click at [392, 72] on icon at bounding box center [395, 74] width 9 height 5
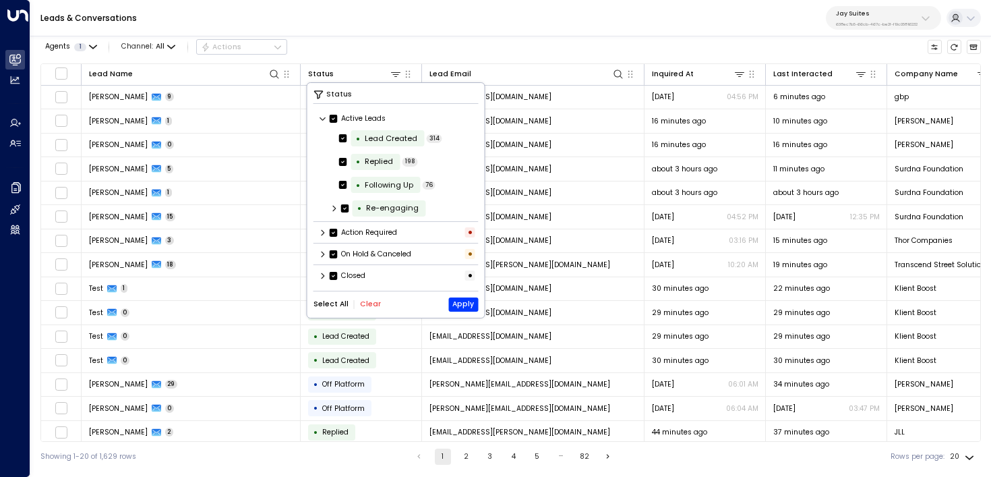
click at [368, 303] on button "Clear" at bounding box center [370, 304] width 21 height 8
click at [324, 276] on icon at bounding box center [323, 276] width 8 height 8
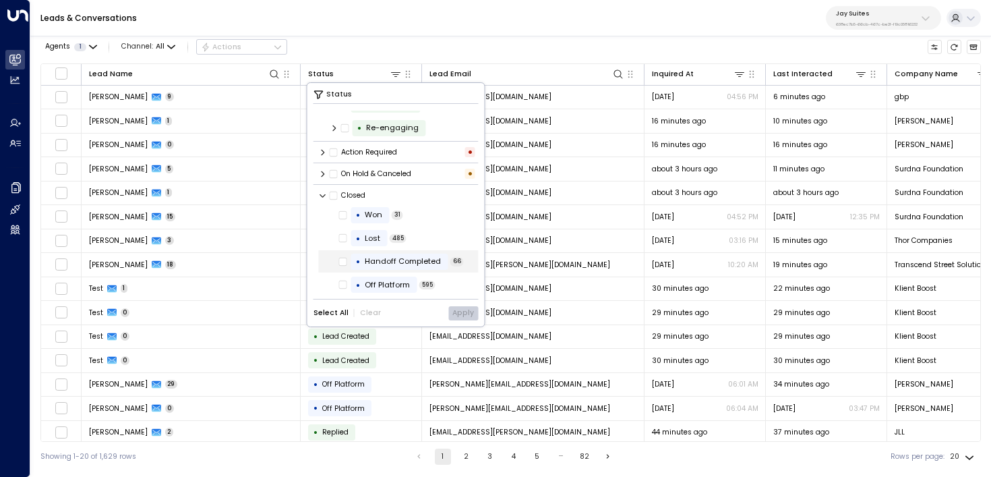
scroll to position [82, 0]
click at [385, 212] on span "Won" at bounding box center [373, 212] width 27 height 11
click at [459, 313] on button "Apply" at bounding box center [463, 313] width 30 height 14
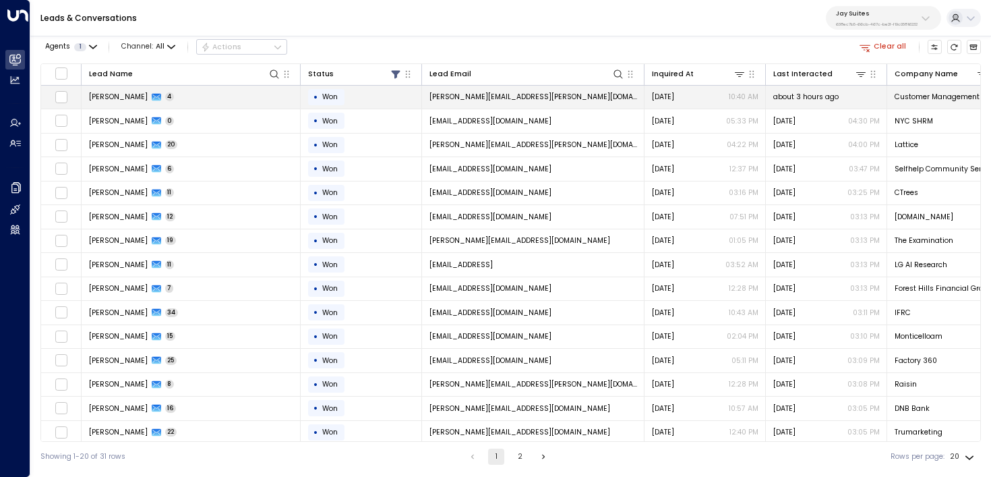
click at [233, 99] on td "[PERSON_NAME] 4" at bounding box center [191, 98] width 219 height 24
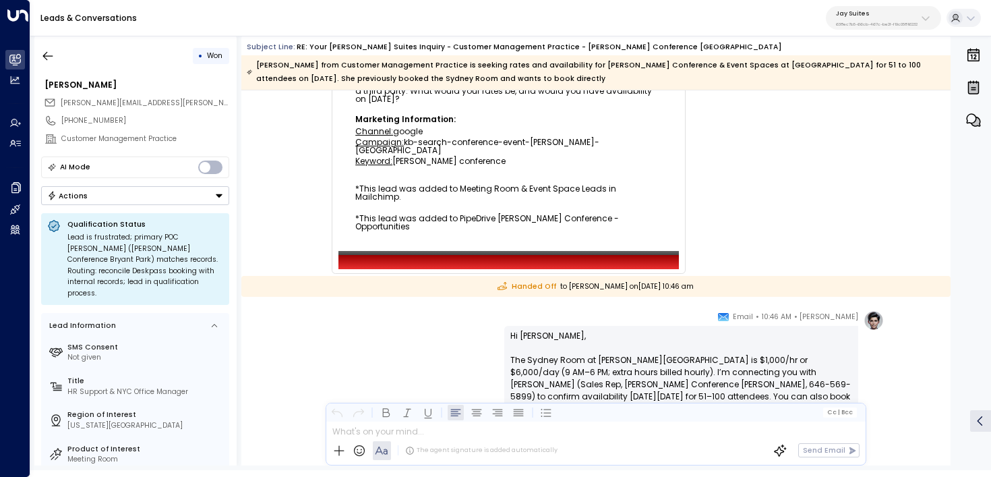
scroll to position [640, 0]
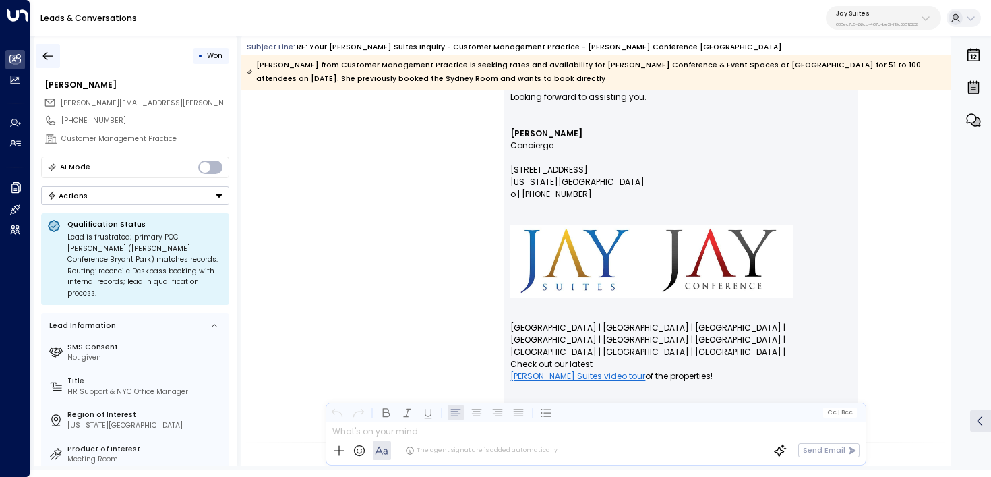
click at [42, 56] on icon "button" at bounding box center [47, 55] width 13 height 13
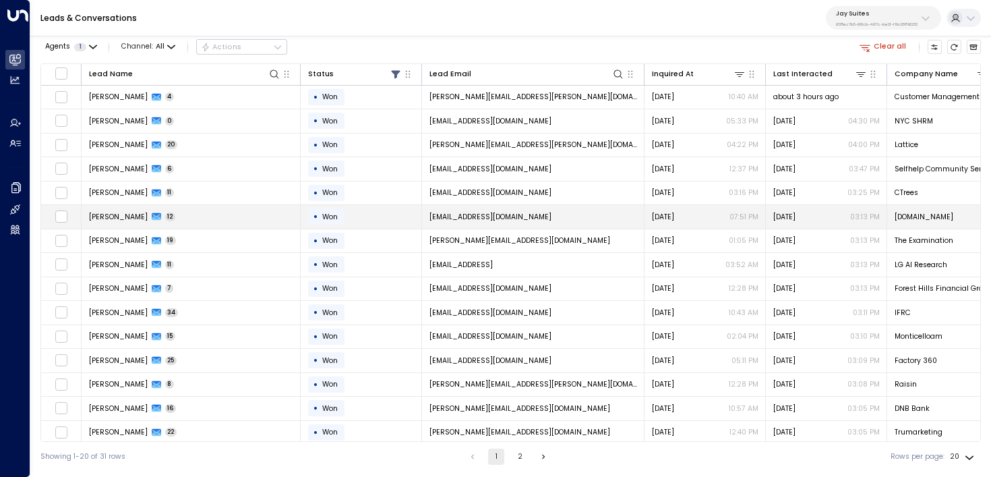
click at [272, 220] on td "[PERSON_NAME] 12" at bounding box center [191, 217] width 219 height 24
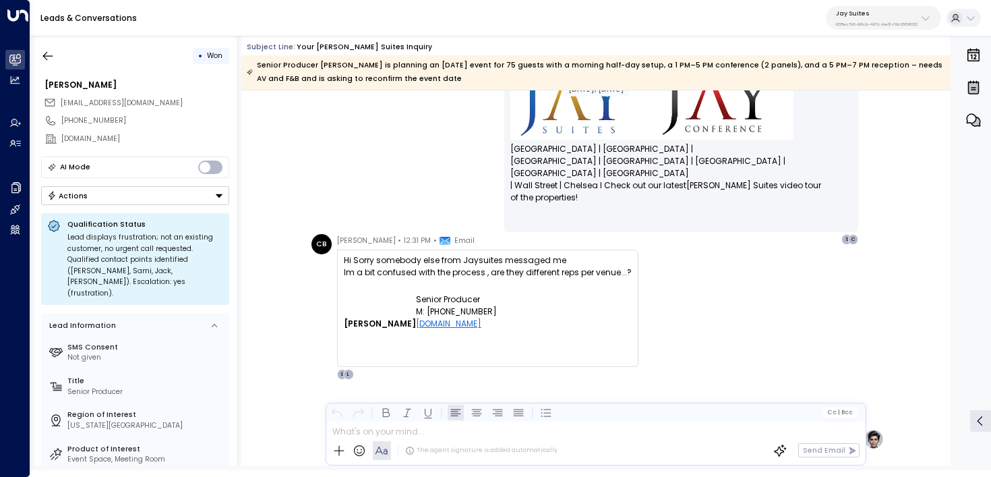
scroll to position [2705, 0]
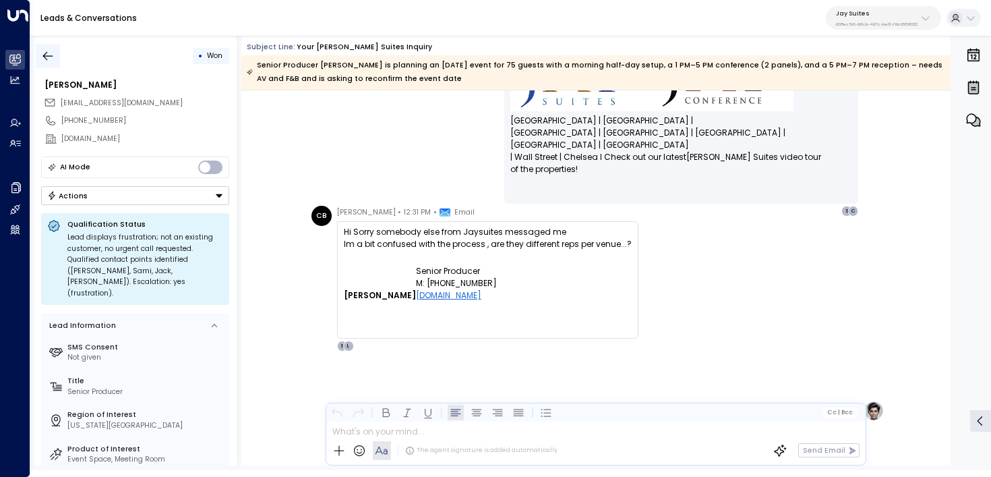
click at [49, 58] on icon "button" at bounding box center [47, 55] width 13 height 13
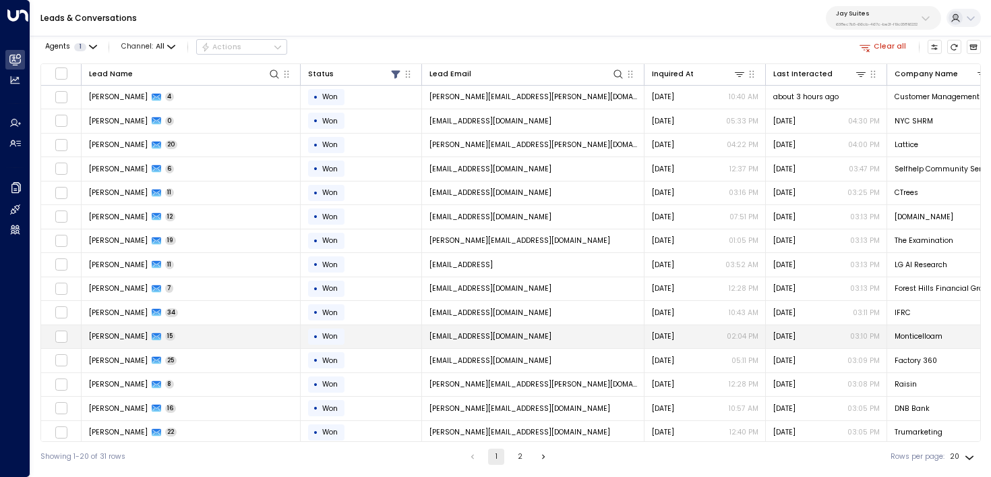
click at [243, 332] on td "[PERSON_NAME] 15" at bounding box center [191, 337] width 219 height 24
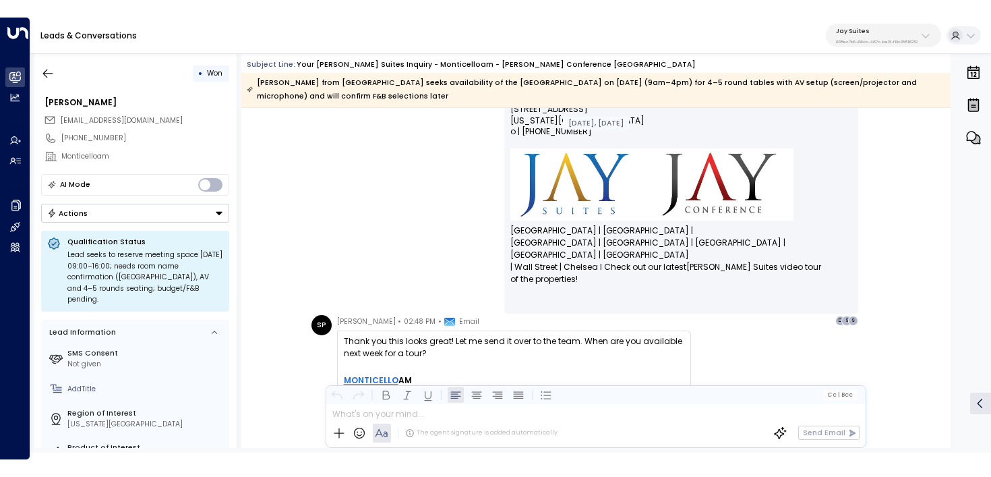
scroll to position [3528, 0]
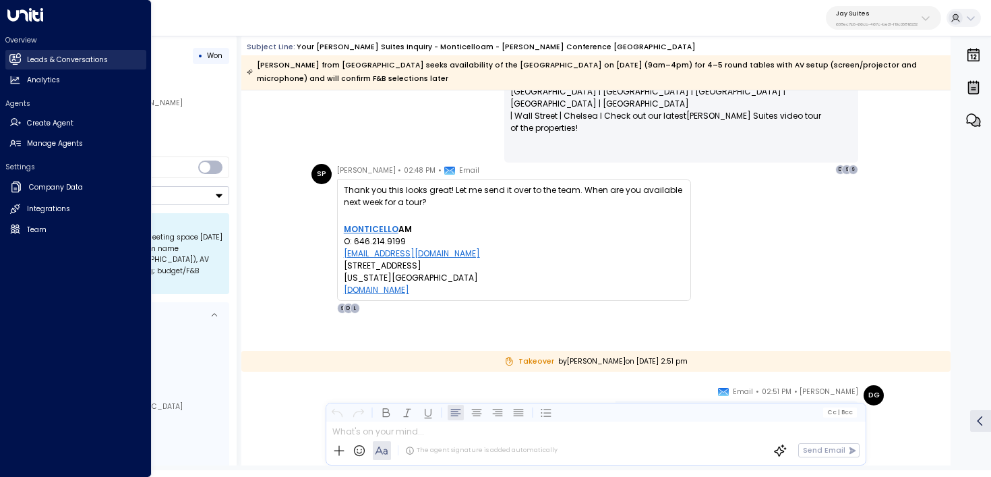
click at [18, 58] on icon at bounding box center [15, 58] width 9 height 11
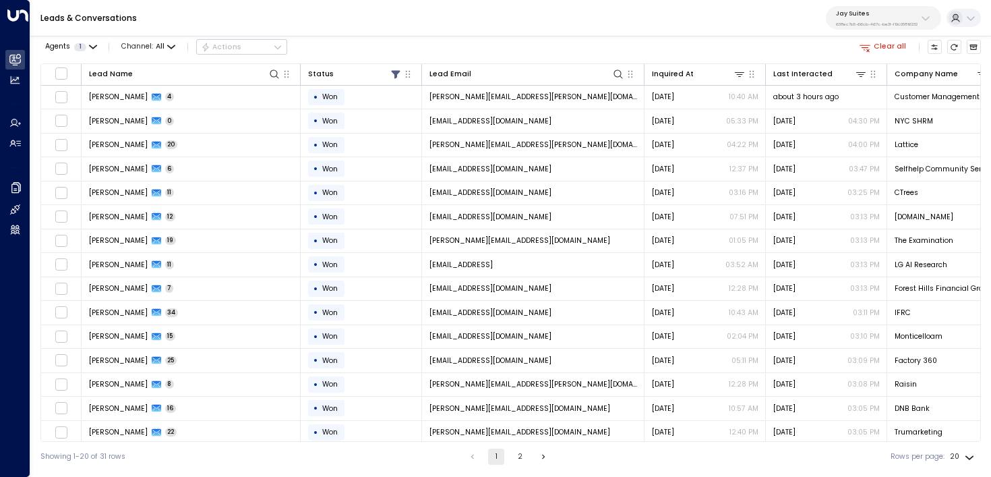
click at [865, 25] on p "638ec7b5-66cb-467c-be2f-f19c05816232" at bounding box center [877, 24] width 82 height 5
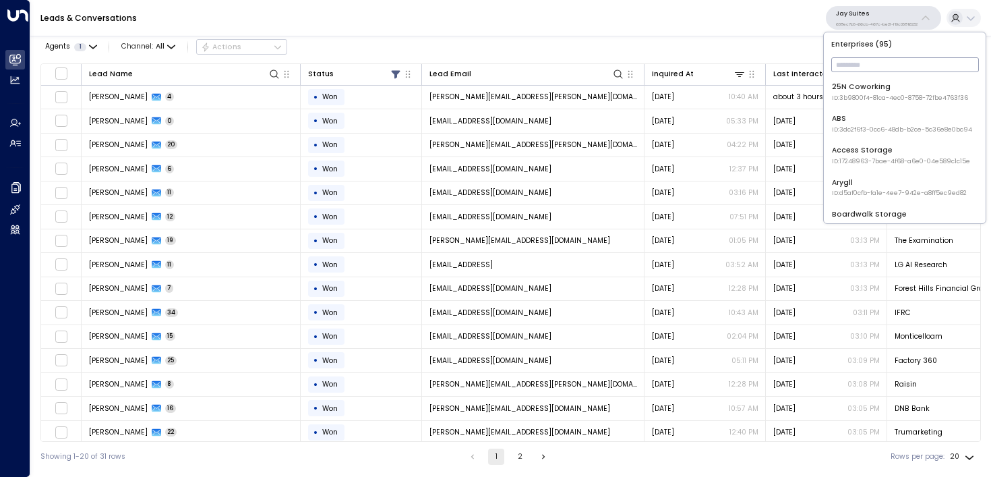
click at [615, 32] on div "Leads & Conversations [PERSON_NAME] Suites 638ec7b5-66cb-467c-be2f-f19c05816232" at bounding box center [510, 18] width 960 height 36
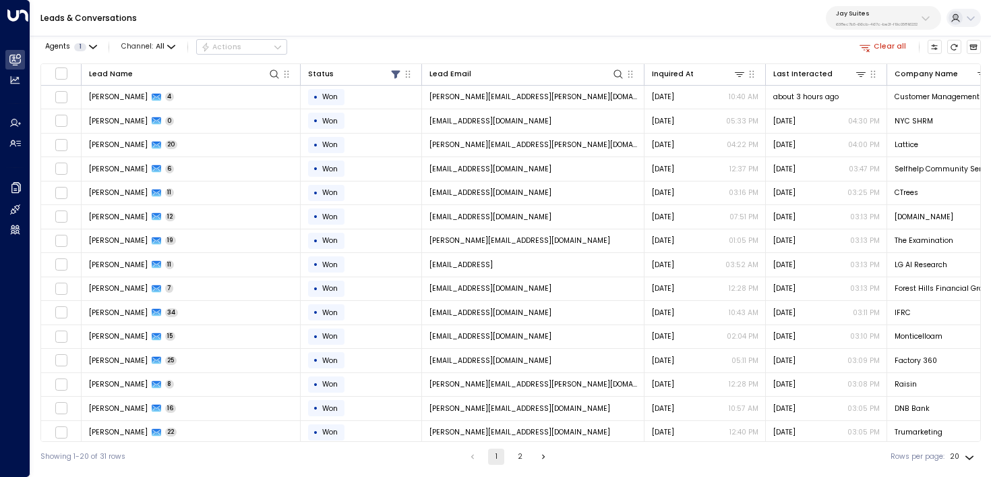
click at [890, 23] on p "638ec7b5-66cb-467c-be2f-f19c05816232" at bounding box center [877, 24] width 82 height 5
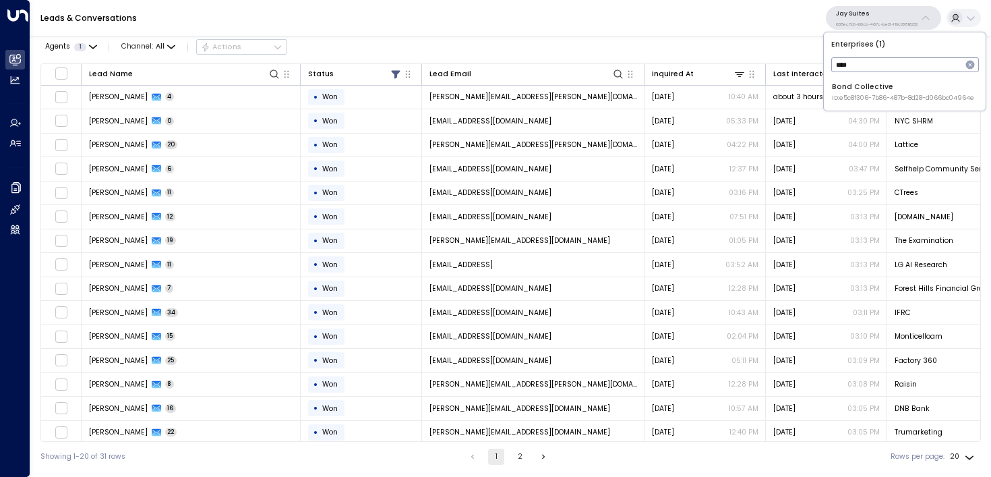
type input "****"
click at [846, 94] on span "ID: e5c8f306-7b86-487b-8d28-d066bc04964e" at bounding box center [903, 98] width 142 height 9
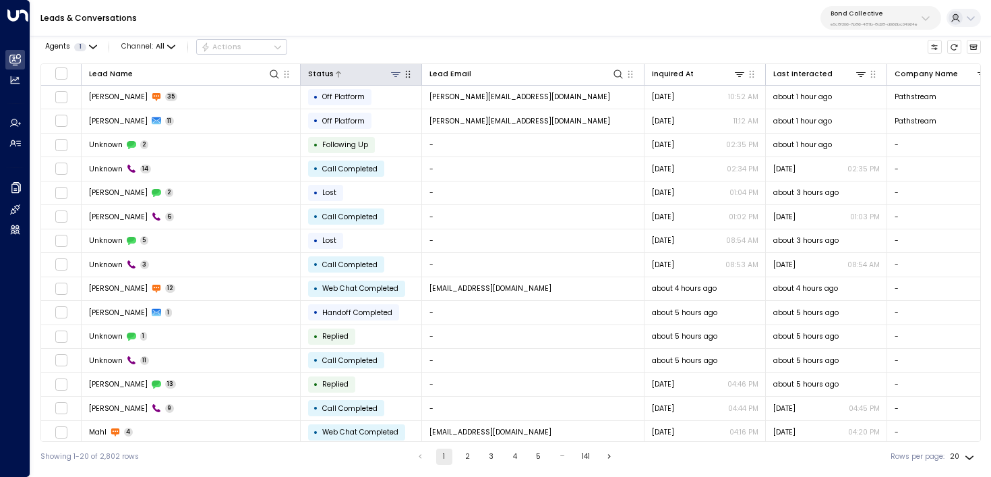
click at [392, 78] on icon at bounding box center [395, 74] width 11 height 11
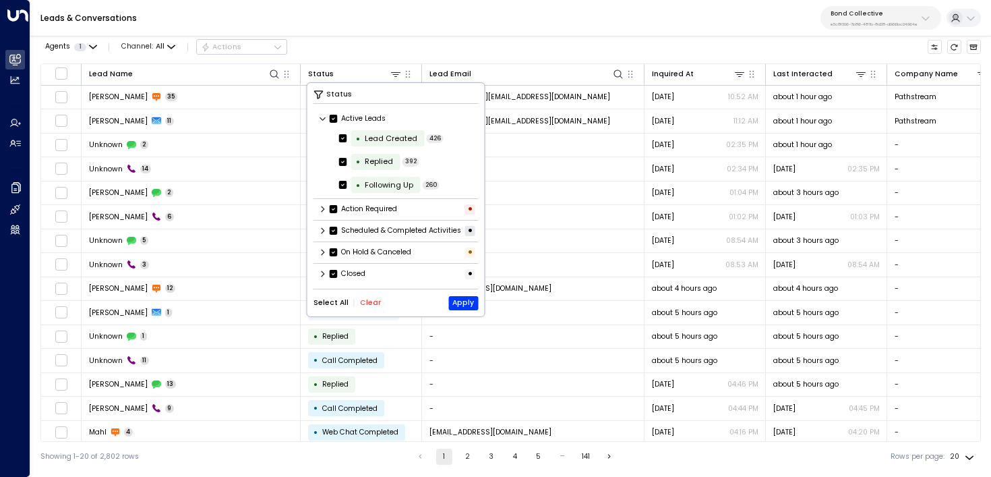
click at [363, 300] on div "Status Active Leads • Lead Created 426 • Replied 392 • Following Up 260 Action …" at bounding box center [395, 199] width 177 height 233
click at [359, 305] on div "Select All Clear Apply" at bounding box center [395, 303] width 165 height 14
click at [370, 307] on button "Clear" at bounding box center [370, 303] width 21 height 8
click at [320, 278] on icon at bounding box center [323, 274] width 8 height 8
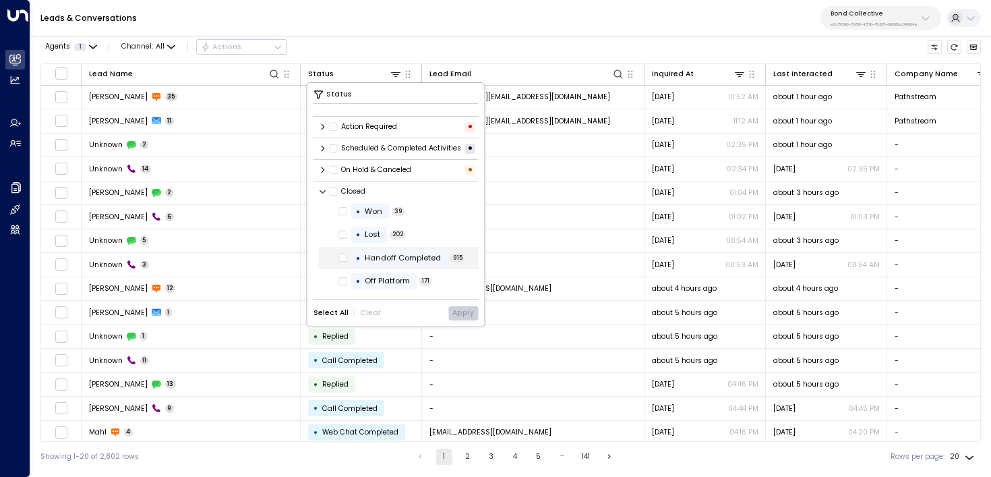
click at [377, 255] on div "Handoff Completed" at bounding box center [403, 257] width 76 height 11
click at [465, 312] on button "Apply" at bounding box center [463, 313] width 30 height 14
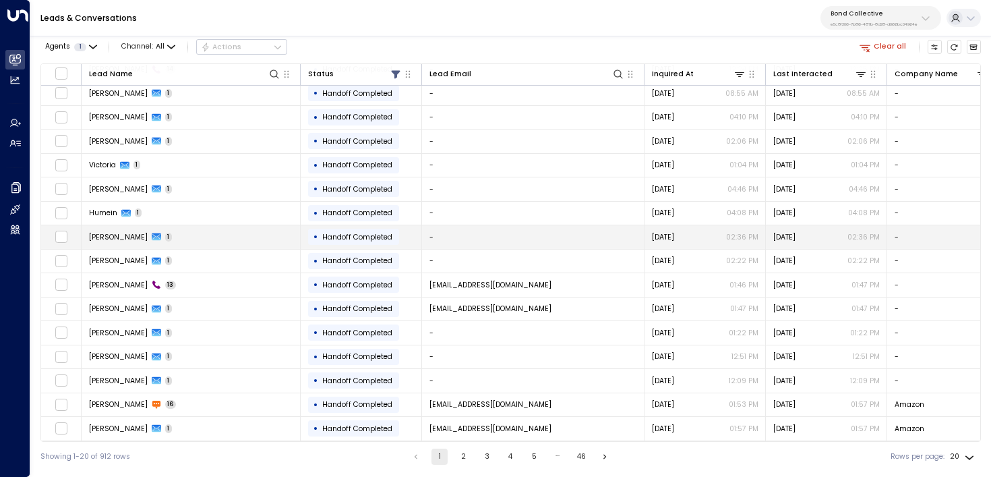
scroll to position [126, 0]
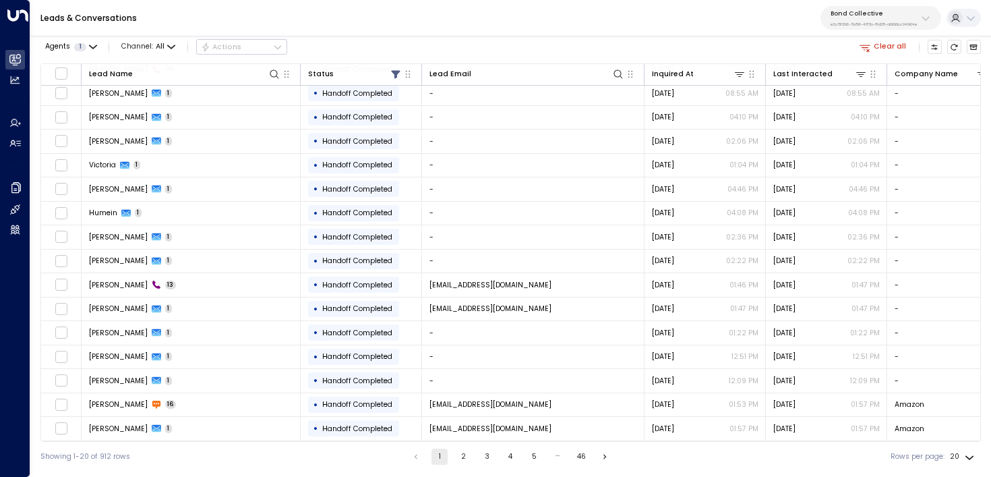
click at [505, 453] on button "4" at bounding box center [510, 456] width 16 height 16
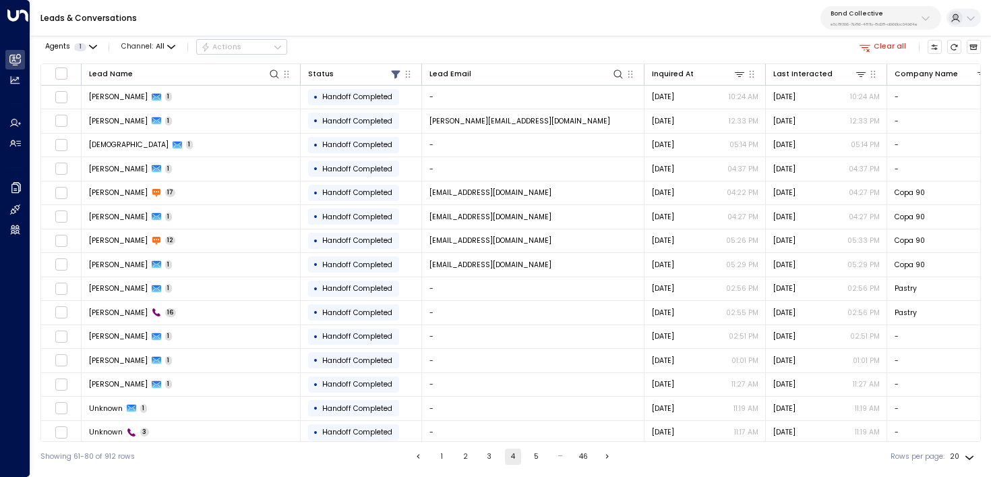
scroll to position [126, 0]
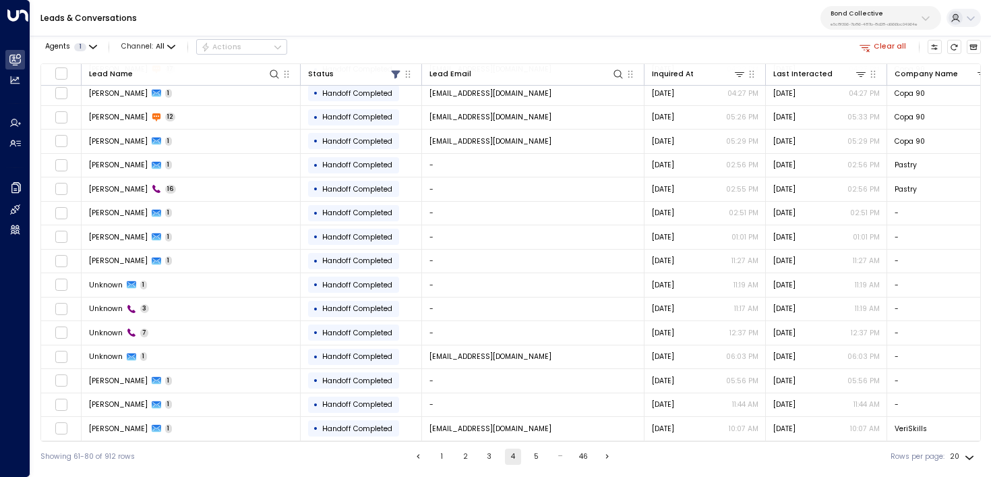
click at [867, 18] on div "Bond Collective e5c8f306-7b86-487b-8d28-d066bc04964e" at bounding box center [873, 18] width 87 height 18
click at [466, 28] on div "Leads & Conversations Bond Collective e5c8f306-7b86-487b-8d28-d066bc04964e" at bounding box center [510, 18] width 960 height 36
click at [842, 16] on p "Bond Collective" at bounding box center [873, 13] width 87 height 8
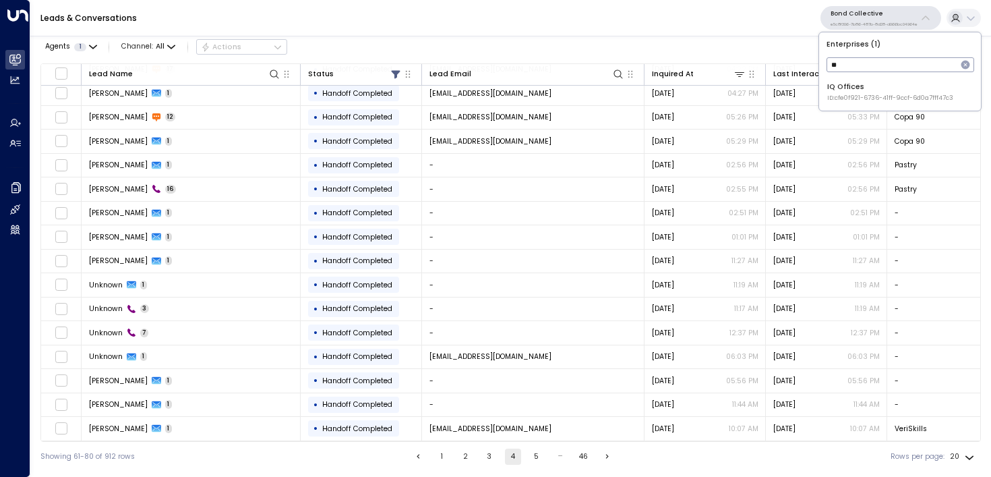
type input "**"
click at [876, 88] on div "IQ Offices ID: cfe0f921-6736-41ff-9ccf-6d0a7fff47c3" at bounding box center [890, 92] width 126 height 21
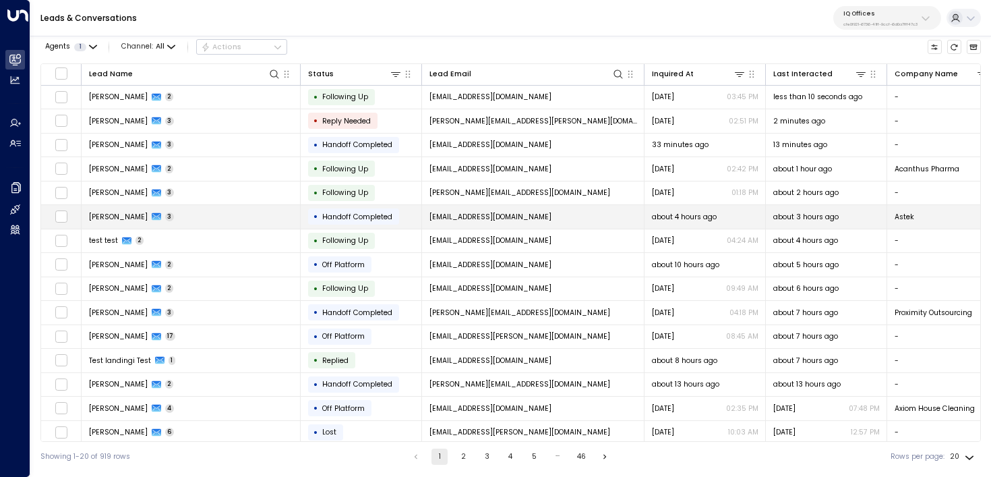
click at [221, 209] on td "[PERSON_NAME] 3" at bounding box center [191, 217] width 219 height 24
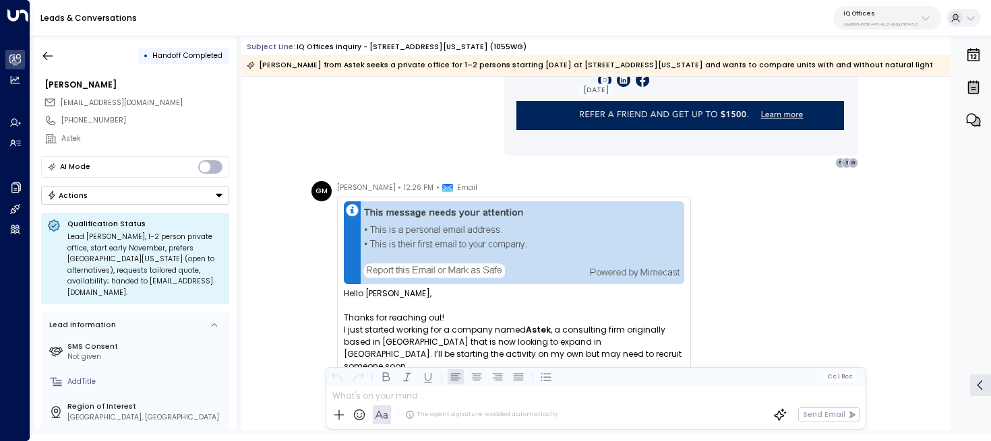
scroll to position [1233, 0]
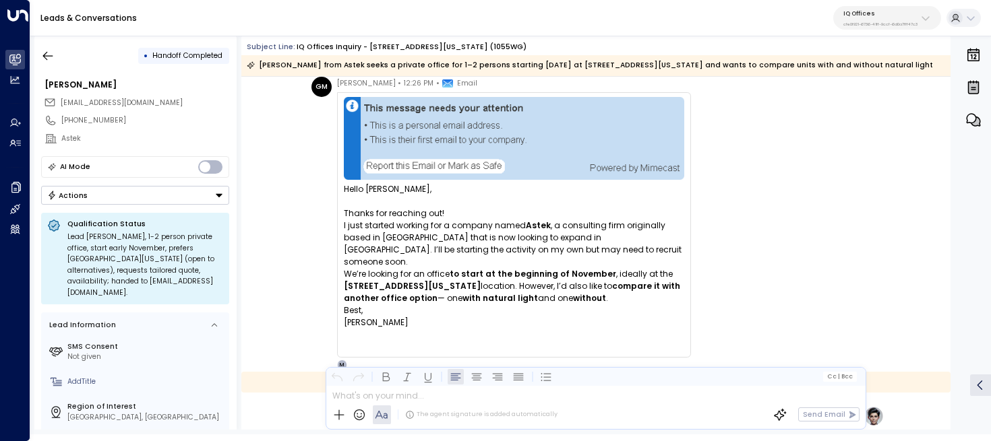
click at [528, 224] on strong "Astek" at bounding box center [538, 225] width 25 height 11
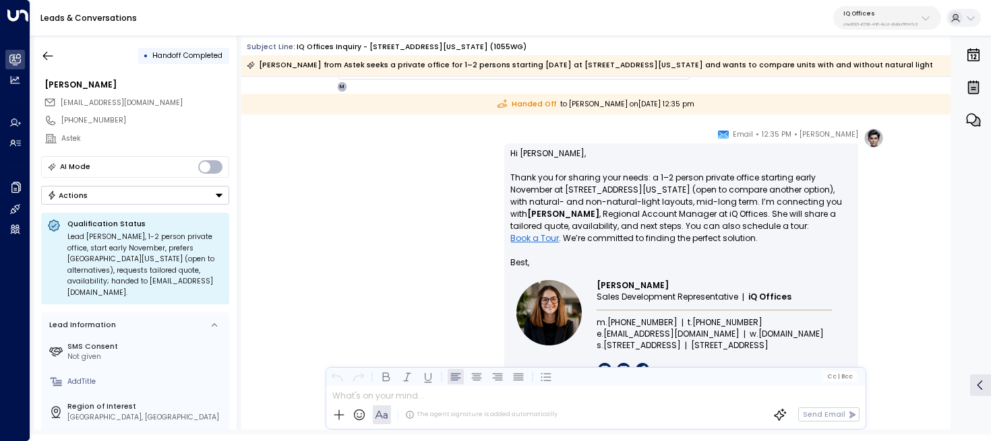
scroll to position [1544, 0]
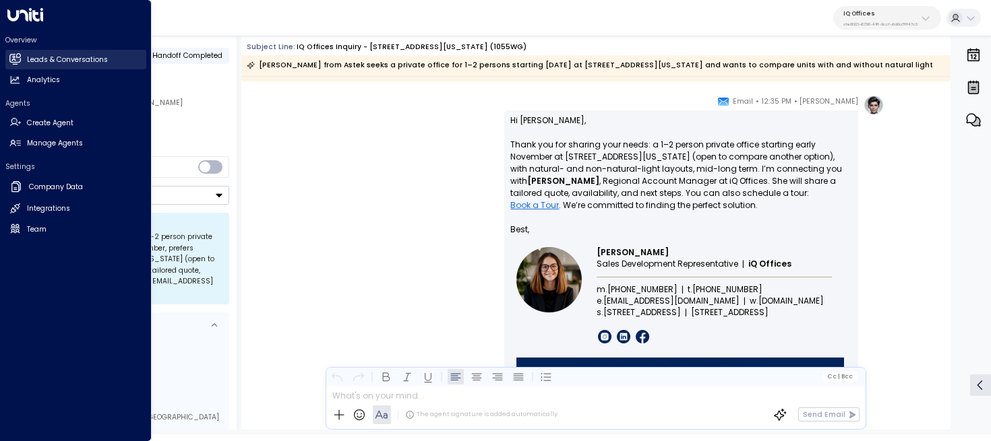
click at [22, 58] on link "Leads & Conversations Leads & Conversations" at bounding box center [75, 60] width 141 height 20
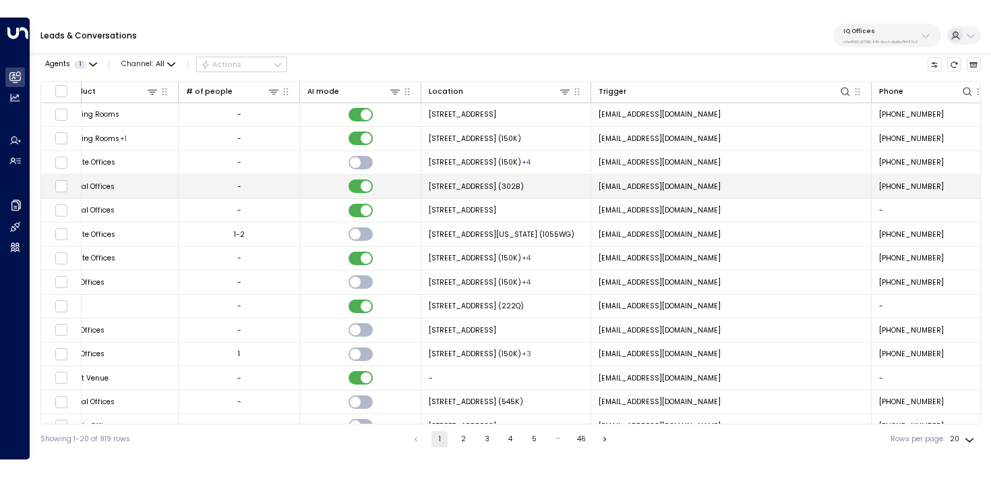
scroll to position [0, 1092]
